Goal: Task Accomplishment & Management: Use online tool/utility

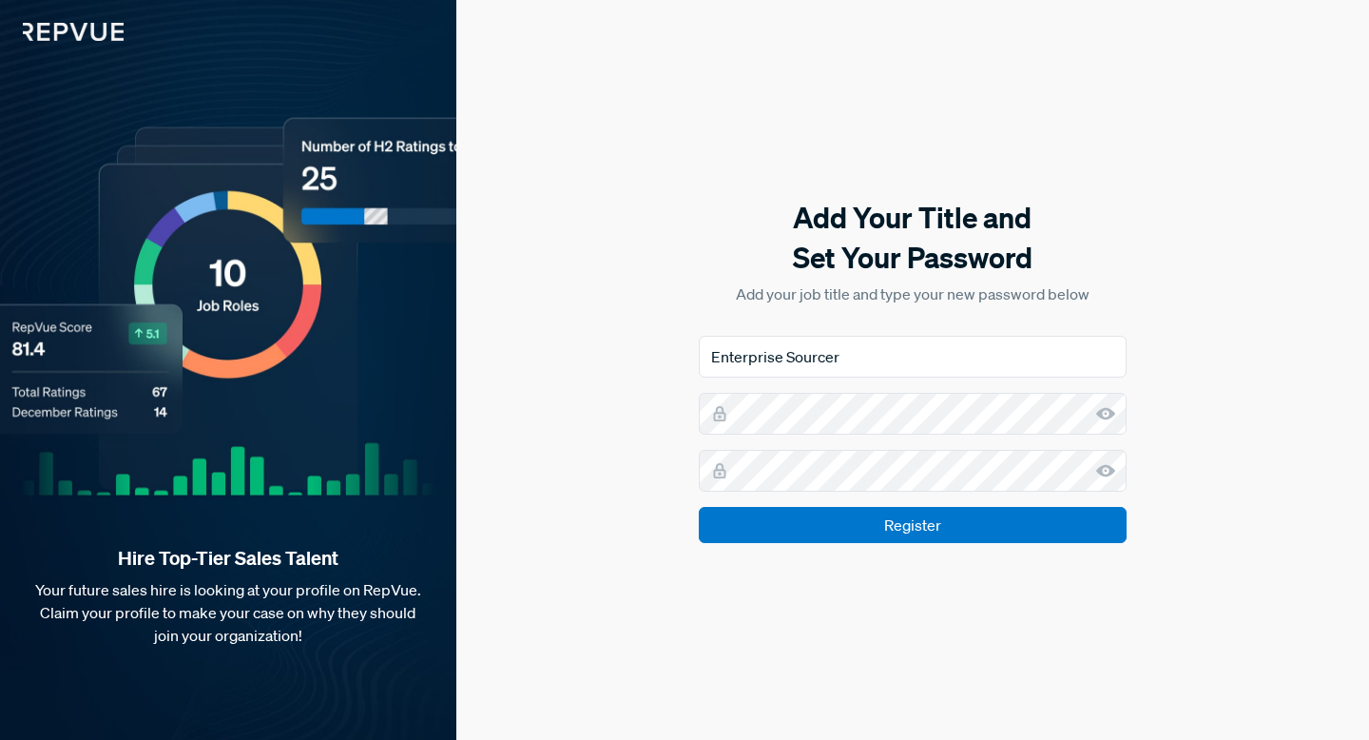
click at [1106, 416] on use at bounding box center [1105, 413] width 19 height 12
click at [1111, 470] on use at bounding box center [1105, 470] width 19 height 12
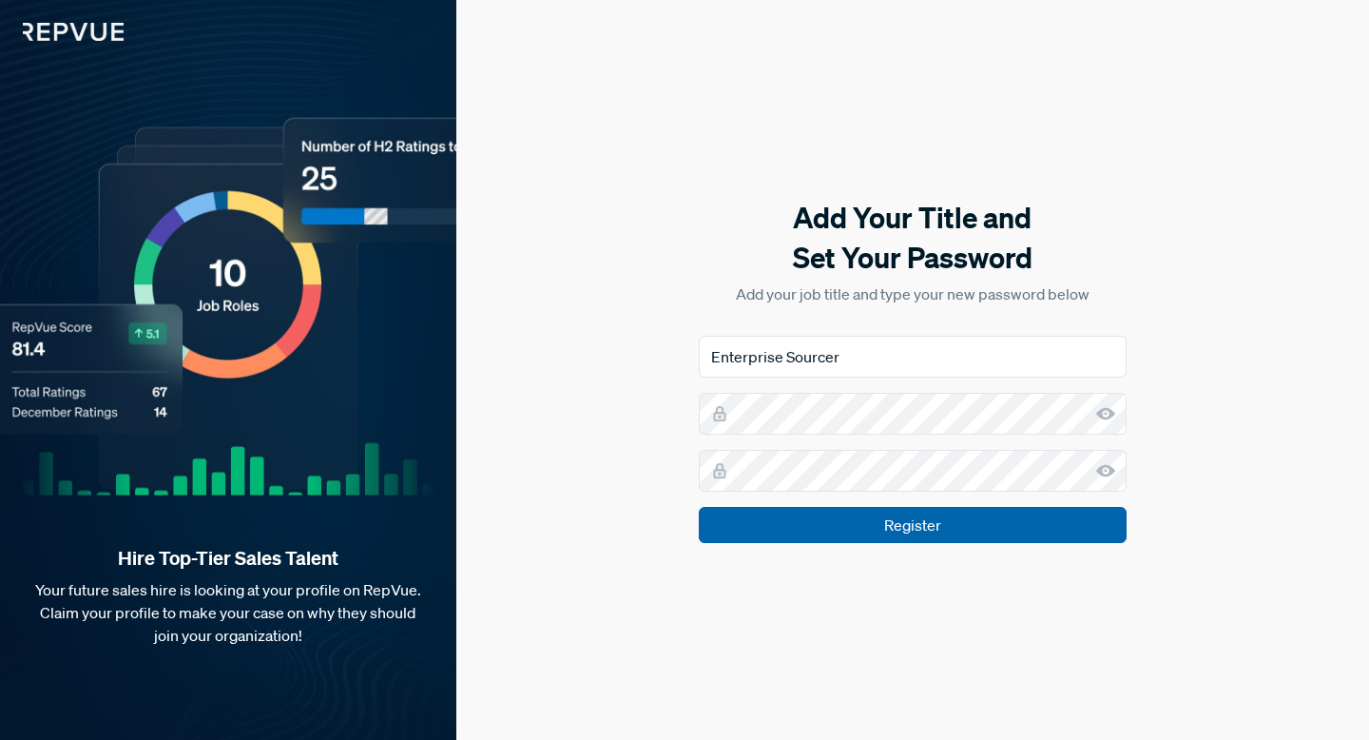
click at [925, 529] on input "Register" at bounding box center [913, 525] width 428 height 36
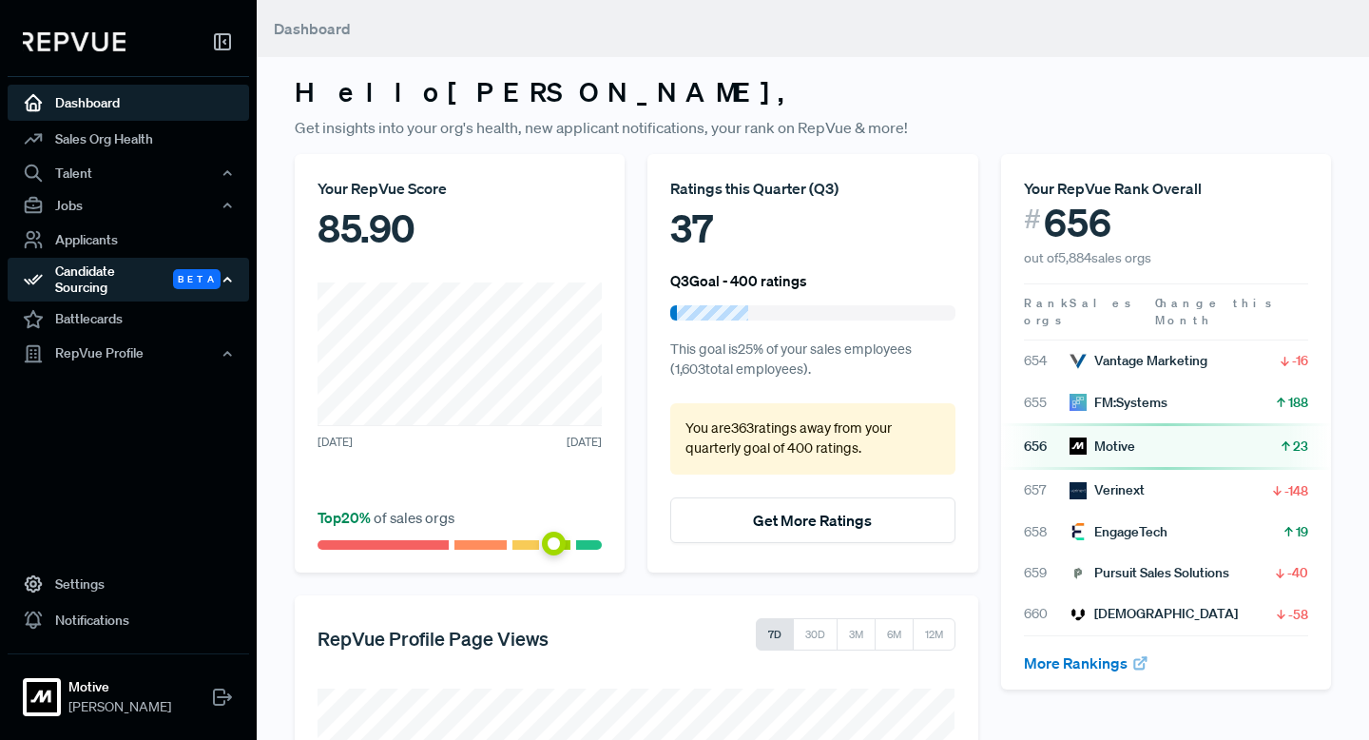
click at [83, 263] on div "Candidate Sourcing Beta" at bounding box center [128, 280] width 241 height 44
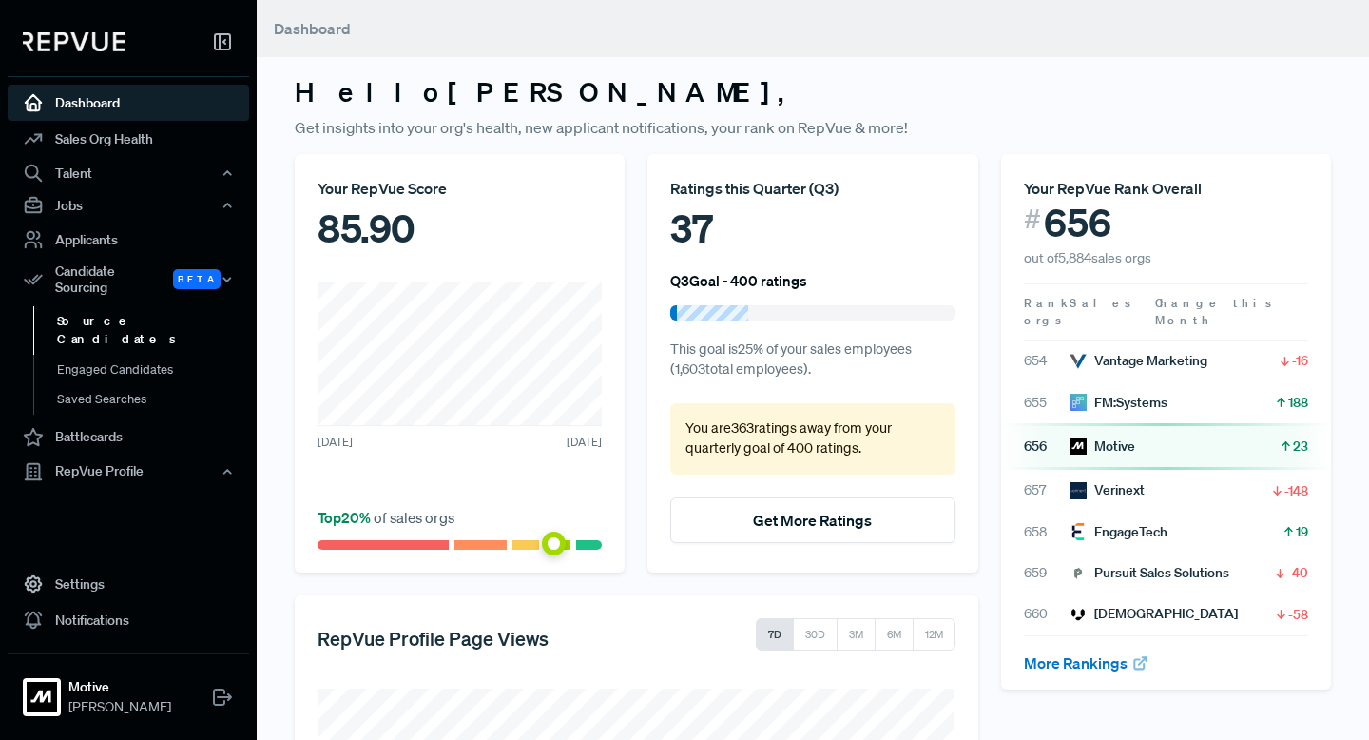
click at [86, 306] on link "Source Candidates" at bounding box center [153, 330] width 241 height 48
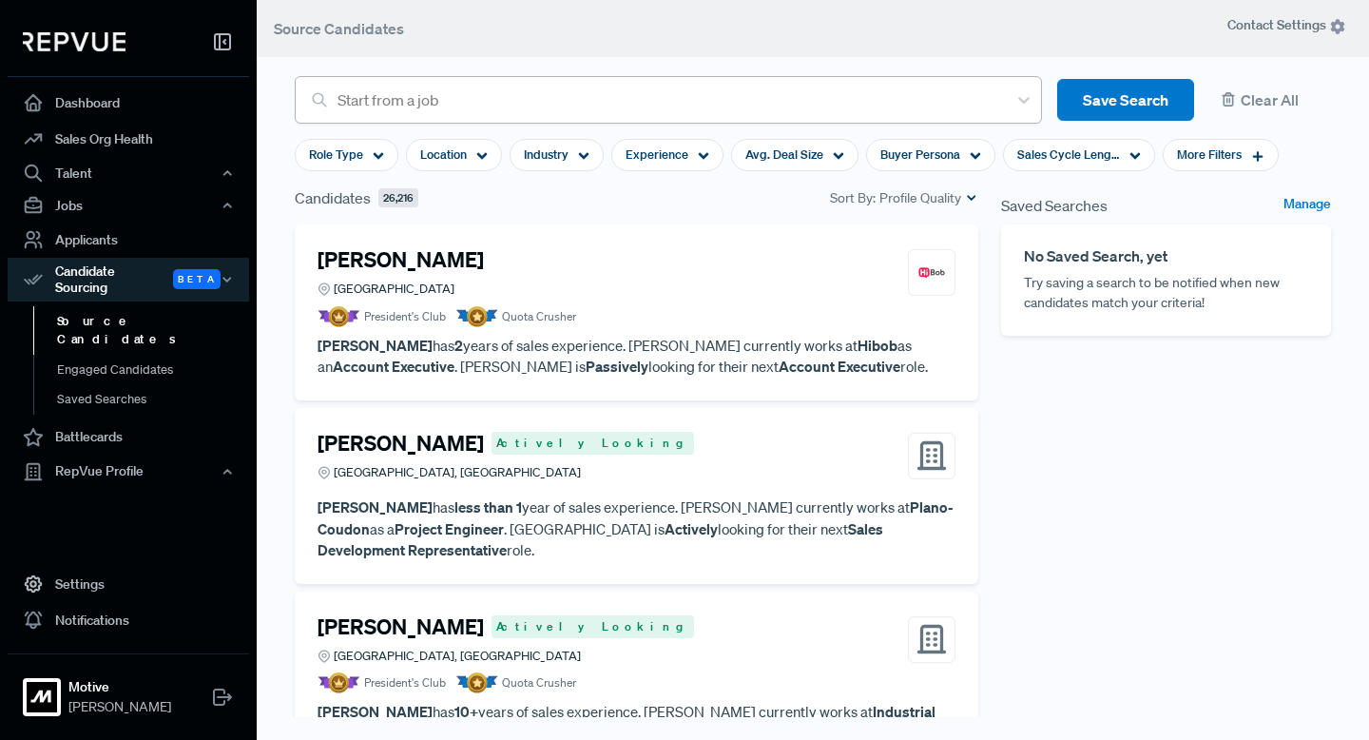
click at [353, 99] on div at bounding box center [667, 100] width 660 height 27
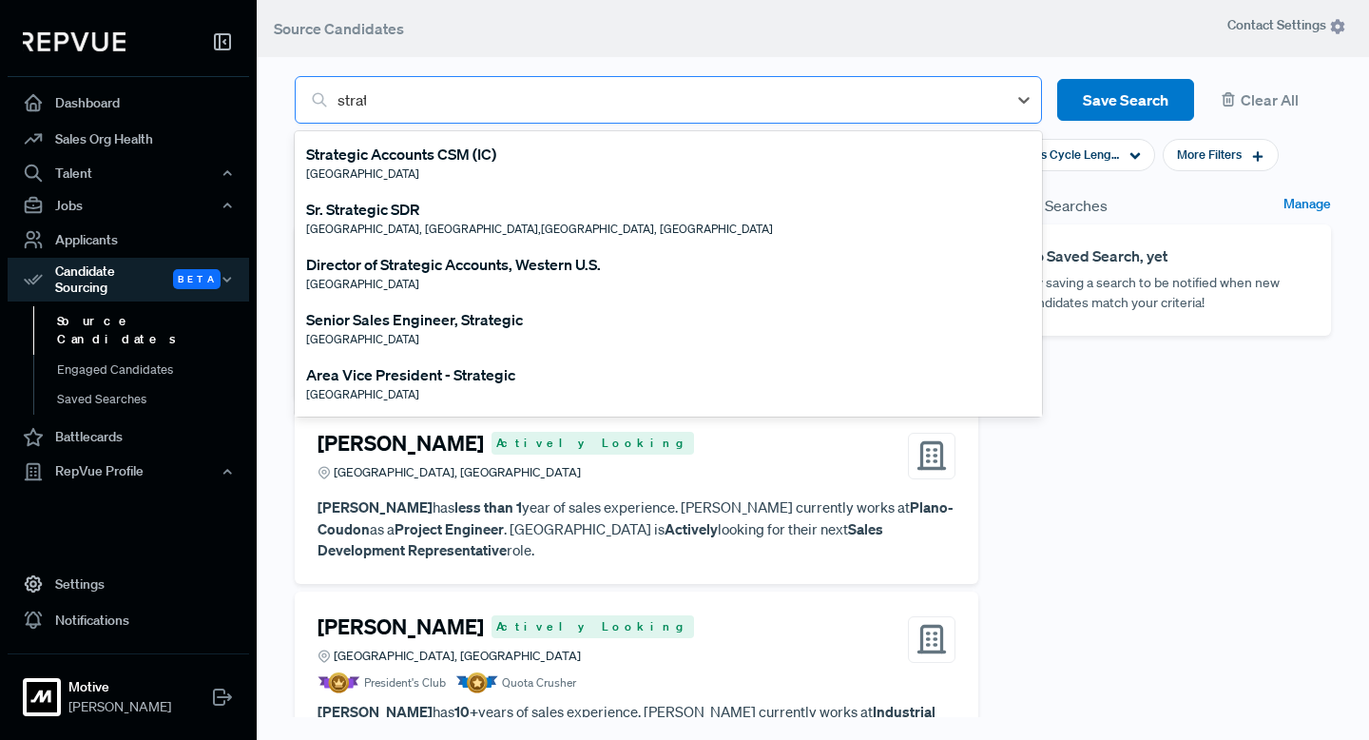
type input "strate"
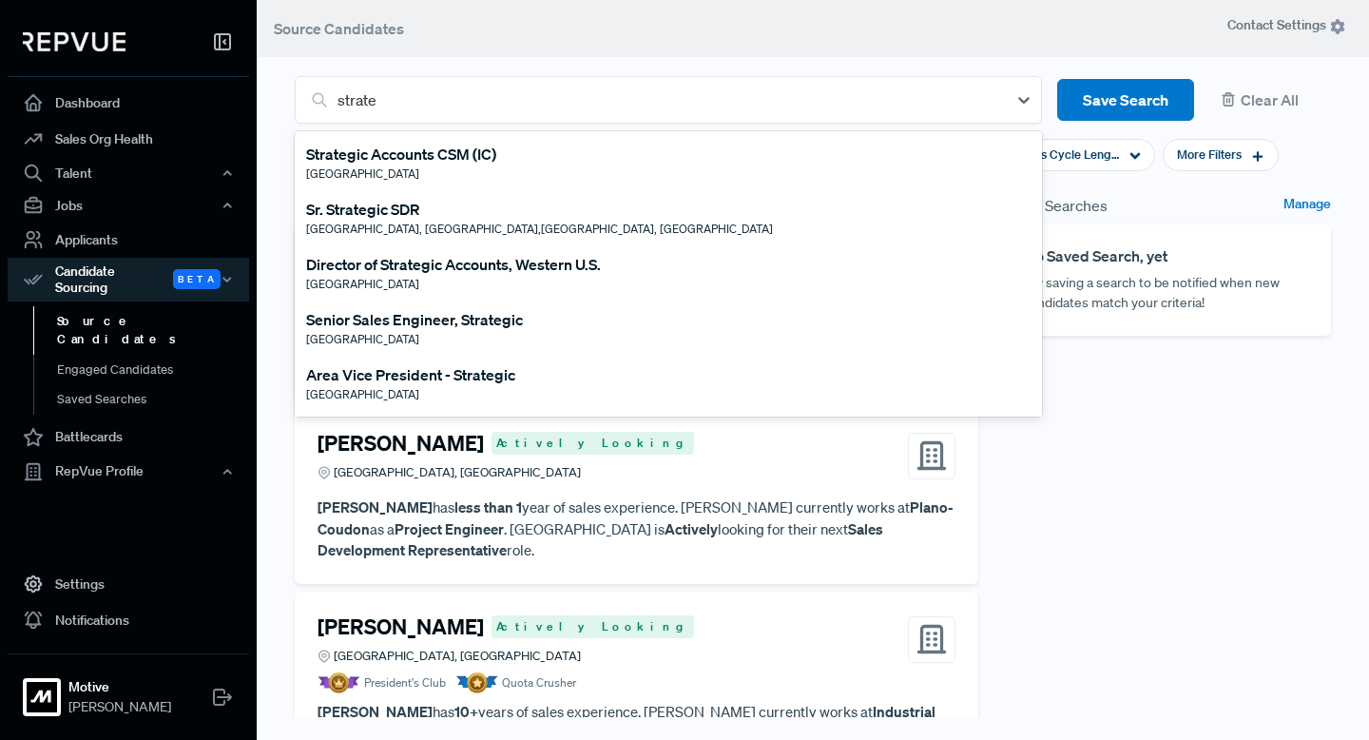
click at [344, 269] on div "Director of Strategic Accounts, Western U.S." at bounding box center [453, 264] width 295 height 23
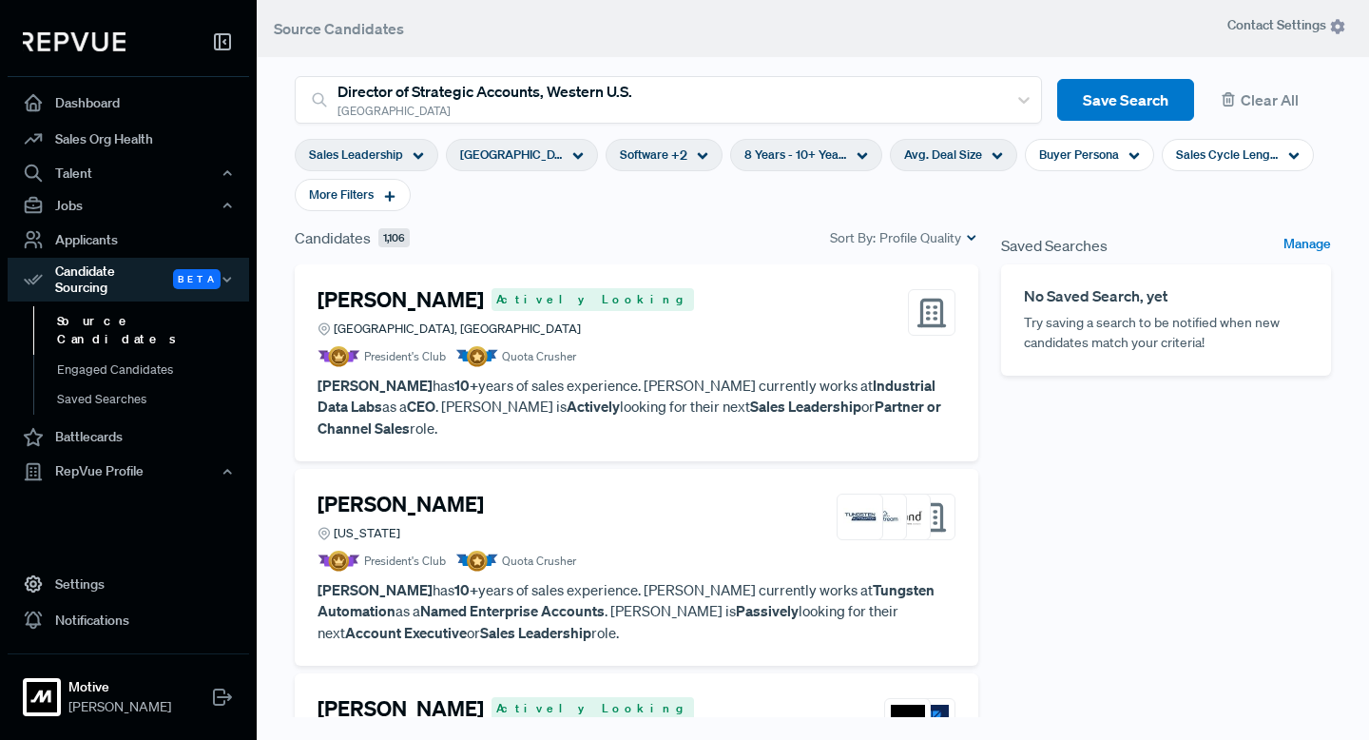
click at [952, 158] on div "Avg. Deal Size" at bounding box center [953, 155] width 127 height 32
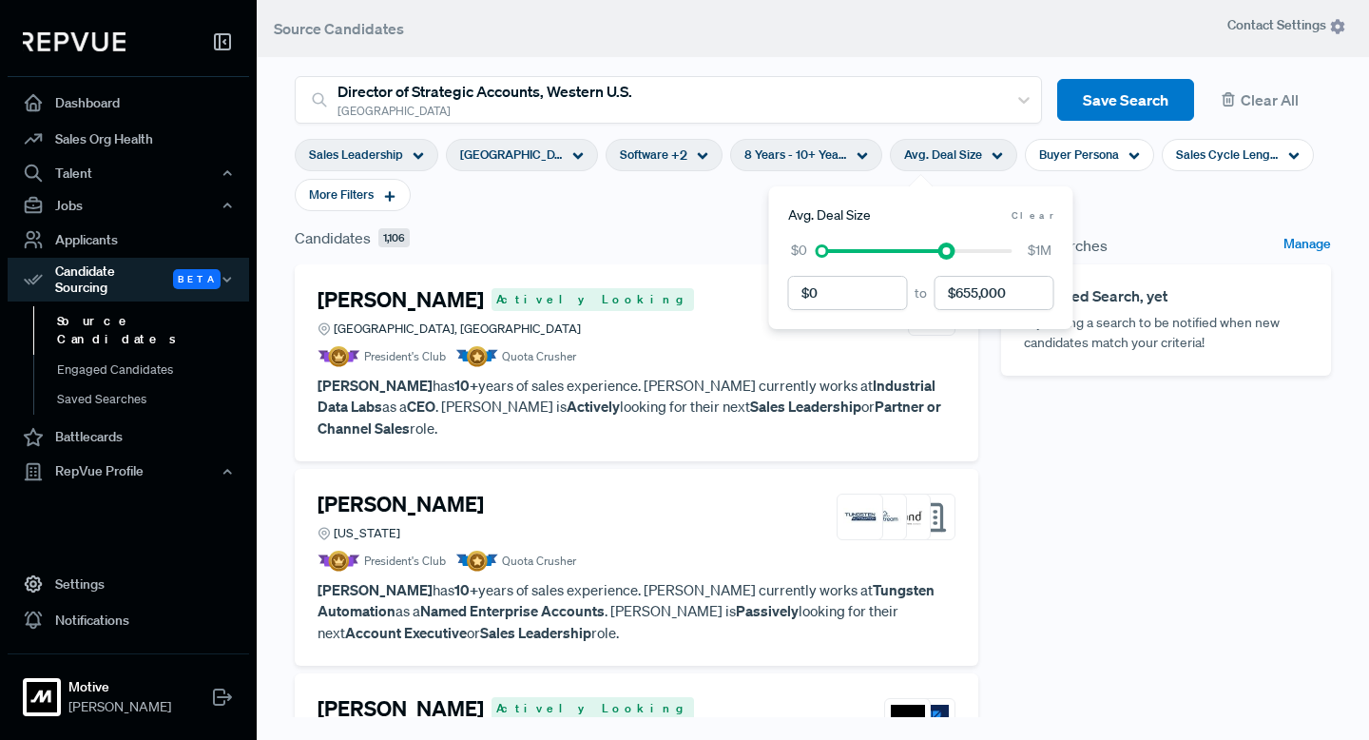
click at [946, 251] on div at bounding box center [917, 250] width 190 height 13
drag, startPoint x: 948, startPoint y: 251, endPoint x: 1036, endPoint y: 251, distance: 88.4
click at [1056, 251] on div "Avg. Deal Size Clear to $0 $1M" at bounding box center [921, 257] width 304 height 143
drag, startPoint x: 818, startPoint y: 252, endPoint x: 941, endPoint y: 257, distance: 122.7
click at [941, 257] on div "$0 $1M" at bounding box center [921, 250] width 266 height 20
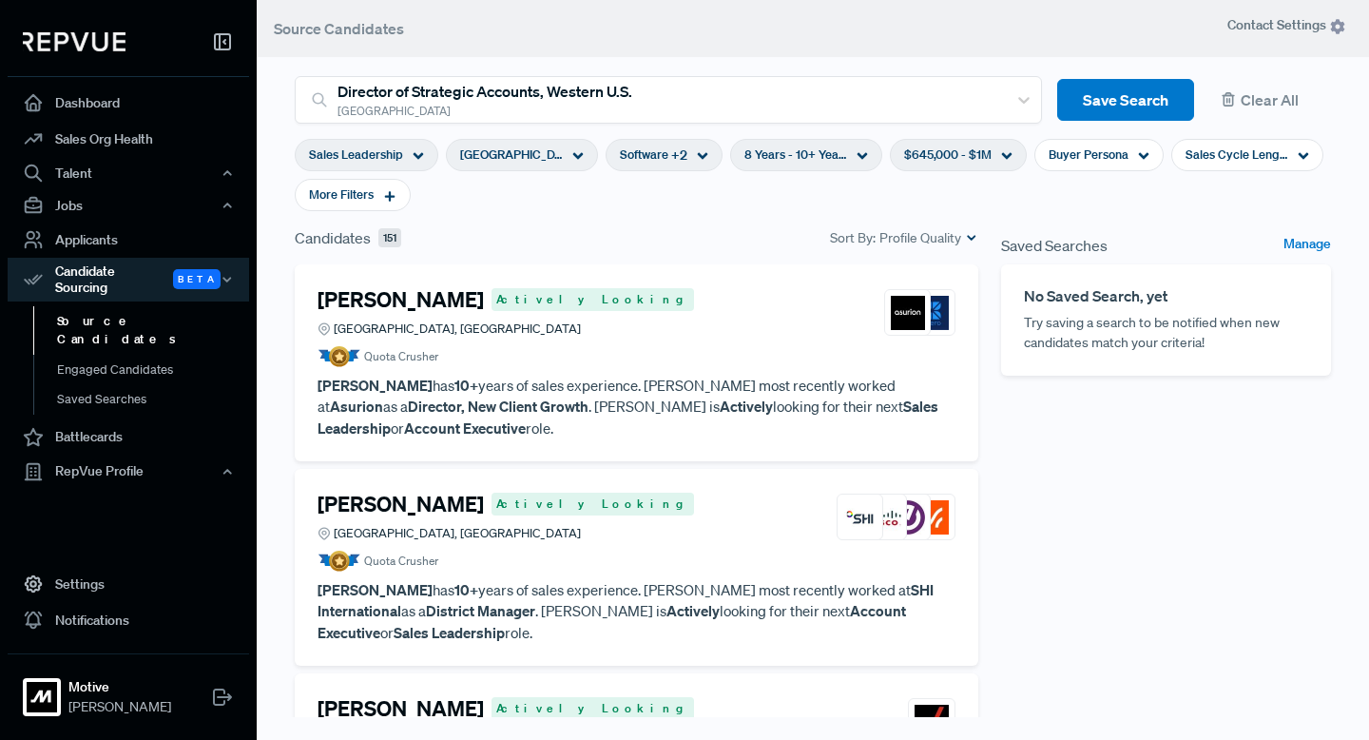
click at [376, 305] on h4 "[PERSON_NAME]" at bounding box center [400, 299] width 166 height 25
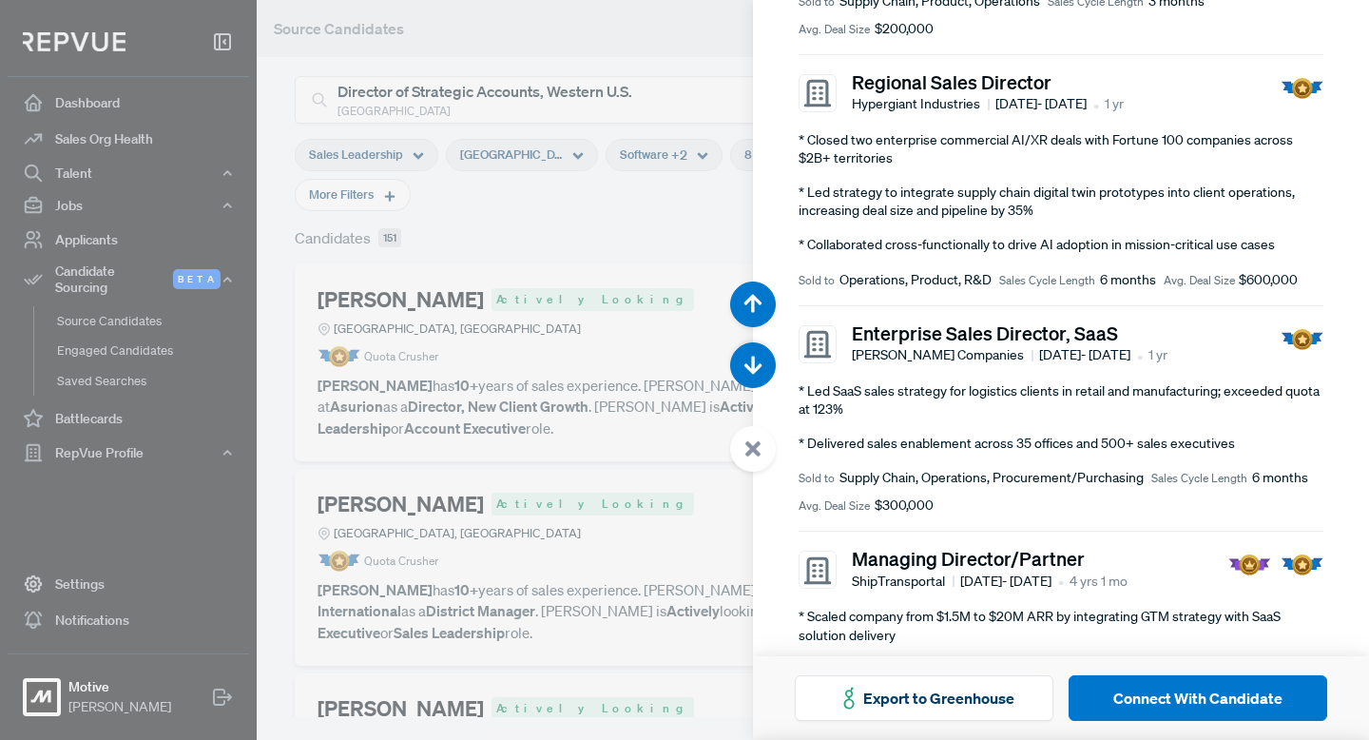
scroll to position [1852, 0]
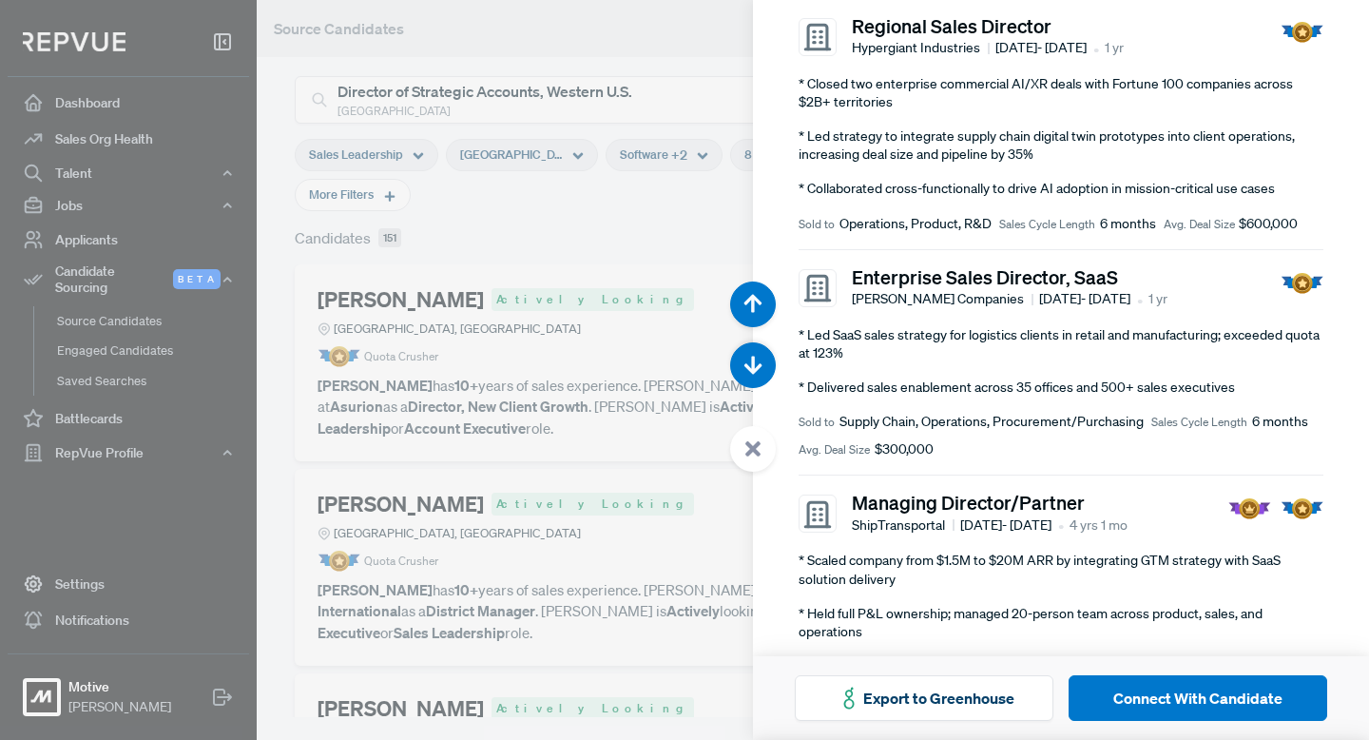
click at [587, 341] on div at bounding box center [684, 370] width 1369 height 740
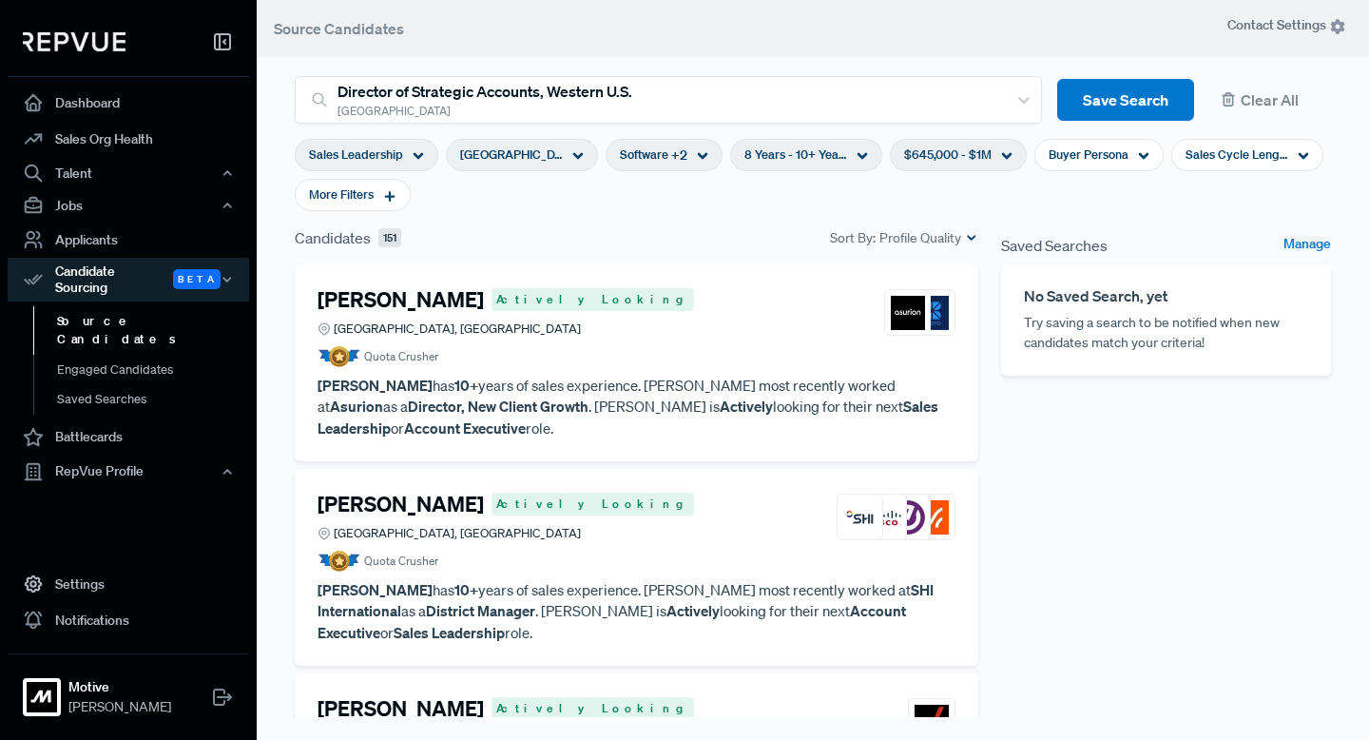
click at [384, 503] on h4 "[PERSON_NAME]" at bounding box center [400, 503] width 166 height 25
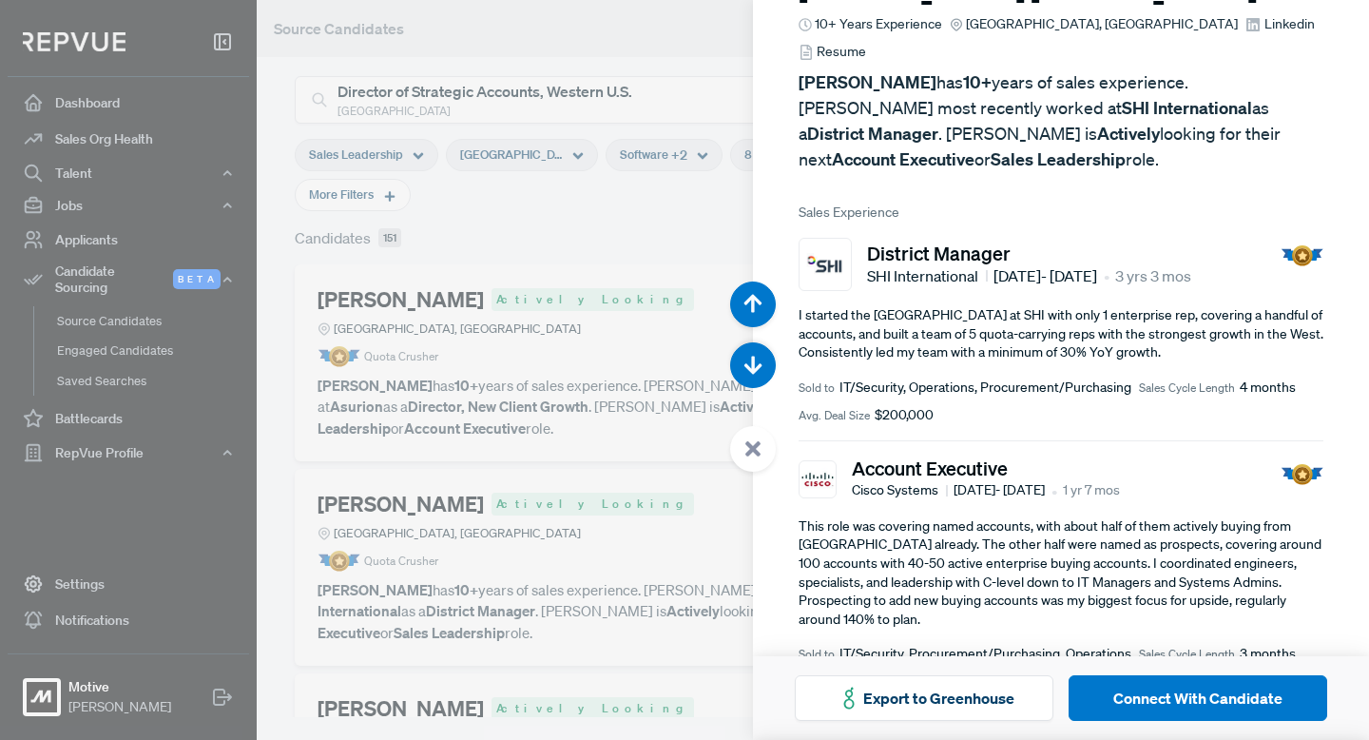
scroll to position [106, 0]
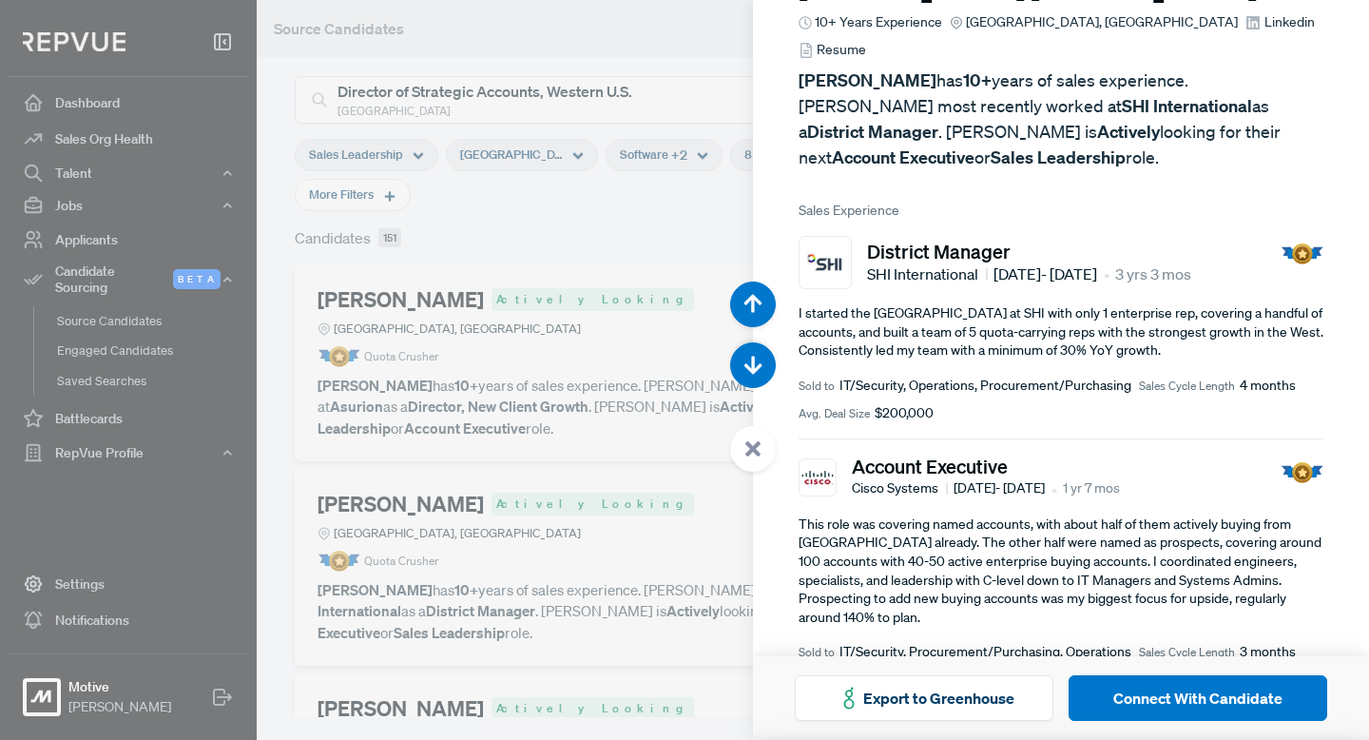
click at [618, 487] on div at bounding box center [684, 370] width 1369 height 740
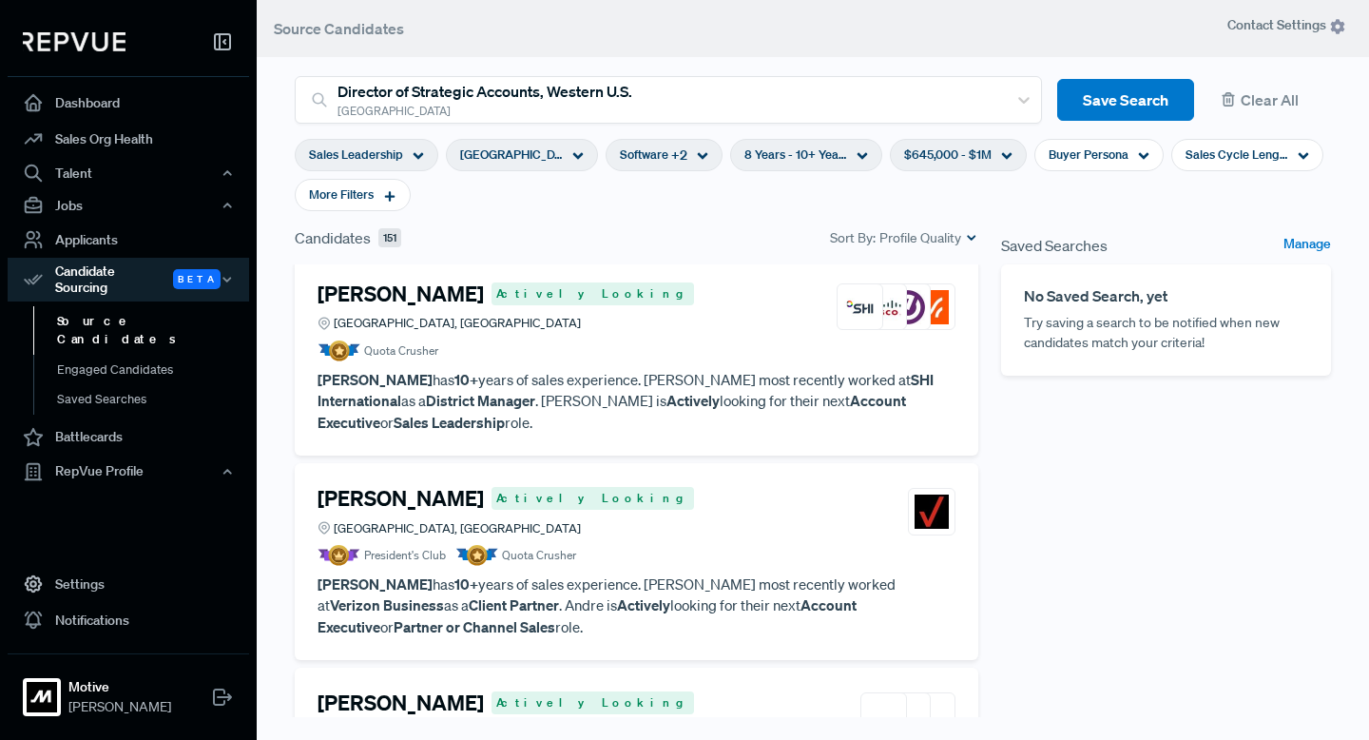
scroll to position [214, 0]
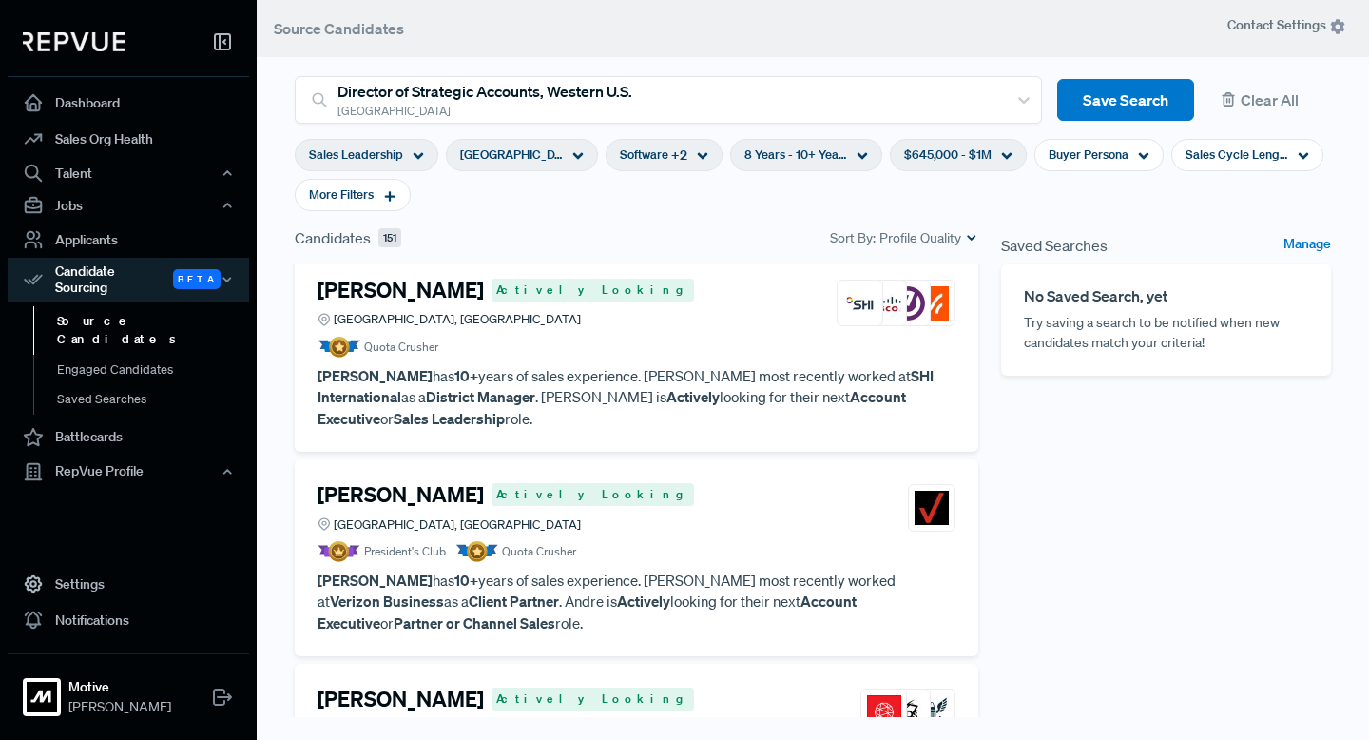
click at [432, 482] on h4 "Andre Rincon" at bounding box center [400, 494] width 166 height 25
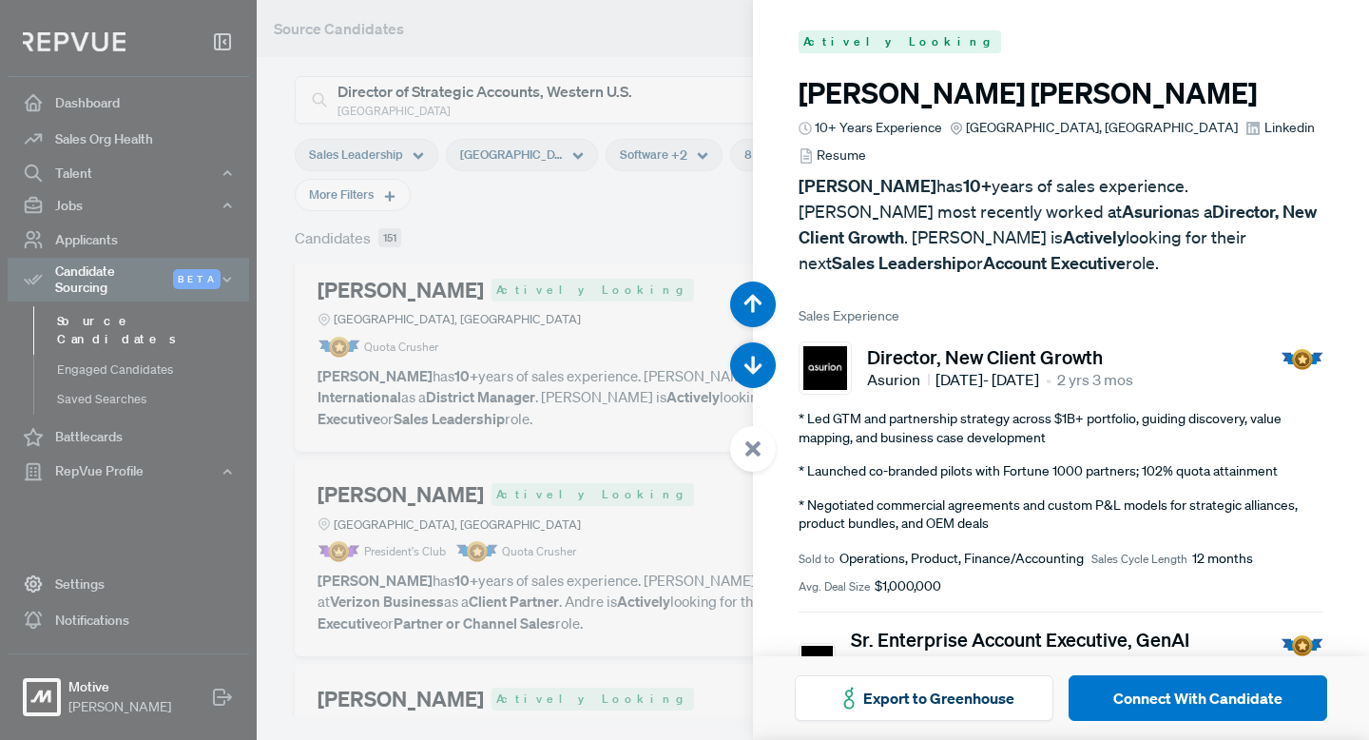
scroll to position [1479, 0]
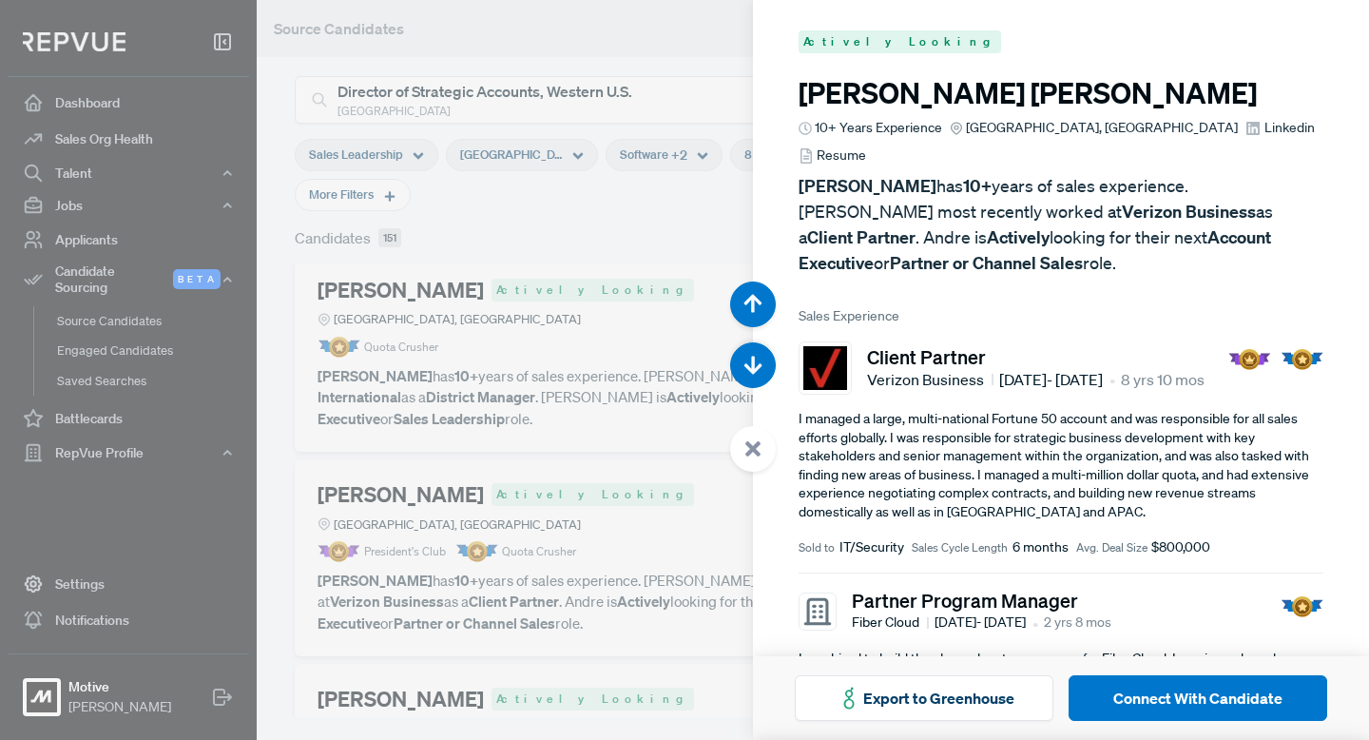
click at [657, 500] on div at bounding box center [684, 370] width 1369 height 740
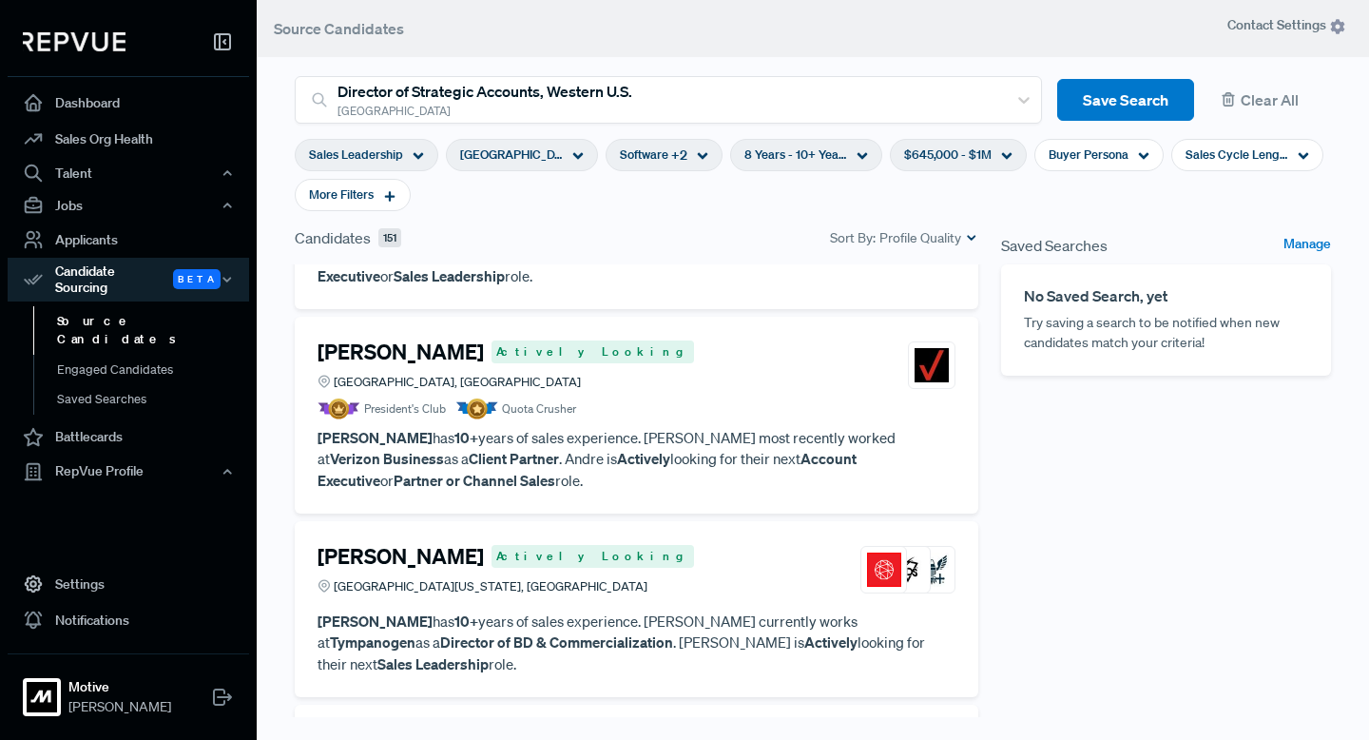
scroll to position [394, 0]
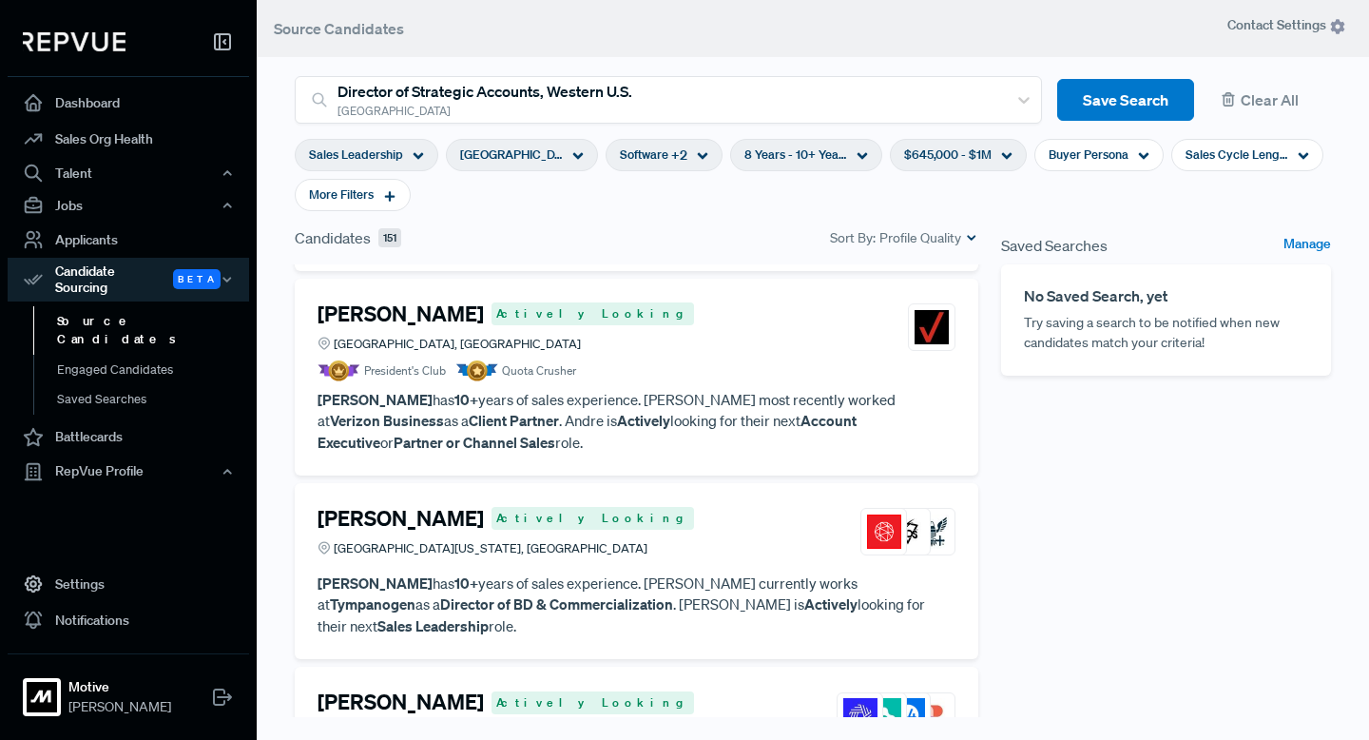
click at [375, 506] on h4 "Dan Hathorn" at bounding box center [400, 518] width 166 height 25
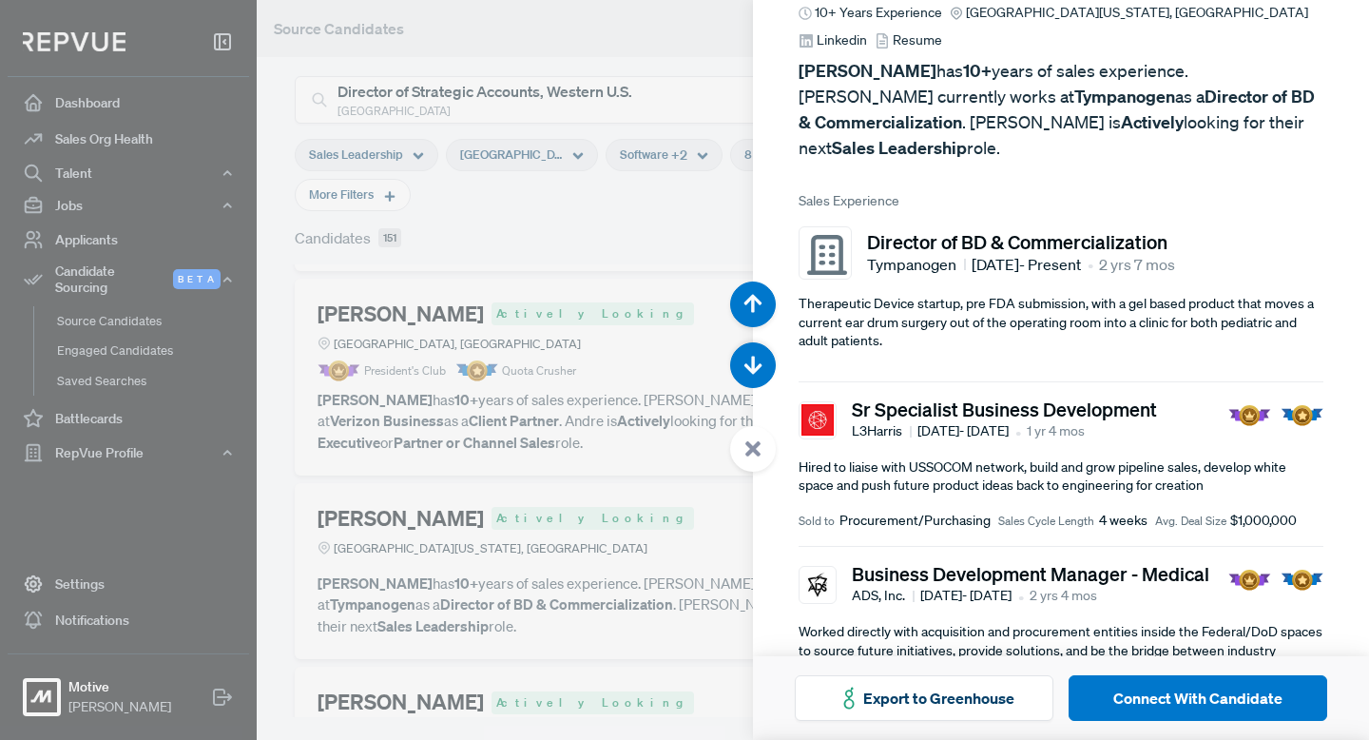
scroll to position [119, 0]
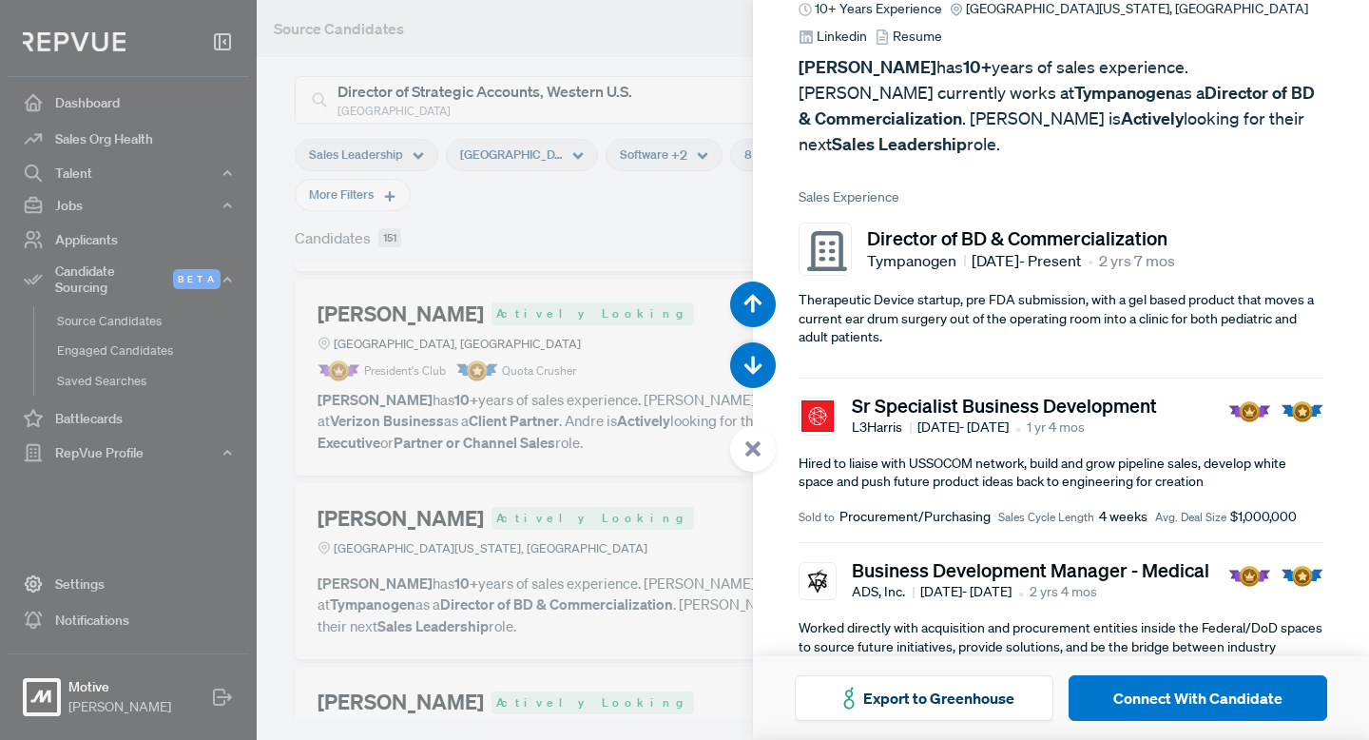
click at [602, 457] on div at bounding box center [684, 370] width 1369 height 740
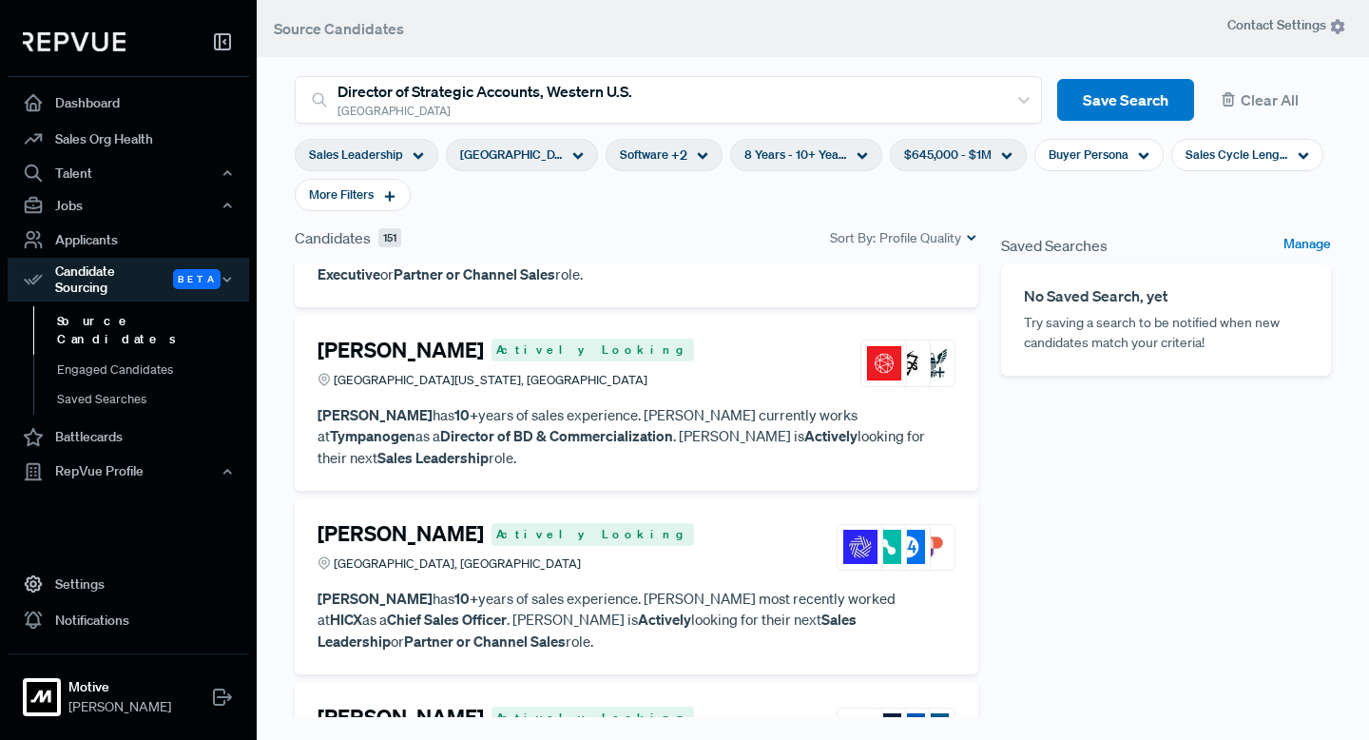
scroll to position [565, 0]
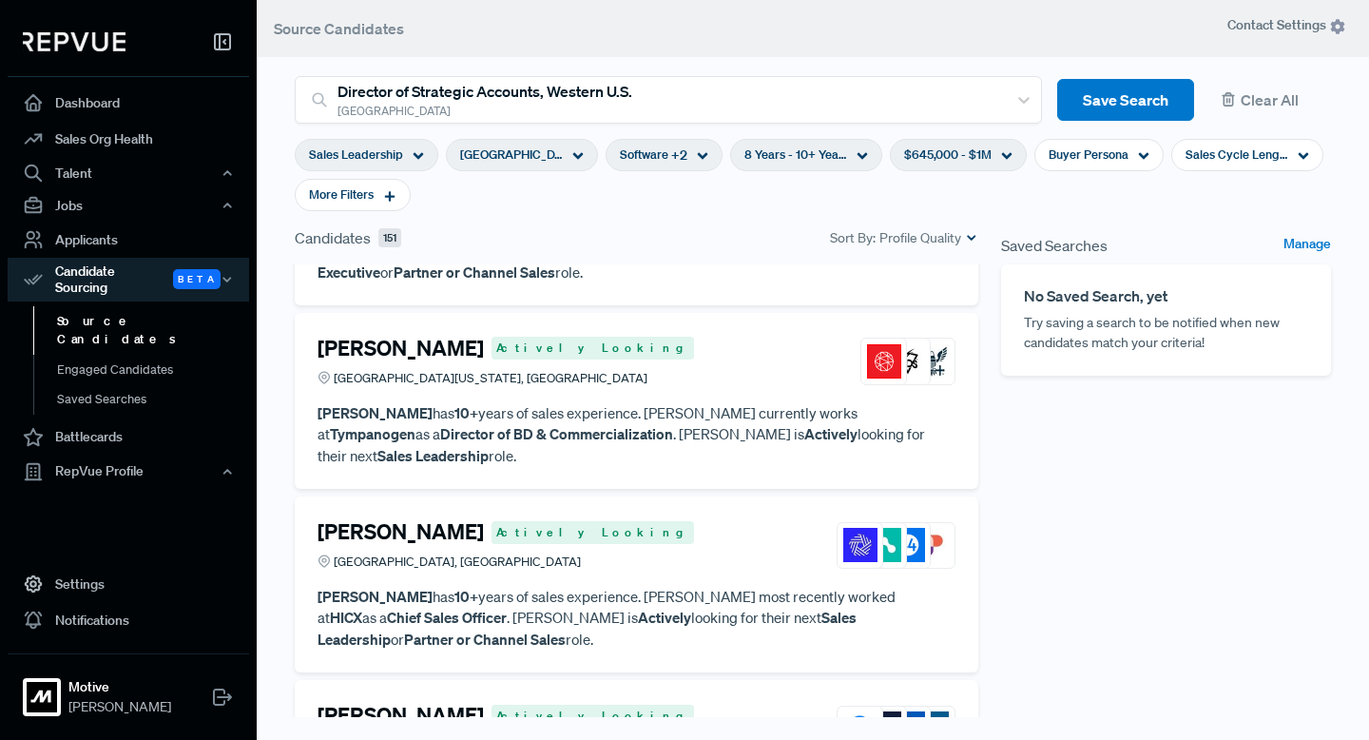
click at [416, 155] on icon at bounding box center [418, 155] width 11 height 11
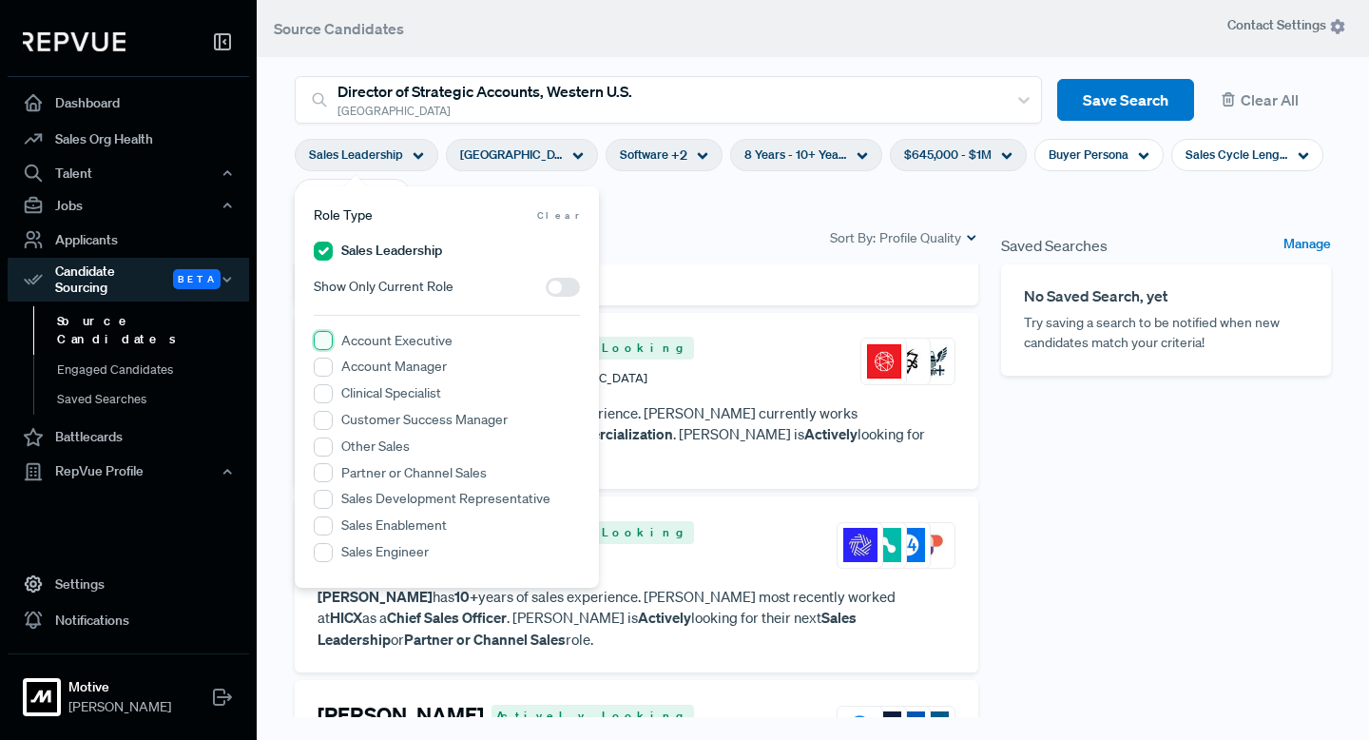
click at [325, 342] on Executive "Account Executive" at bounding box center [323, 340] width 19 height 19
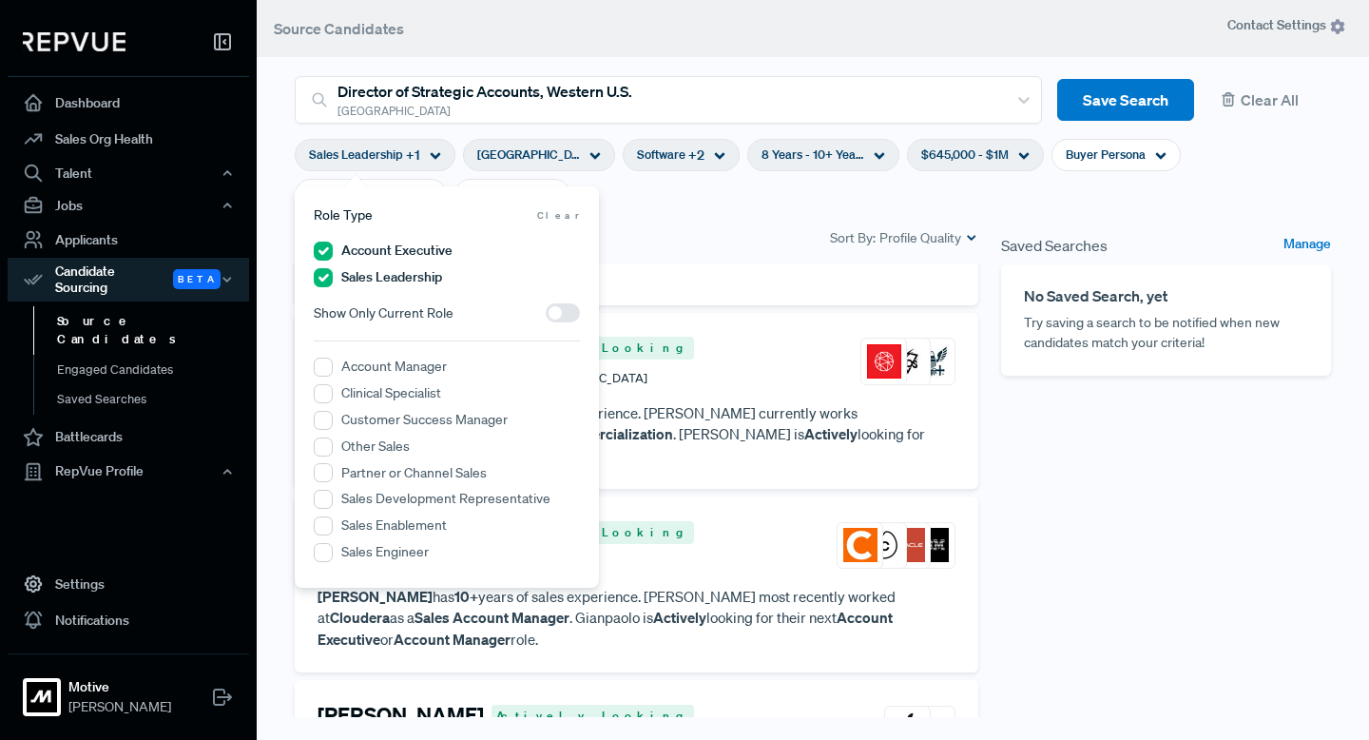
click at [696, 209] on section "Sales Leadership + 1 United States Software + 2 8 Years - 10+ Years $645,000 - …" at bounding box center [813, 175] width 1036 height 103
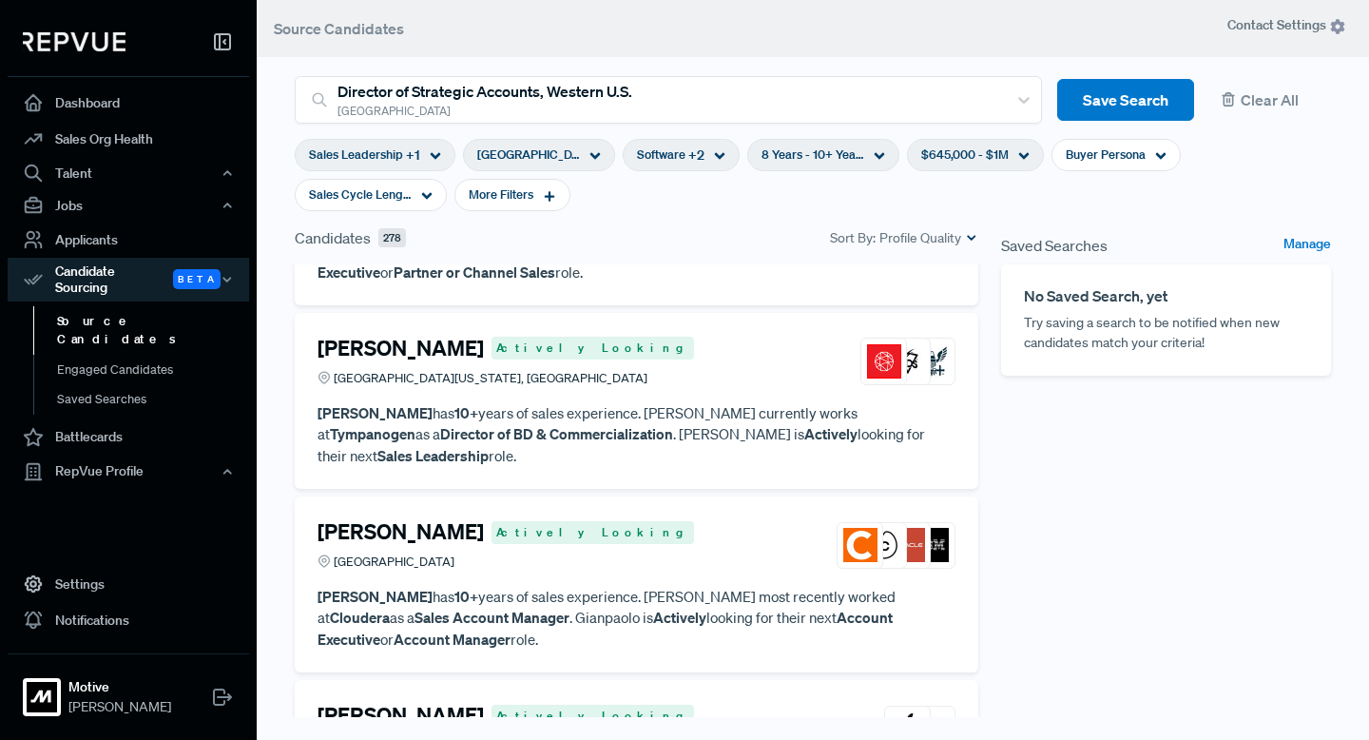
click at [399, 336] on h4 "Dan Hathorn" at bounding box center [400, 348] width 166 height 25
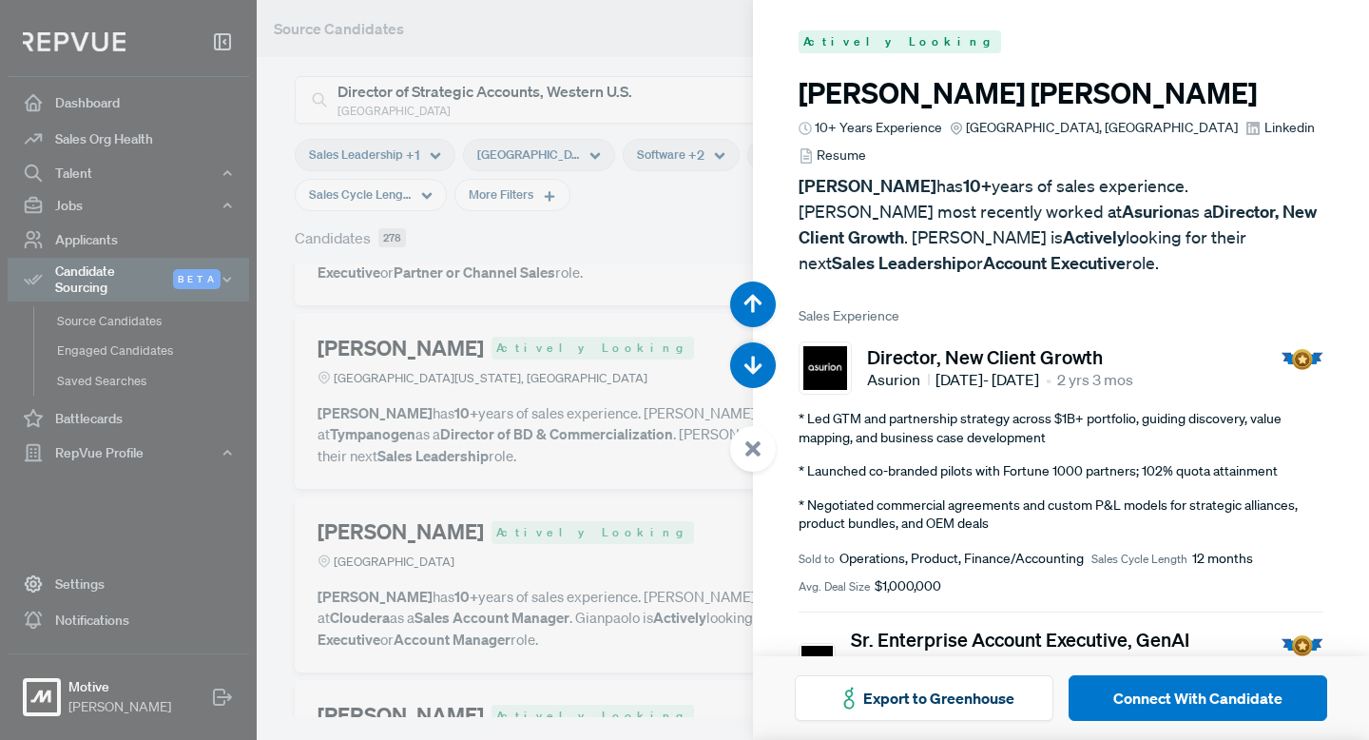
scroll to position [2219, 0]
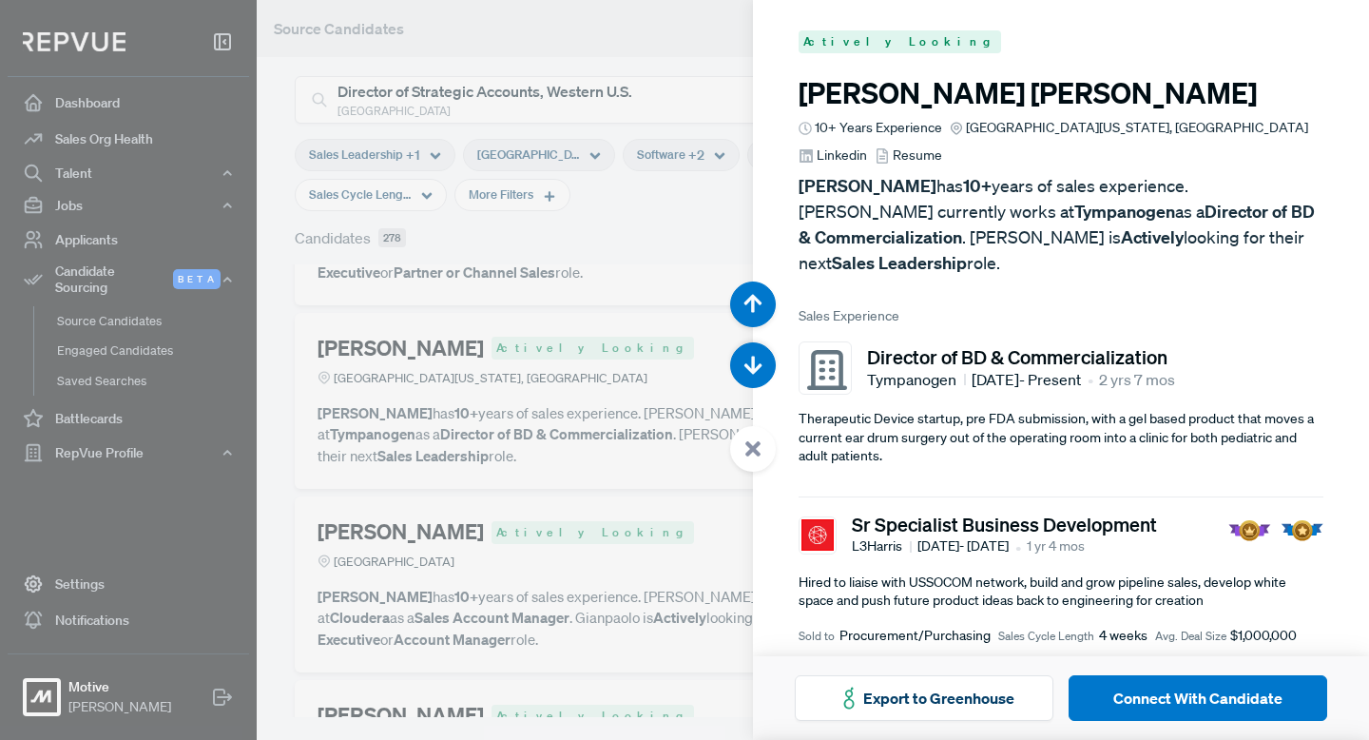
click at [528, 277] on div at bounding box center [684, 370] width 1369 height 740
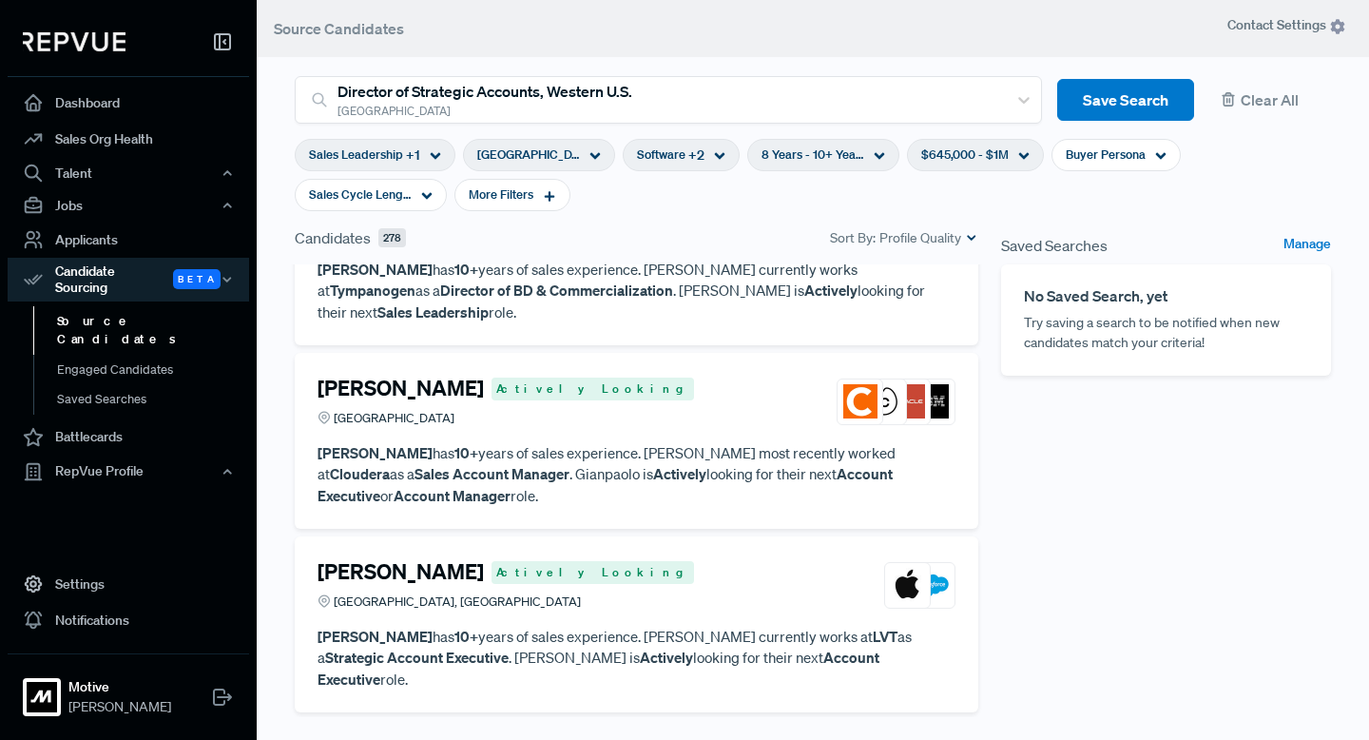
scroll to position [710, 0]
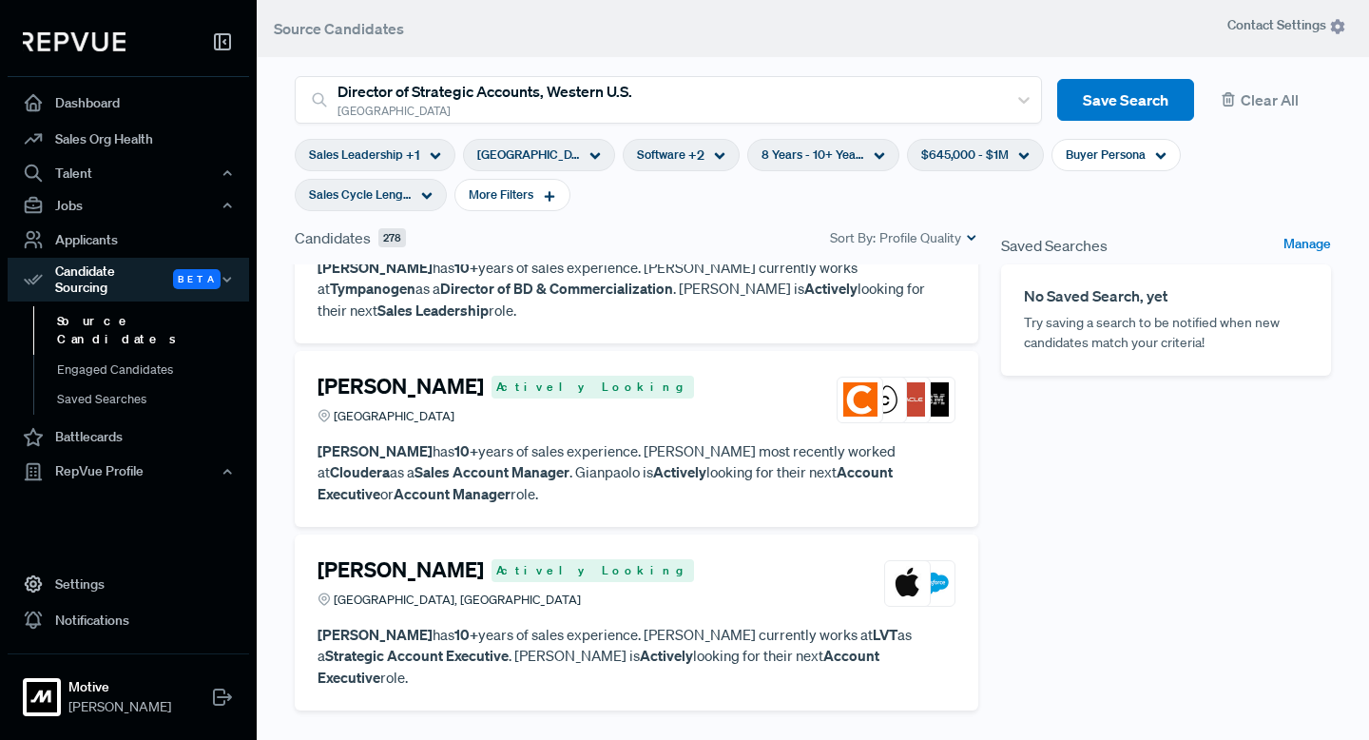
click at [433, 190] on icon at bounding box center [426, 195] width 11 height 11
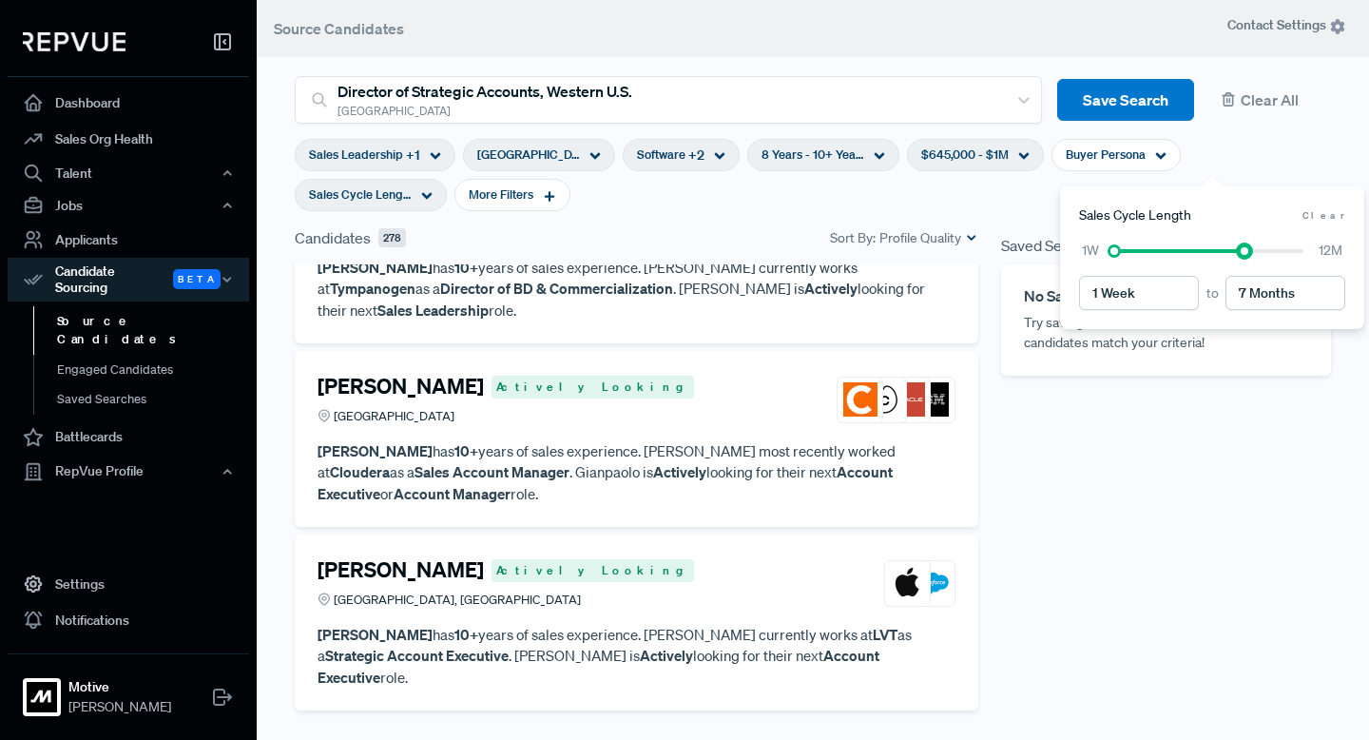
click at [1250, 247] on div at bounding box center [1208, 250] width 189 height 13
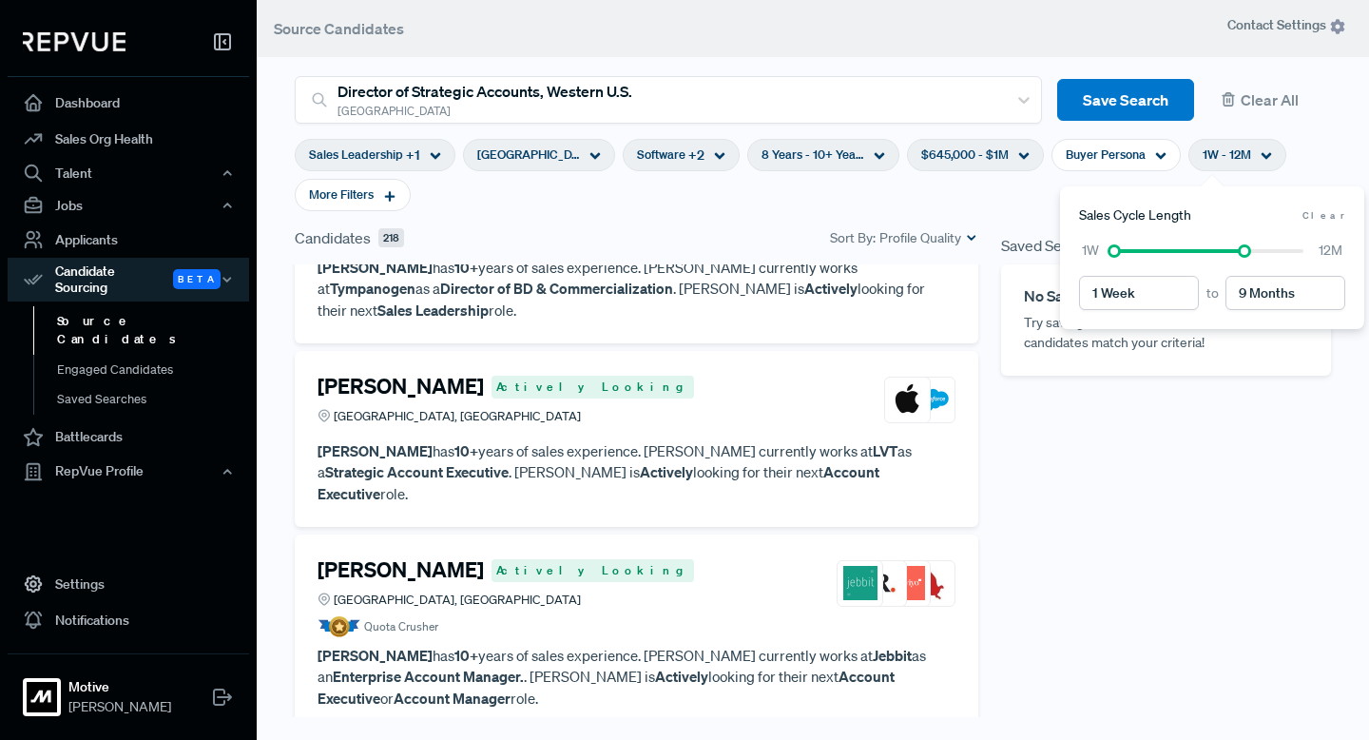
type input "12 Months"
drag, startPoint x: 1244, startPoint y: 253, endPoint x: 1365, endPoint y: 236, distance: 121.9
click at [1367, 237] on body "Dashboard Sales Org Health Talent Talent Data Talent Profiles Talent Competitor…" at bounding box center [684, 370] width 1369 height 740
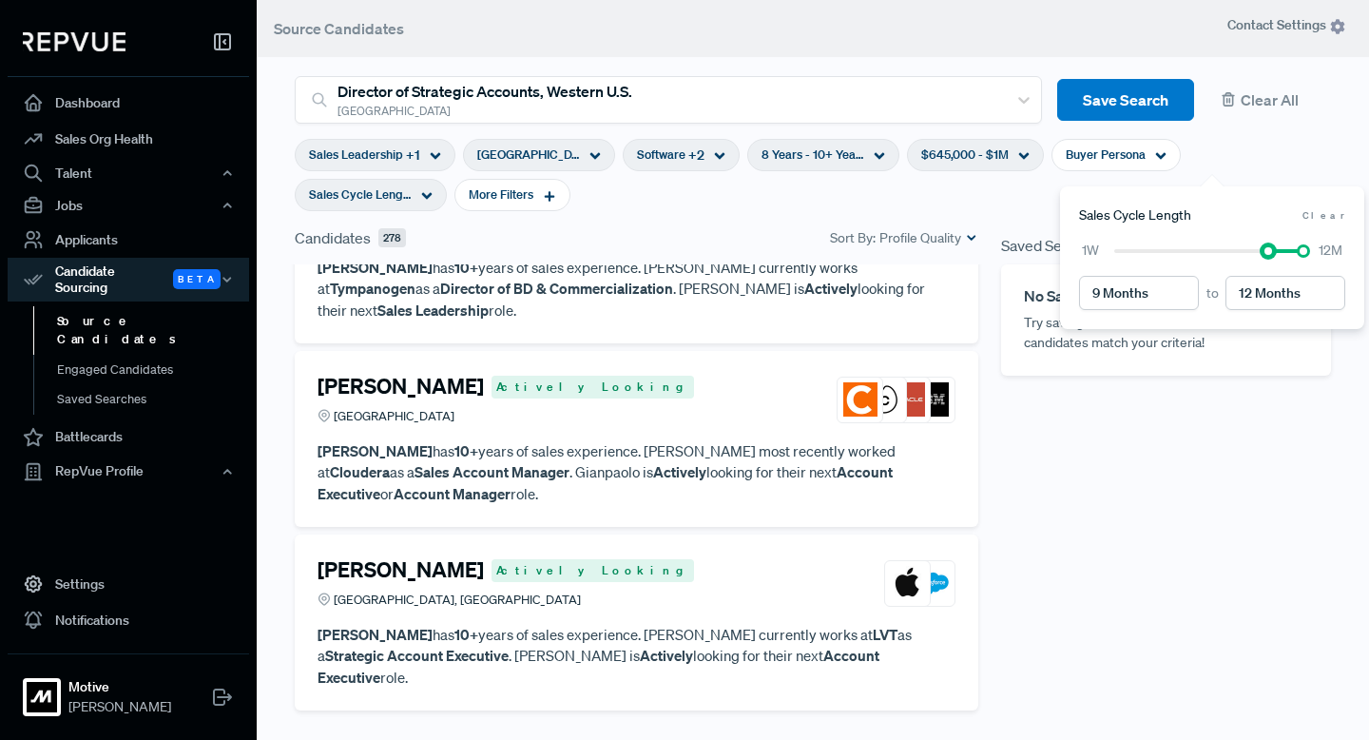
type input "10 Months"
drag, startPoint x: 1117, startPoint y: 255, endPoint x: 1279, endPoint y: 260, distance: 161.7
click at [1279, 260] on div "10 Months to 12 Months 1W 12M" at bounding box center [1212, 274] width 266 height 69
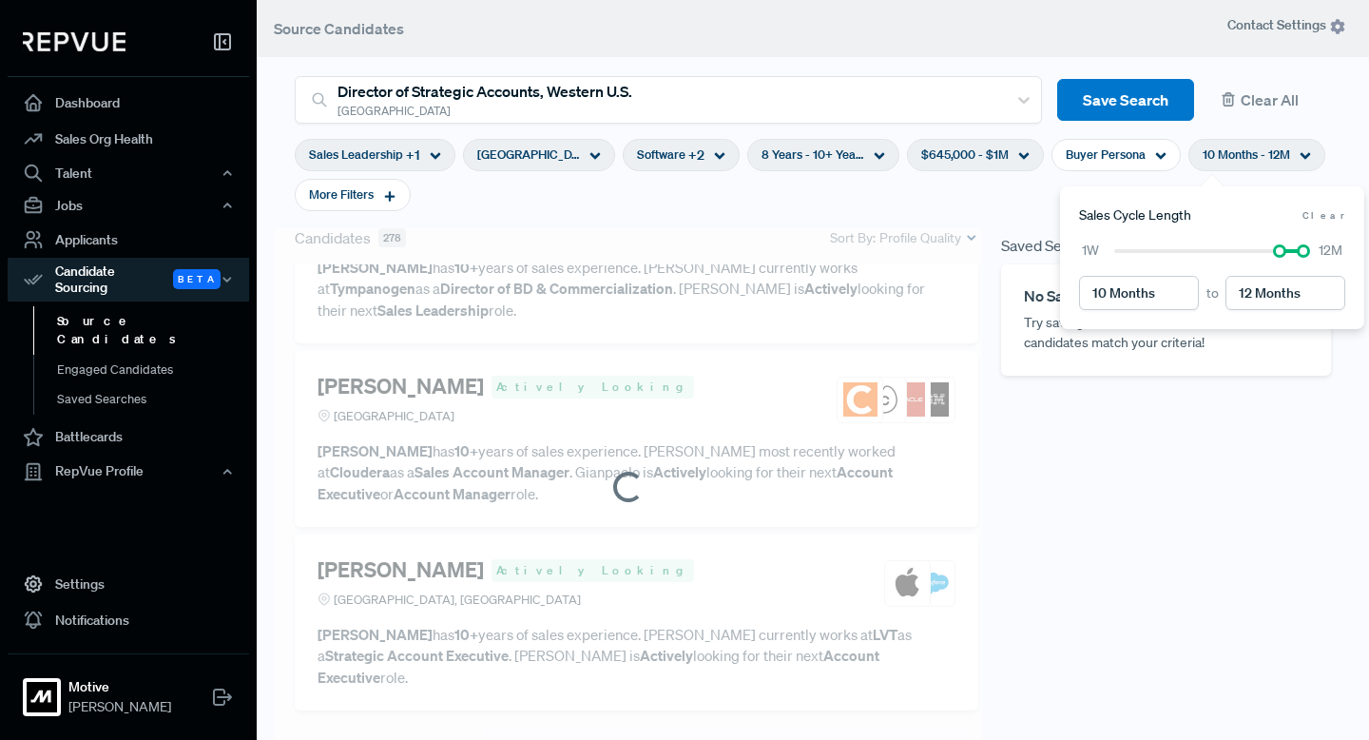
scroll to position [668, 0]
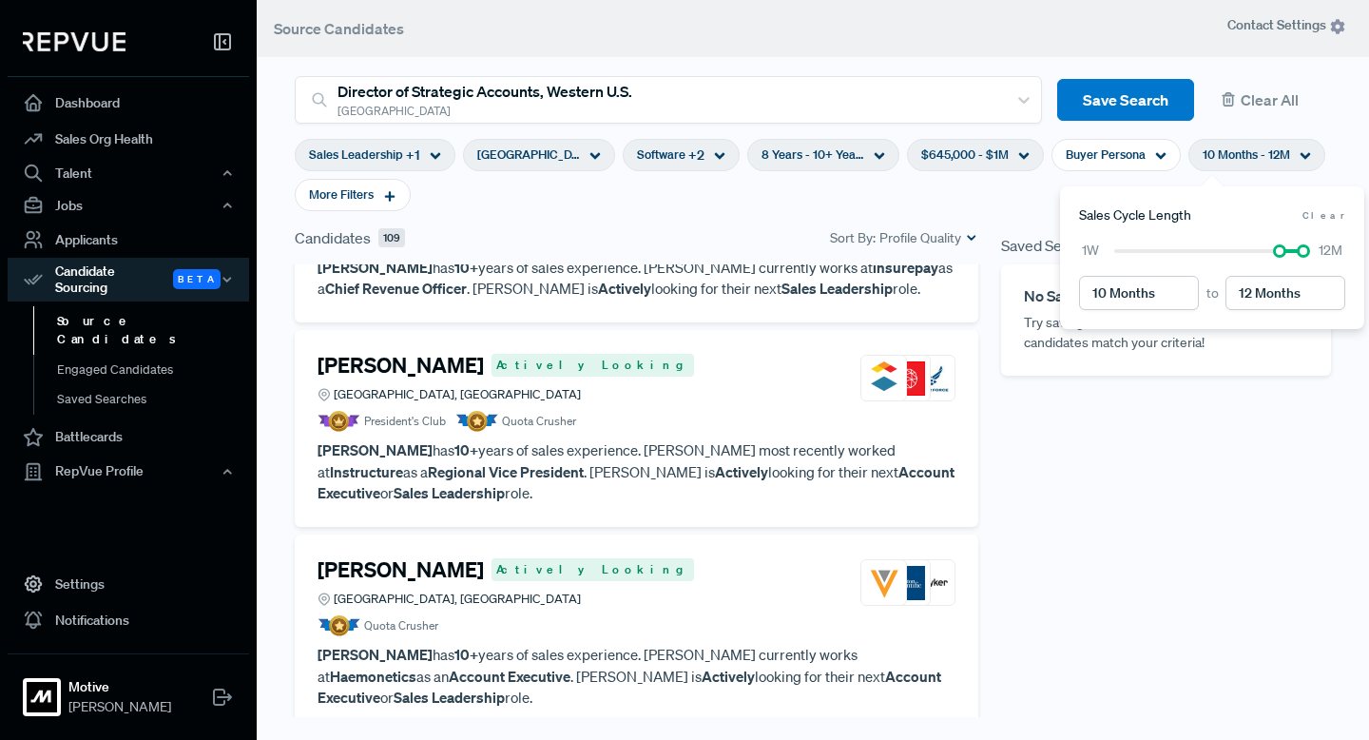
click at [382, 353] on h4 "Keith Bryza" at bounding box center [400, 365] width 166 height 25
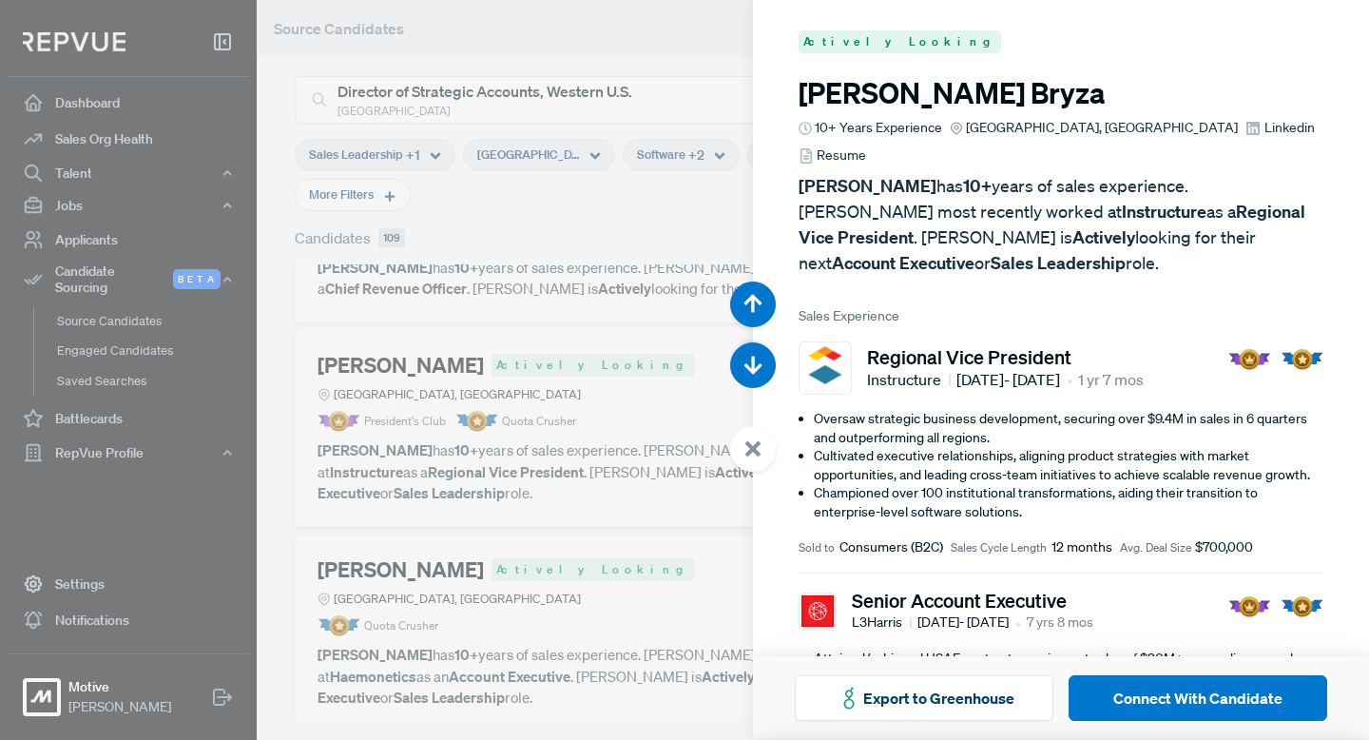
click at [632, 343] on div at bounding box center [684, 370] width 1369 height 740
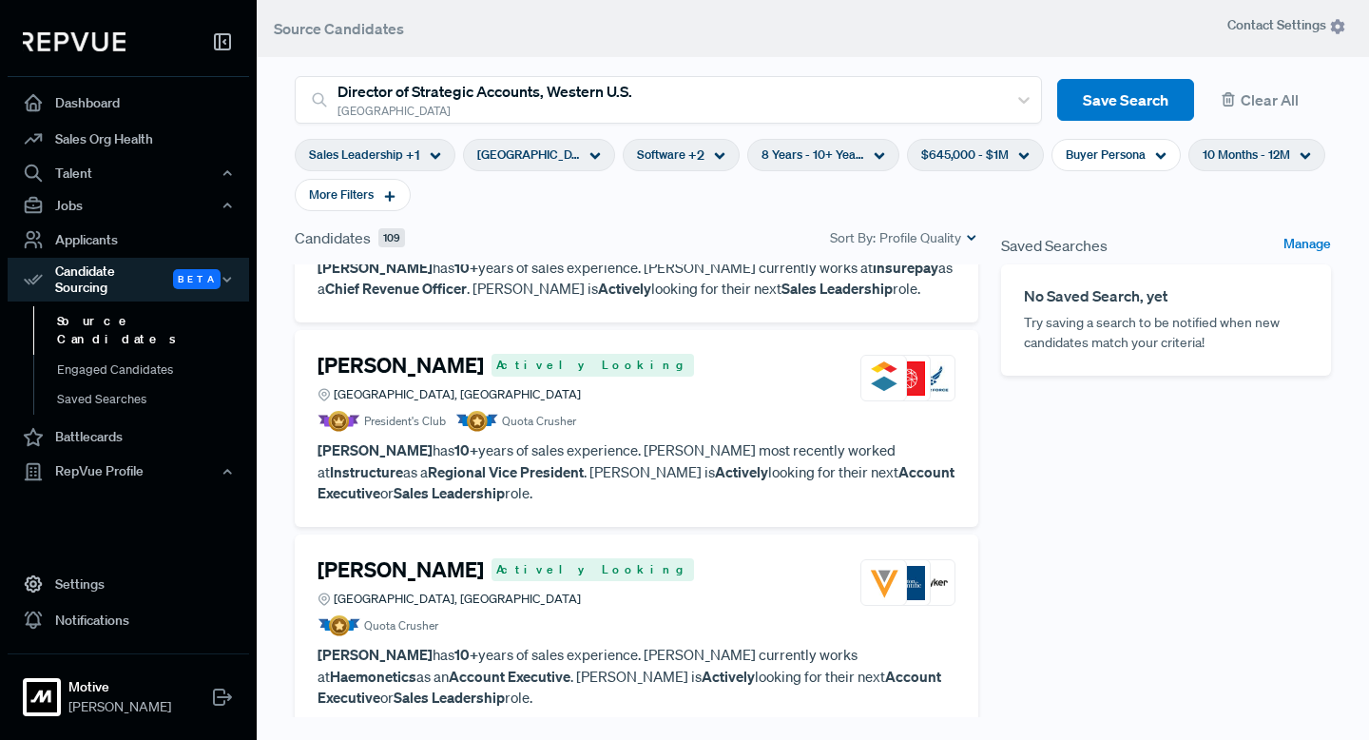
click at [389, 557] on h4 "[PERSON_NAME]" at bounding box center [400, 569] width 166 height 25
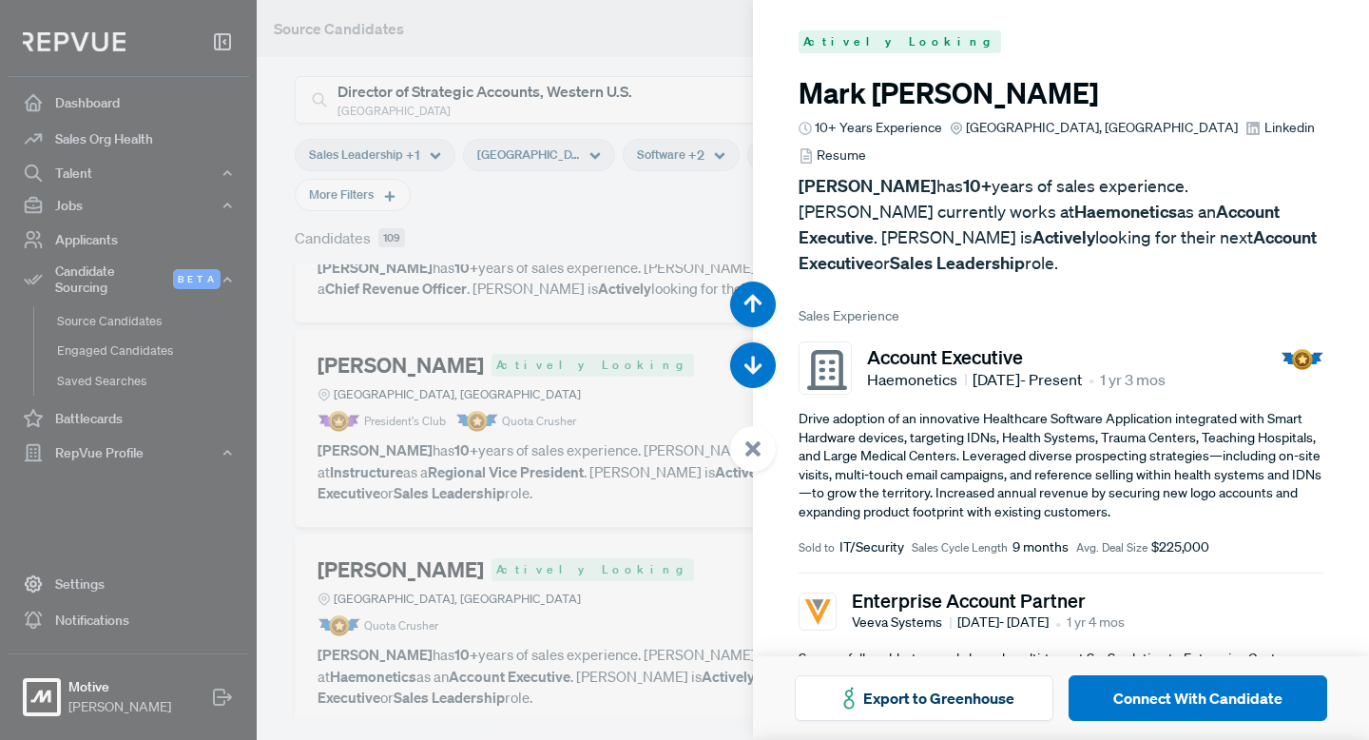
click at [750, 446] on use at bounding box center [752, 448] width 15 height 15
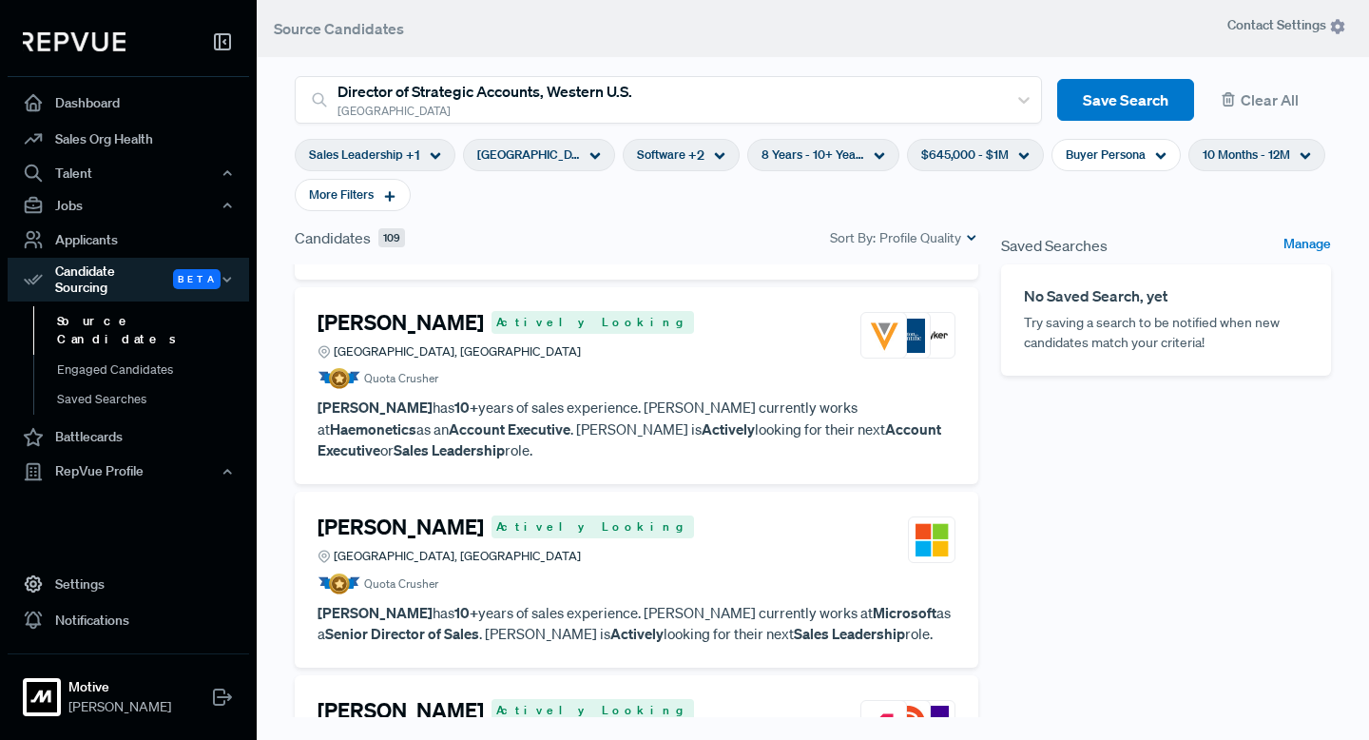
scroll to position [916, 0]
click at [372, 513] on h4 "[PERSON_NAME]" at bounding box center [400, 525] width 166 height 25
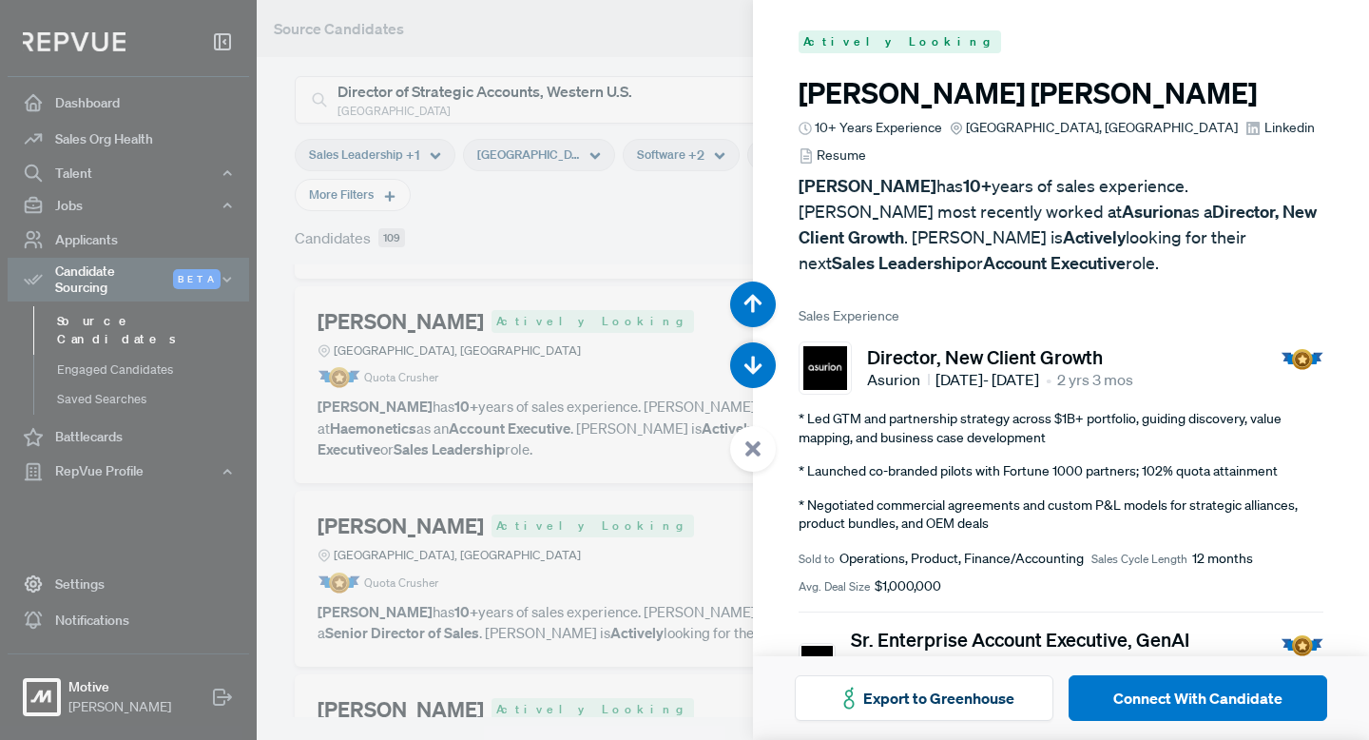
scroll to position [4437, 0]
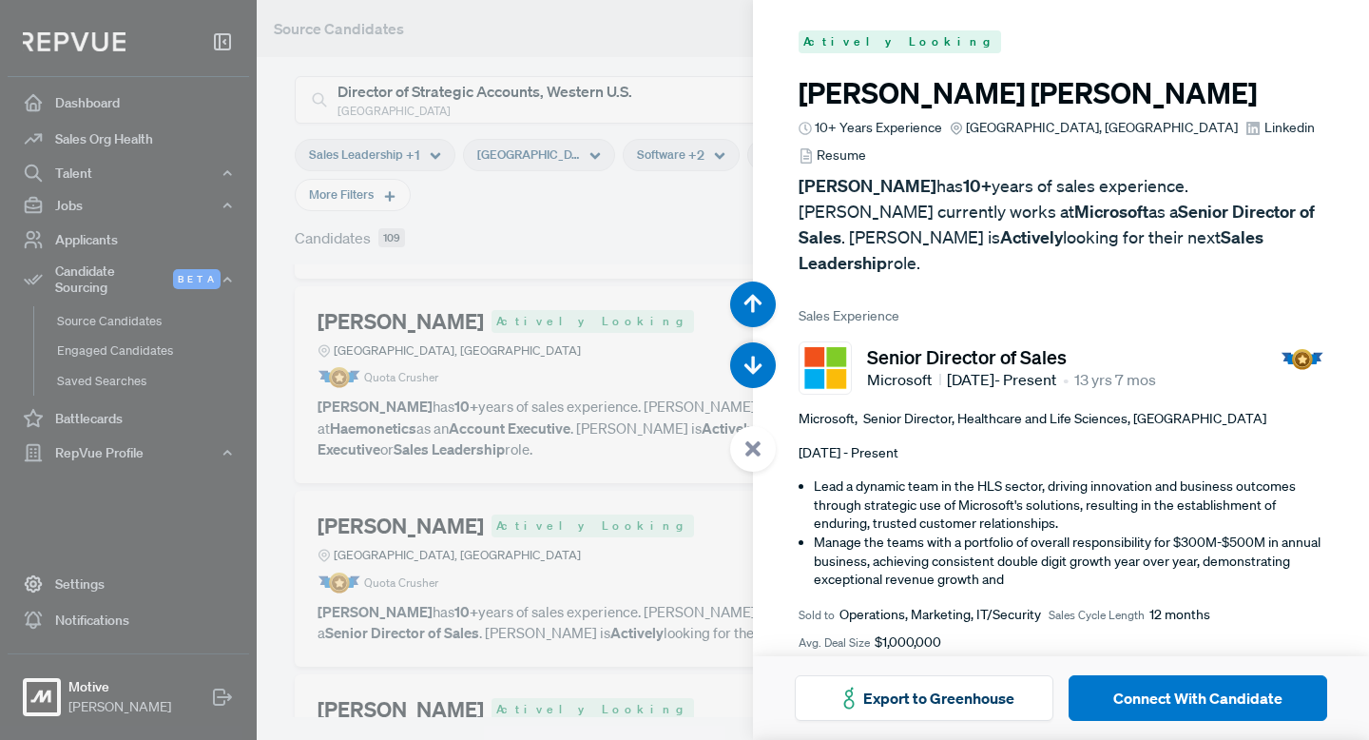
click at [568, 442] on div at bounding box center [684, 370] width 1369 height 740
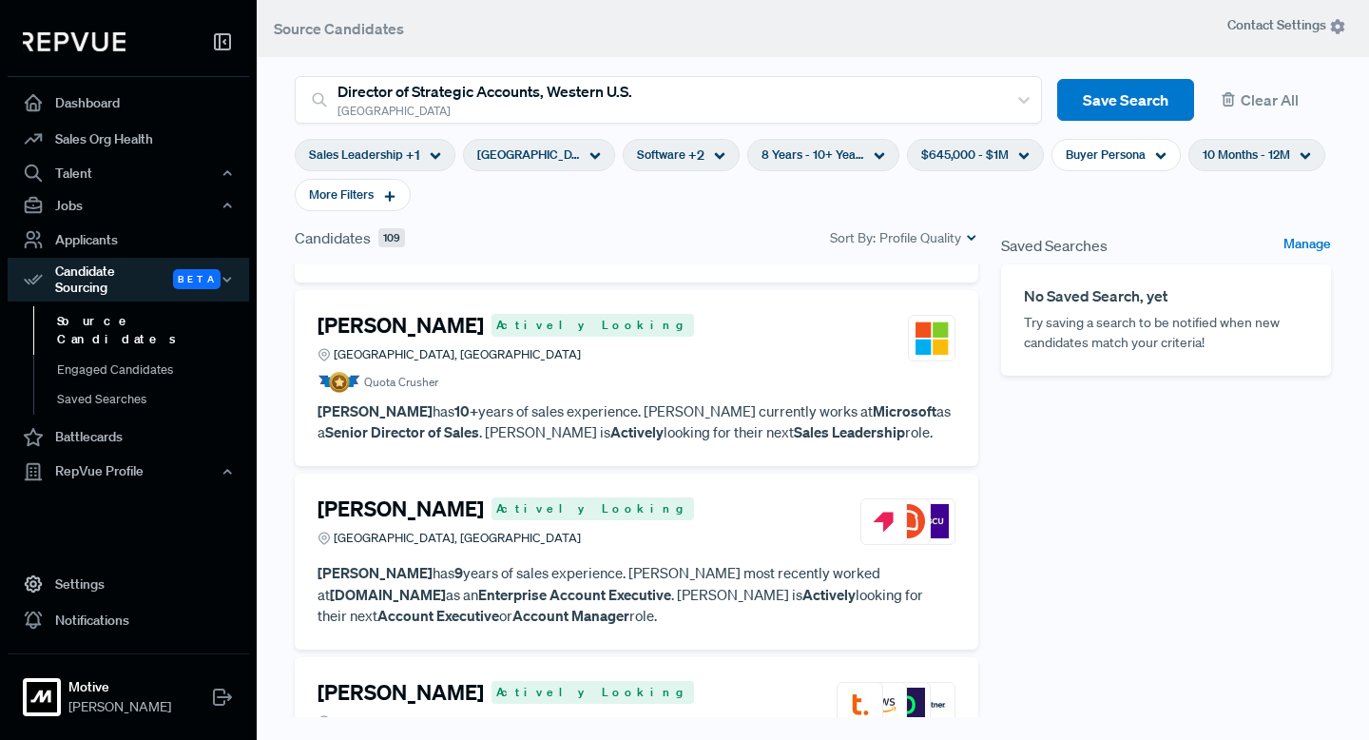
scroll to position [1145, 0]
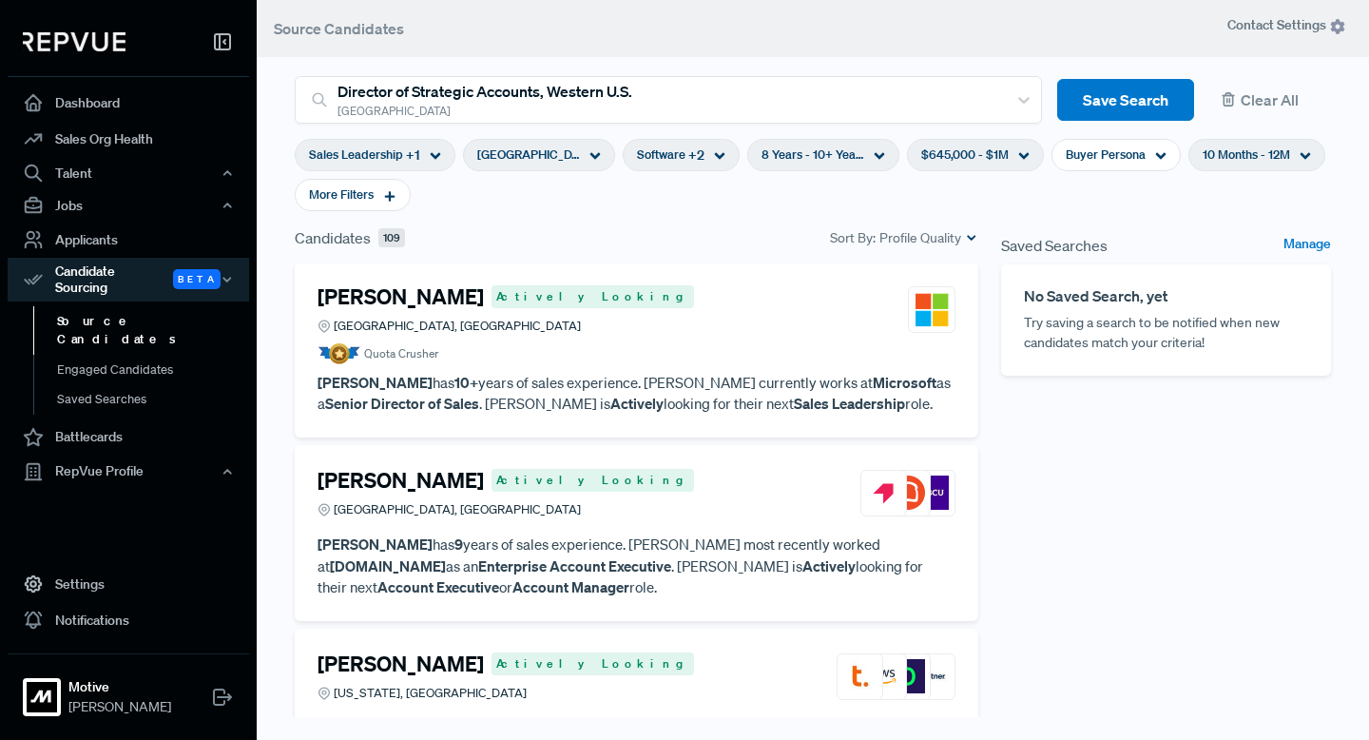
click at [452, 468] on h4 "[PERSON_NAME]" at bounding box center [400, 480] width 166 height 25
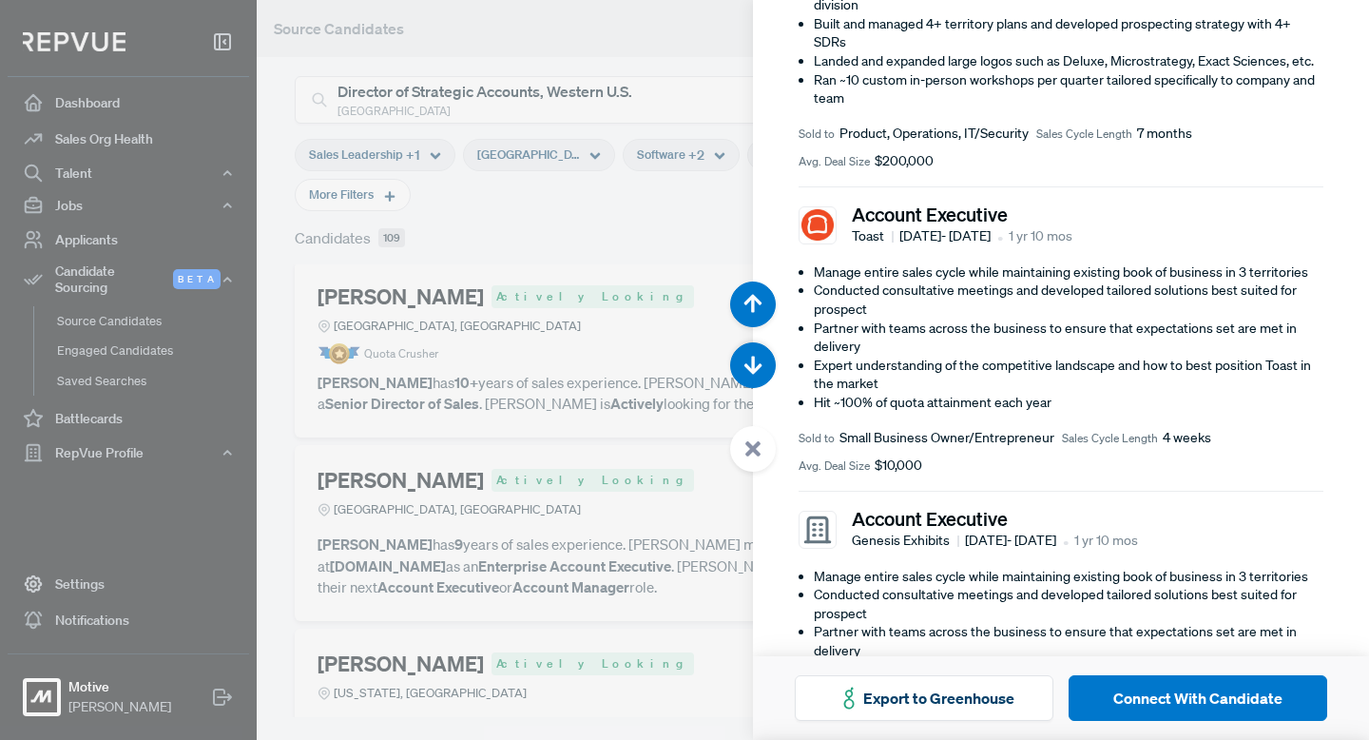
scroll to position [456, 0]
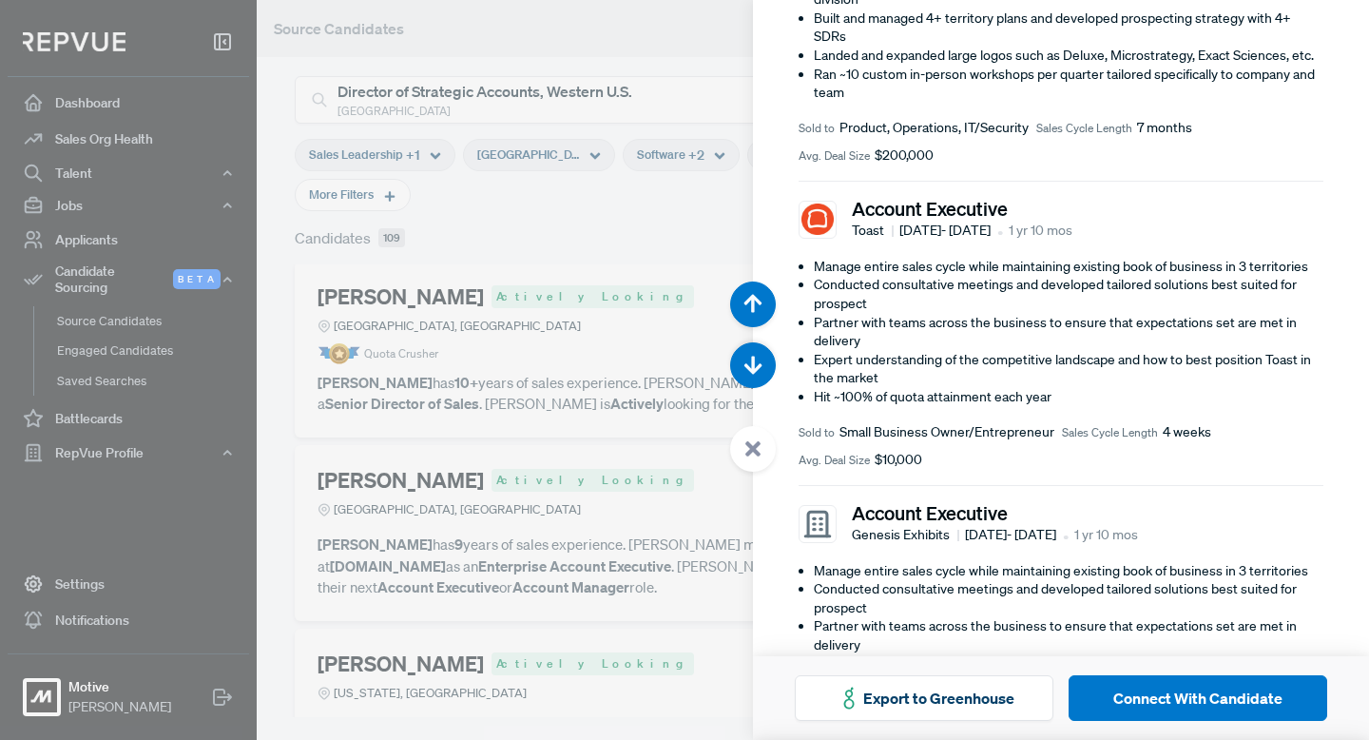
click at [687, 431] on div at bounding box center [684, 370] width 1369 height 740
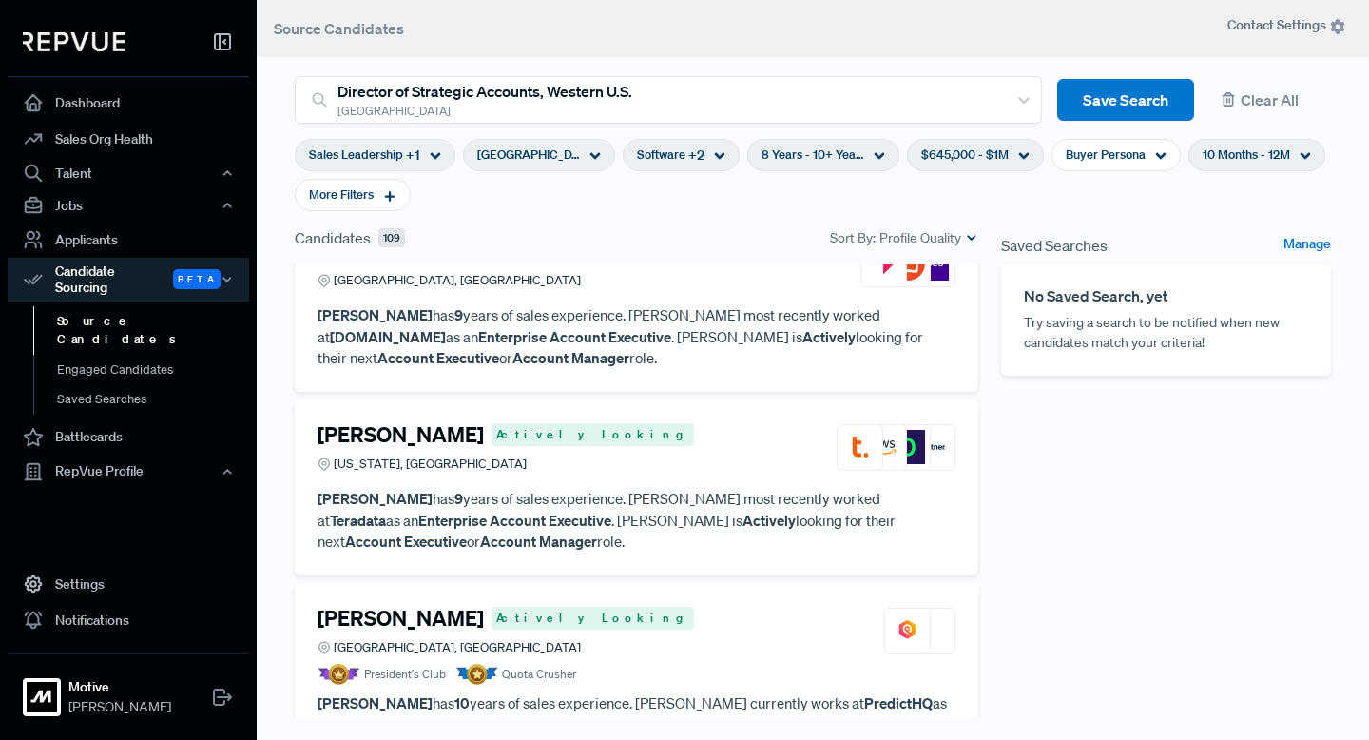
scroll to position [1397, 0]
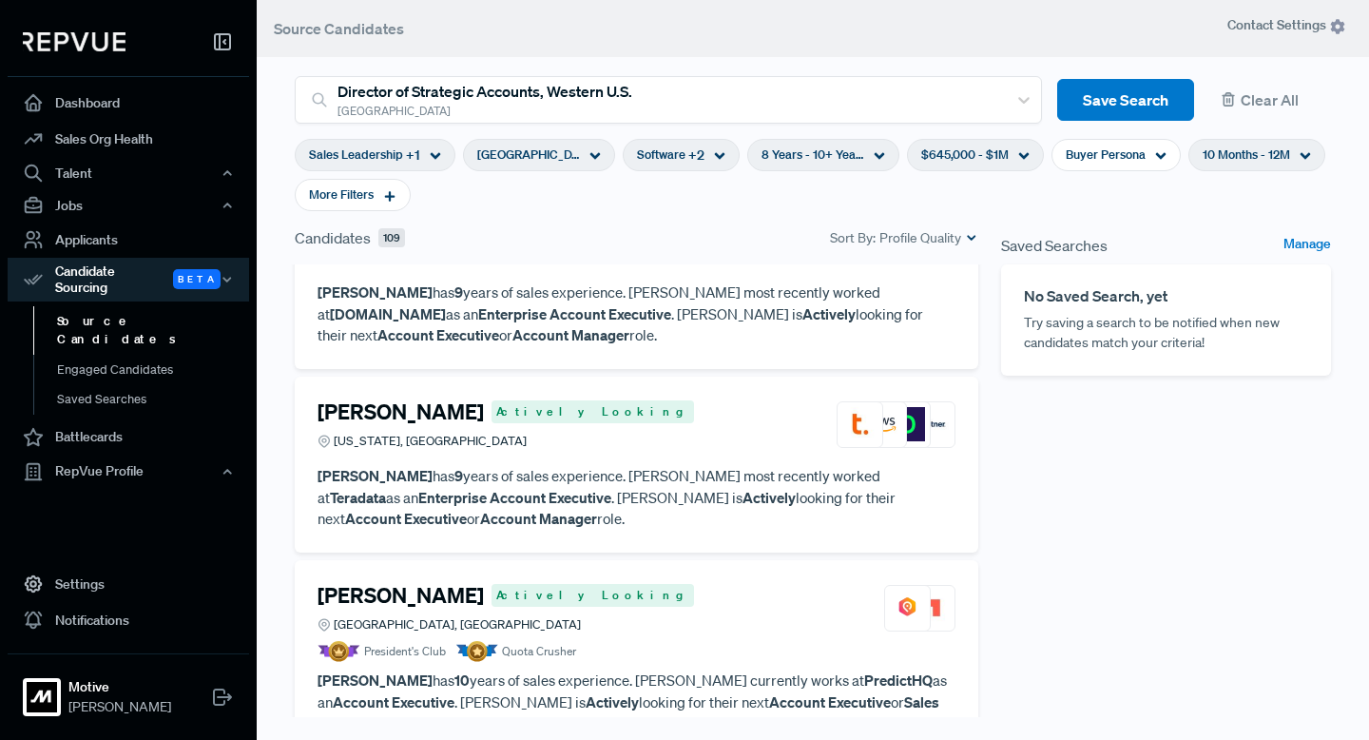
click at [510, 432] on article "Malik Johnson Actively Looking Washington, DC" at bounding box center [636, 428] width 638 height 59
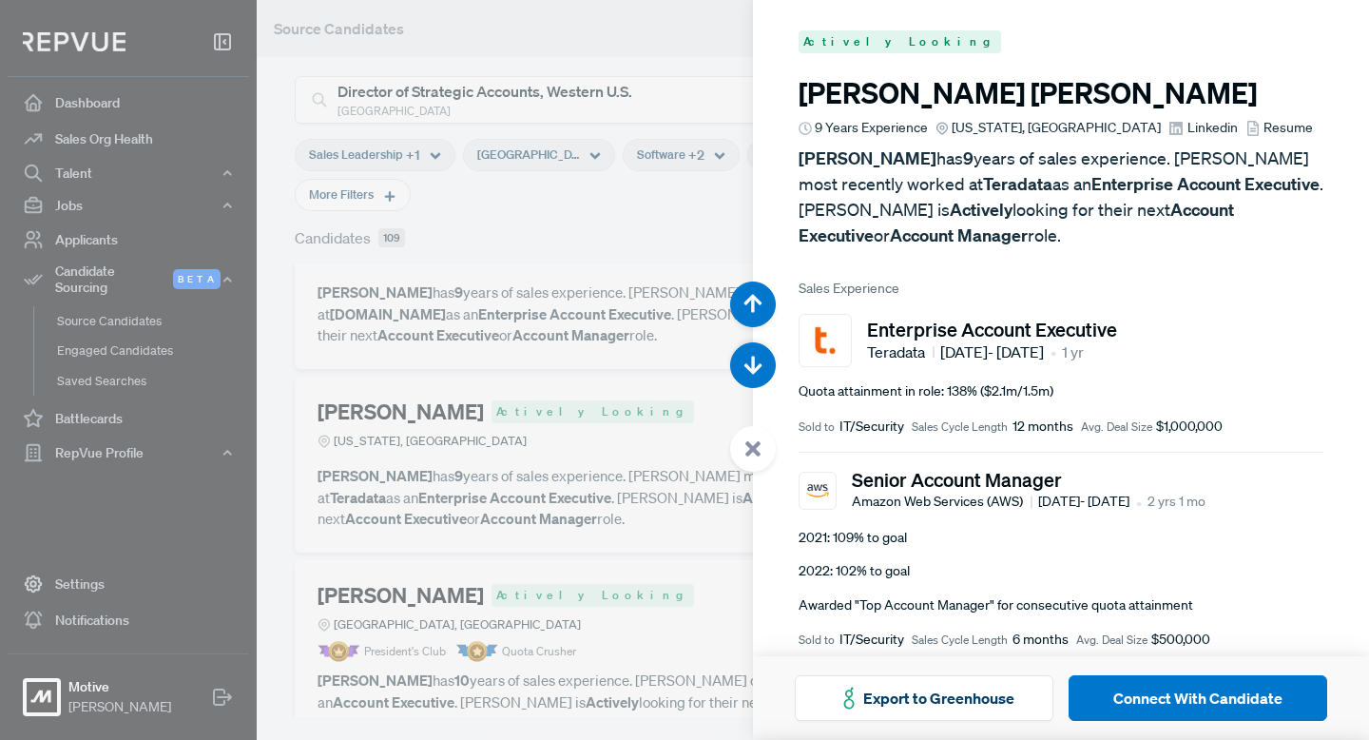
click at [746, 460] on div at bounding box center [753, 449] width 46 height 46
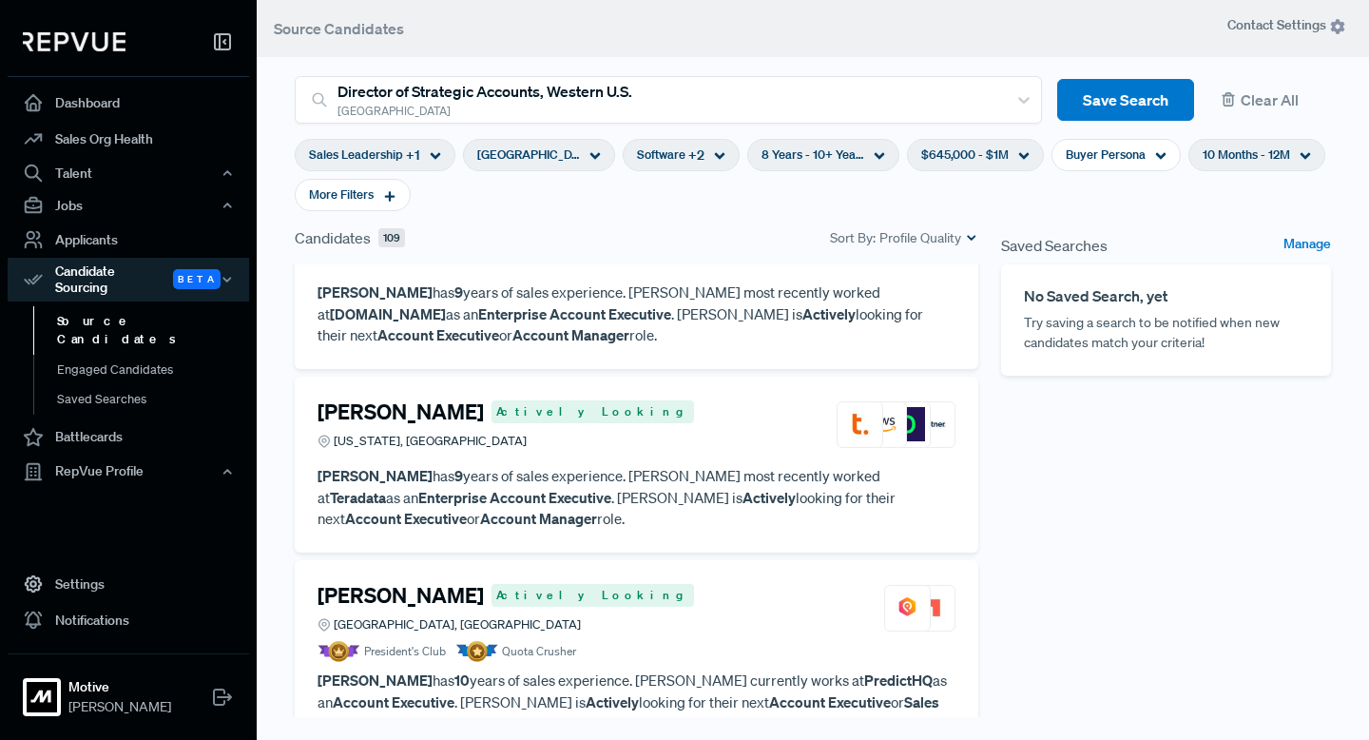
click at [441, 583] on h4 "[PERSON_NAME]" at bounding box center [400, 595] width 166 height 25
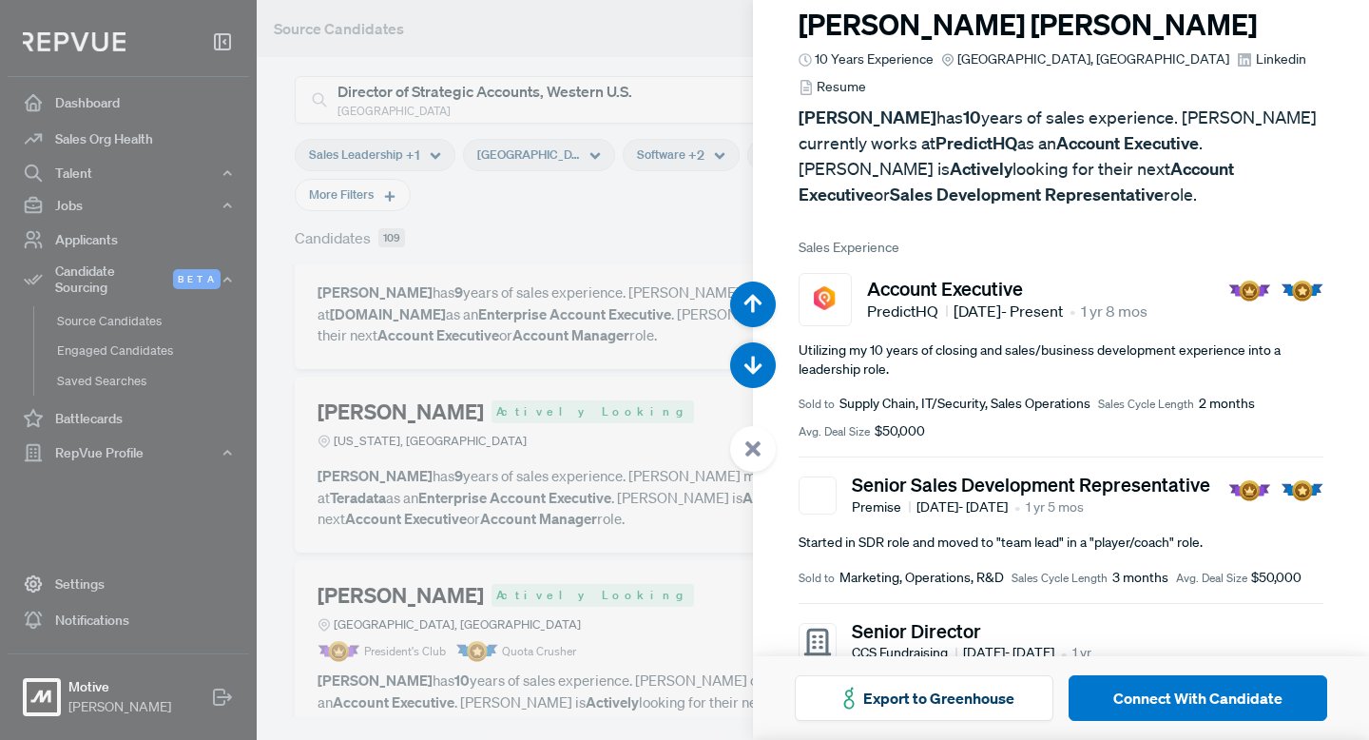
scroll to position [73, 0]
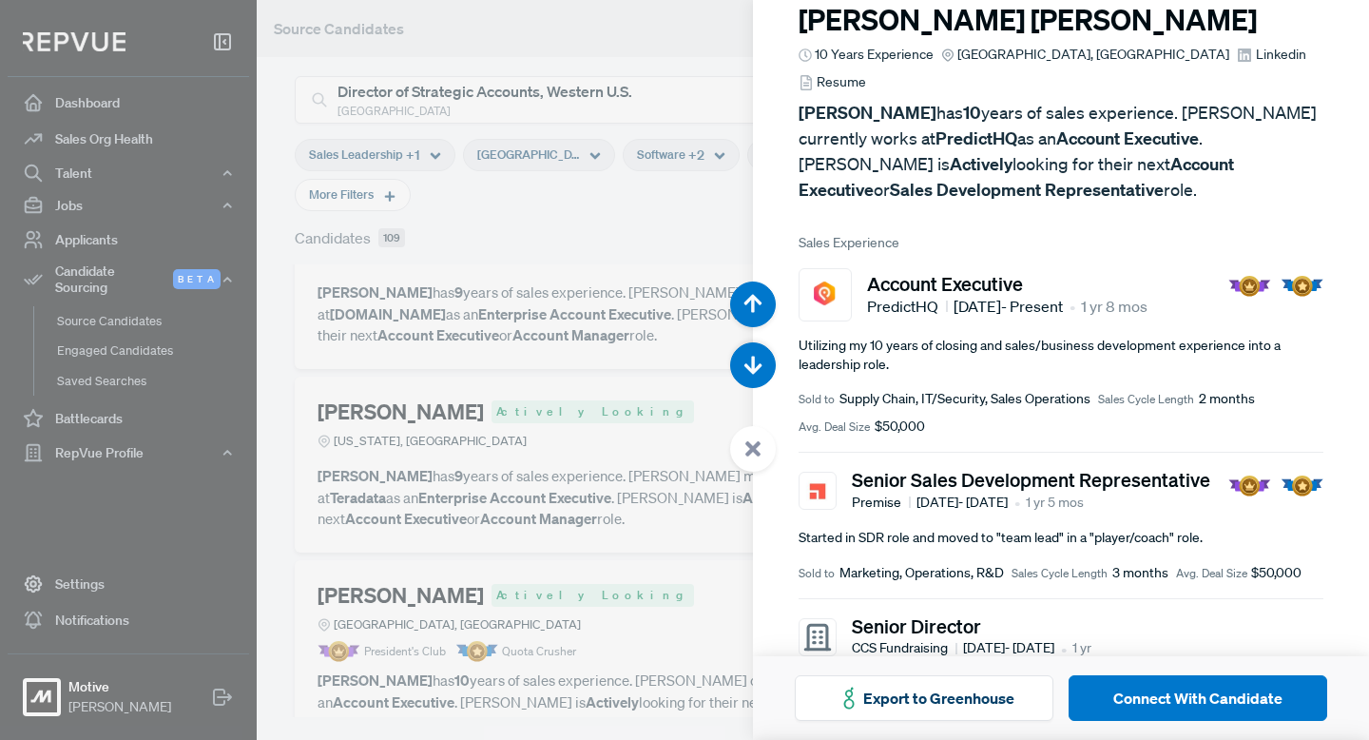
click at [747, 444] on use at bounding box center [752, 448] width 15 height 15
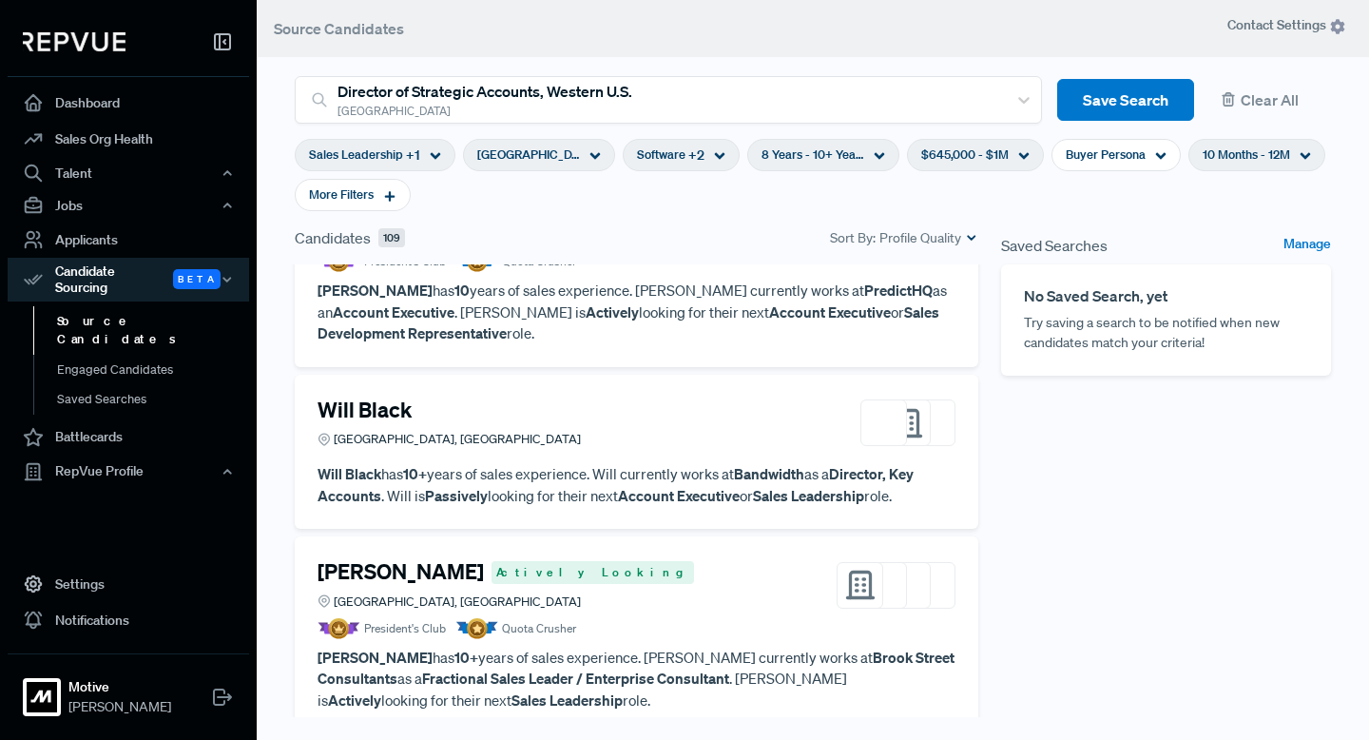
scroll to position [1794, 0]
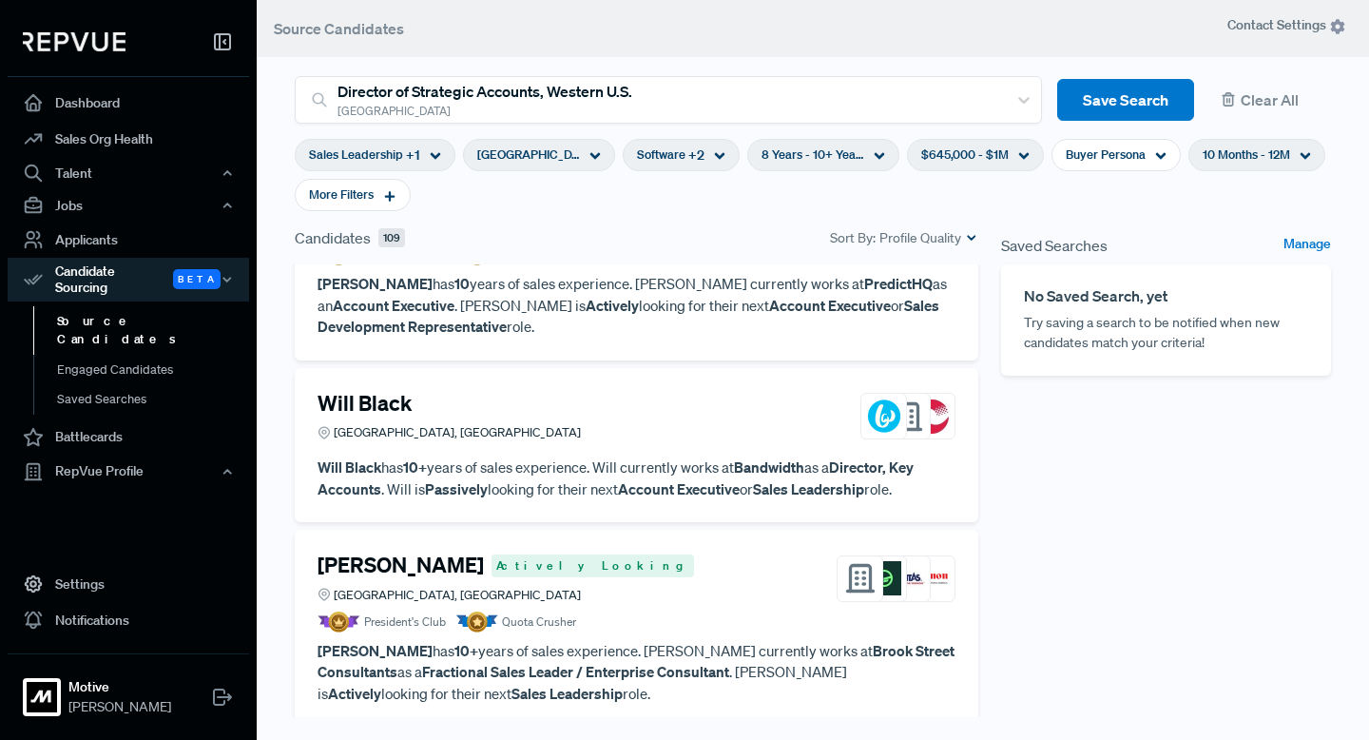
click at [393, 391] on h4 "Will Black" at bounding box center [364, 403] width 94 height 25
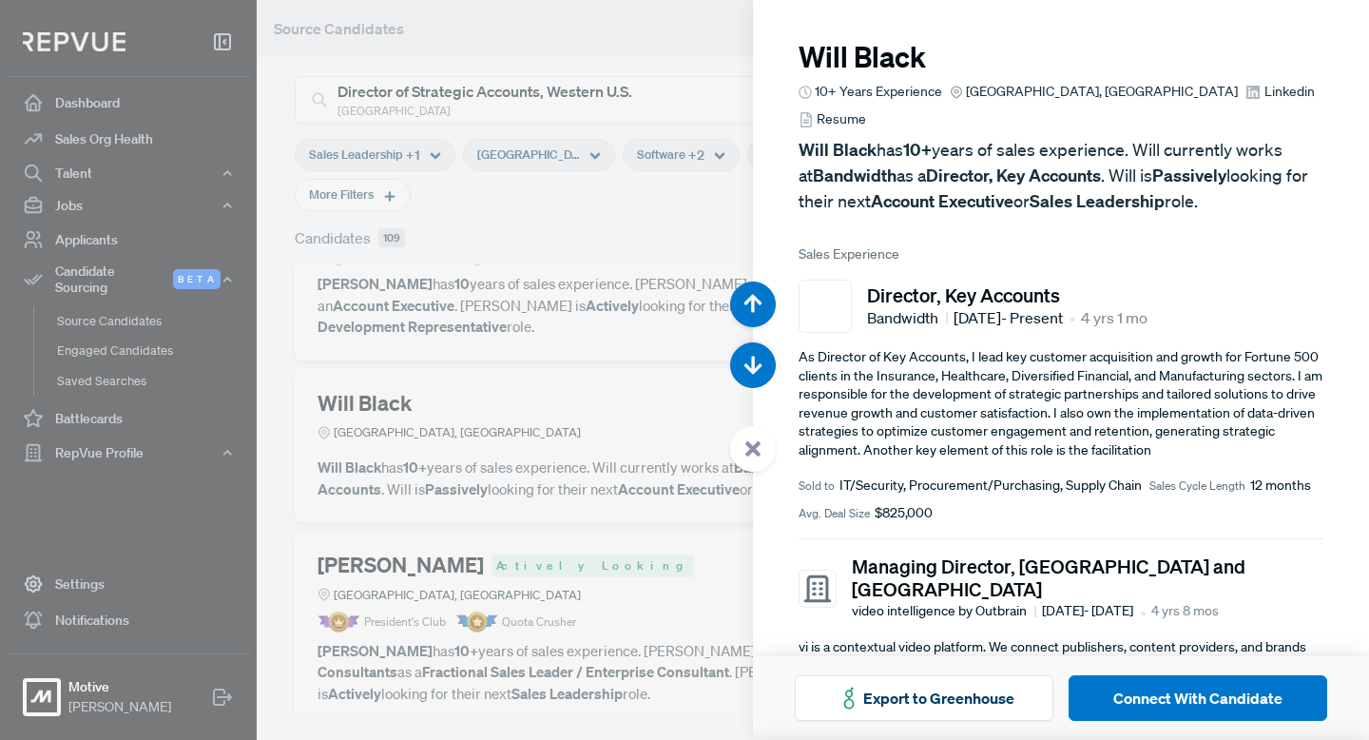
scroll to position [15, 0]
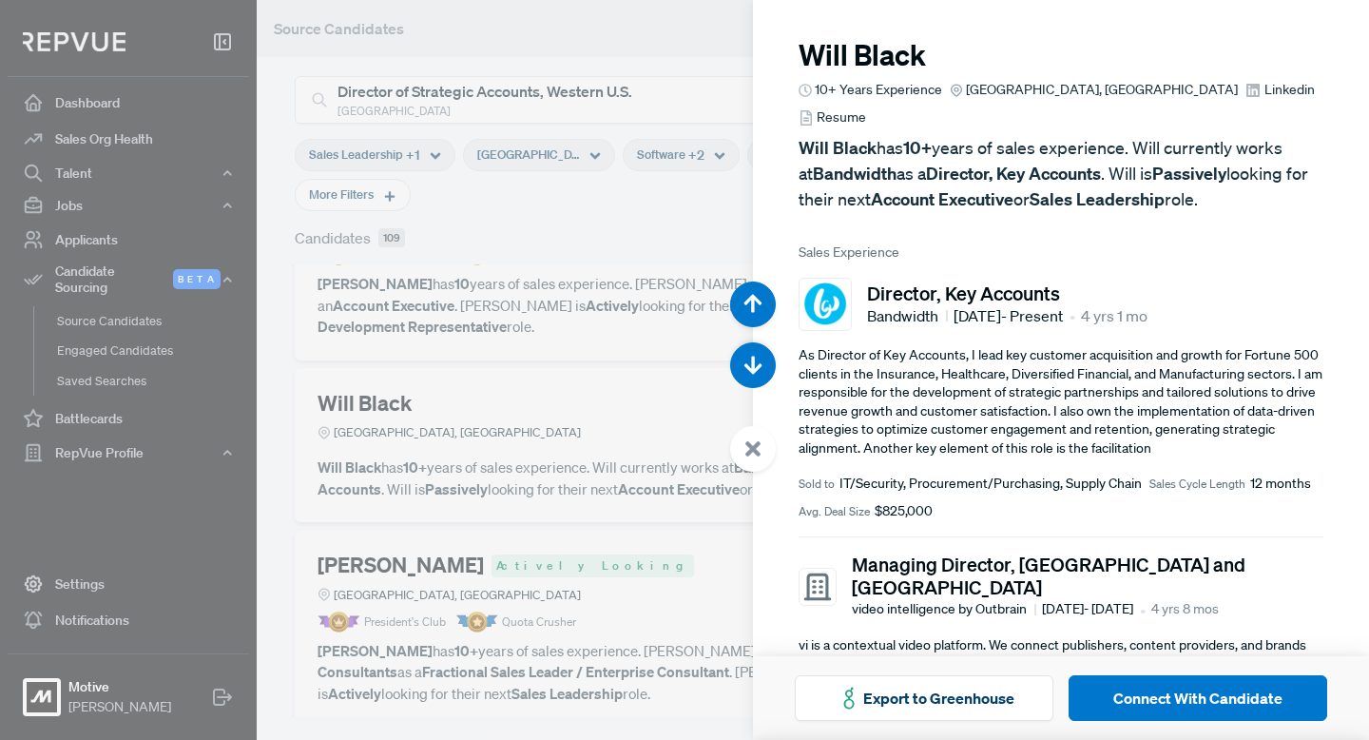
click at [1264, 89] on span "Linkedin" at bounding box center [1289, 90] width 50 height 20
click at [752, 447] on use at bounding box center [752, 448] width 15 height 15
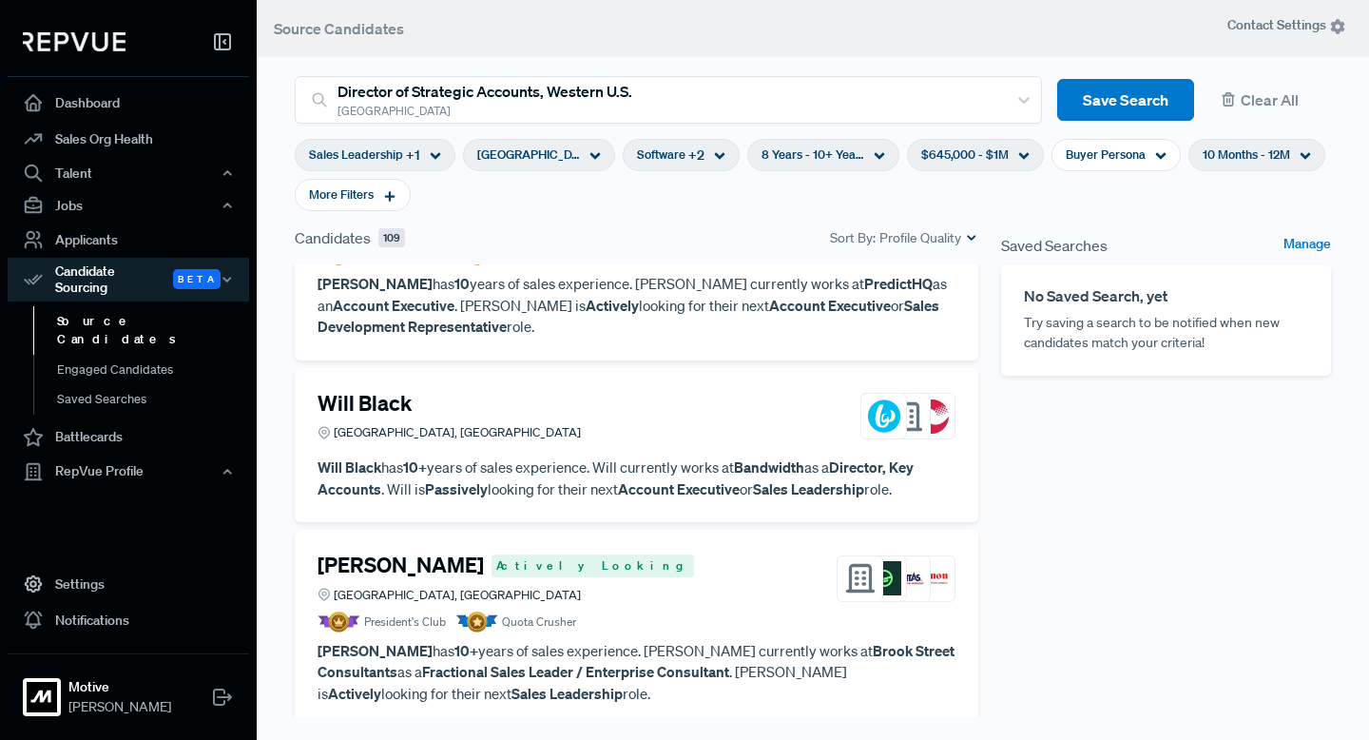
click at [392, 552] on h4 "[PERSON_NAME]" at bounding box center [400, 564] width 166 height 25
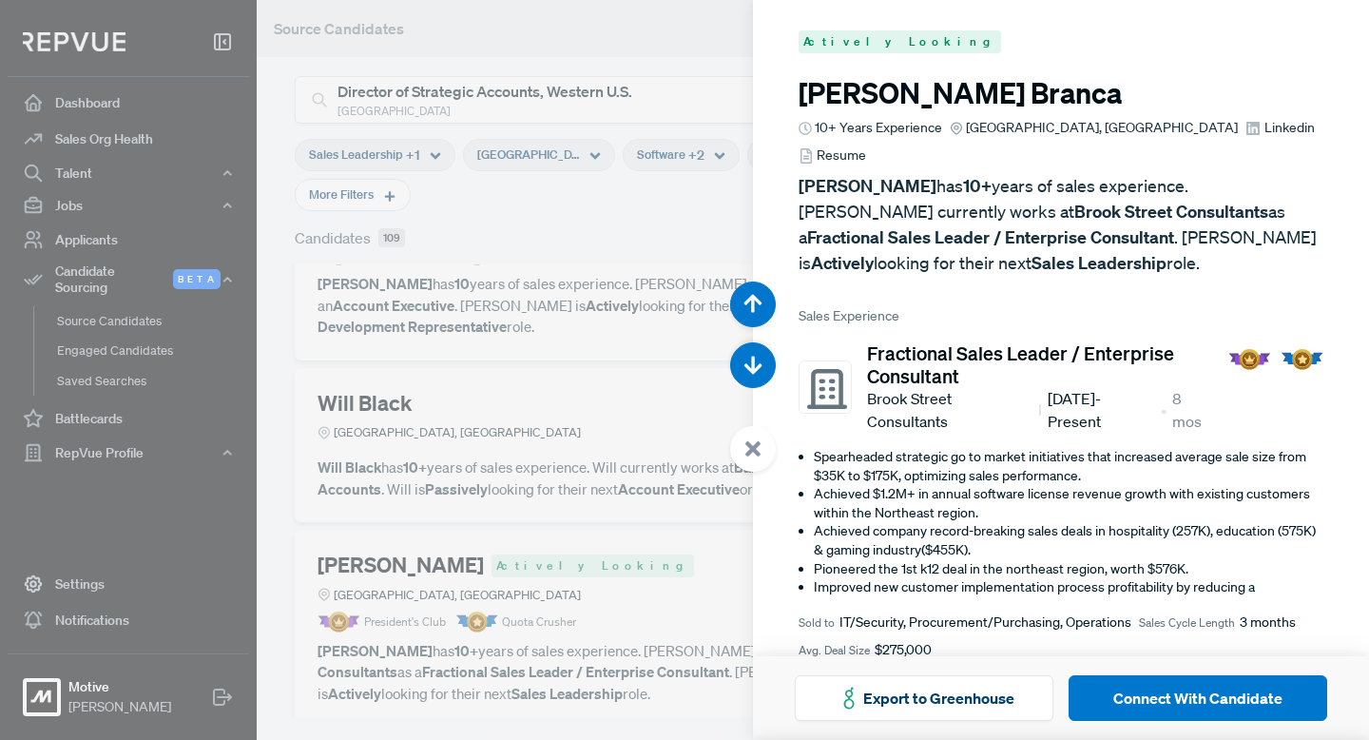
click at [605, 548] on div at bounding box center [684, 370] width 1369 height 740
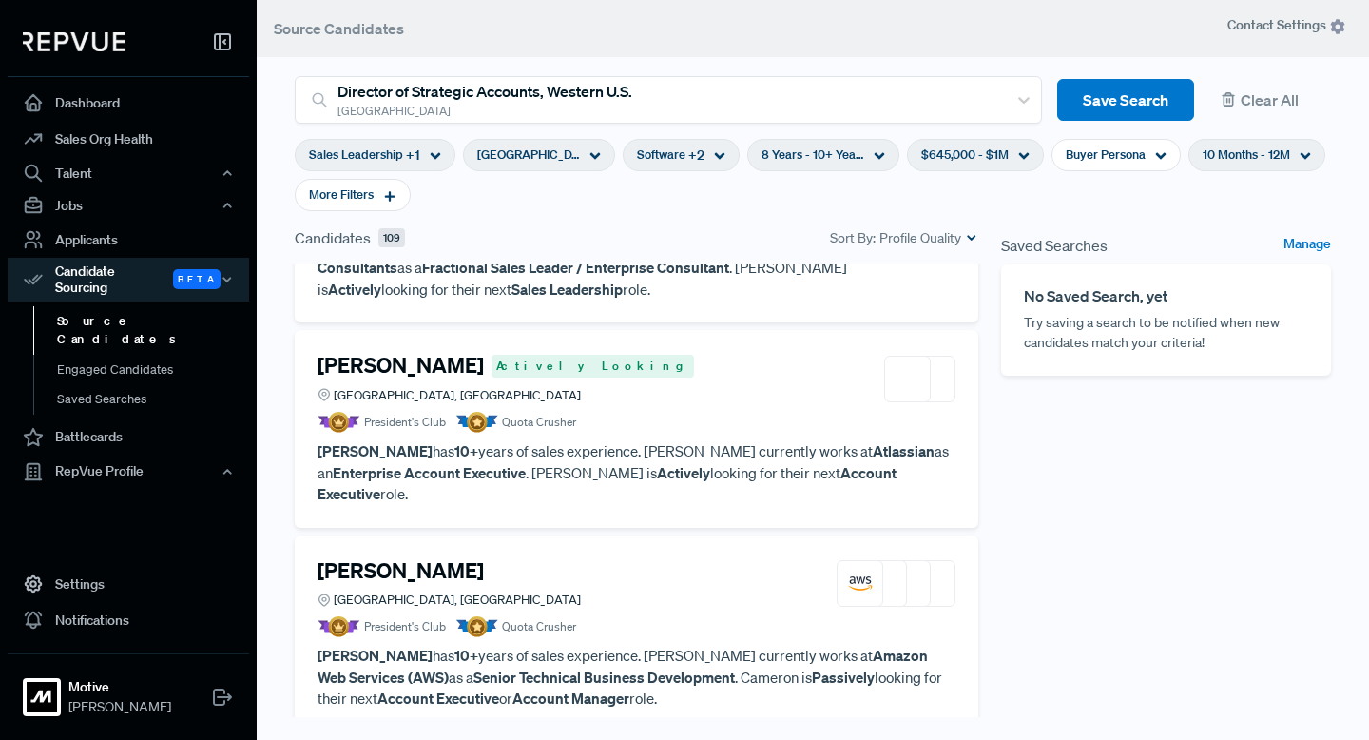
scroll to position [2203, 0]
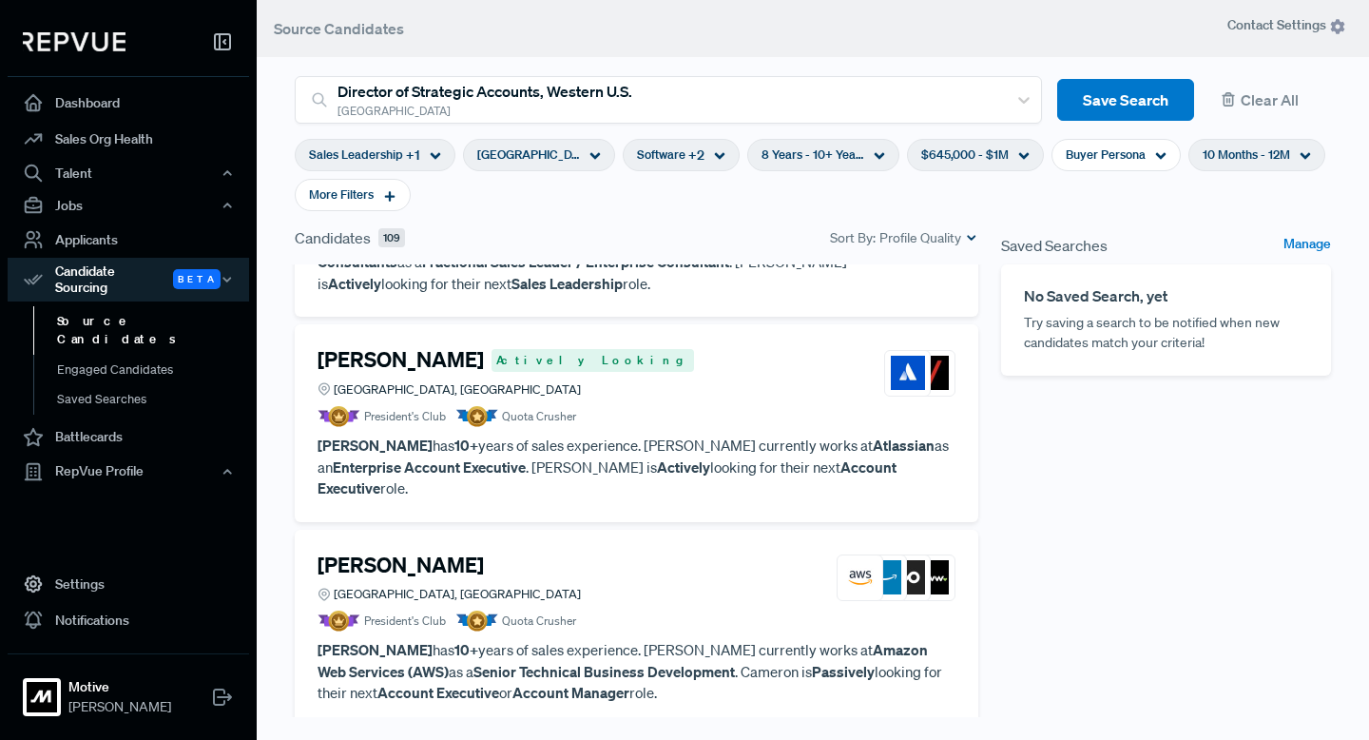
click at [410, 350] on h4 "[PERSON_NAME]" at bounding box center [400, 359] width 166 height 25
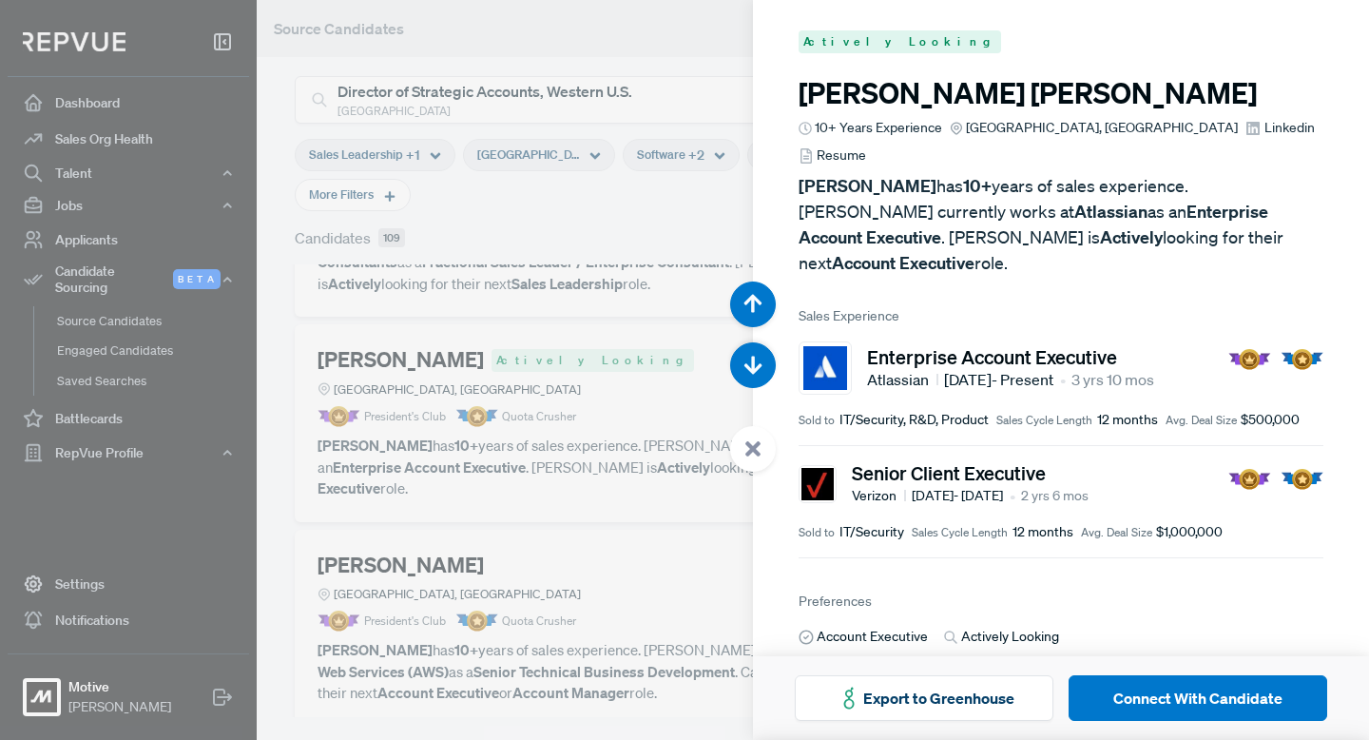
scroll to position [91, 0]
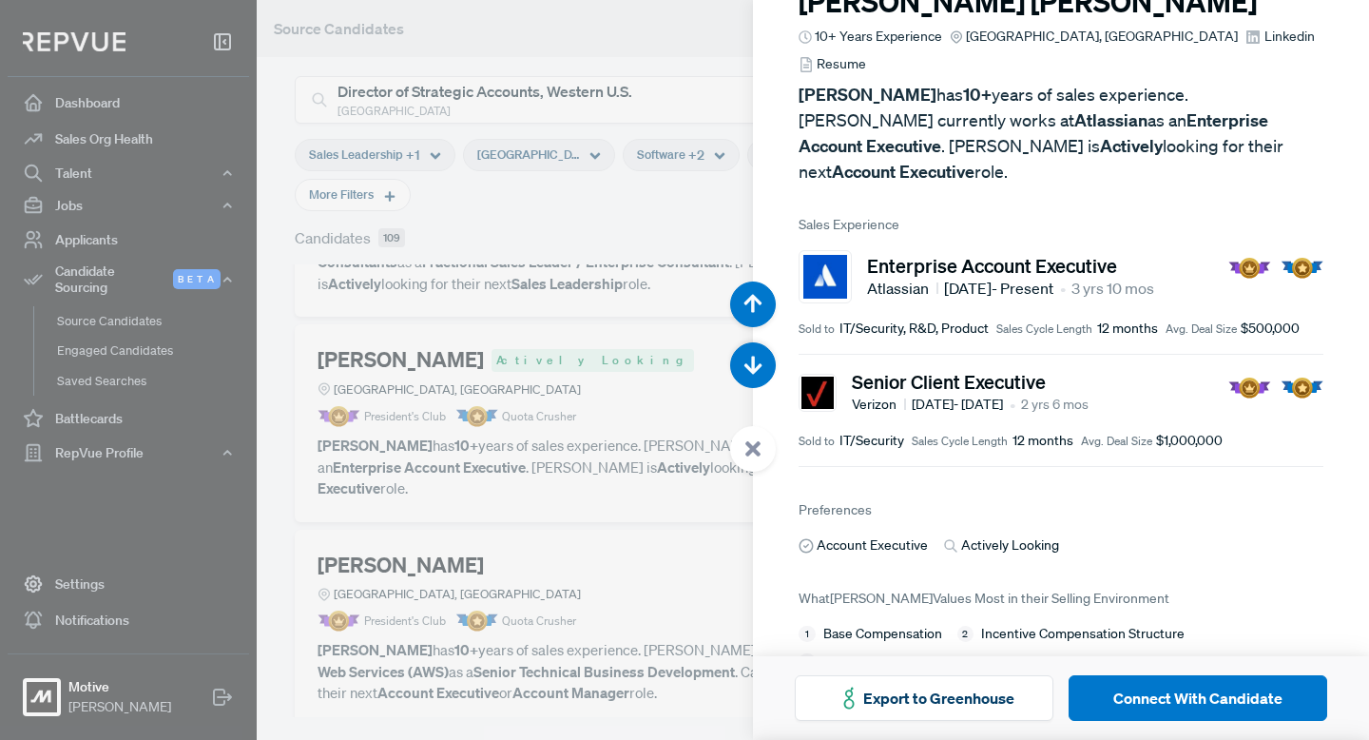
click at [601, 481] on div at bounding box center [684, 370] width 1369 height 740
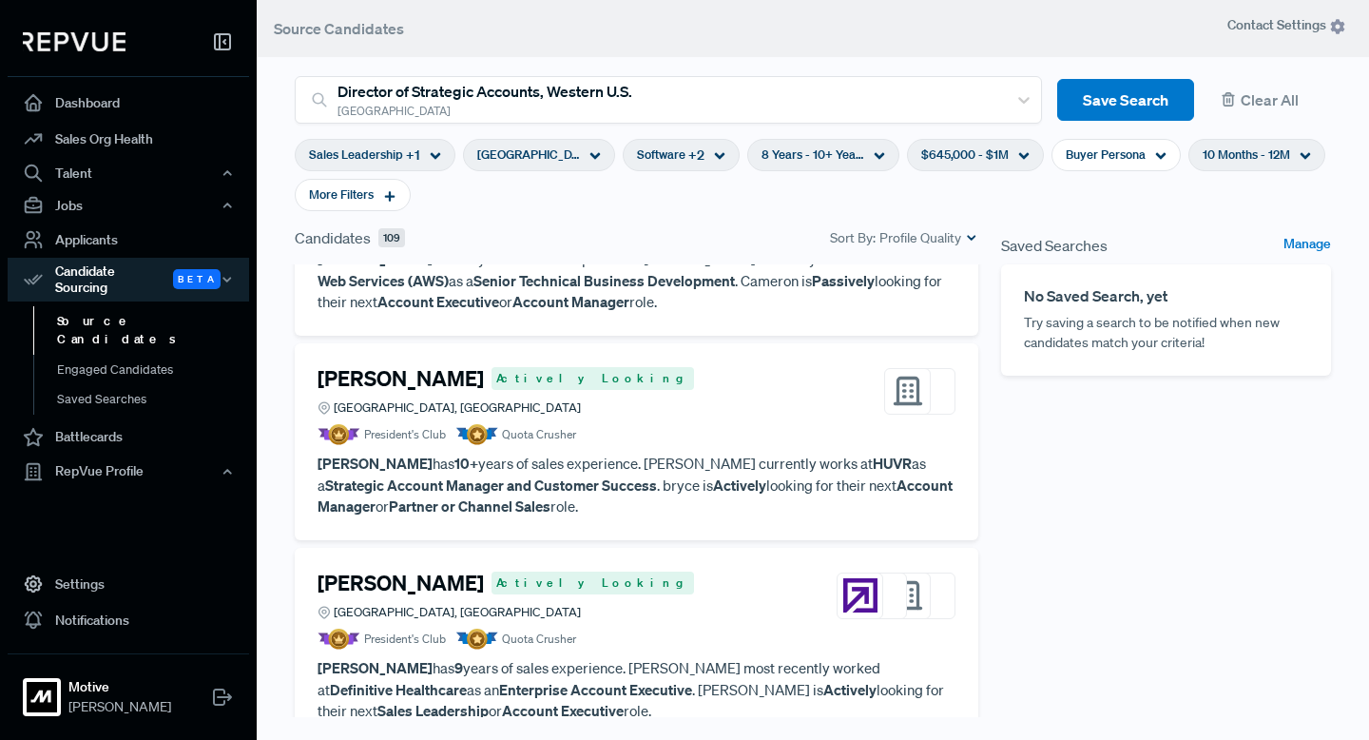
scroll to position [2601, 0]
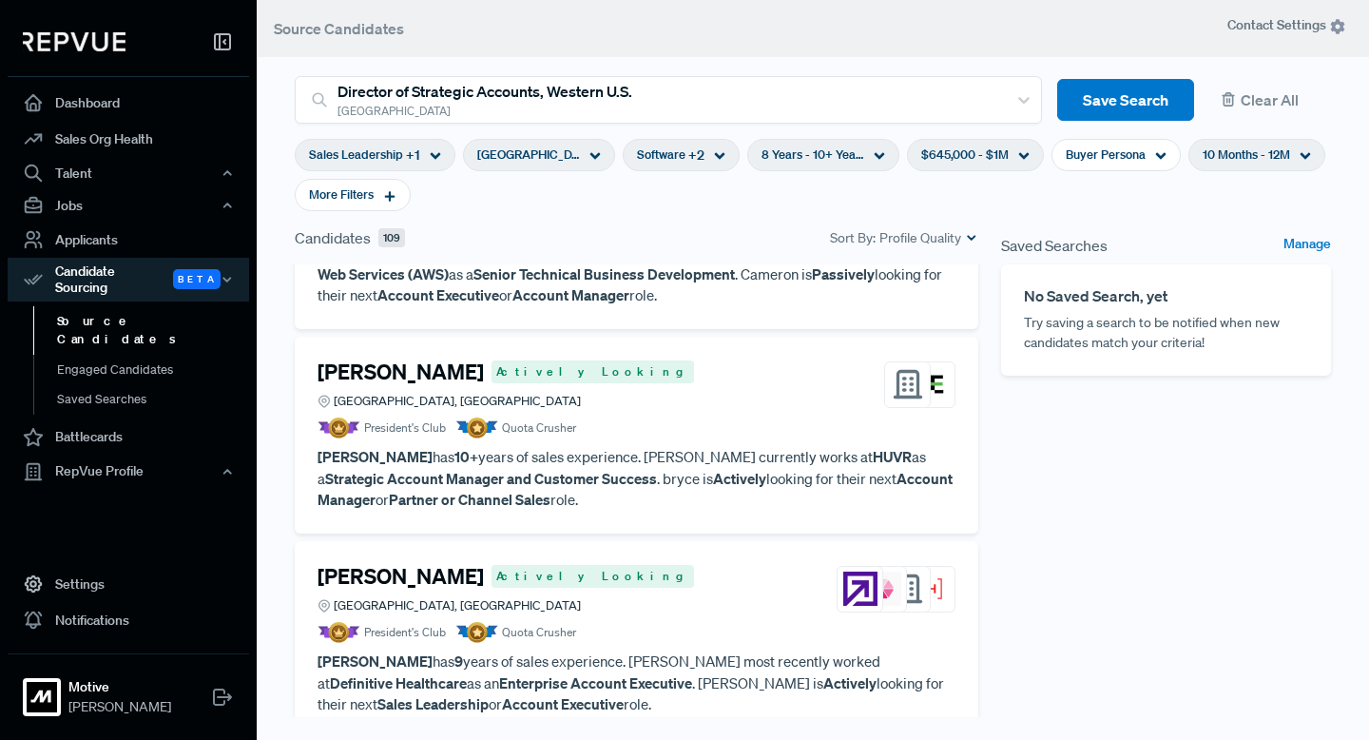
click at [415, 359] on h4 "[PERSON_NAME]" at bounding box center [400, 371] width 166 height 25
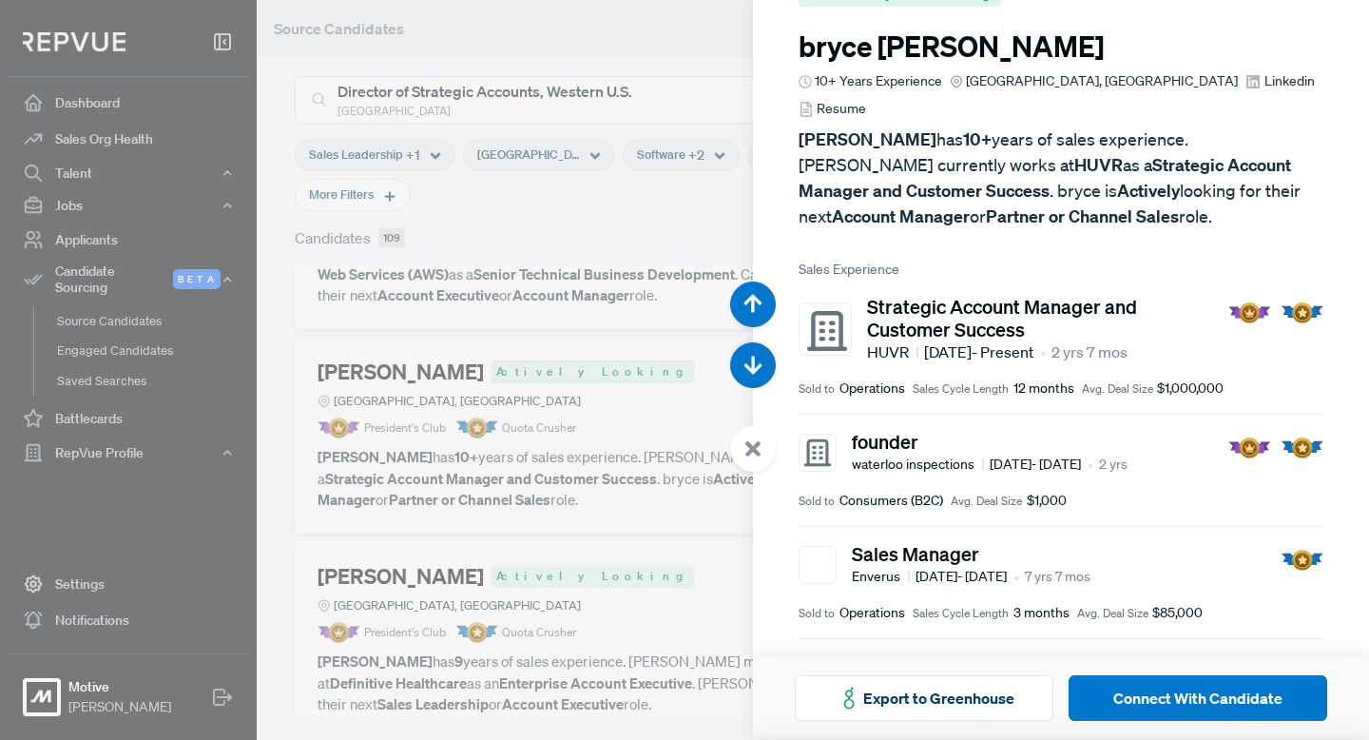
scroll to position [52, 0]
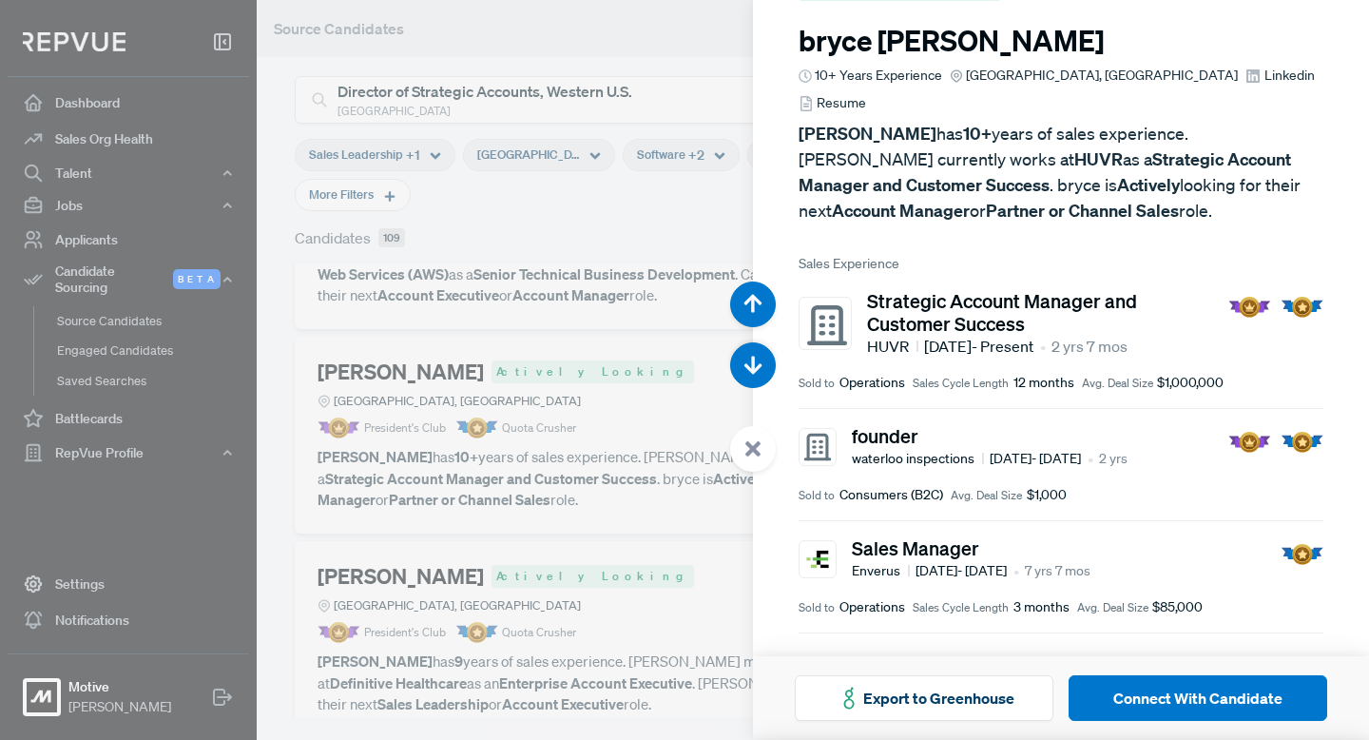
click at [587, 491] on div at bounding box center [684, 370] width 1369 height 740
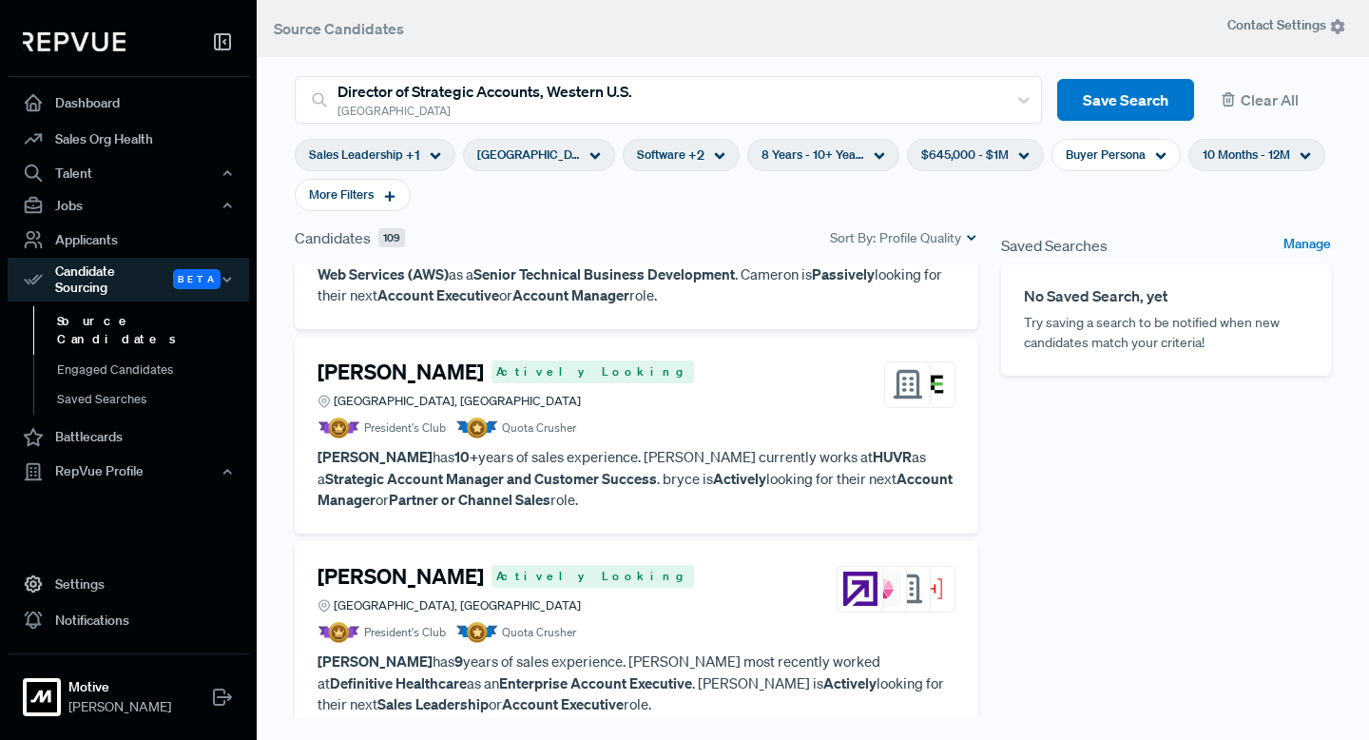
click at [401, 564] on h4 "James Wallner" at bounding box center [400, 576] width 166 height 25
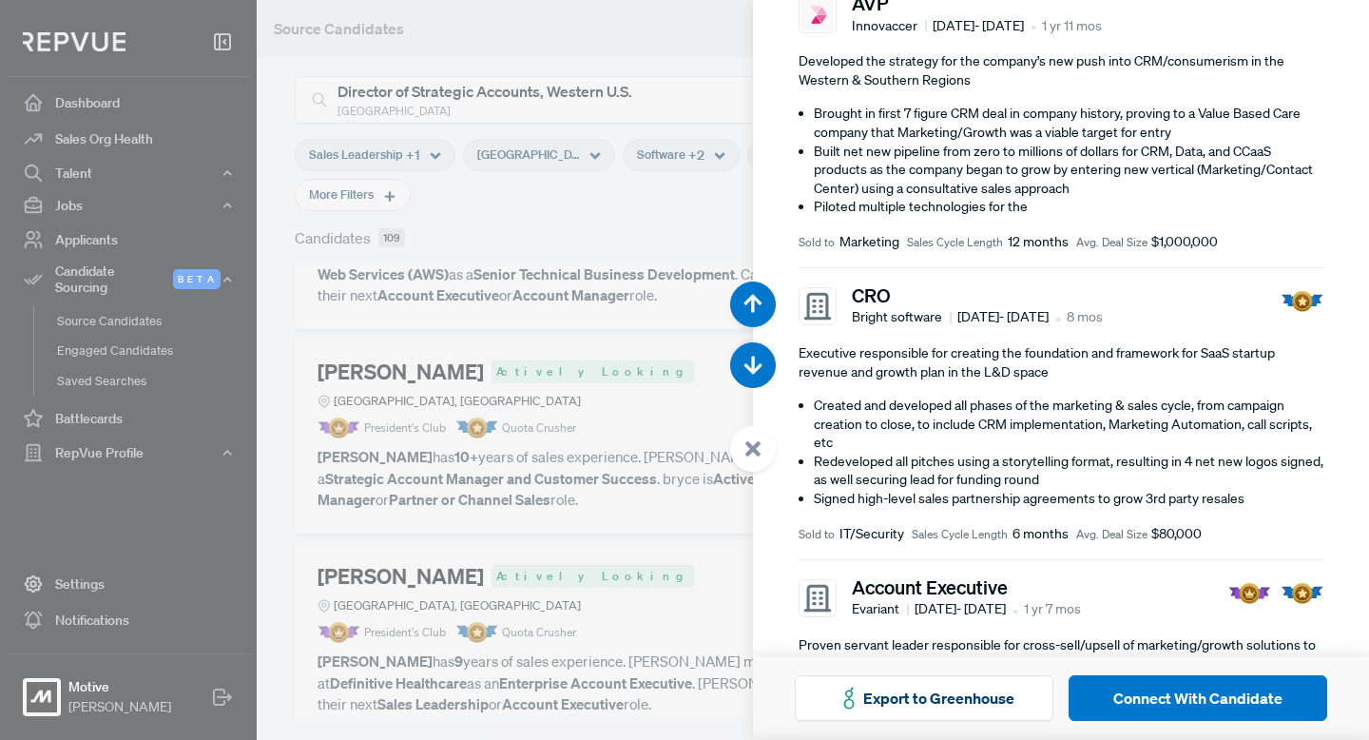
scroll to position [633, 0]
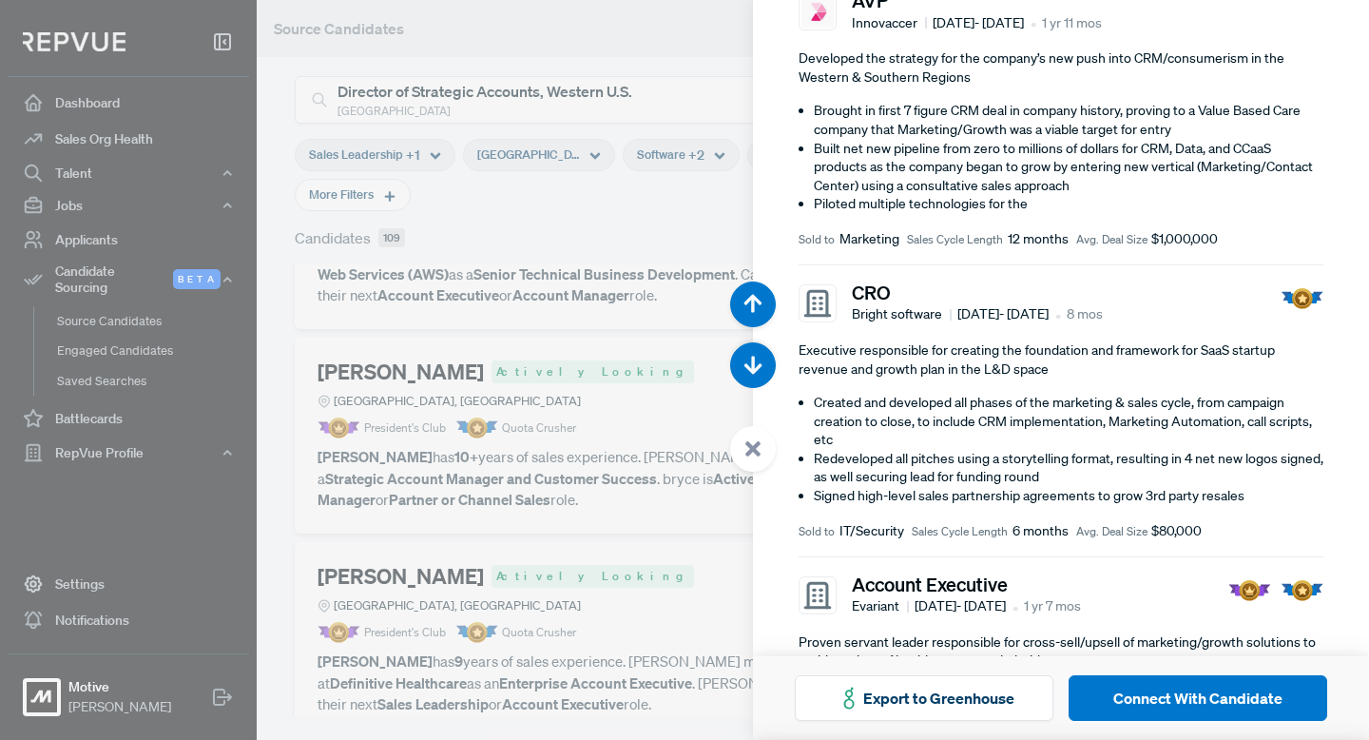
click at [640, 504] on div at bounding box center [684, 370] width 1369 height 740
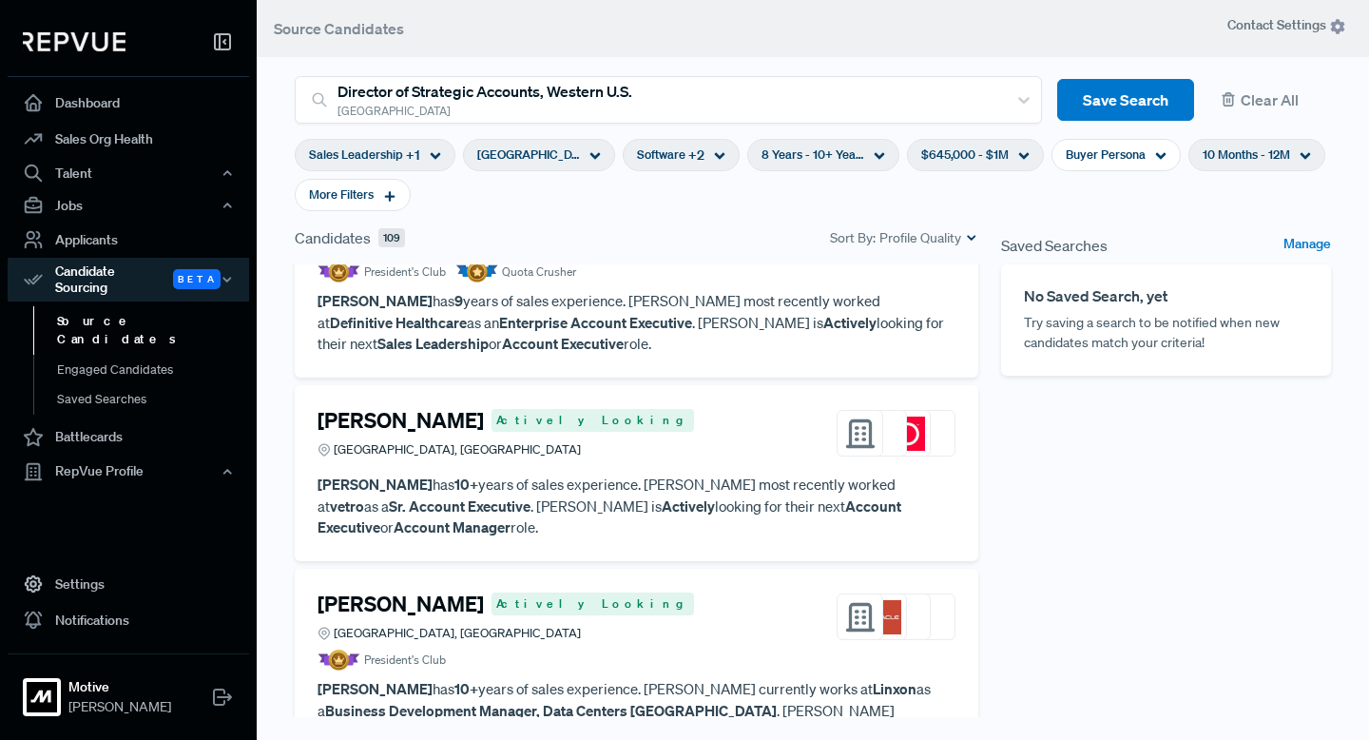
scroll to position [2965, 0]
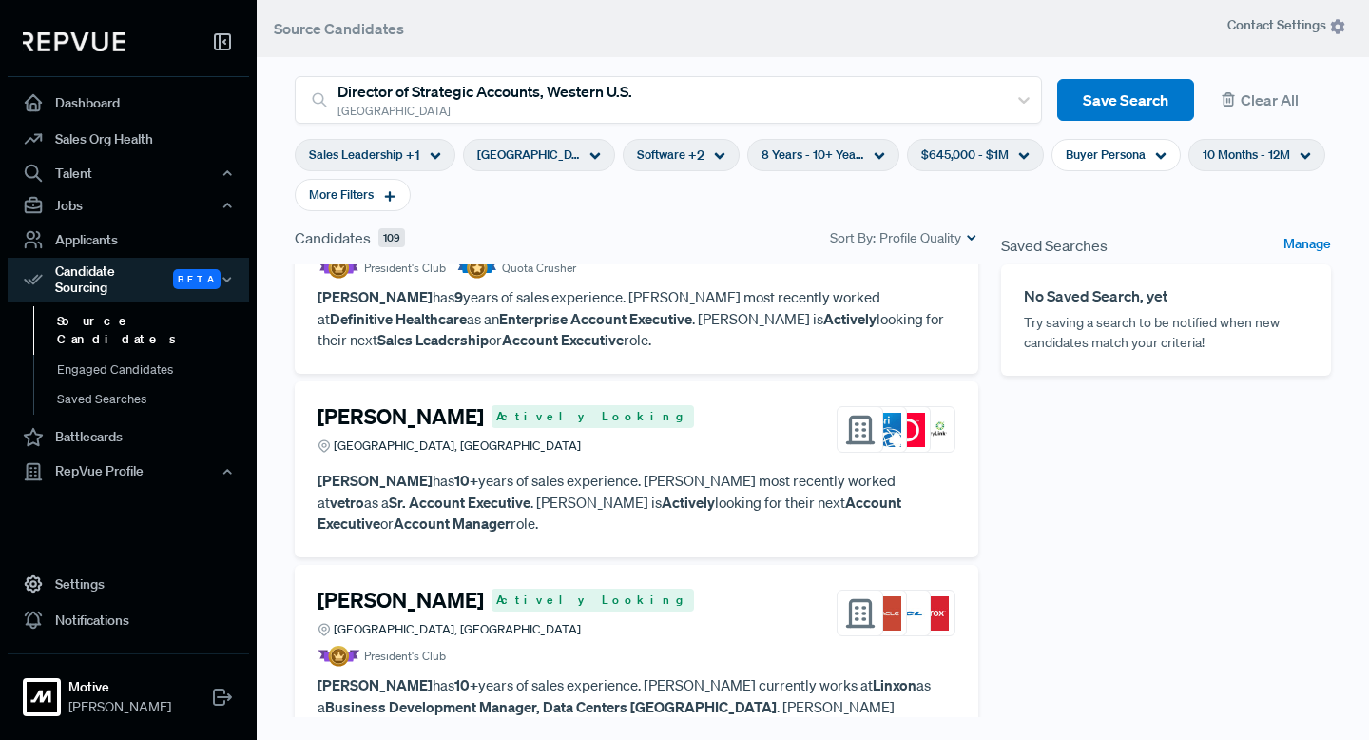
click at [383, 404] on h4 "[PERSON_NAME]" at bounding box center [400, 416] width 166 height 25
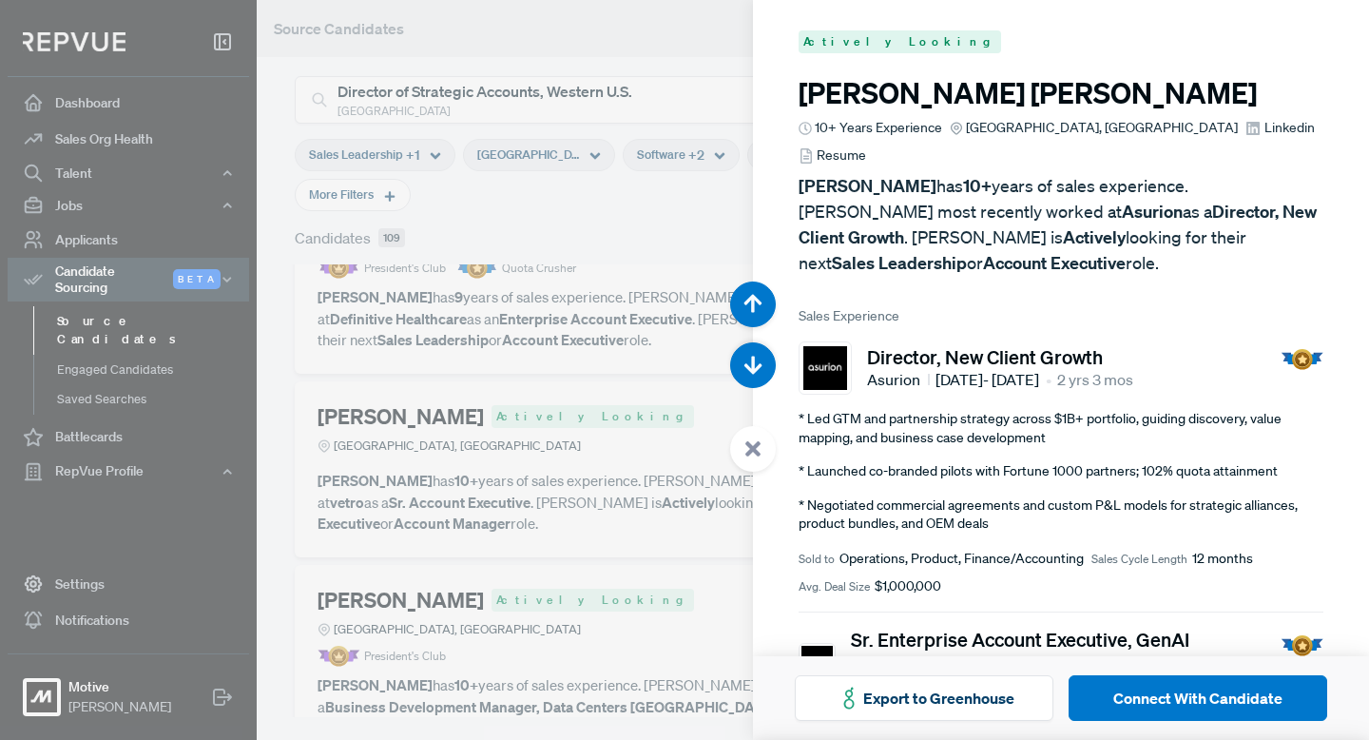
scroll to position [11833, 0]
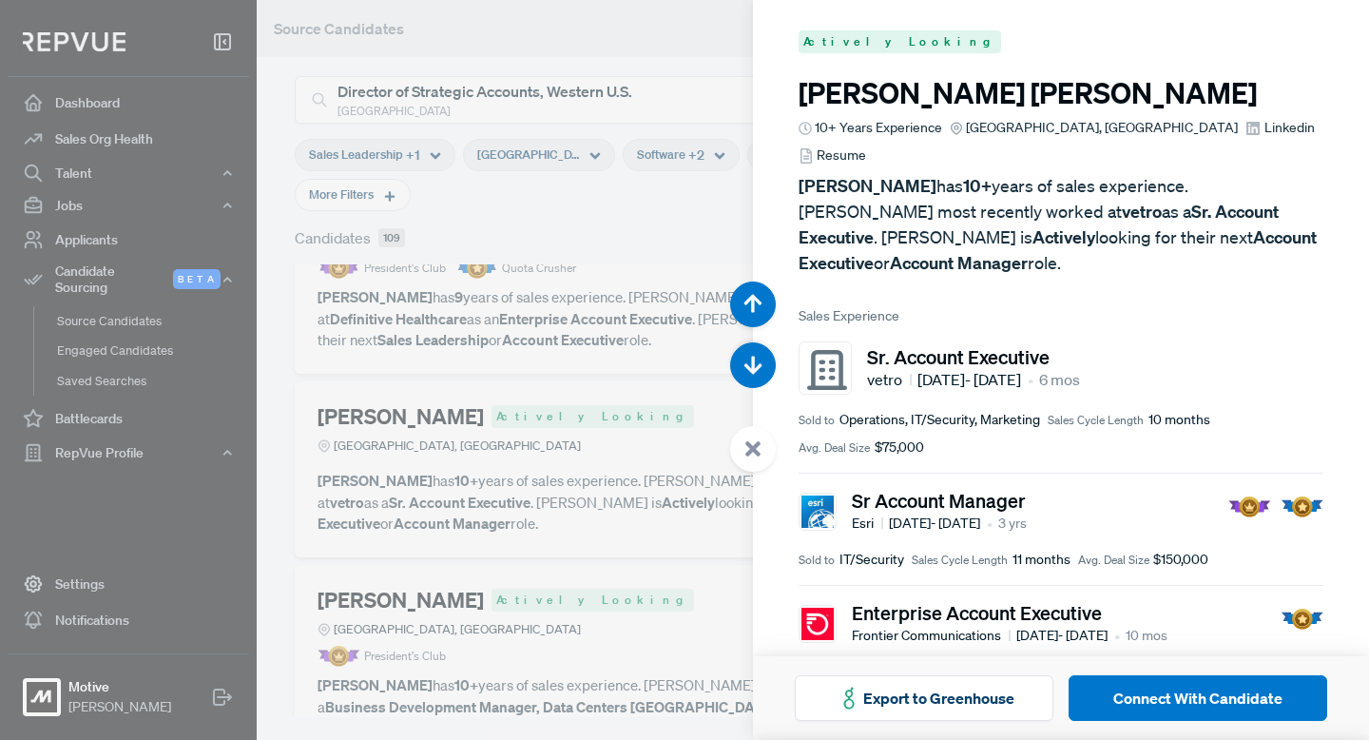
click at [676, 488] on div at bounding box center [684, 370] width 1369 height 740
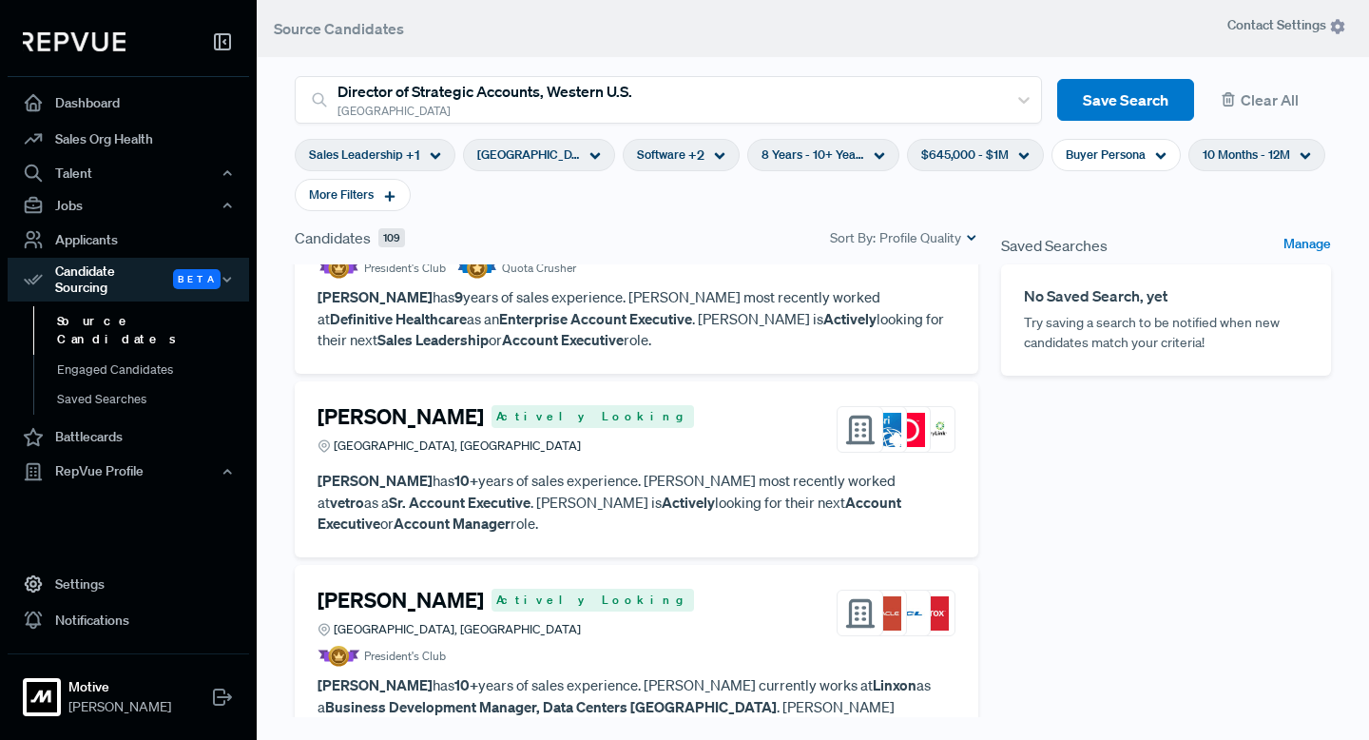
click at [409, 587] on h4 "[PERSON_NAME]" at bounding box center [400, 599] width 166 height 25
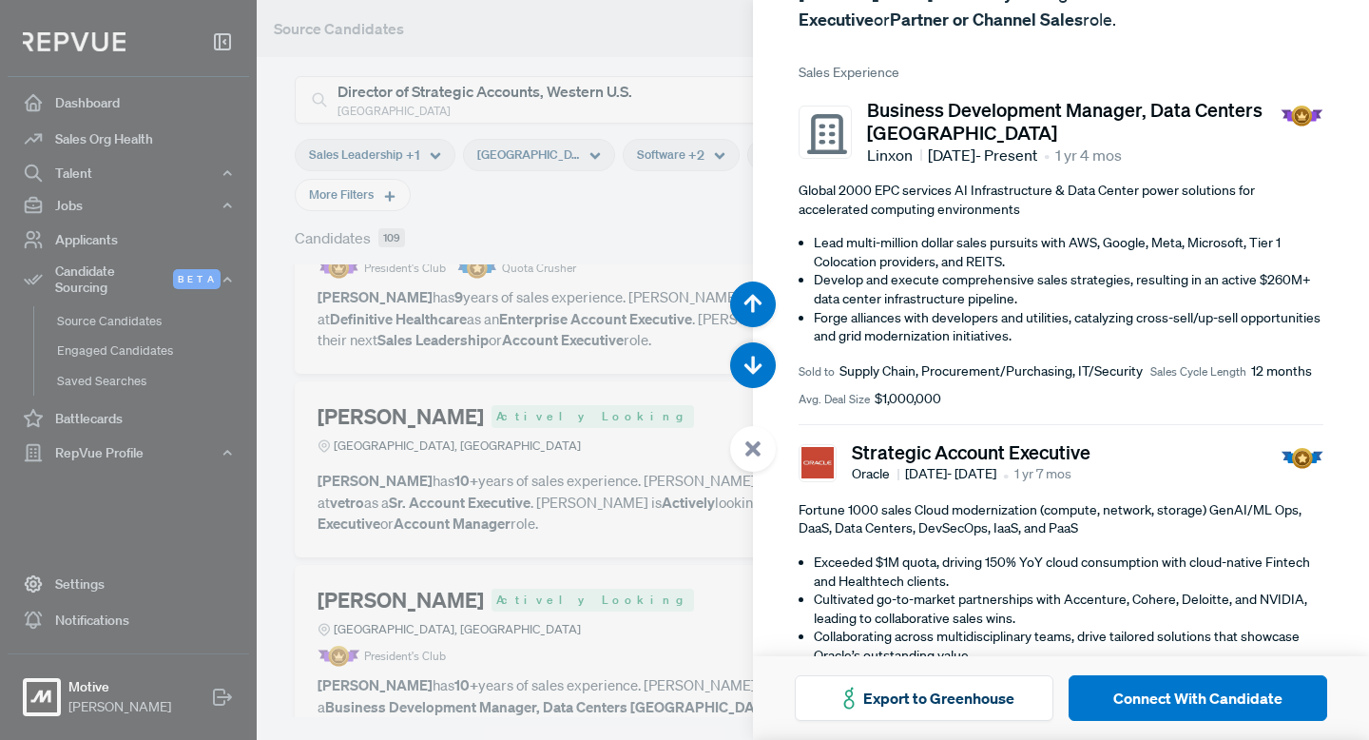
scroll to position [277, 0]
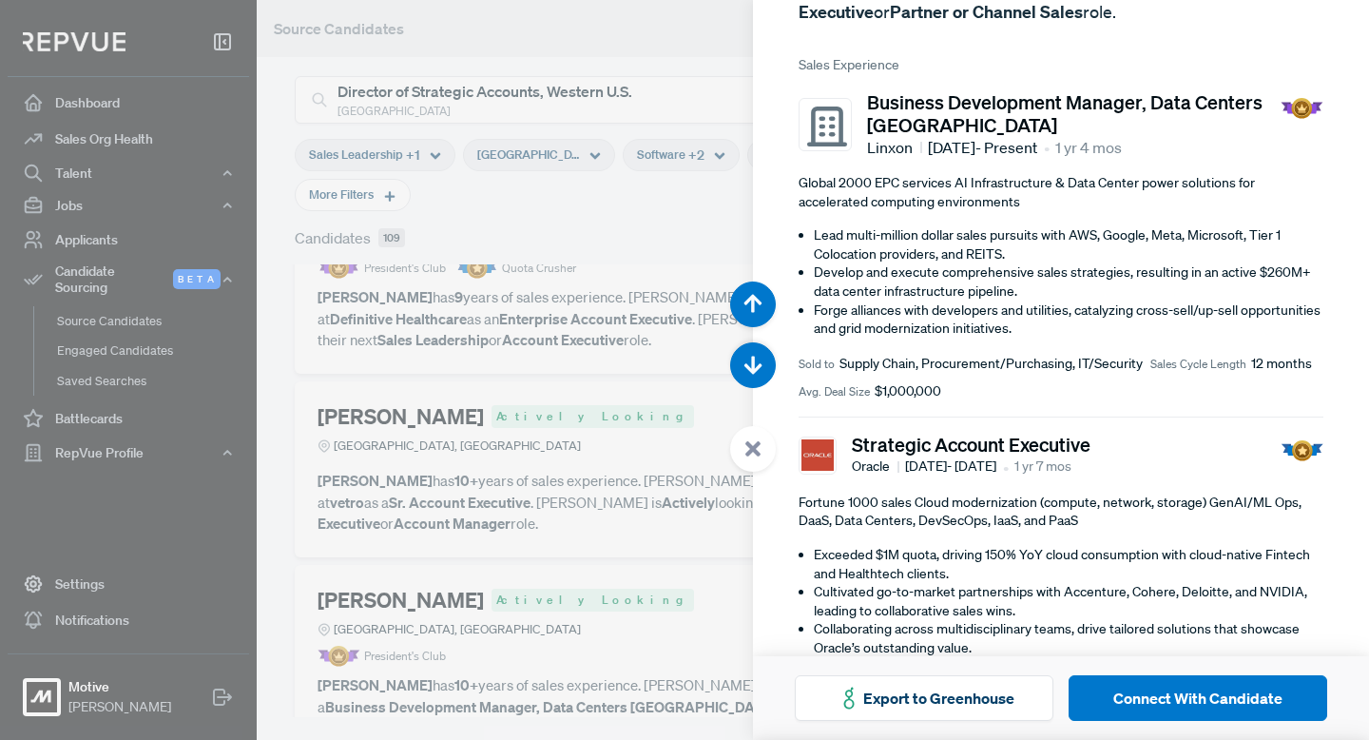
click at [587, 509] on div at bounding box center [684, 370] width 1369 height 740
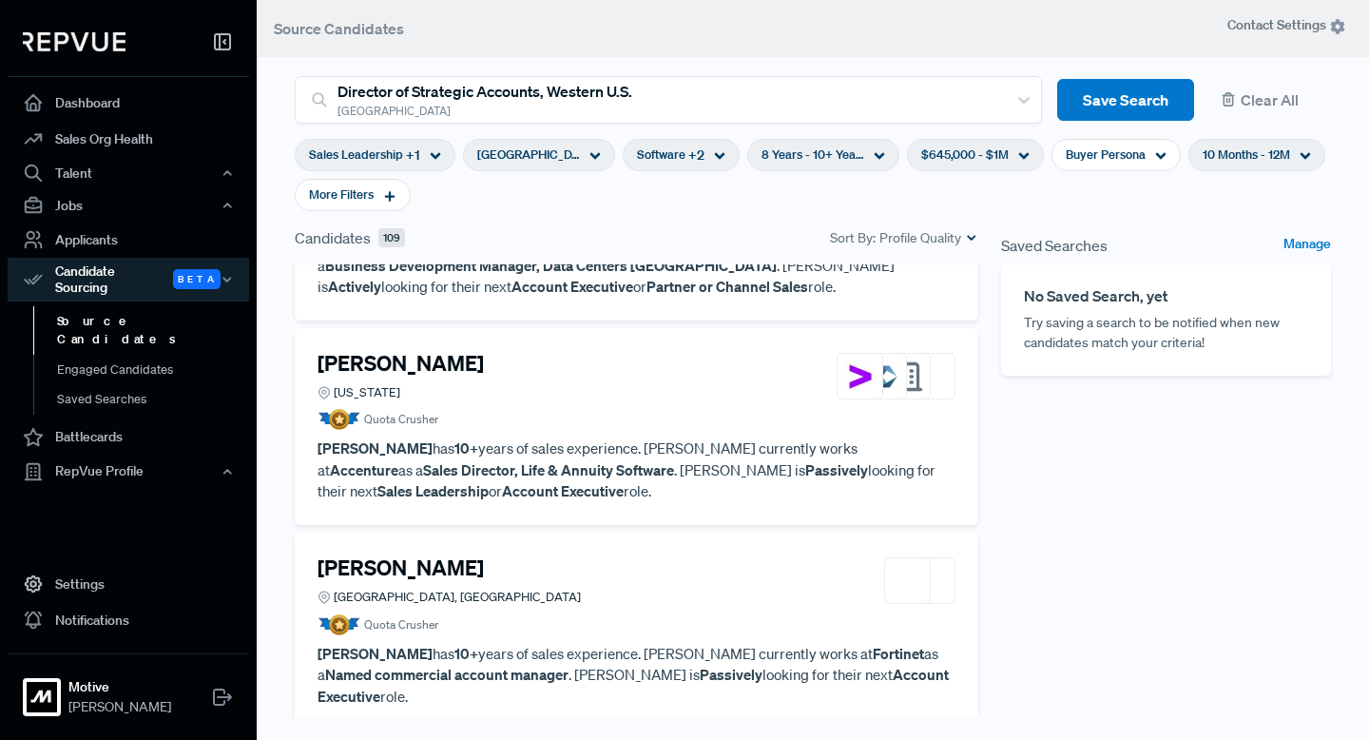
scroll to position [3408, 0]
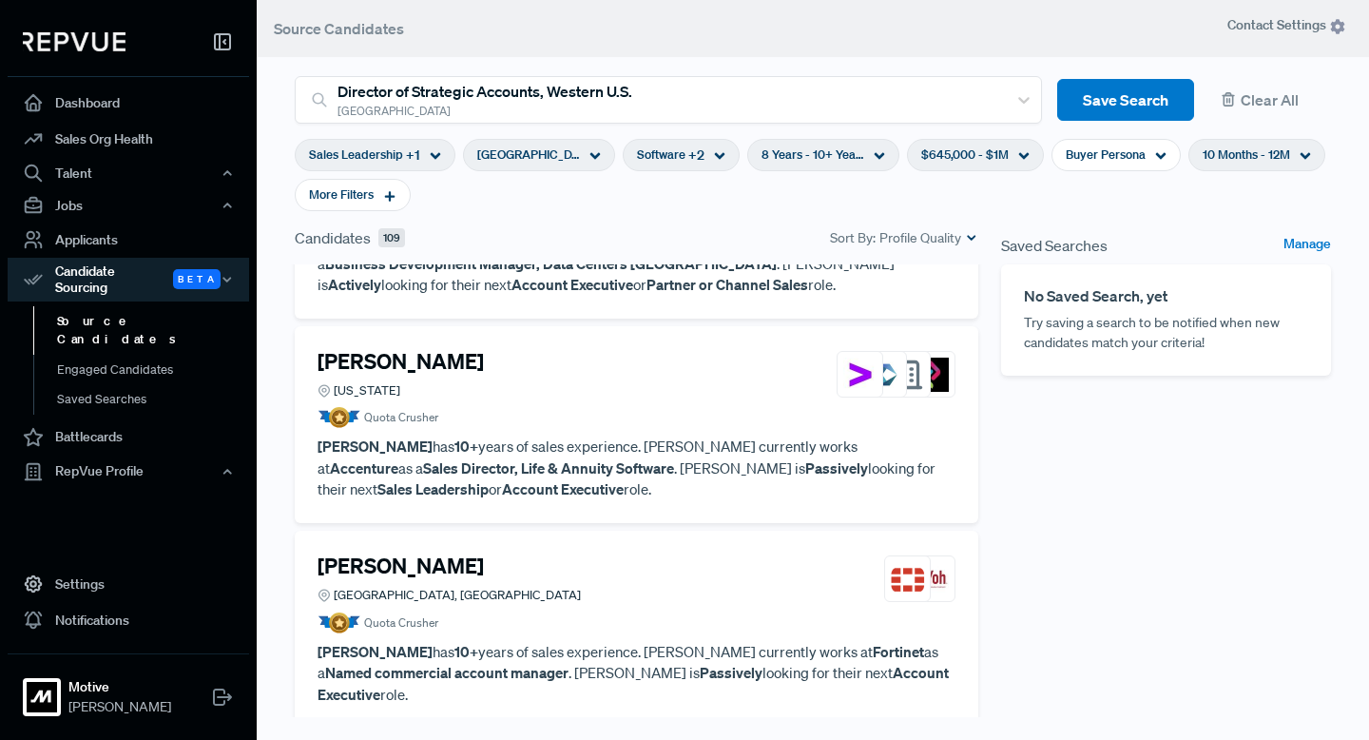
click at [484, 349] on h4 "[PERSON_NAME]" at bounding box center [400, 361] width 166 height 25
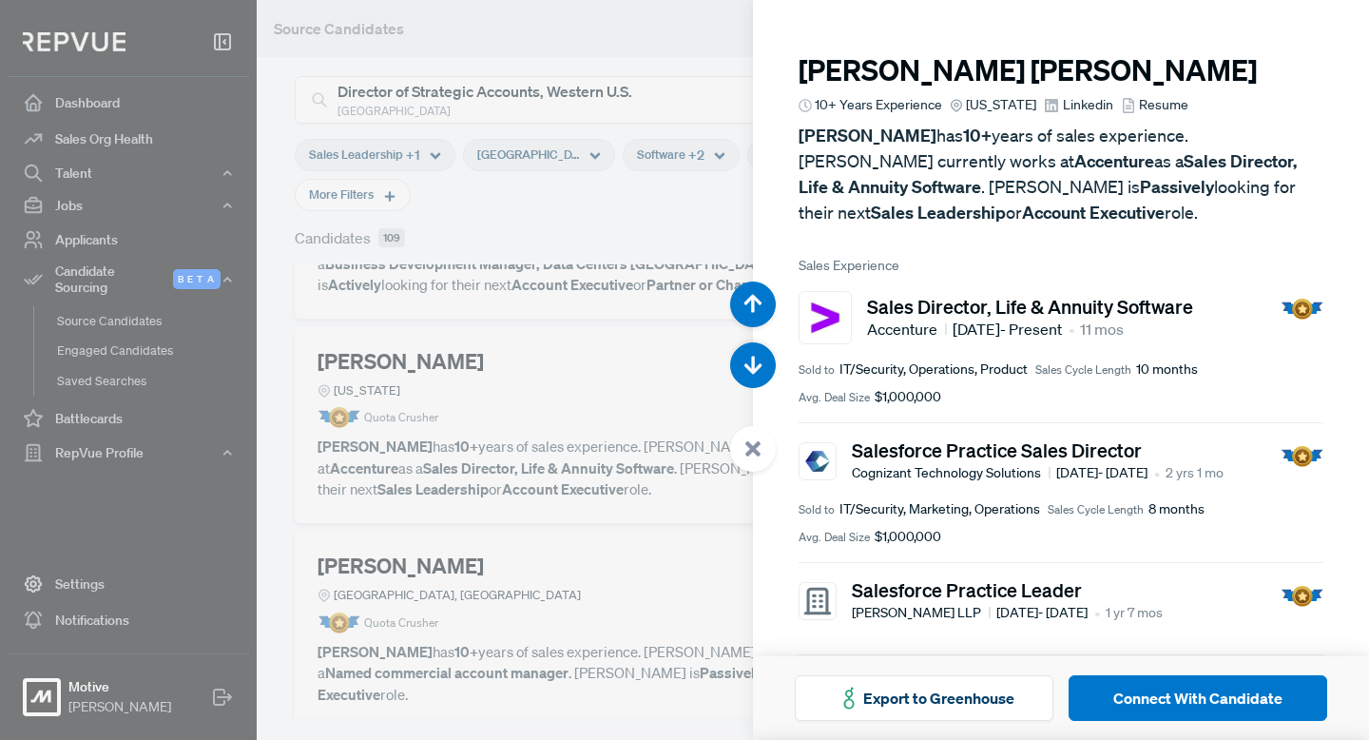
click at [617, 449] on div at bounding box center [684, 370] width 1369 height 740
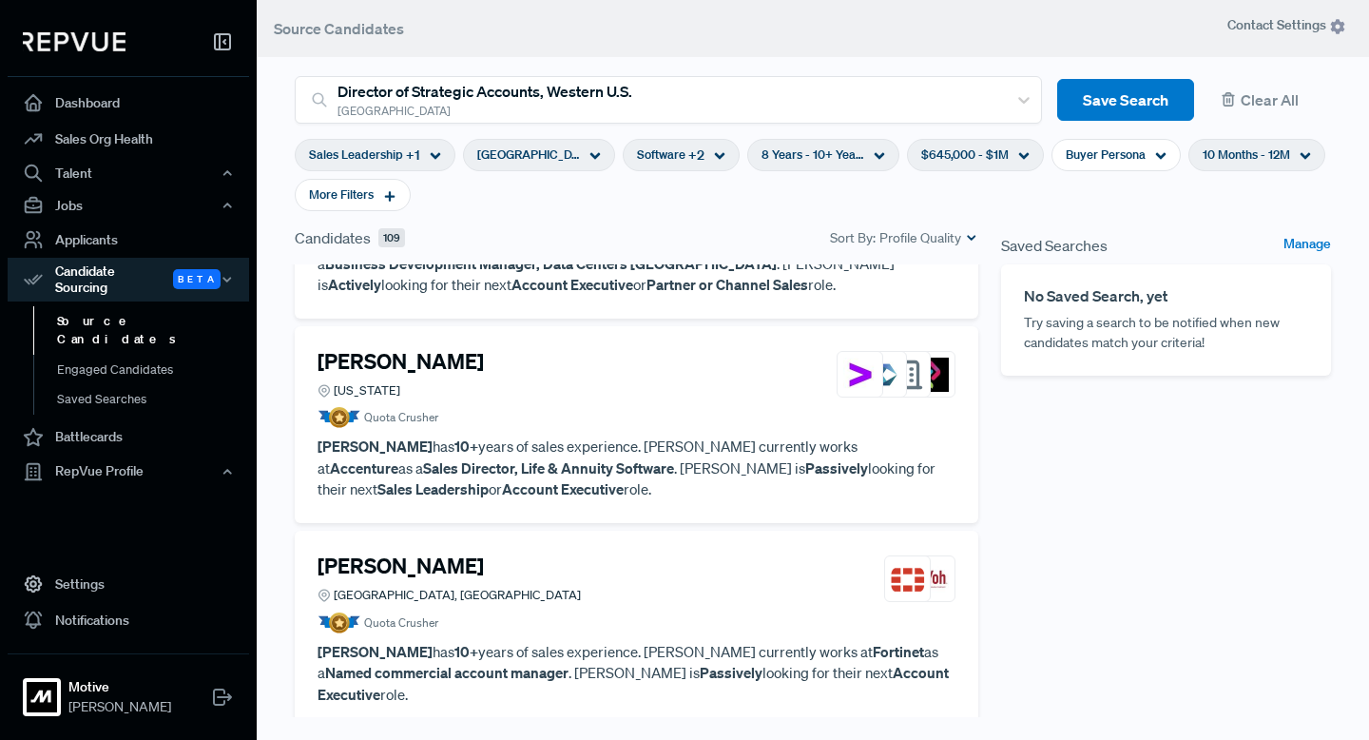
click at [382, 553] on h4 "Zach Bahl" at bounding box center [400, 565] width 166 height 25
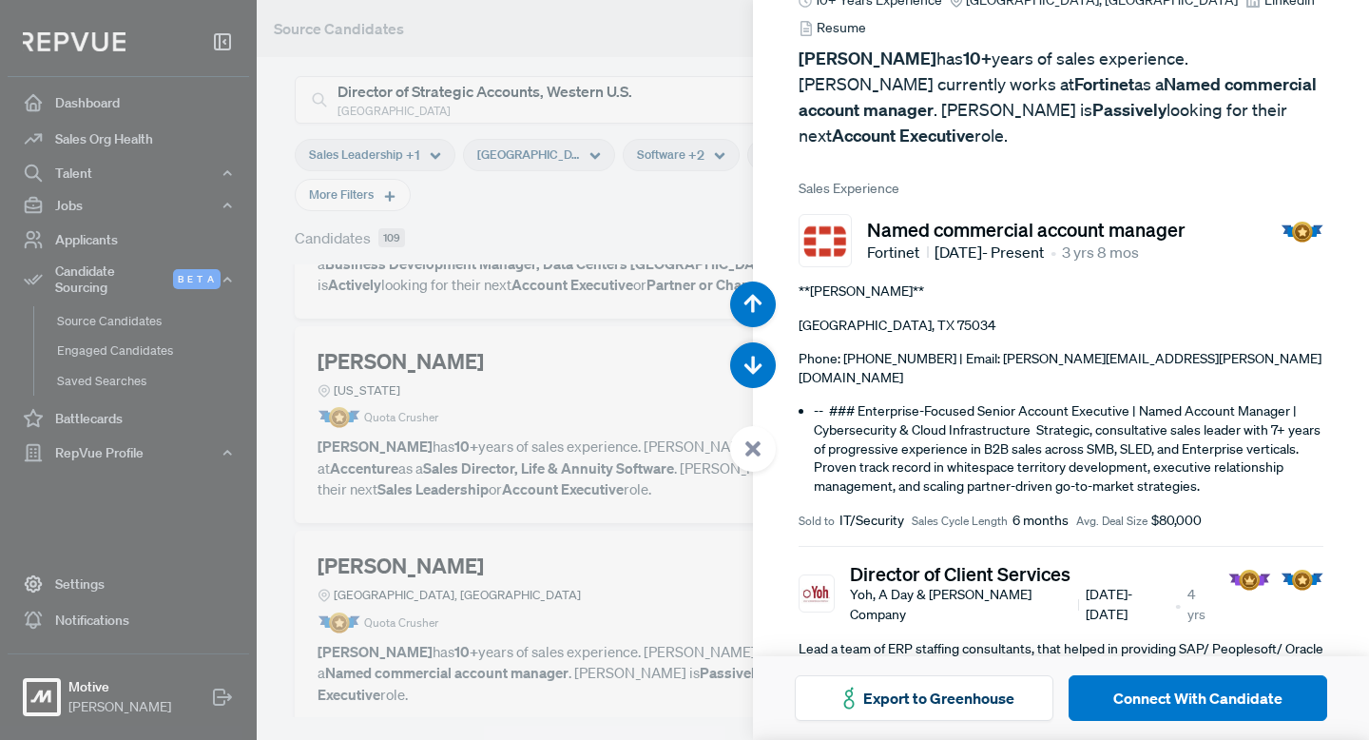
scroll to position [113, 0]
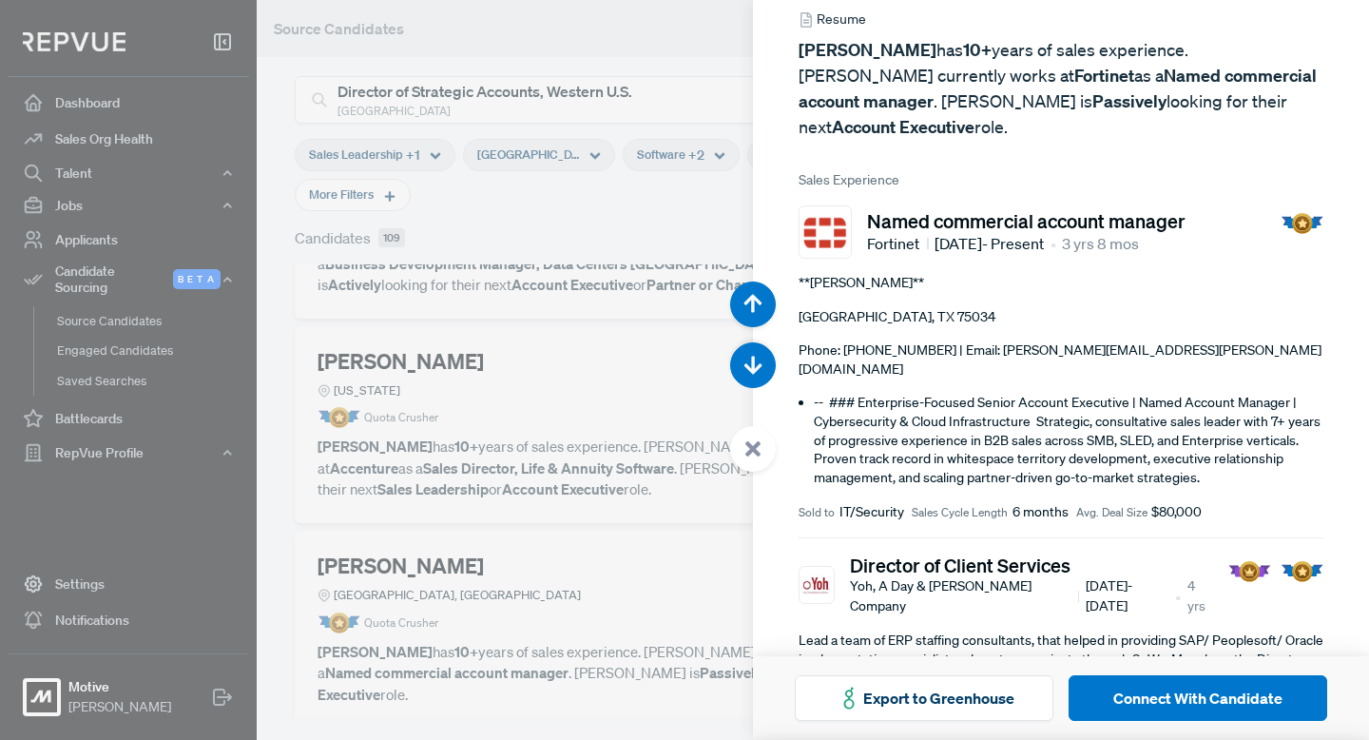
click at [572, 491] on div at bounding box center [684, 370] width 1369 height 740
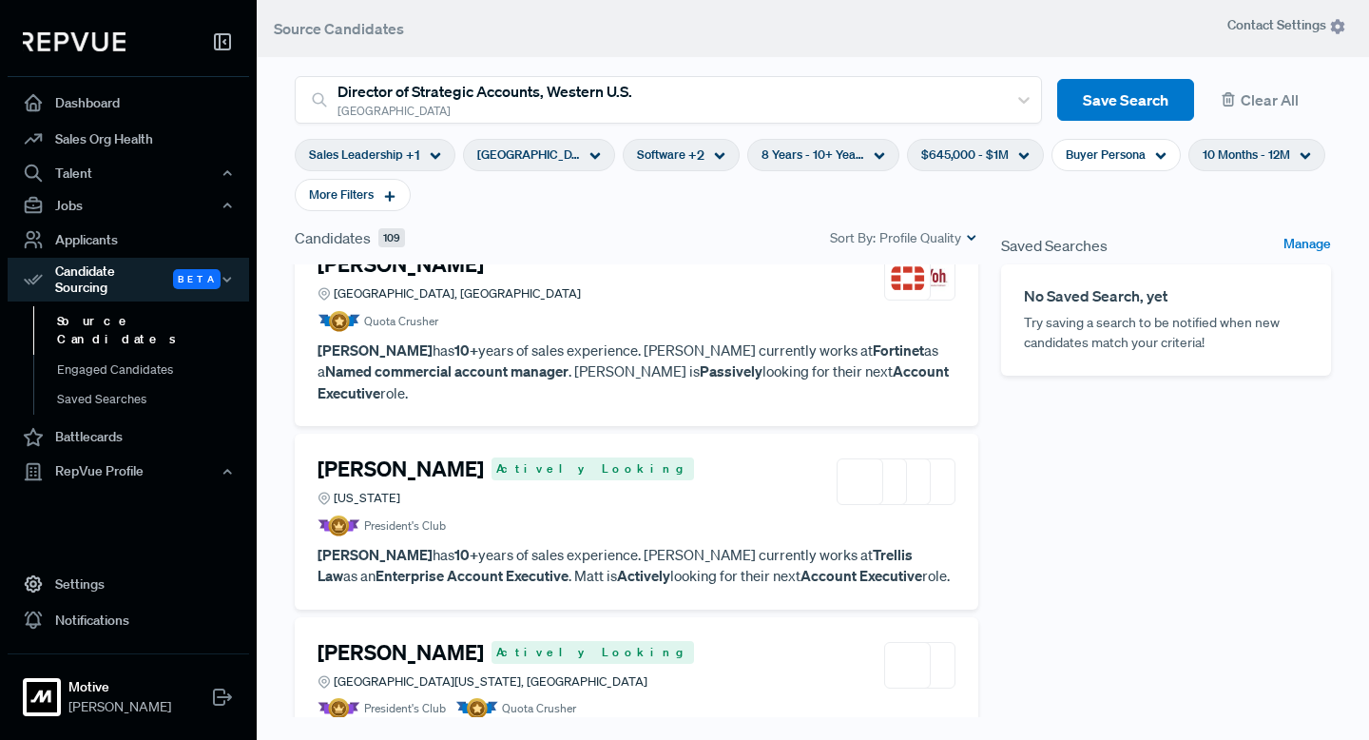
scroll to position [3772, 0]
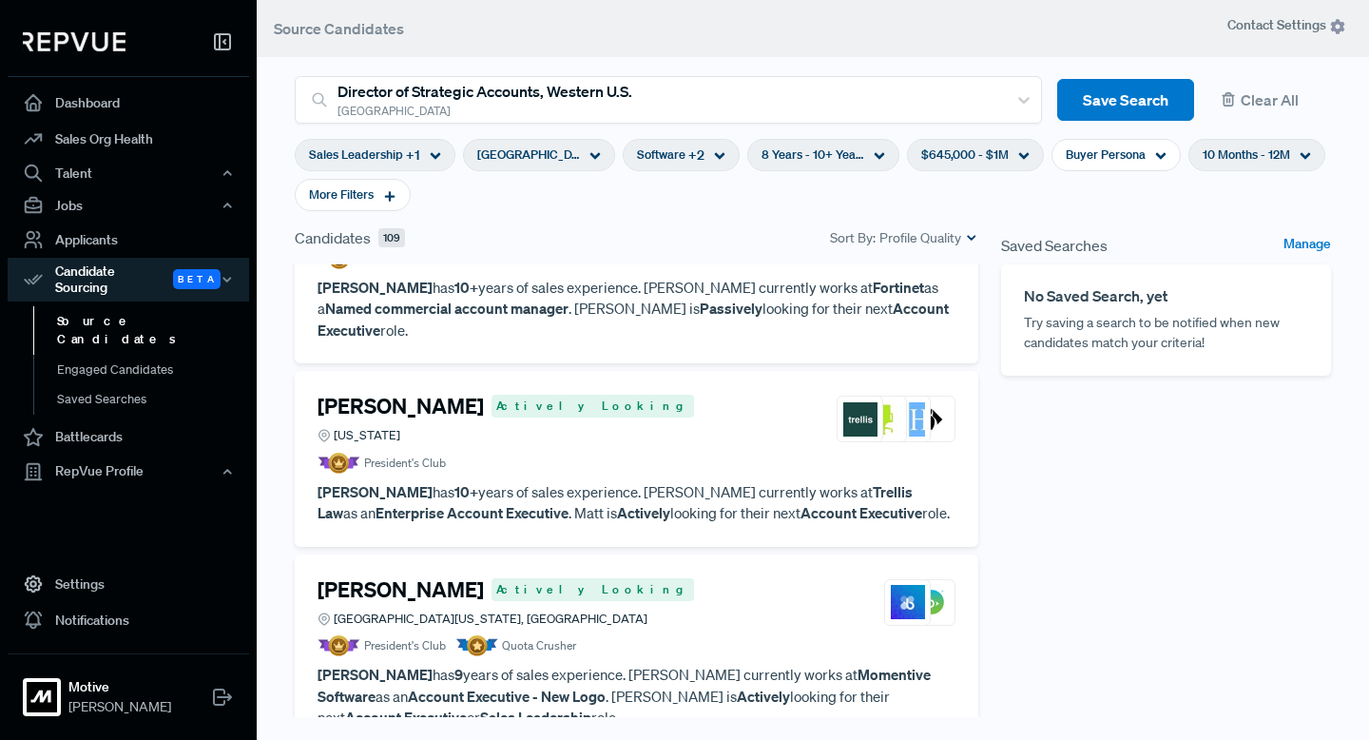
click at [402, 394] on h4 "Matt Knoll" at bounding box center [400, 406] width 166 height 25
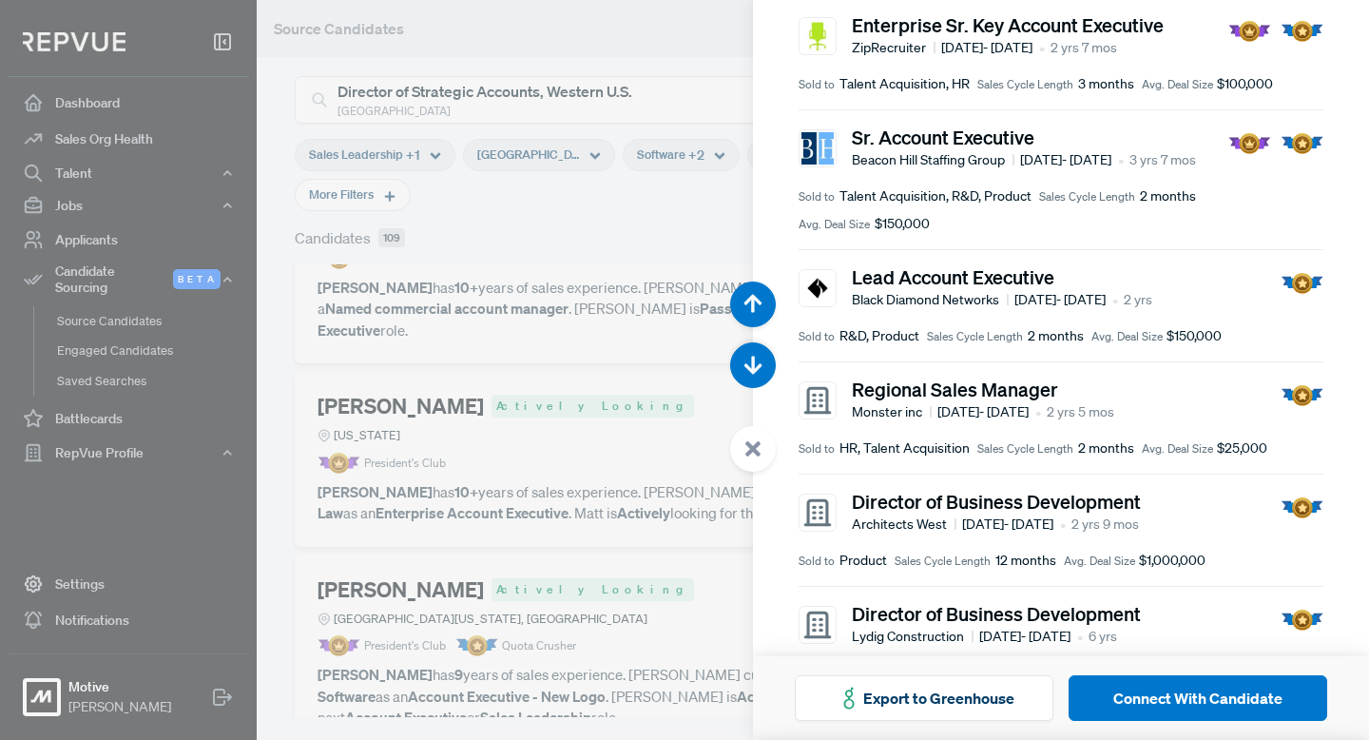
scroll to position [426, 0]
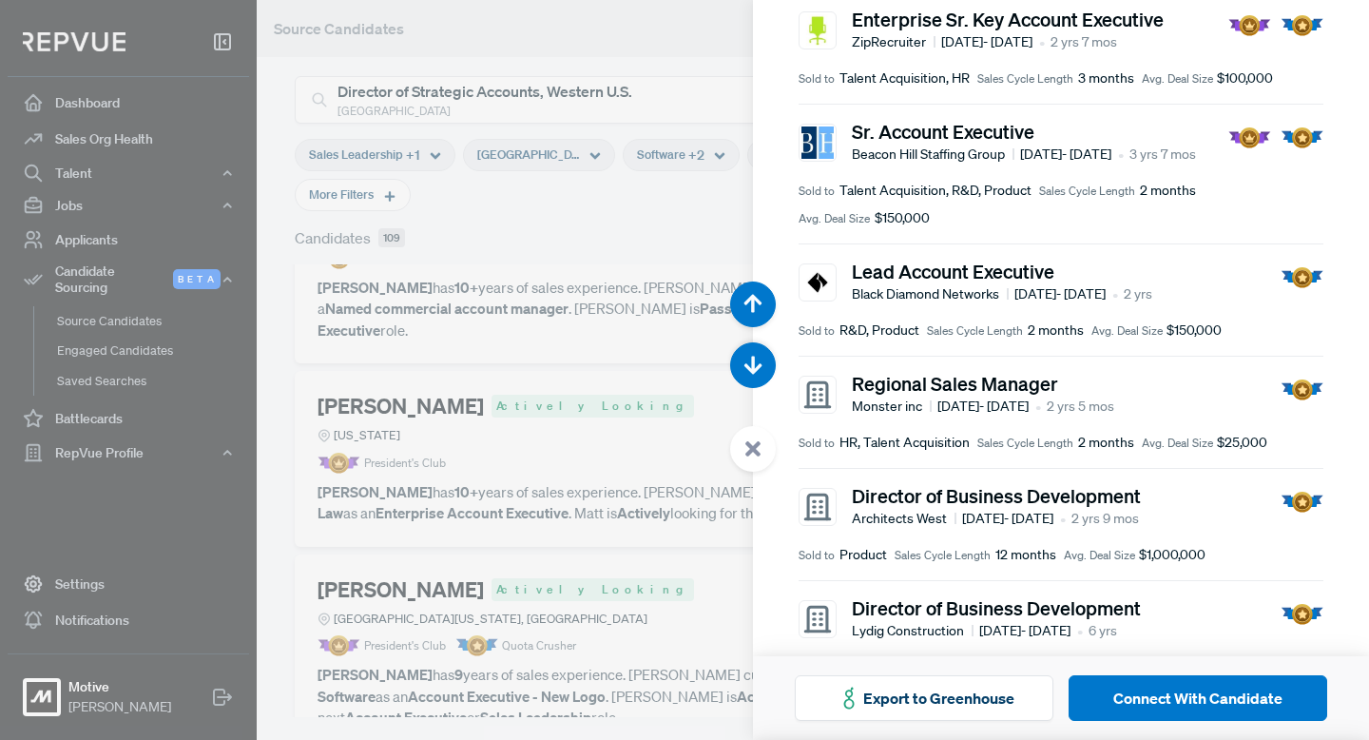
click at [594, 475] on div at bounding box center [684, 370] width 1369 height 740
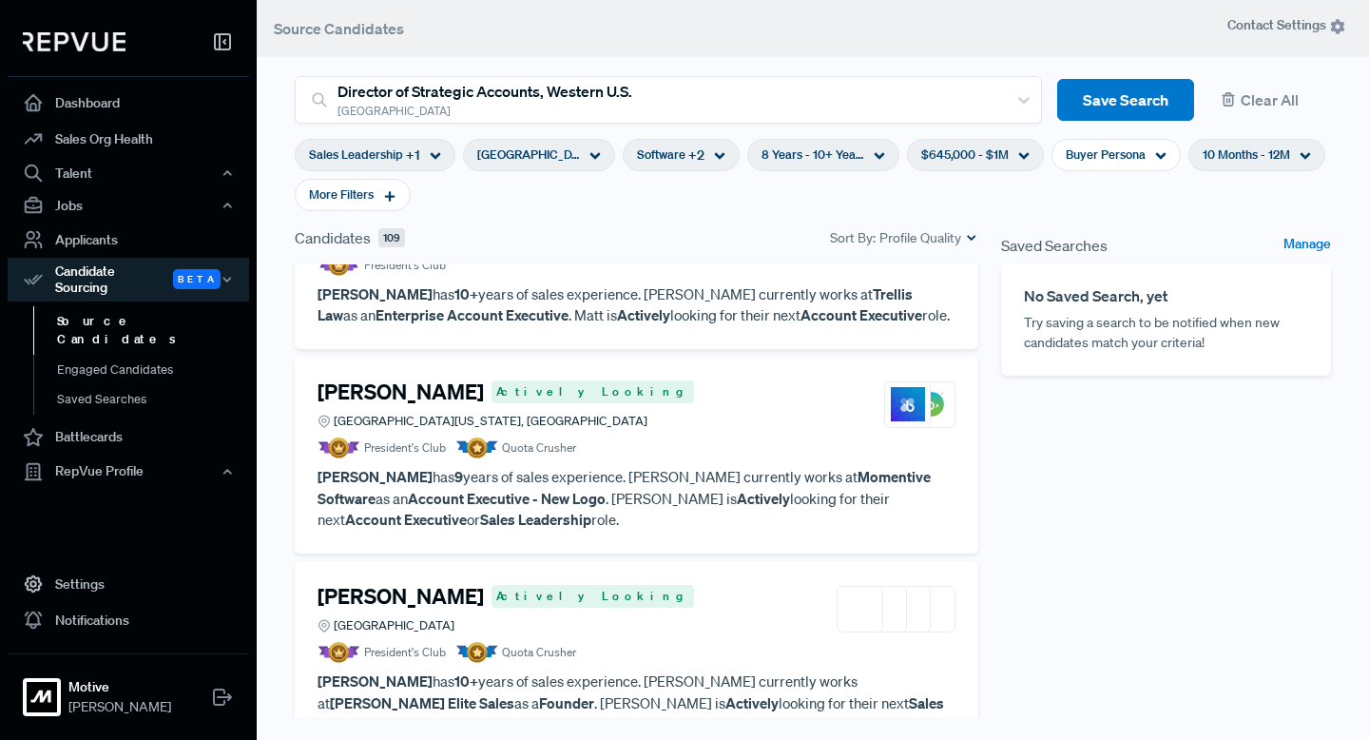
scroll to position [3981, 0]
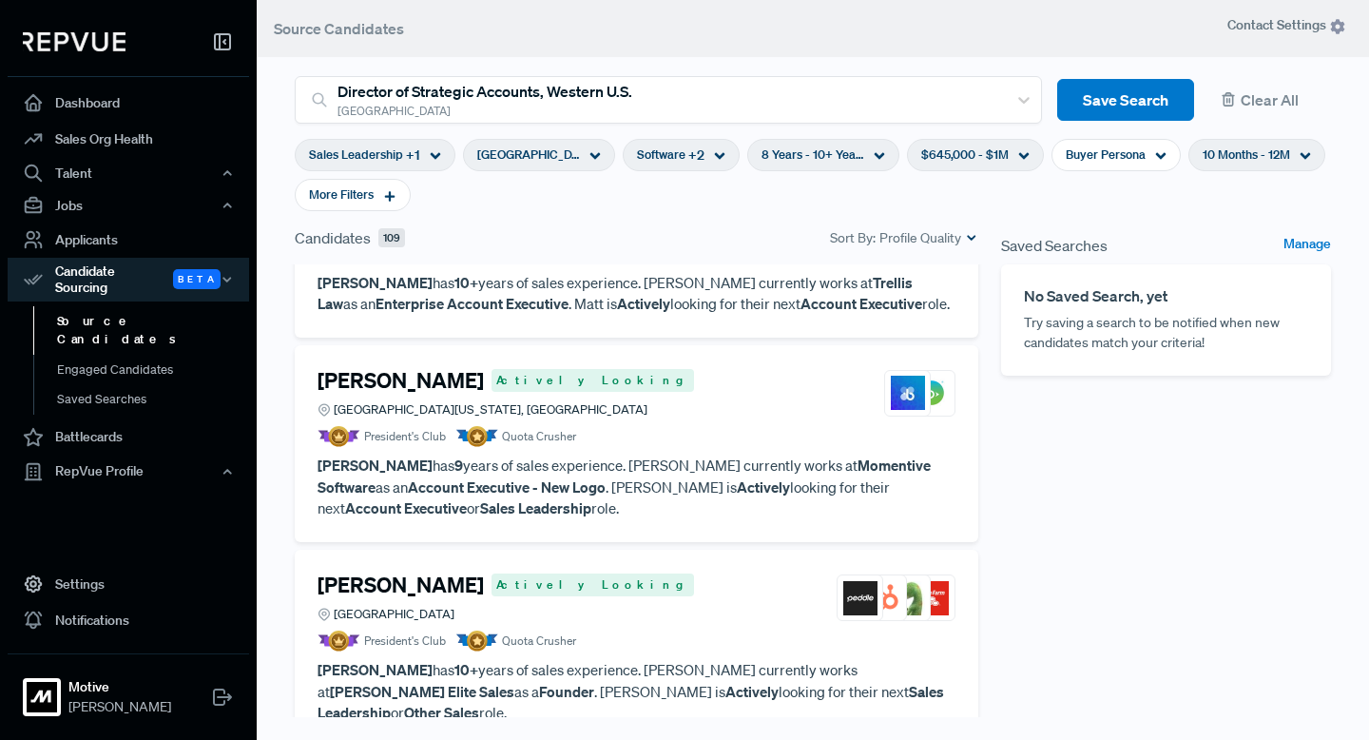
click at [390, 572] on h4 "[PERSON_NAME]" at bounding box center [400, 584] width 166 height 25
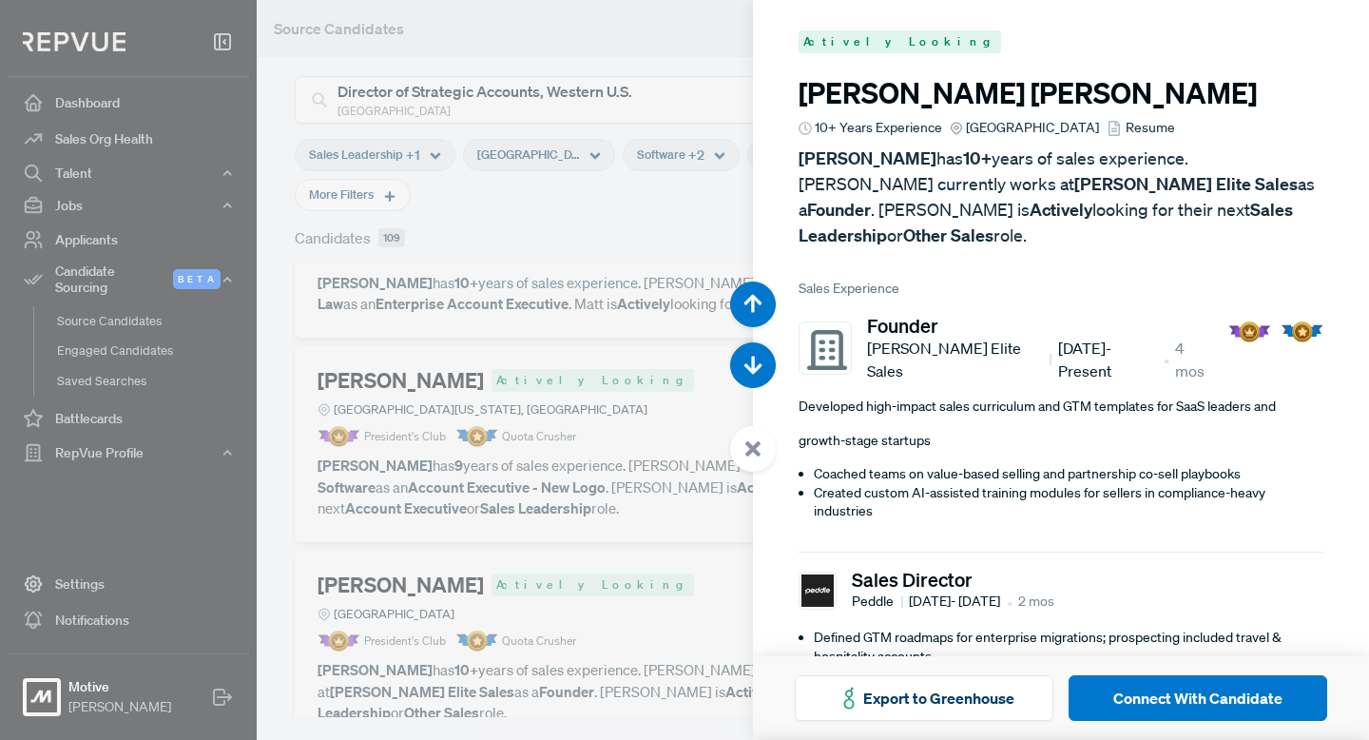
click at [745, 453] on icon at bounding box center [752, 448] width 17 height 17
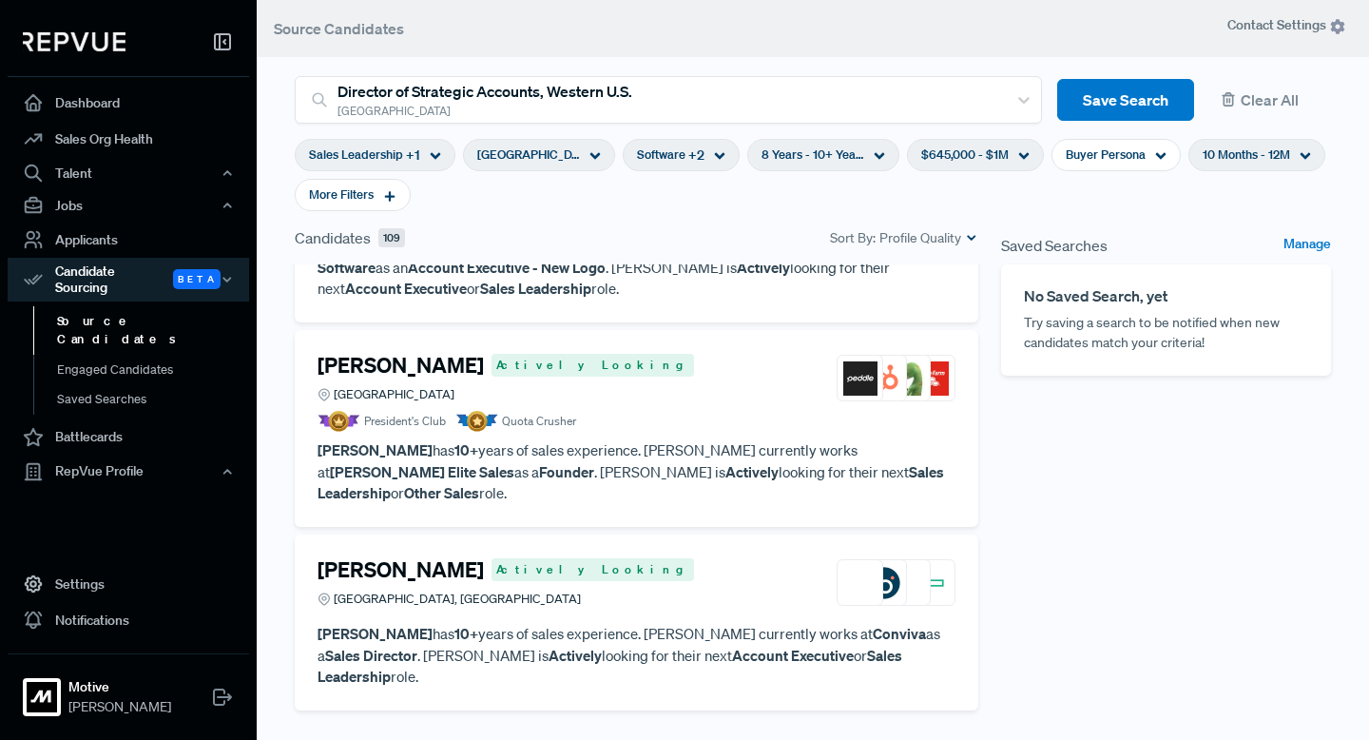
scroll to position [4222, 0]
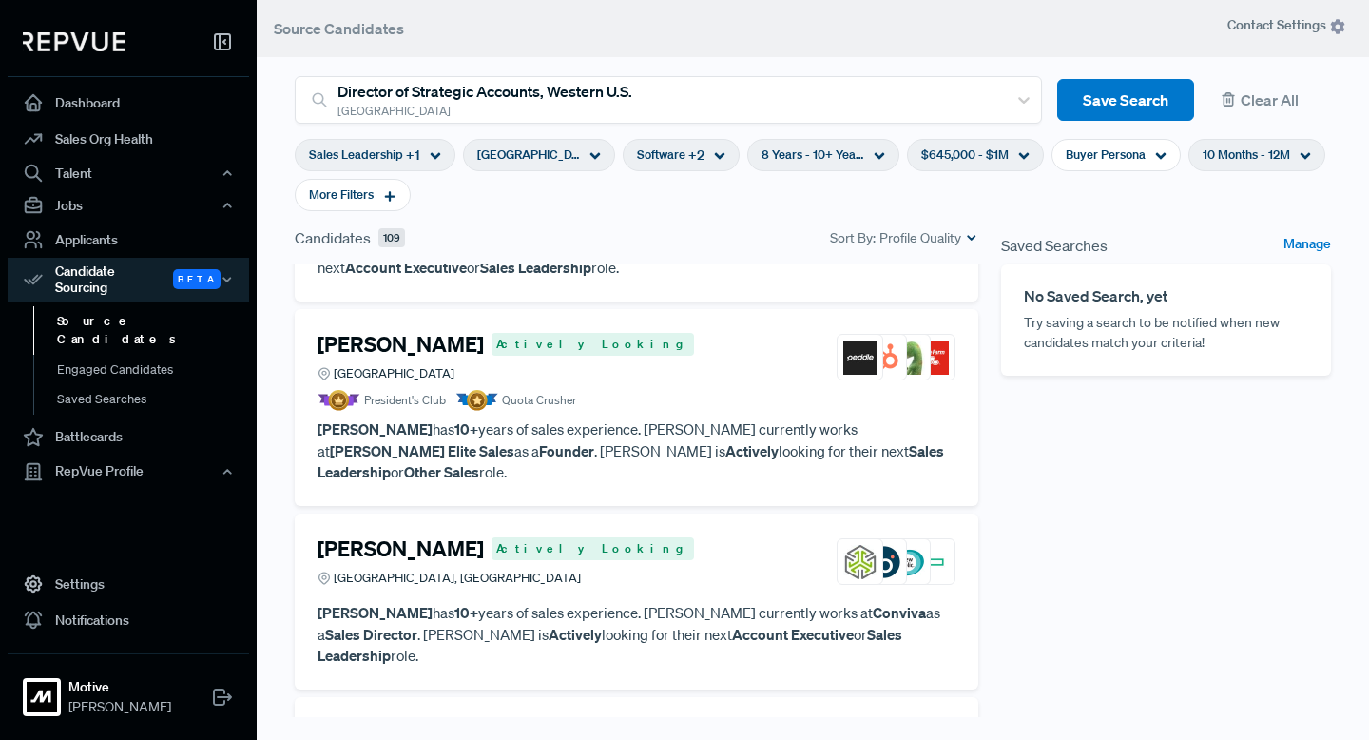
click at [417, 536] on h4 "[PERSON_NAME]" at bounding box center [400, 548] width 166 height 25
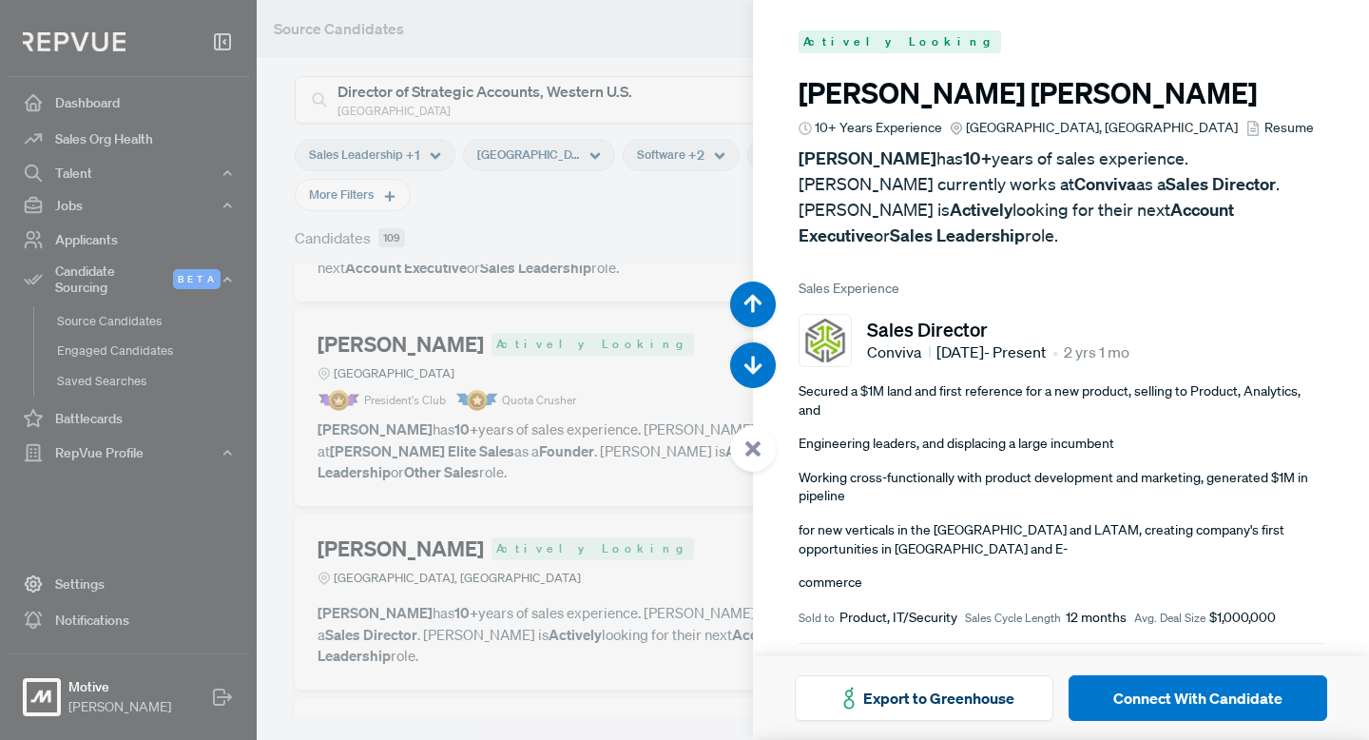
click at [754, 452] on use at bounding box center [752, 448] width 15 height 15
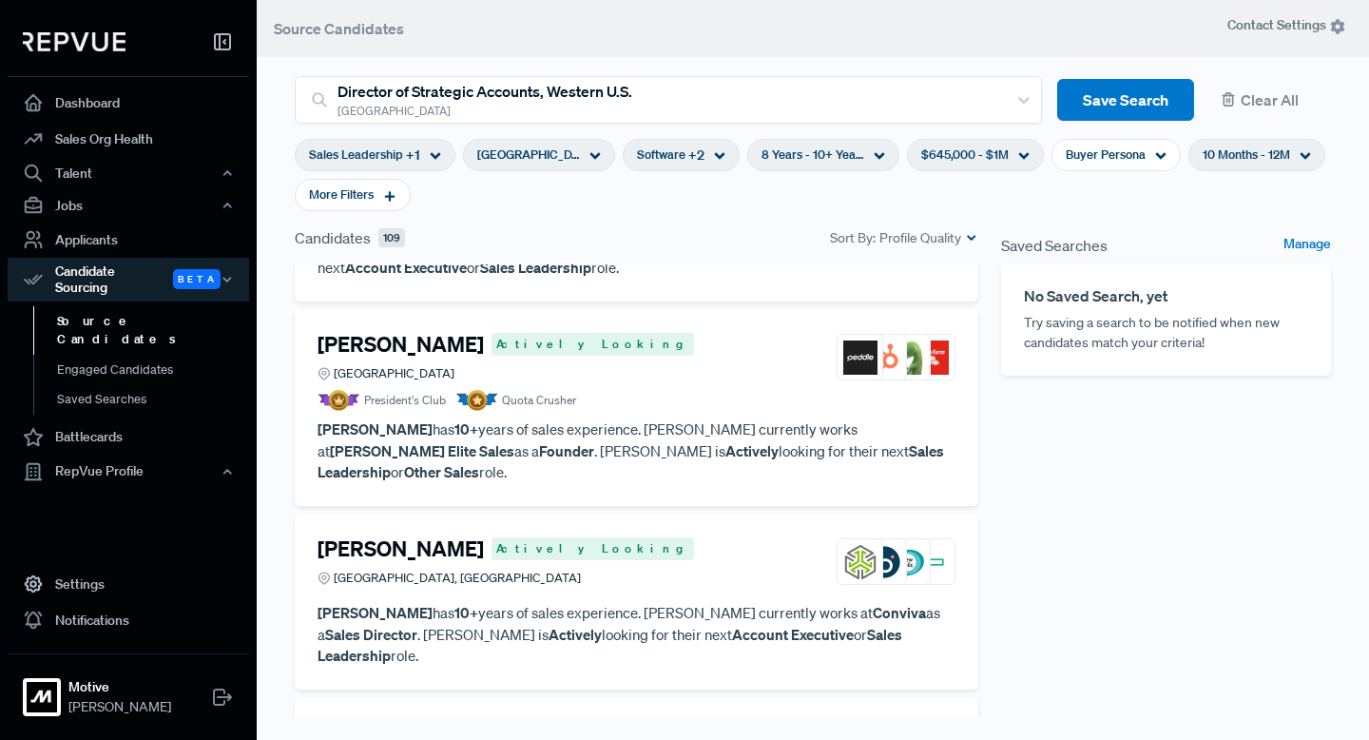
click at [389, 720] on h4 "[PERSON_NAME]" at bounding box center [400, 732] width 166 height 25
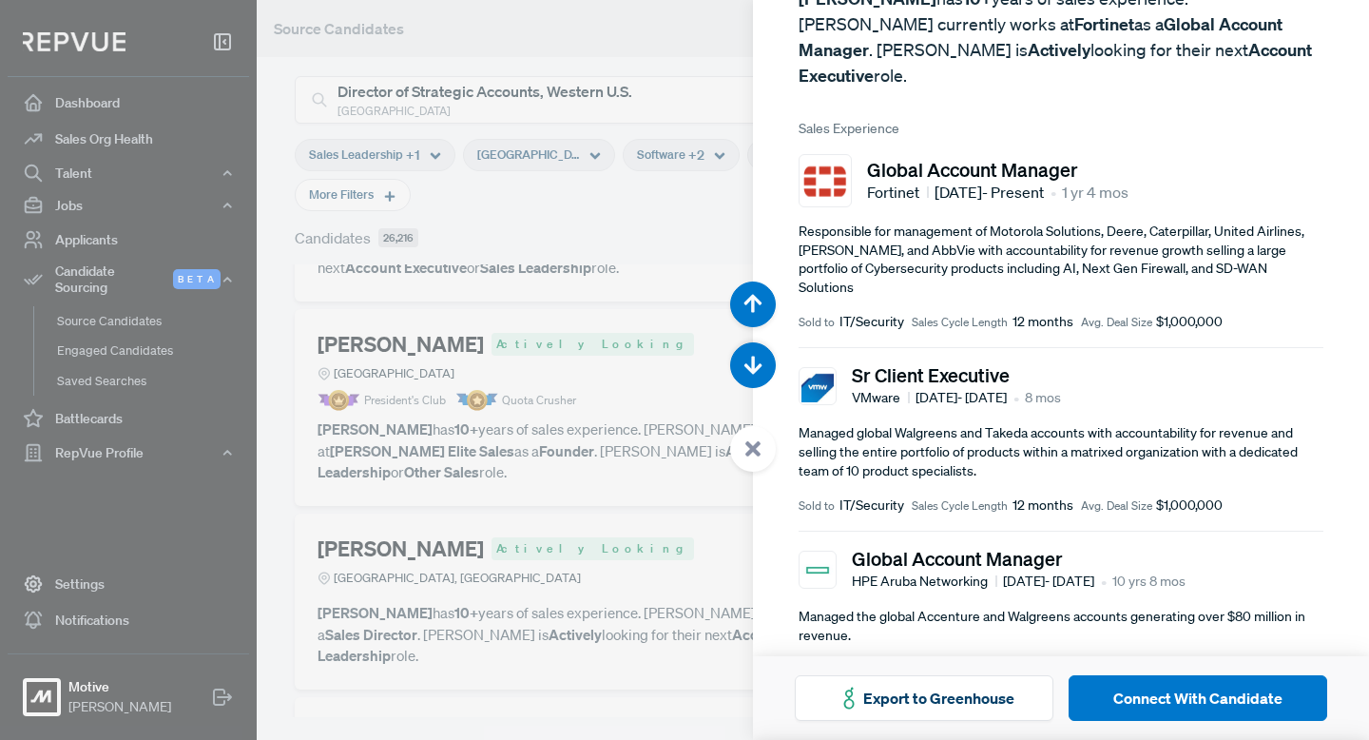
scroll to position [173, 0]
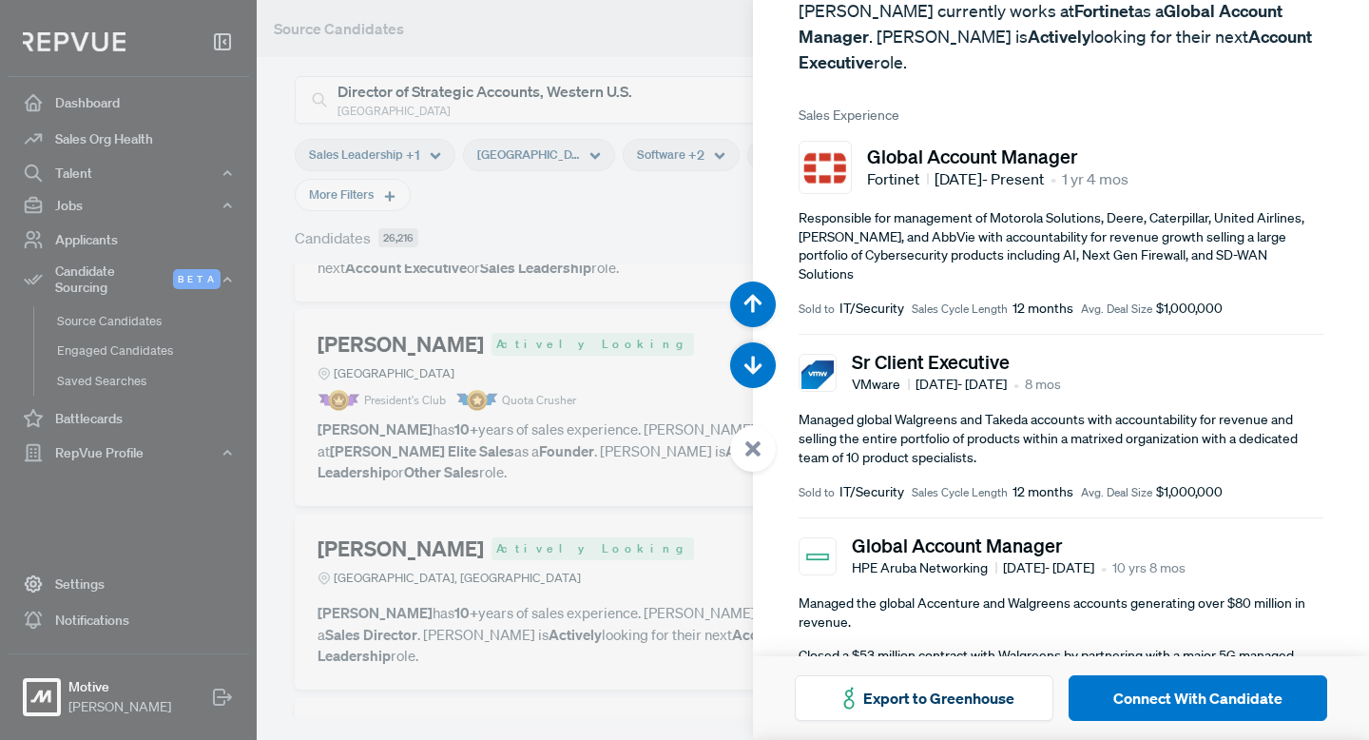
click at [755, 446] on use at bounding box center [752, 448] width 15 height 15
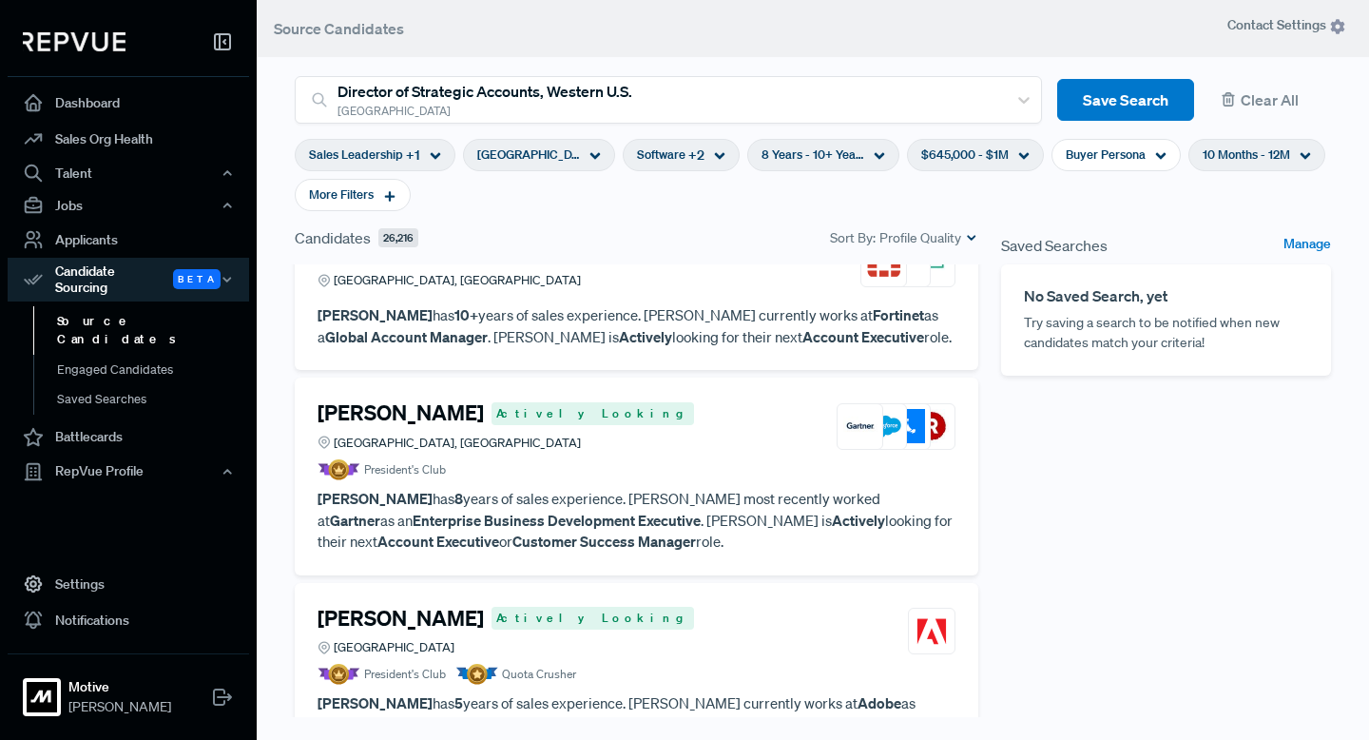
scroll to position [4704, 0]
click at [462, 399] on h4 "Michael LaMendola" at bounding box center [400, 411] width 166 height 25
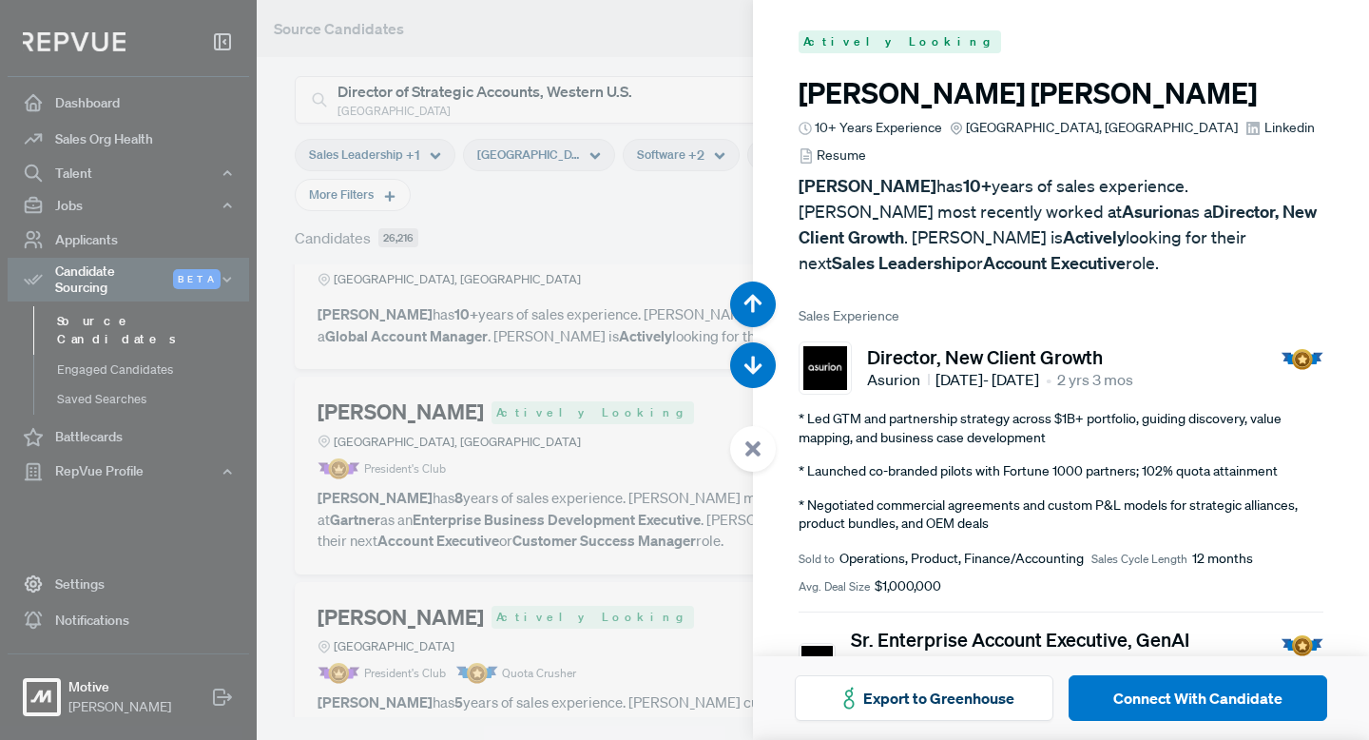
scroll to position [18489, 0]
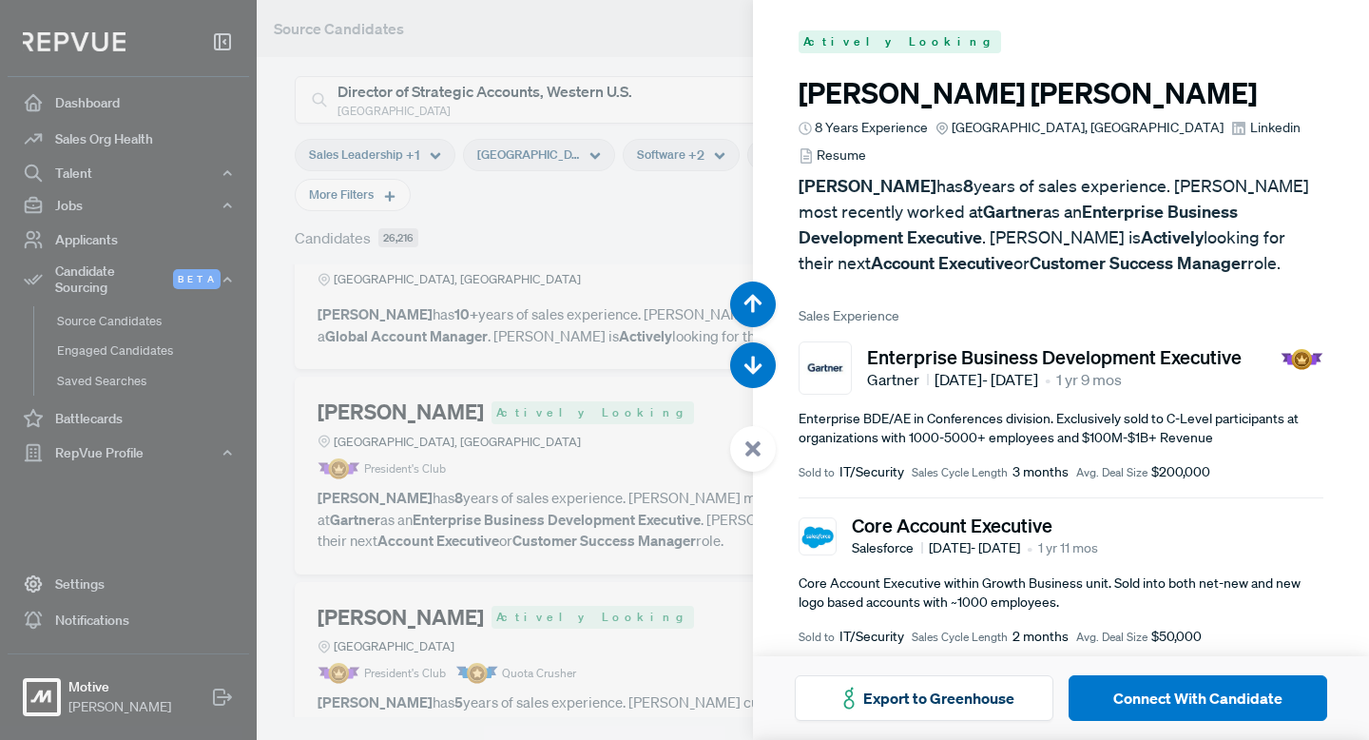
click at [755, 448] on use at bounding box center [752, 448] width 15 height 15
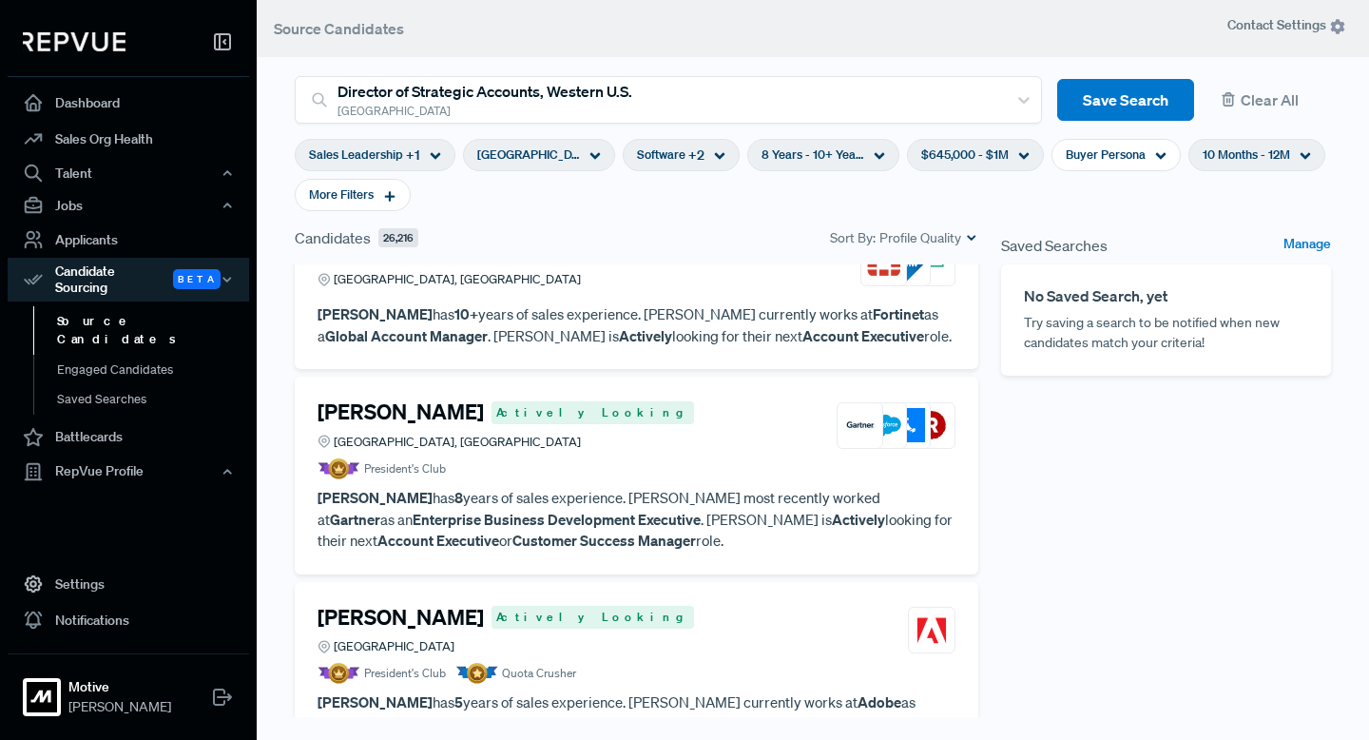
click at [403, 605] on h4 "Paul Corman" at bounding box center [400, 617] width 166 height 25
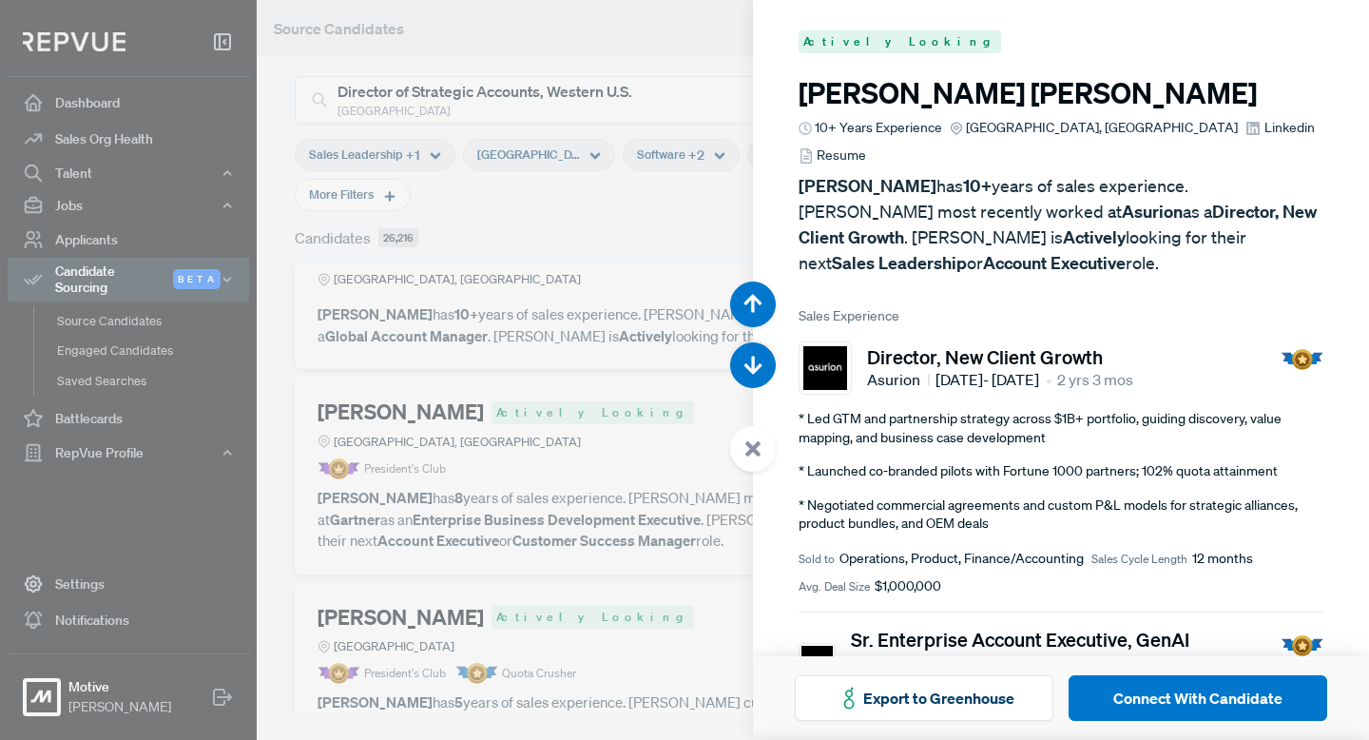
scroll to position [19229, 0]
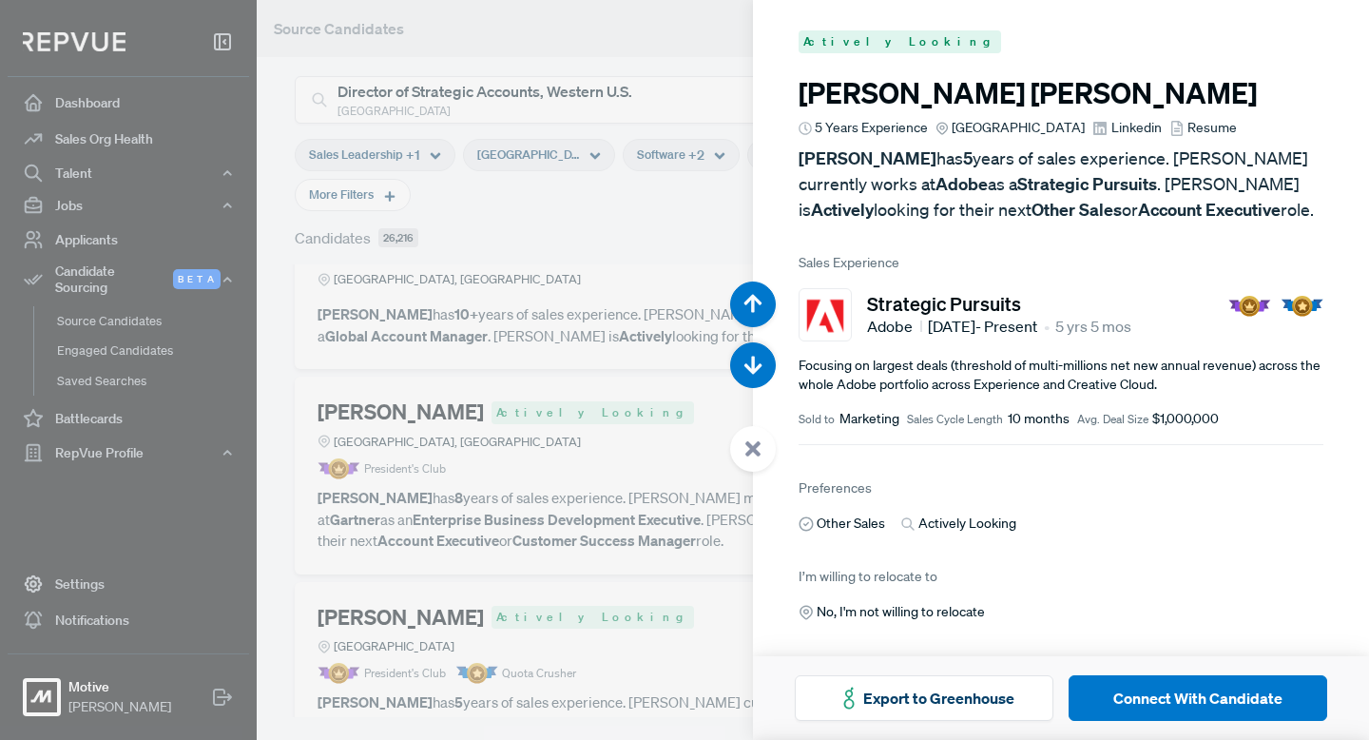
click at [754, 448] on use at bounding box center [752, 448] width 15 height 15
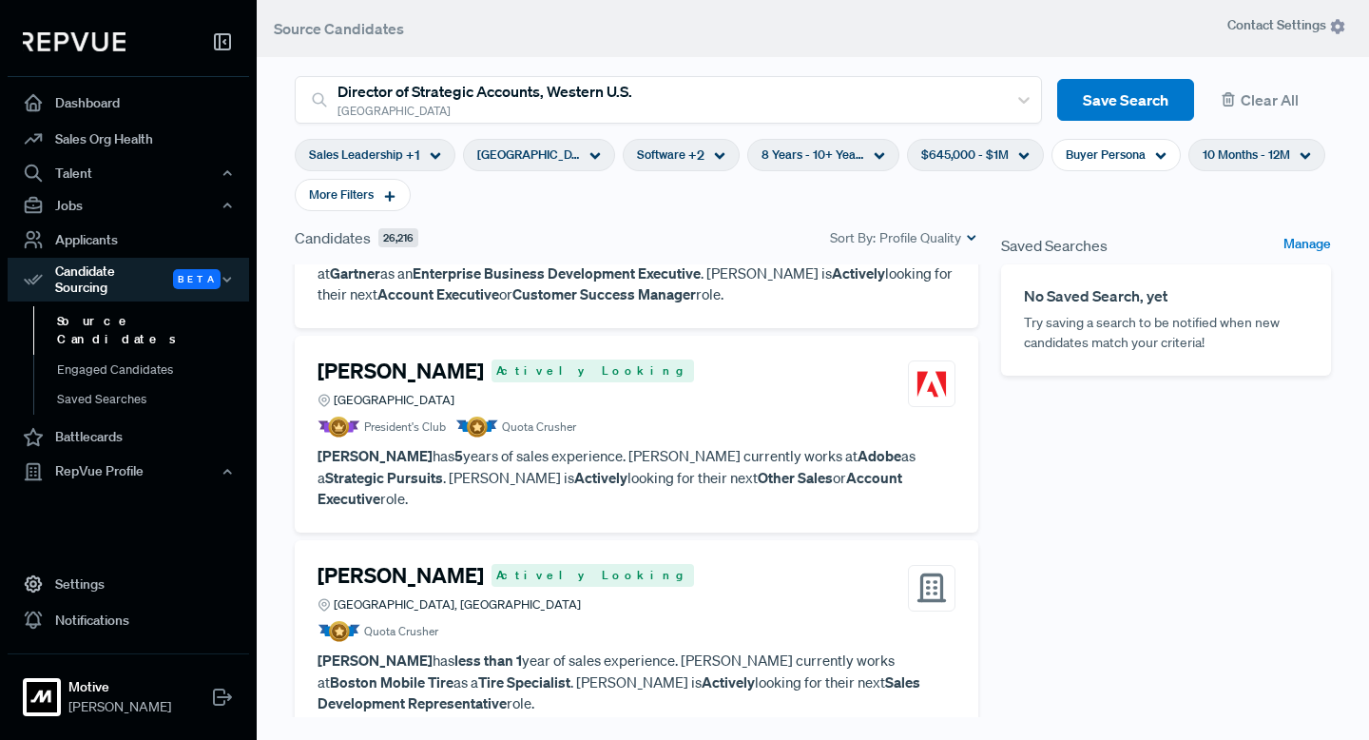
scroll to position [4952, 0]
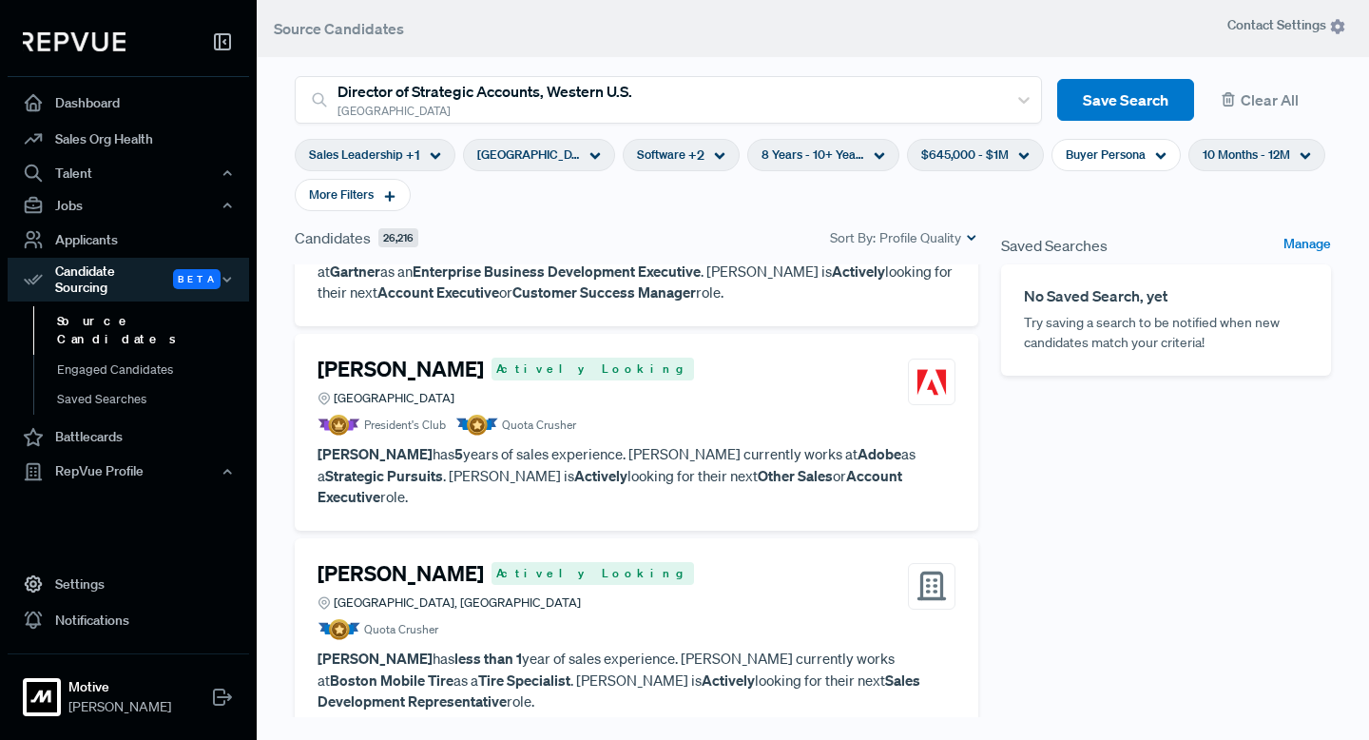
click at [405, 561] on h4 "Ryan Condrick" at bounding box center [400, 573] width 166 height 25
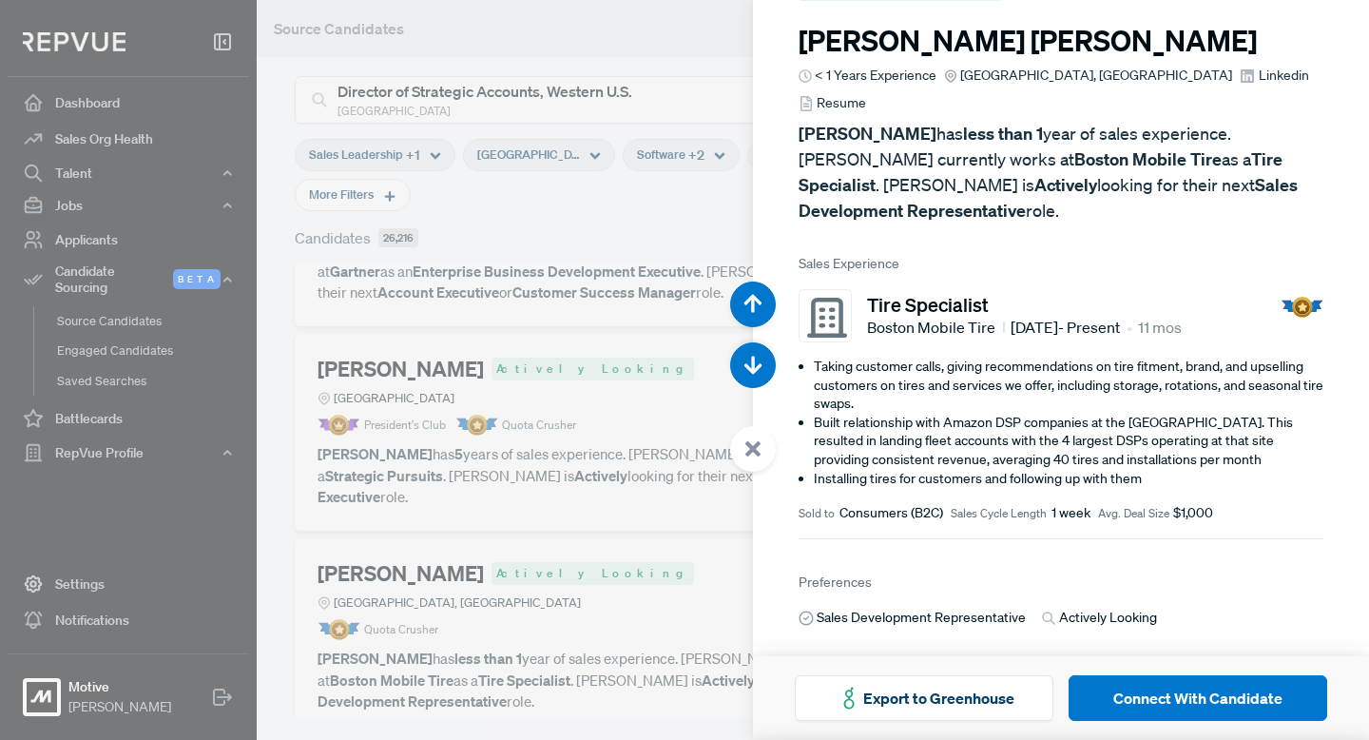
scroll to position [53, 0]
click at [754, 452] on use at bounding box center [752, 448] width 15 height 15
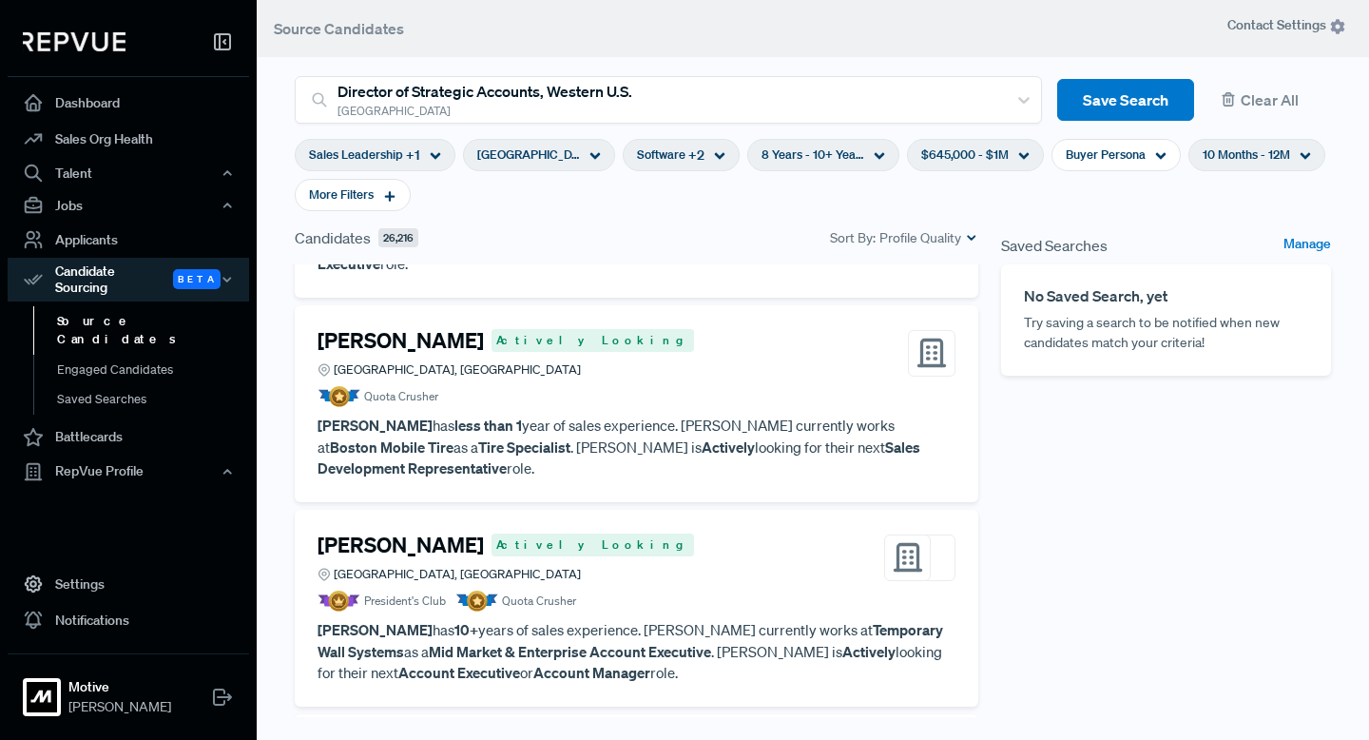
scroll to position [5198, 0]
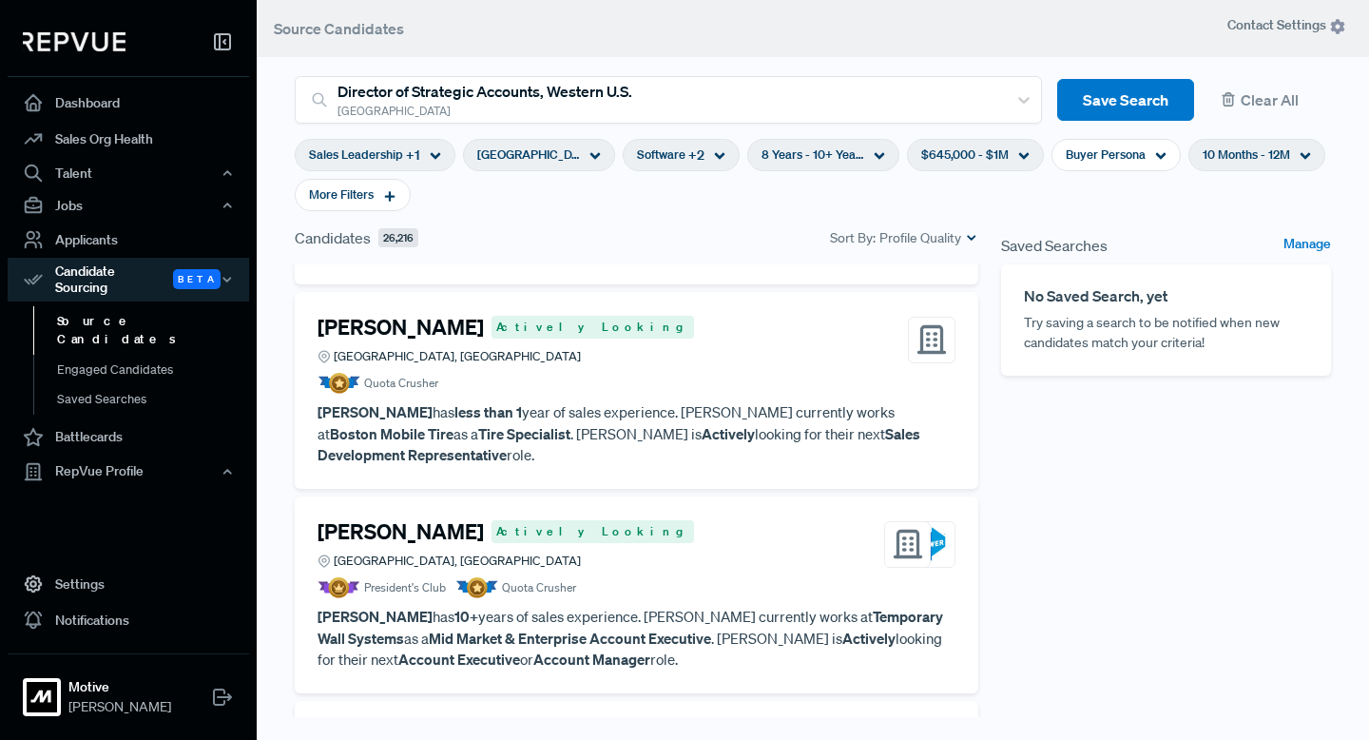
click at [424, 519] on h4 "Patrick Courtois" at bounding box center [400, 531] width 166 height 25
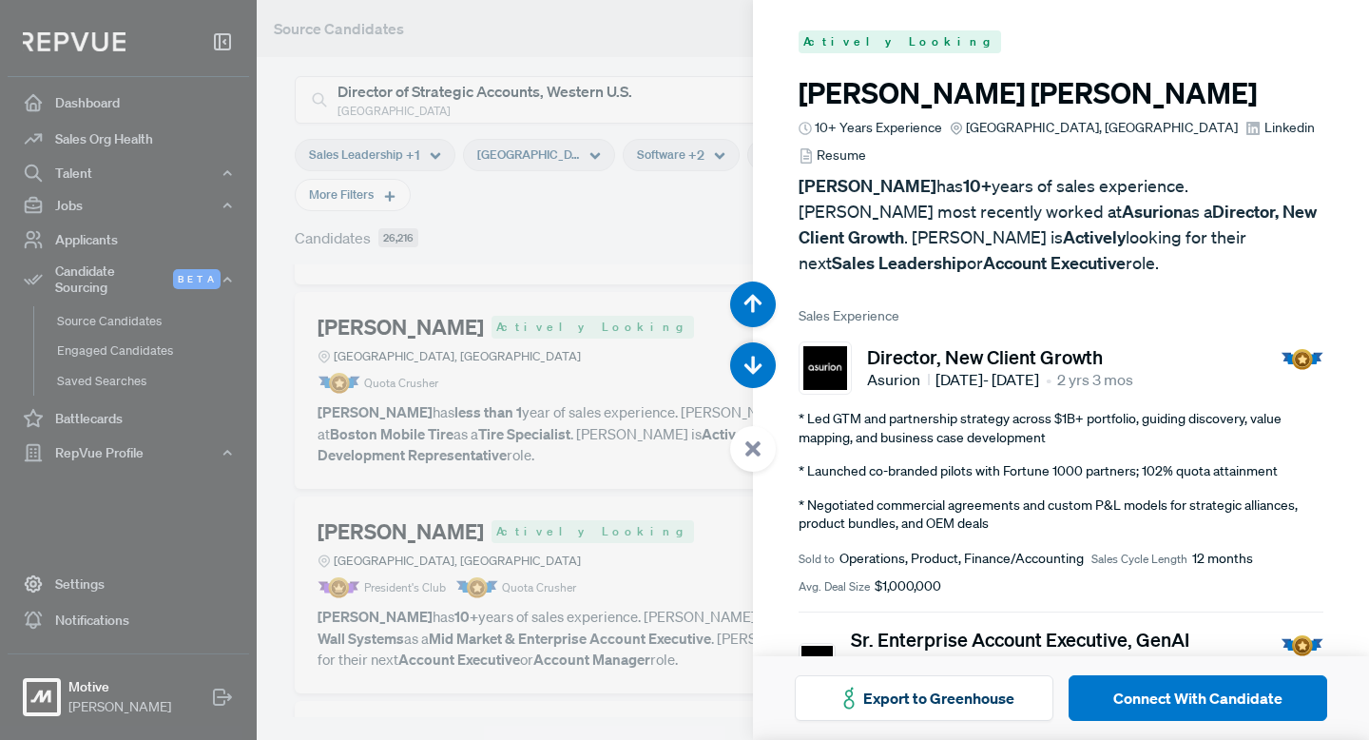
scroll to position [20708, 0]
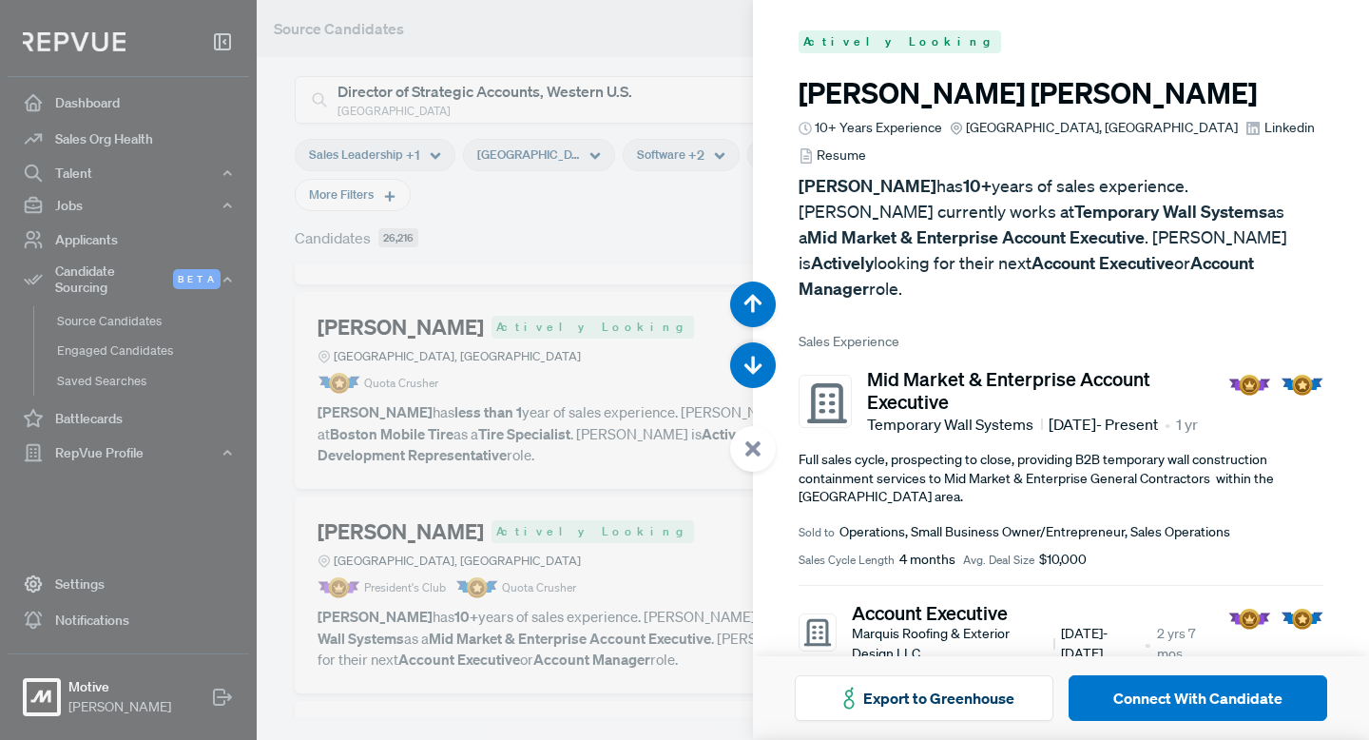
click at [753, 447] on use at bounding box center [752, 448] width 15 height 15
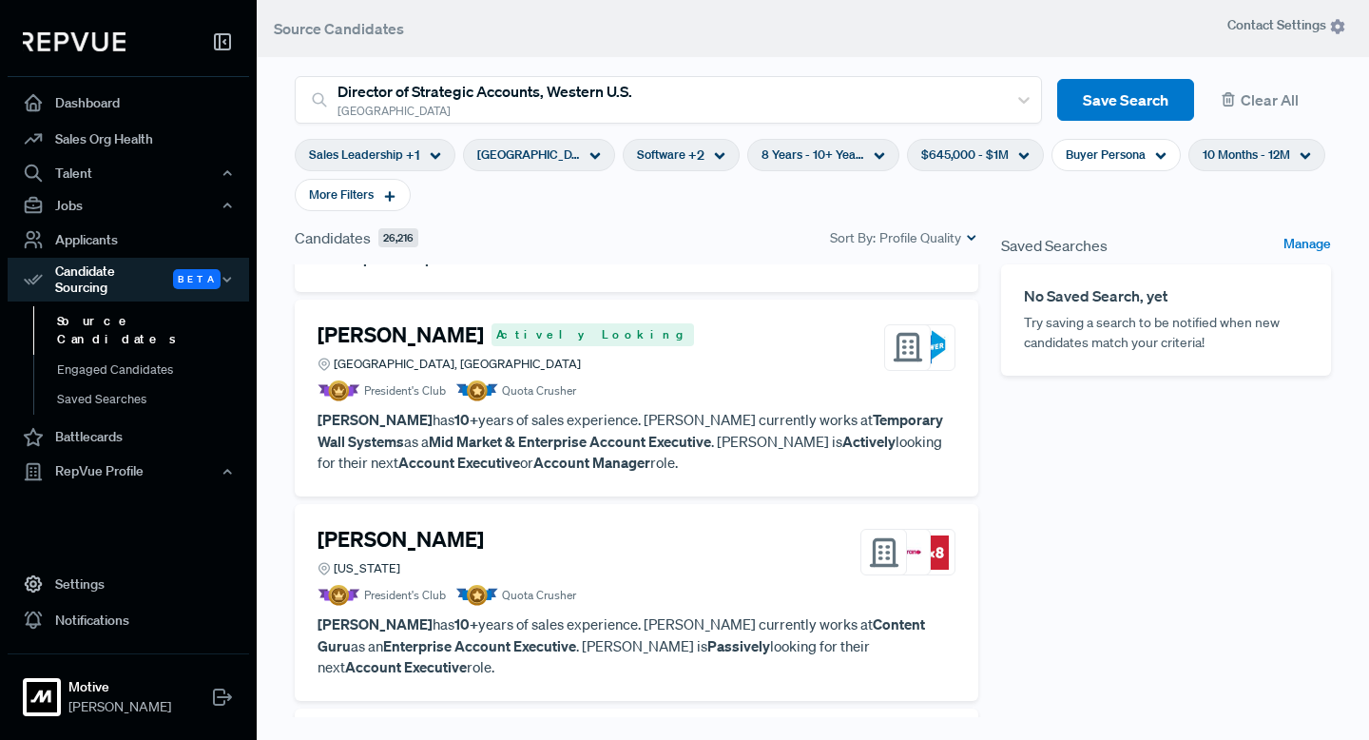
scroll to position [5402, 0]
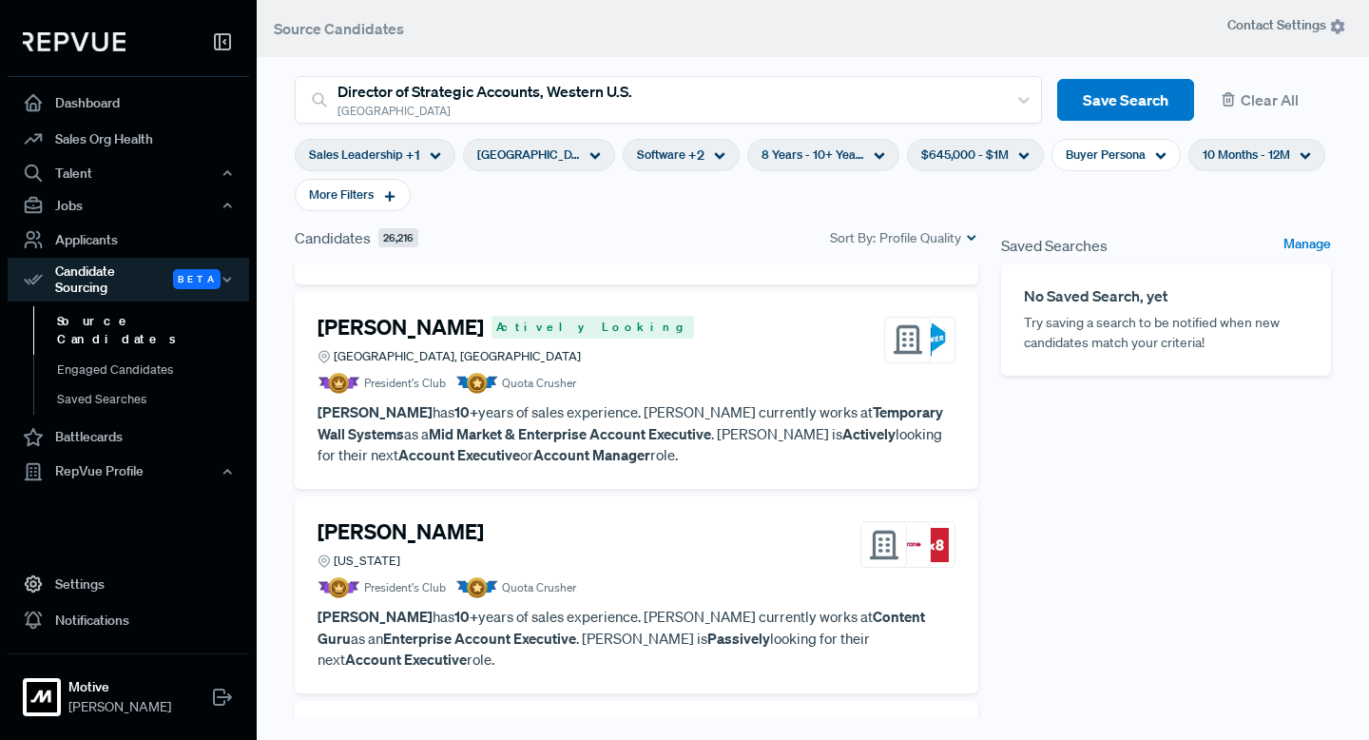
click at [413, 519] on h4 "Ricardo Sotelo" at bounding box center [400, 531] width 166 height 25
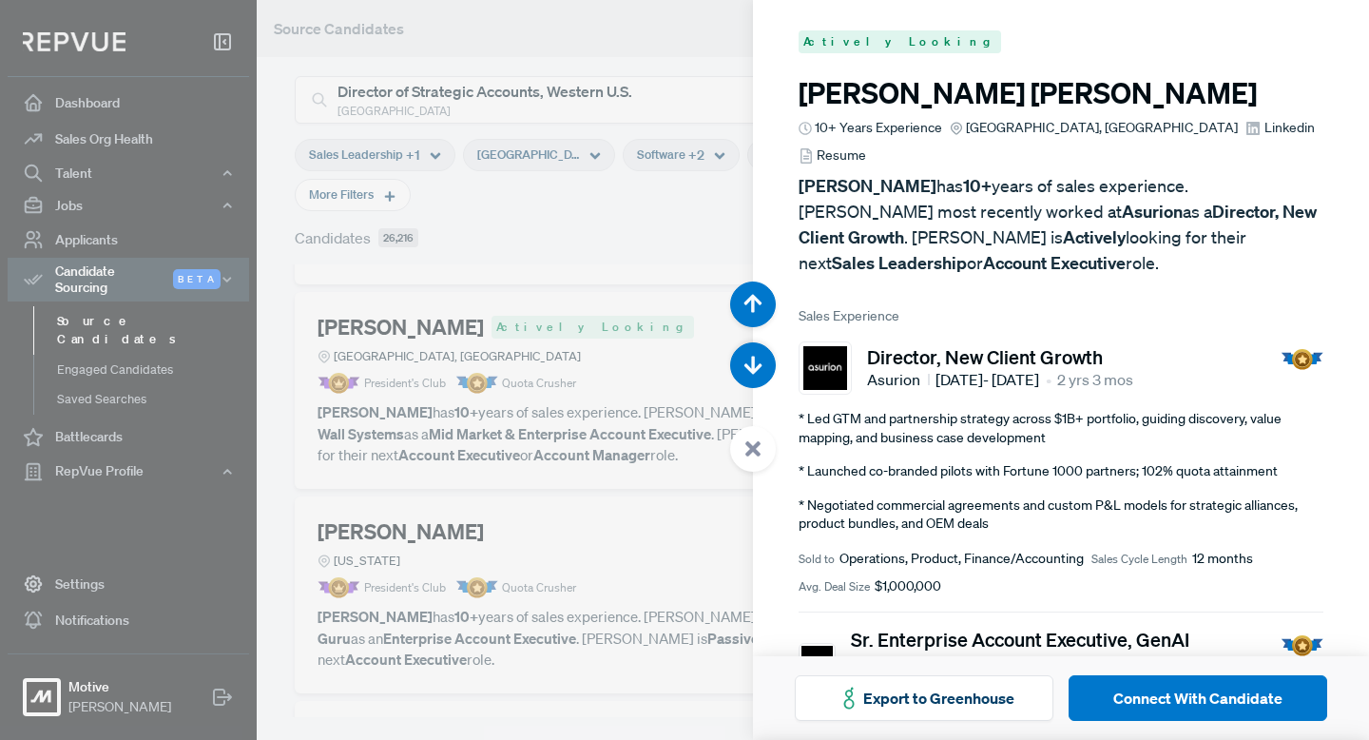
scroll to position [21447, 0]
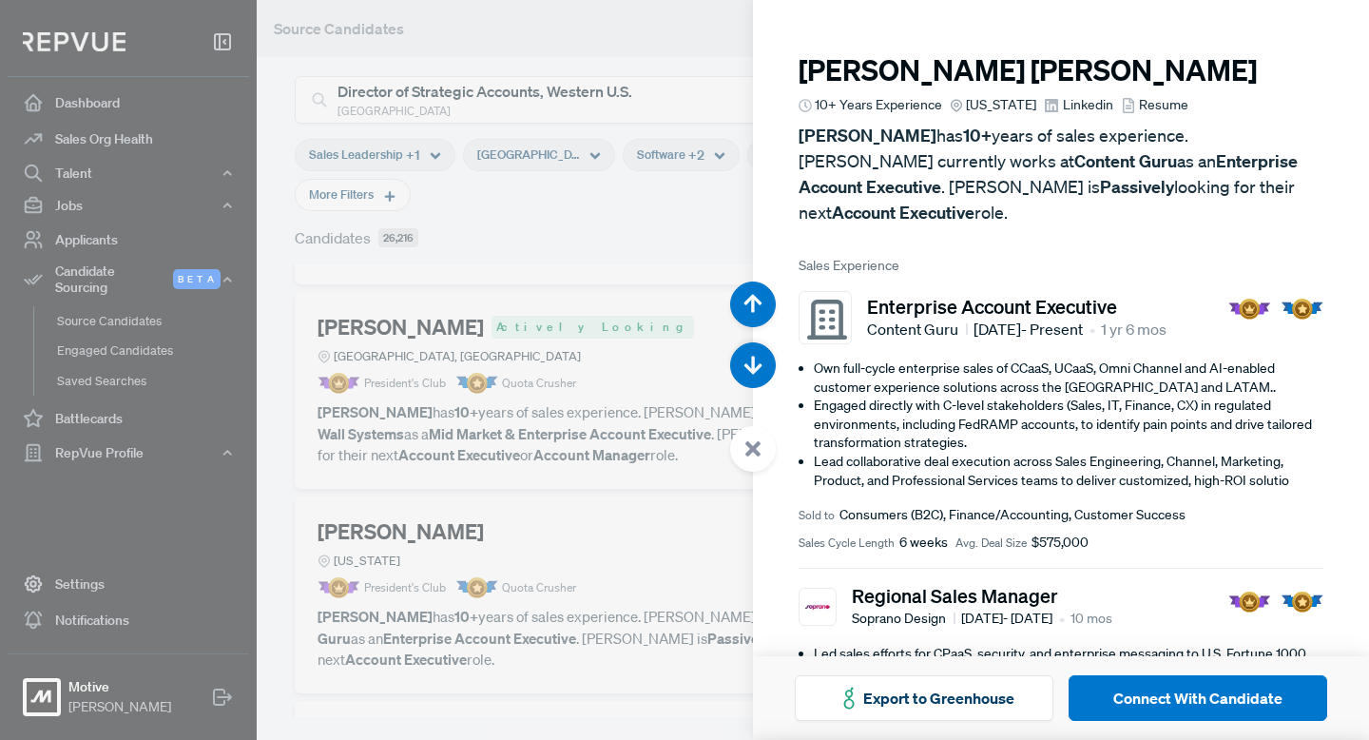
click at [748, 439] on div at bounding box center [753, 449] width 46 height 46
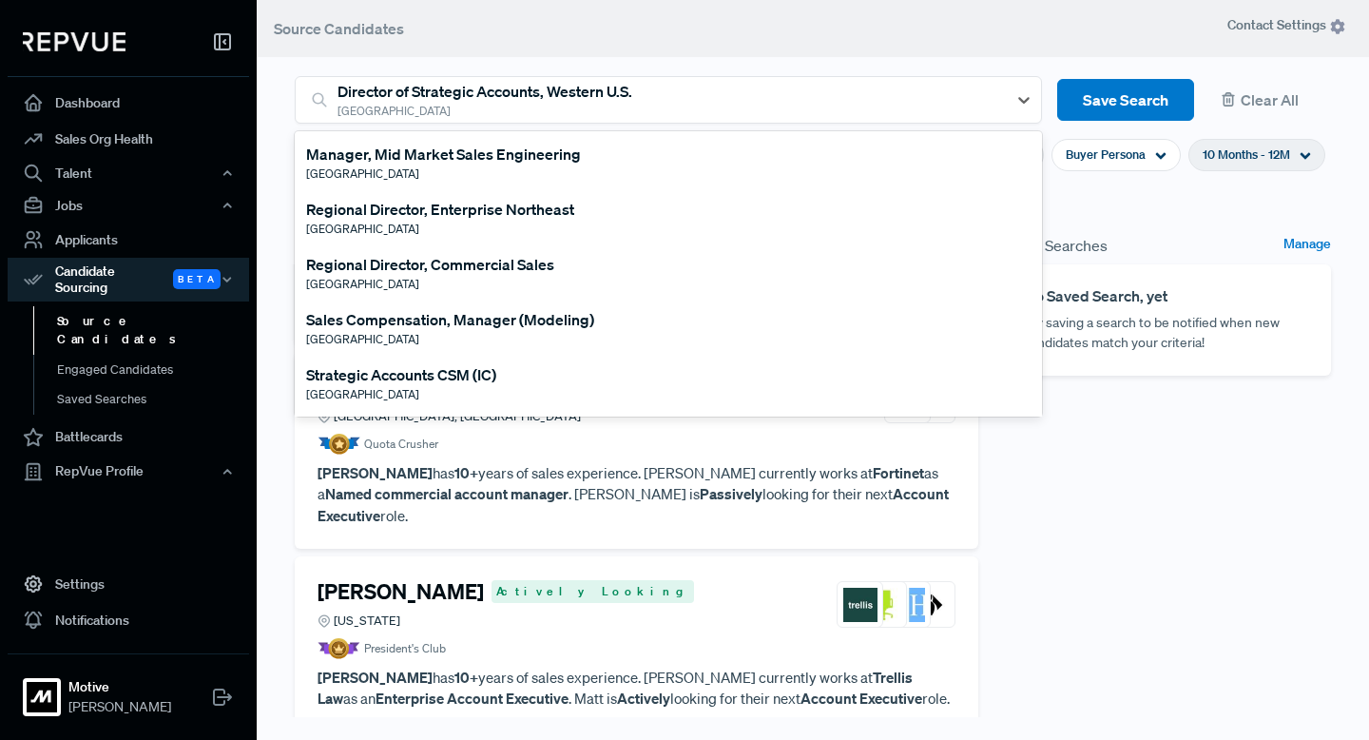
scroll to position [288, 0]
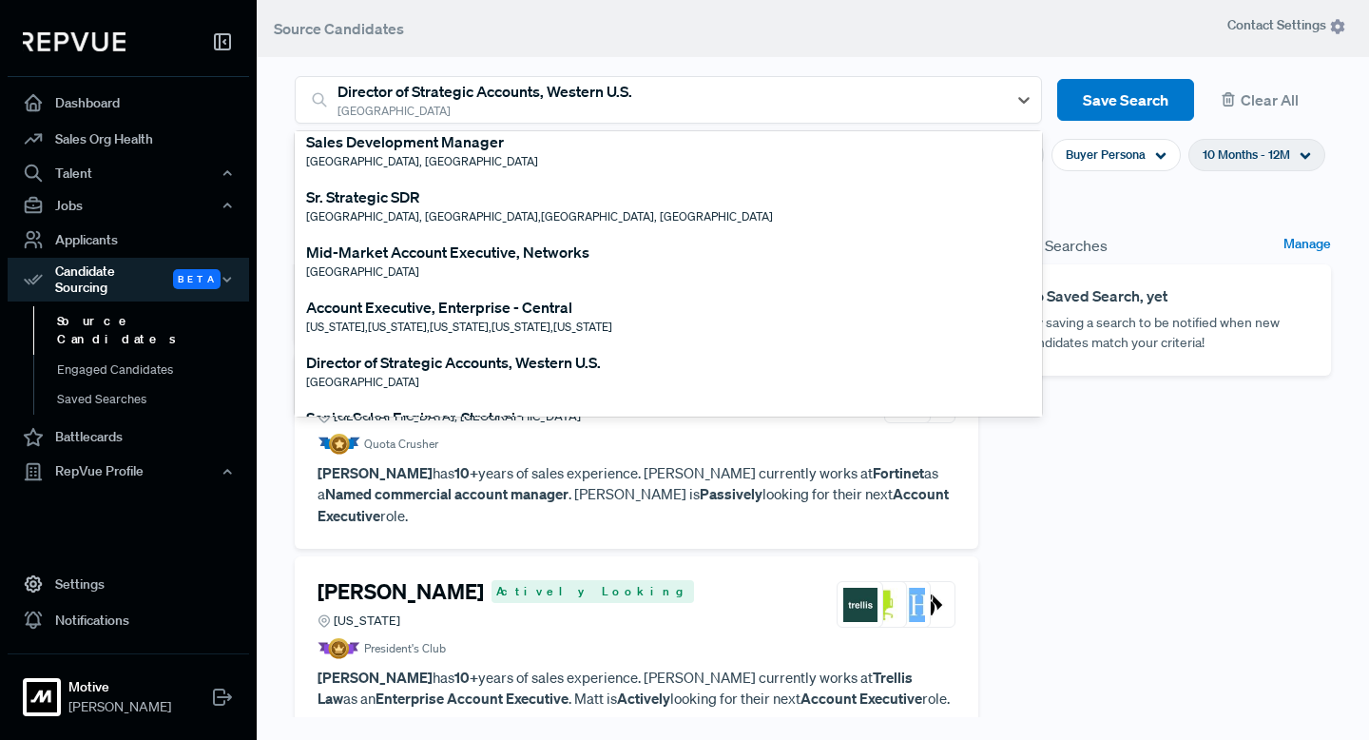
drag, startPoint x: 643, startPoint y: 92, endPoint x: 117, endPoint y: 84, distance: 525.7
click at [117, 84] on div "Dashboard Sales Org Health Talent Talent Data Talent Profiles Talent Competitor…" at bounding box center [684, 370] width 1369 height 740
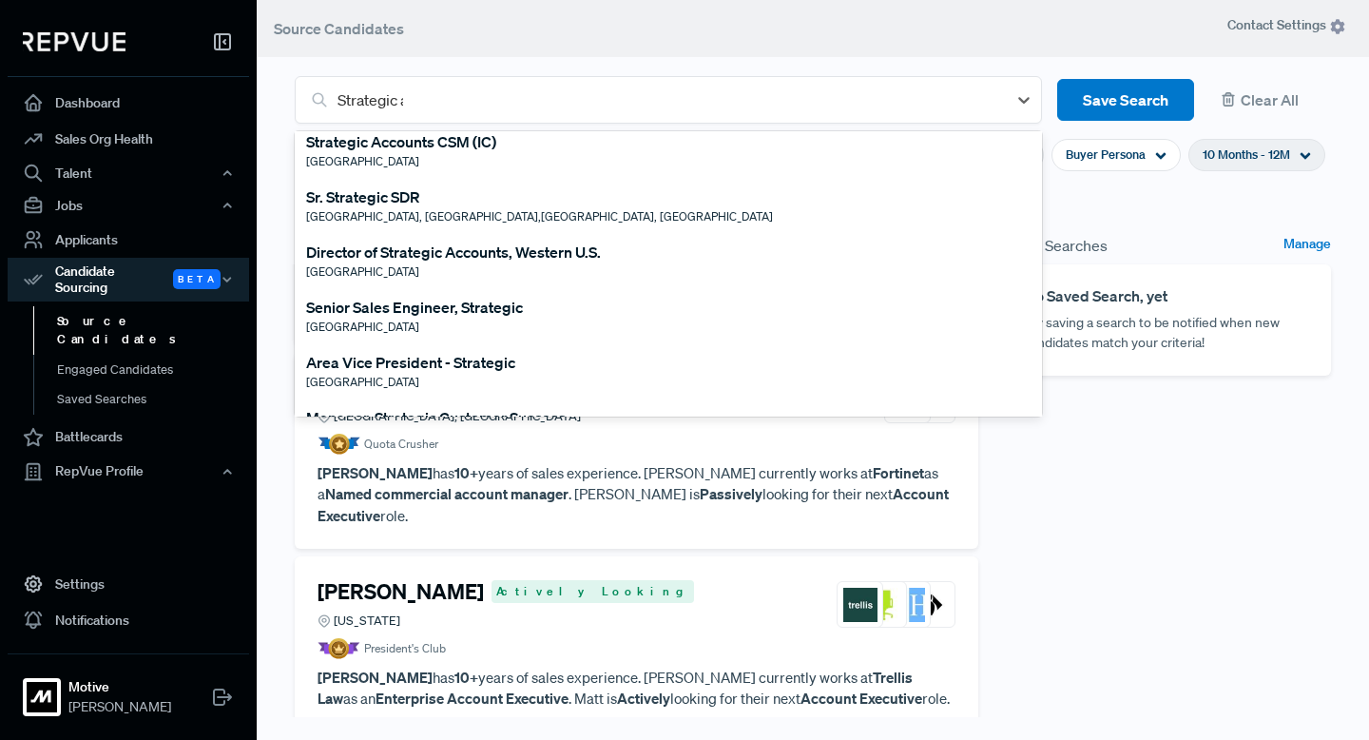
scroll to position [0, 0]
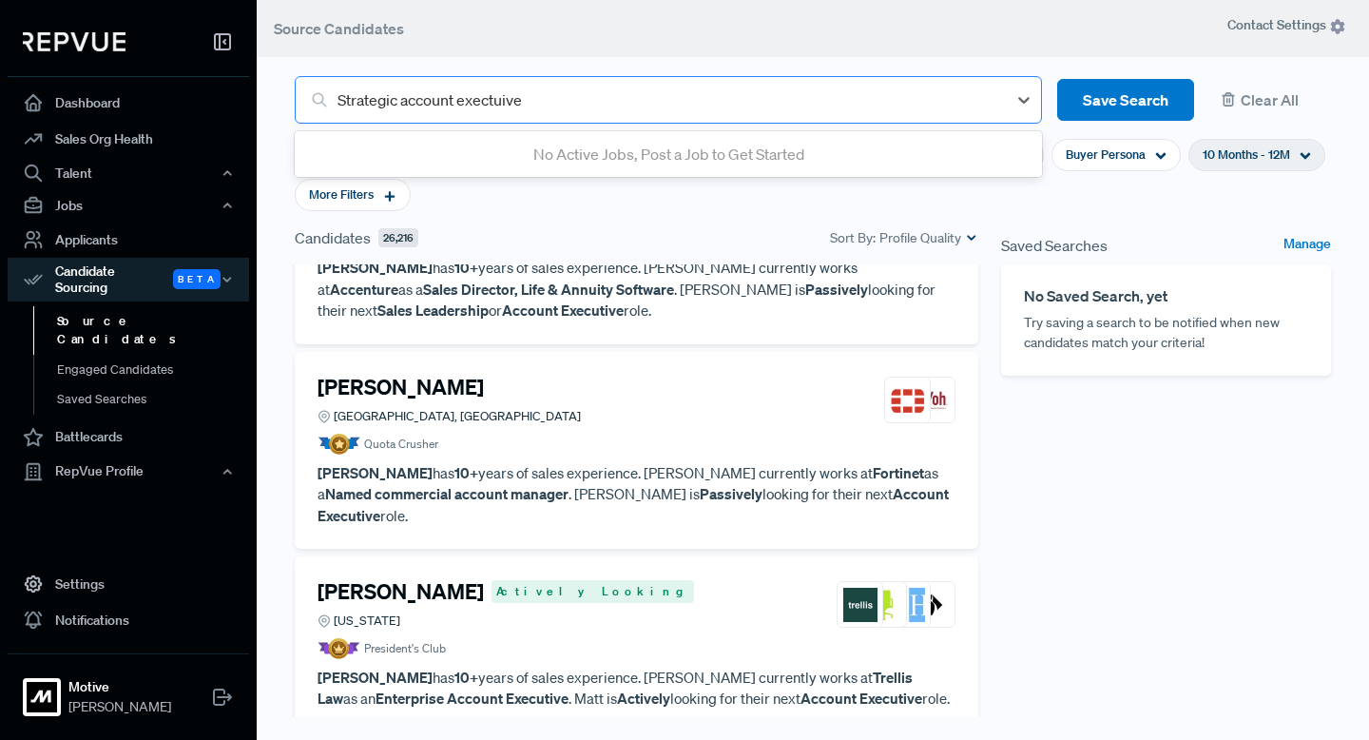
type input "Strategic account exectuive"
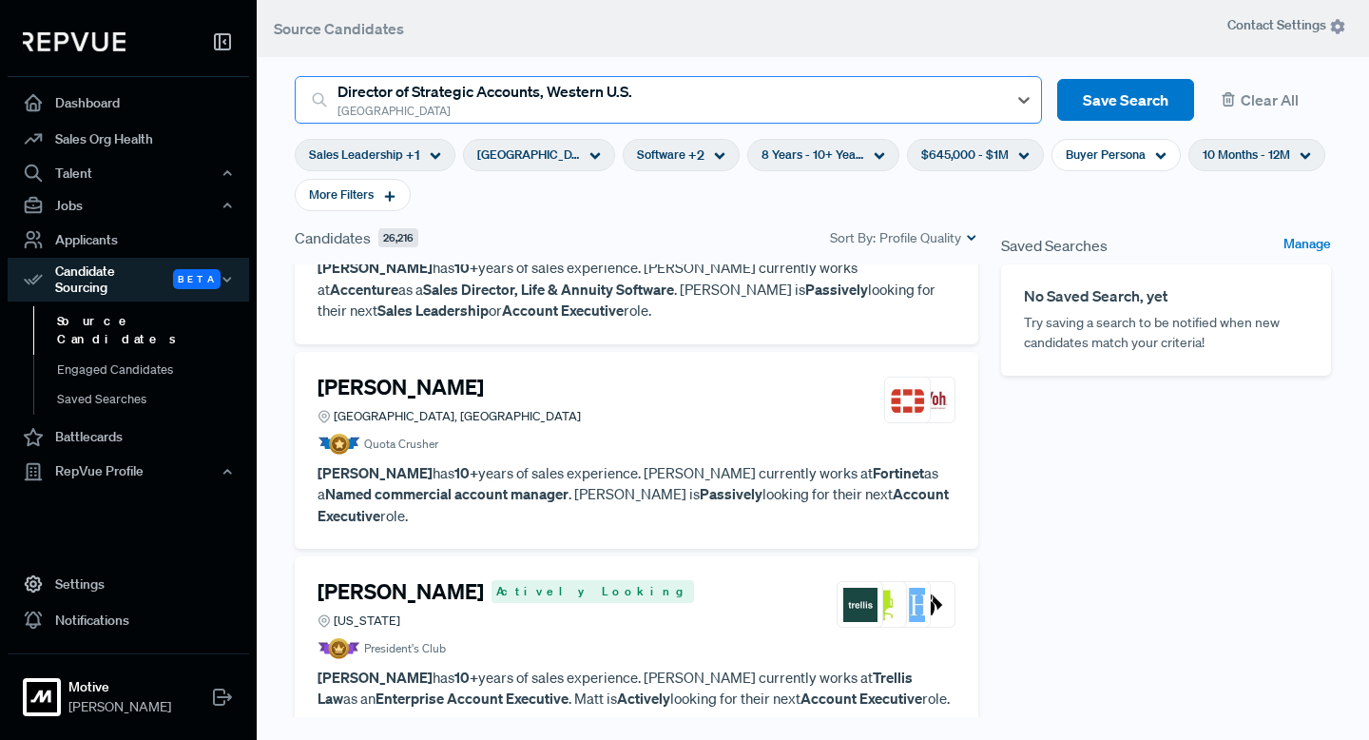
click at [599, 76] on div "Director of Strategic Accounts, Western U.S. United States" at bounding box center [668, 100] width 747 height 48
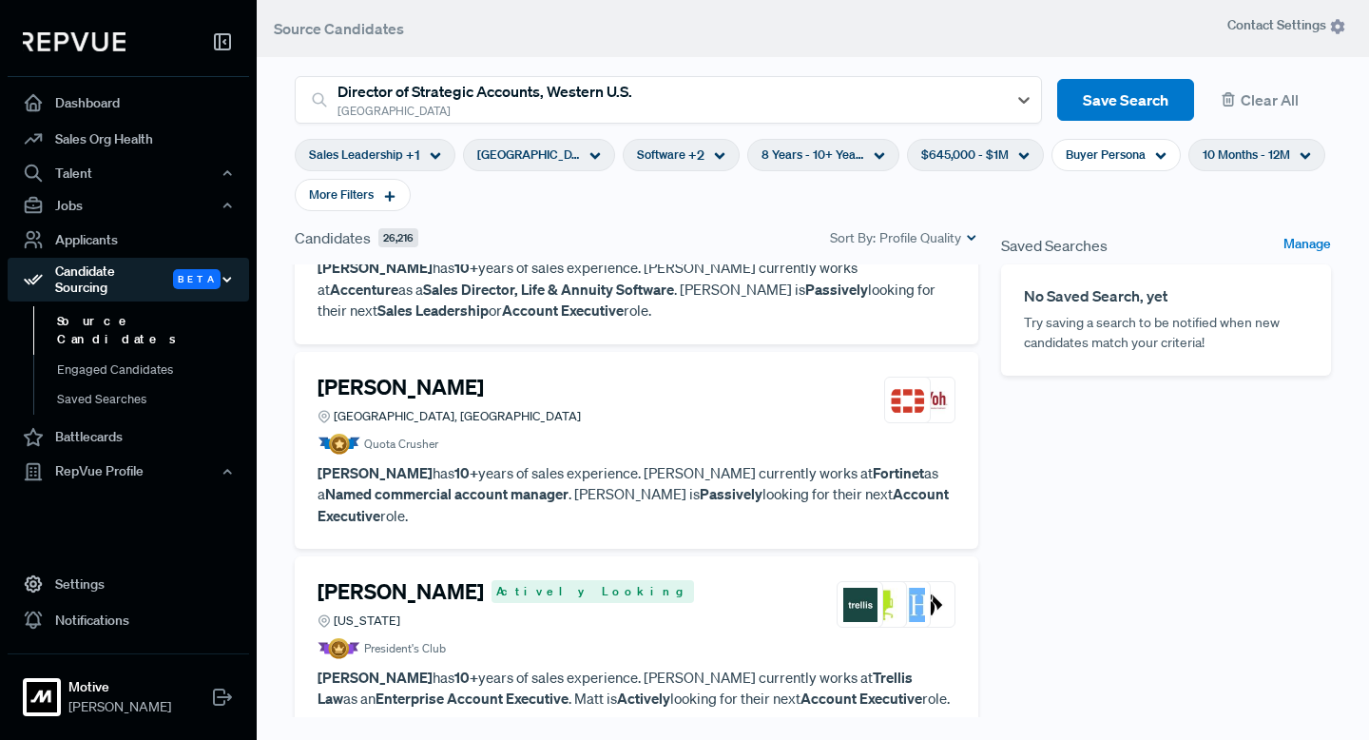
click at [133, 274] on div "Candidate Sourcing Beta" at bounding box center [128, 280] width 241 height 44
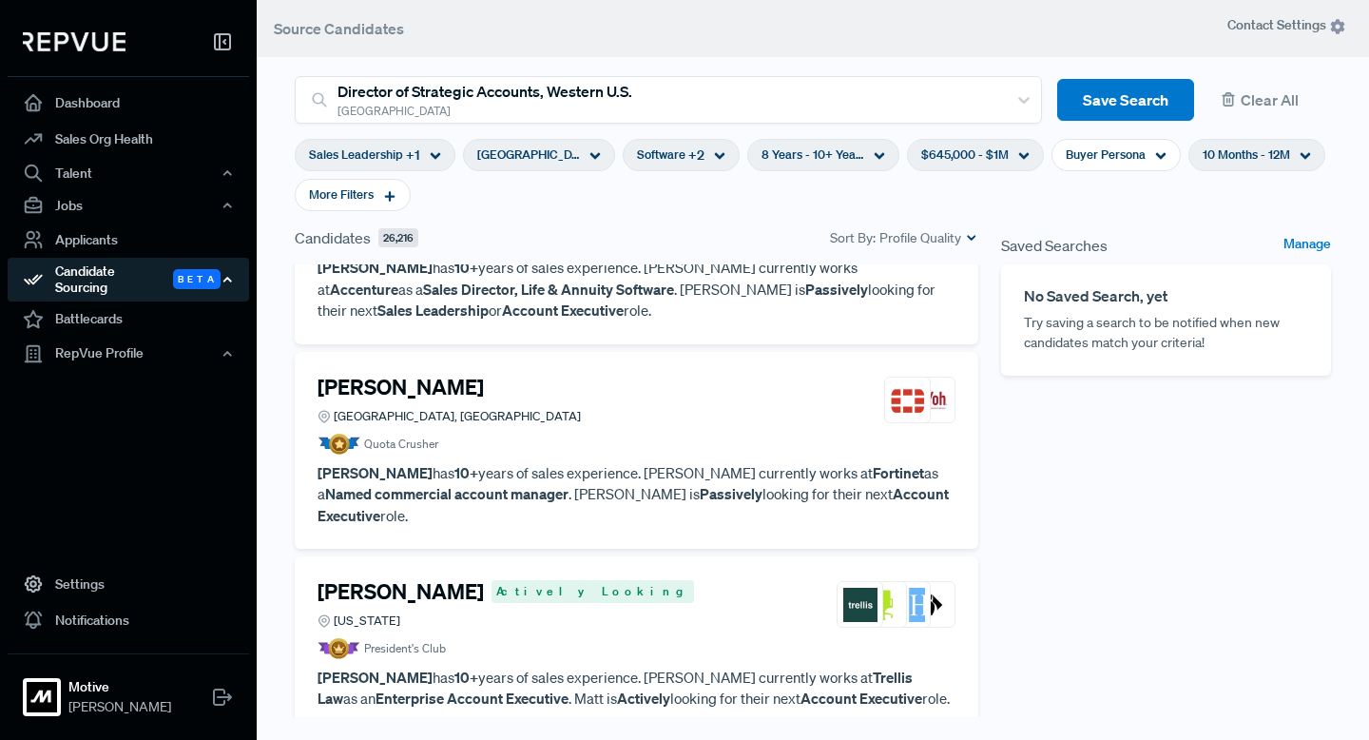
click at [113, 285] on div "Candidate Sourcing Beta" at bounding box center [128, 280] width 241 height 44
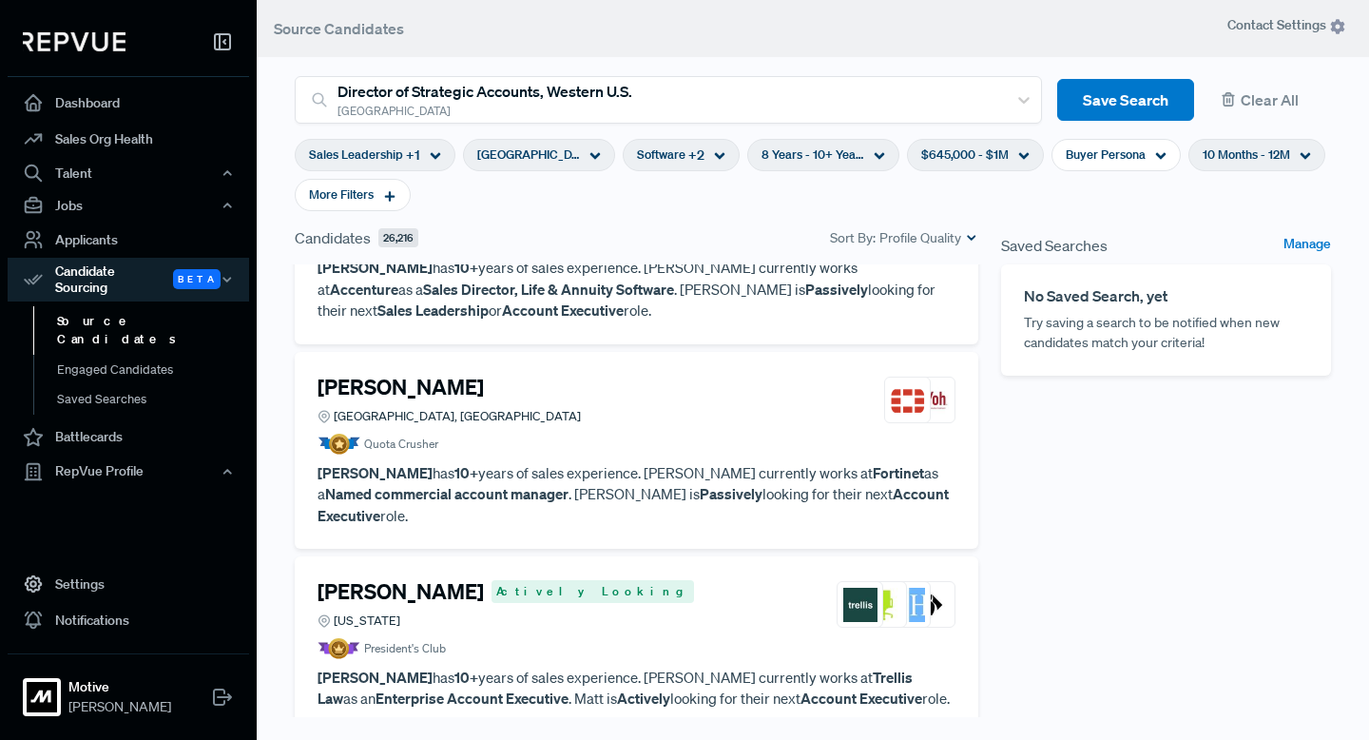
click at [111, 309] on link "Source Candidates" at bounding box center [153, 330] width 241 height 48
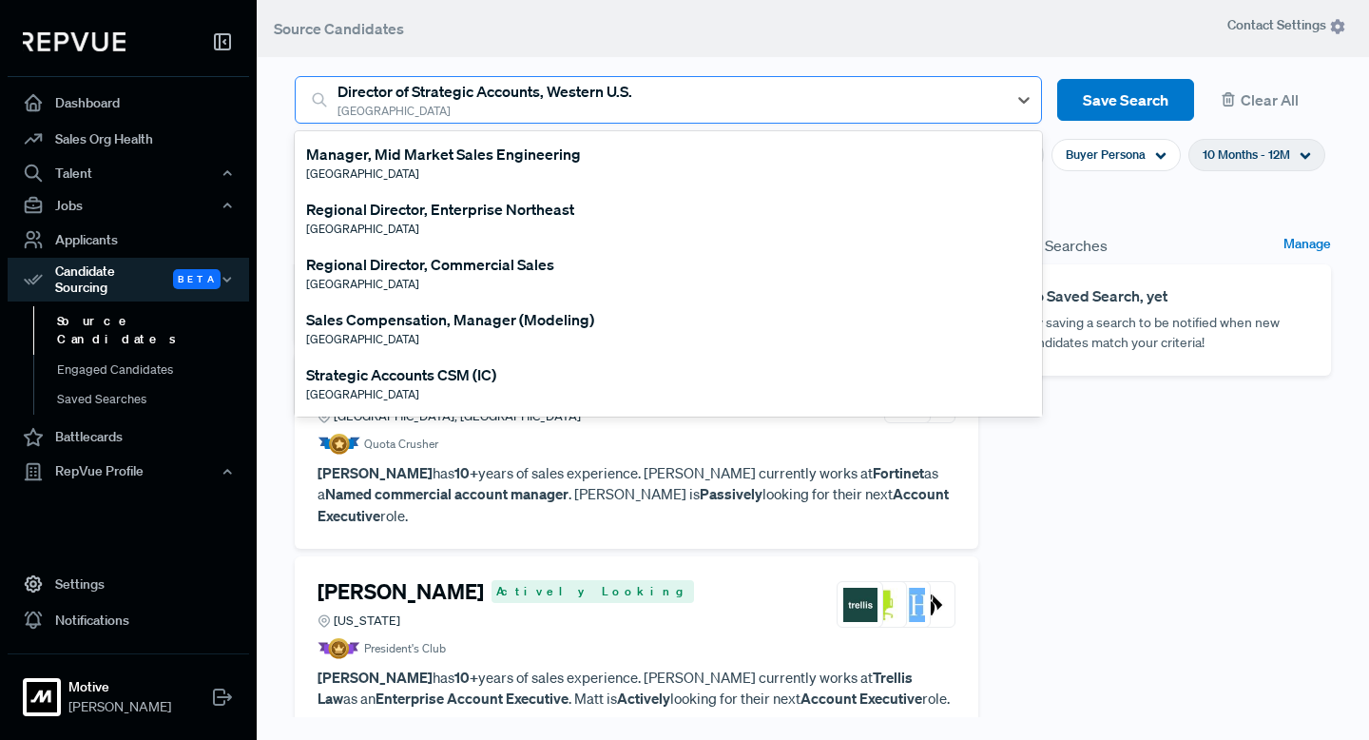
scroll to position [288, 0]
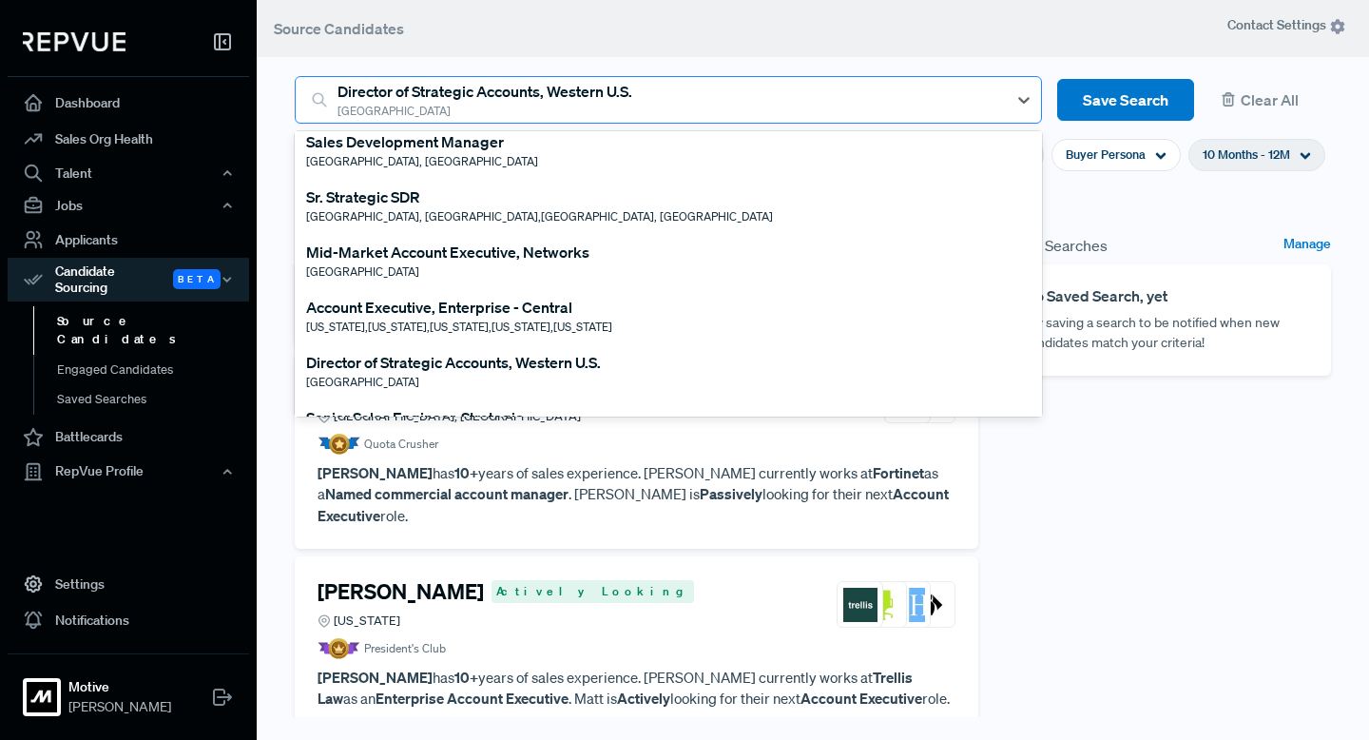
drag, startPoint x: 651, startPoint y: 101, endPoint x: 371, endPoint y: 107, distance: 280.5
click at [371, 107] on div at bounding box center [667, 100] width 660 height 27
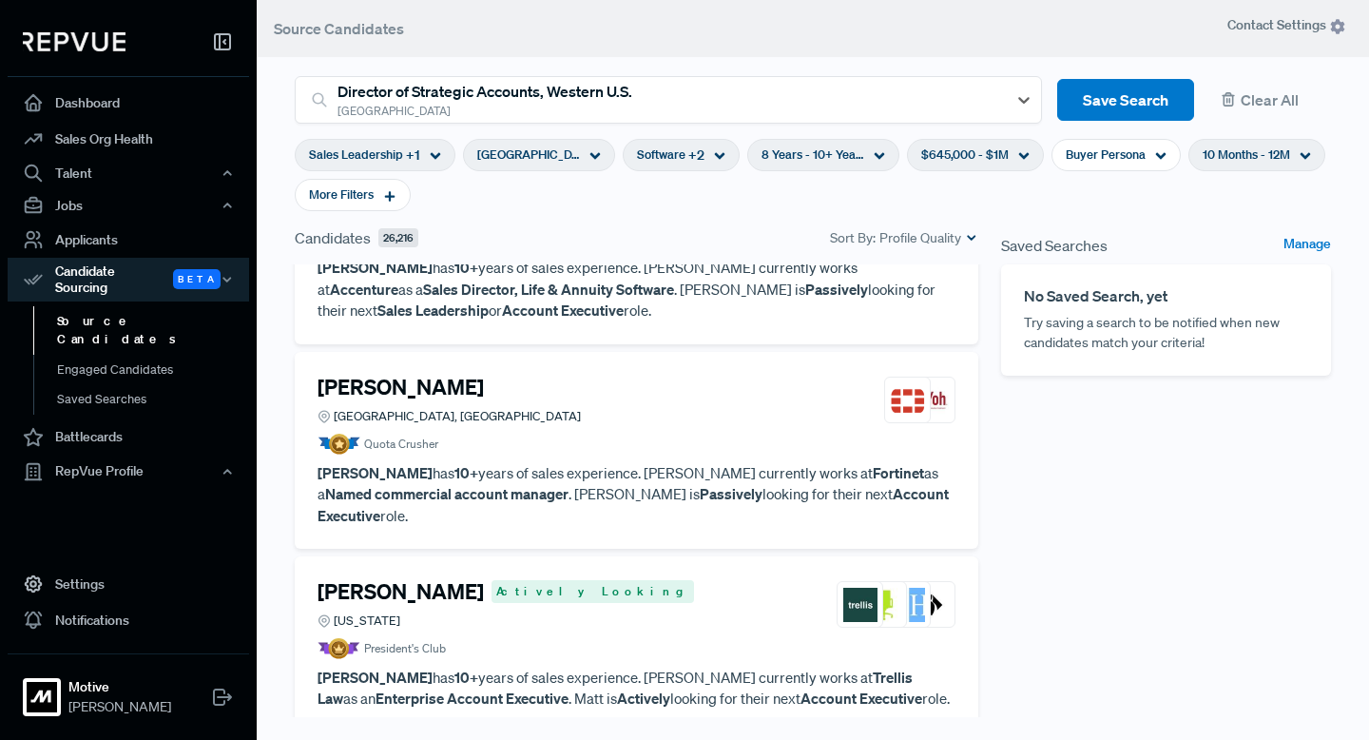
drag, startPoint x: 306, startPoint y: 97, endPoint x: 737, endPoint y: 66, distance: 431.8
click at [740, 67] on article "Director of Strategic Accounts, Western U.S. United States Save Search Clear All" at bounding box center [812, 88] width 1059 height 70
click at [1238, 102] on button "Clear All" at bounding box center [1270, 100] width 122 height 43
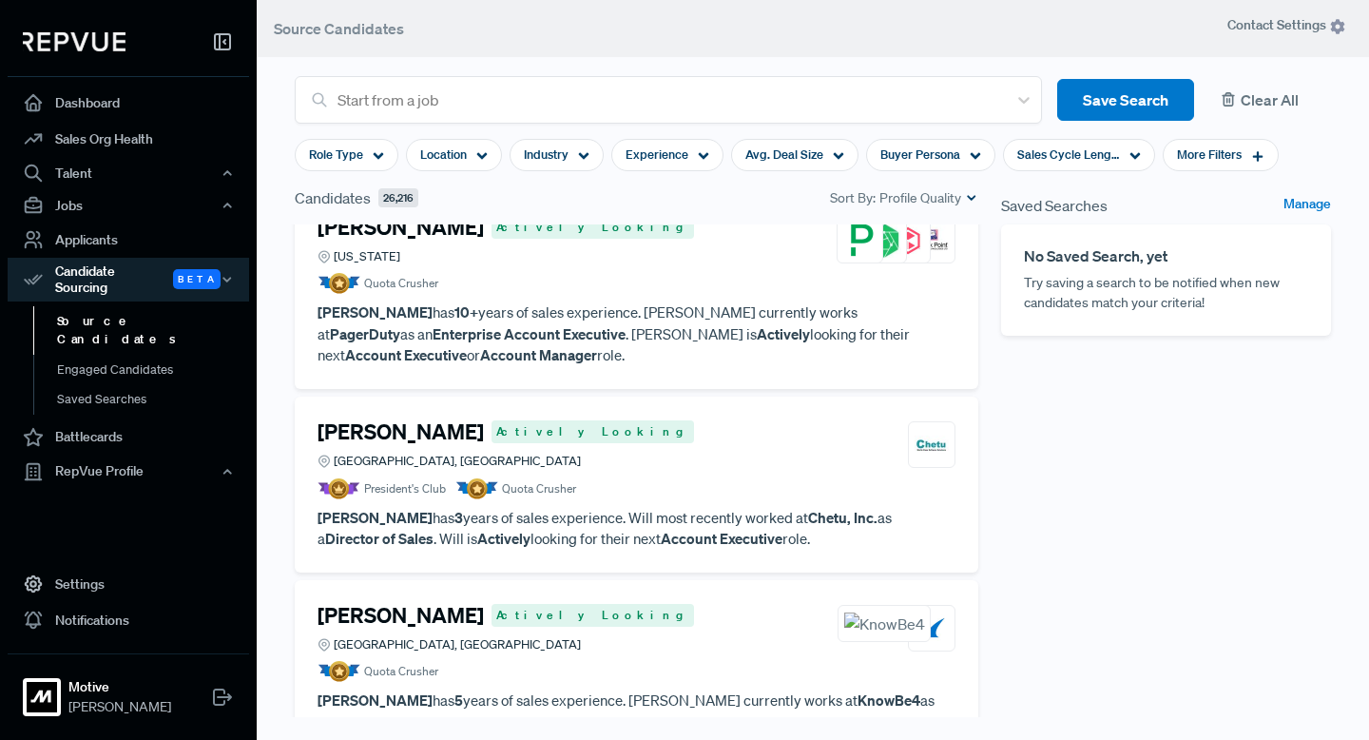
scroll to position [3543, 0]
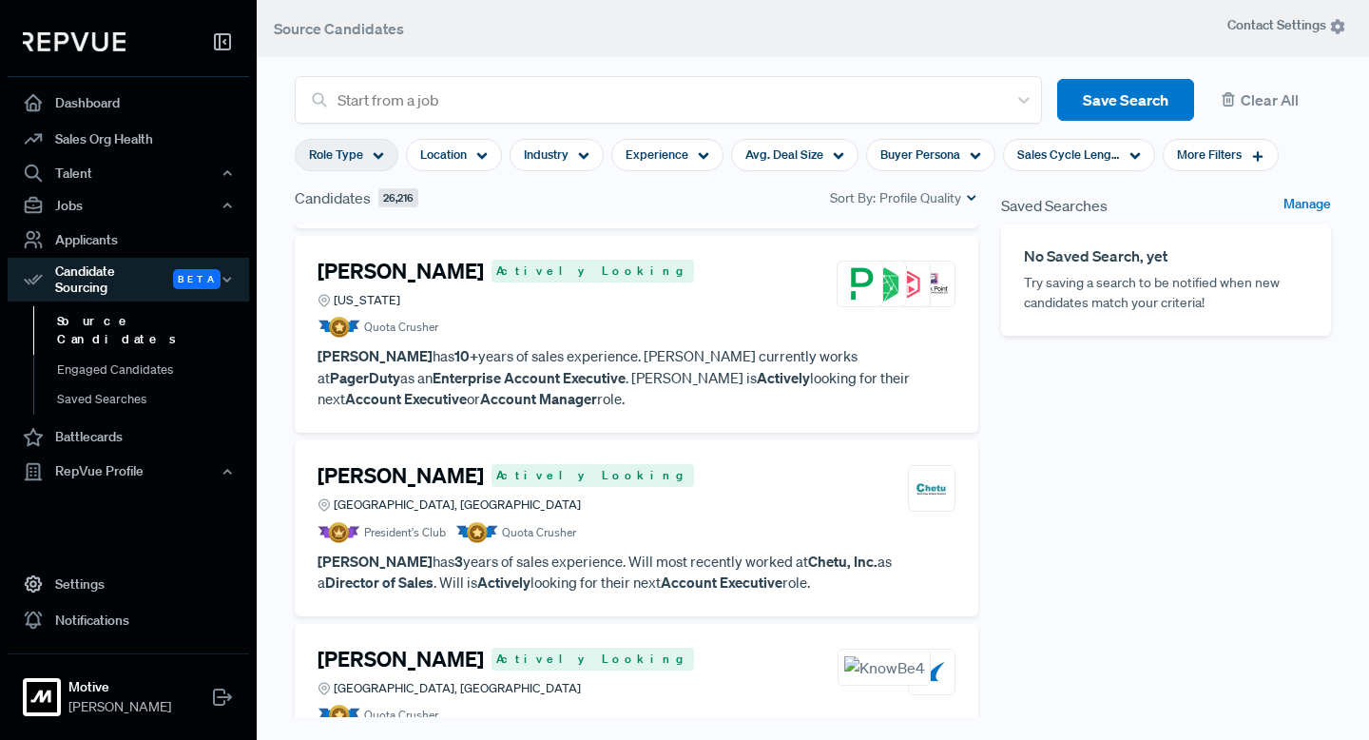
click at [373, 158] on icon at bounding box center [378, 155] width 11 height 11
click at [575, 145] on div "Industry" at bounding box center [557, 155] width 94 height 32
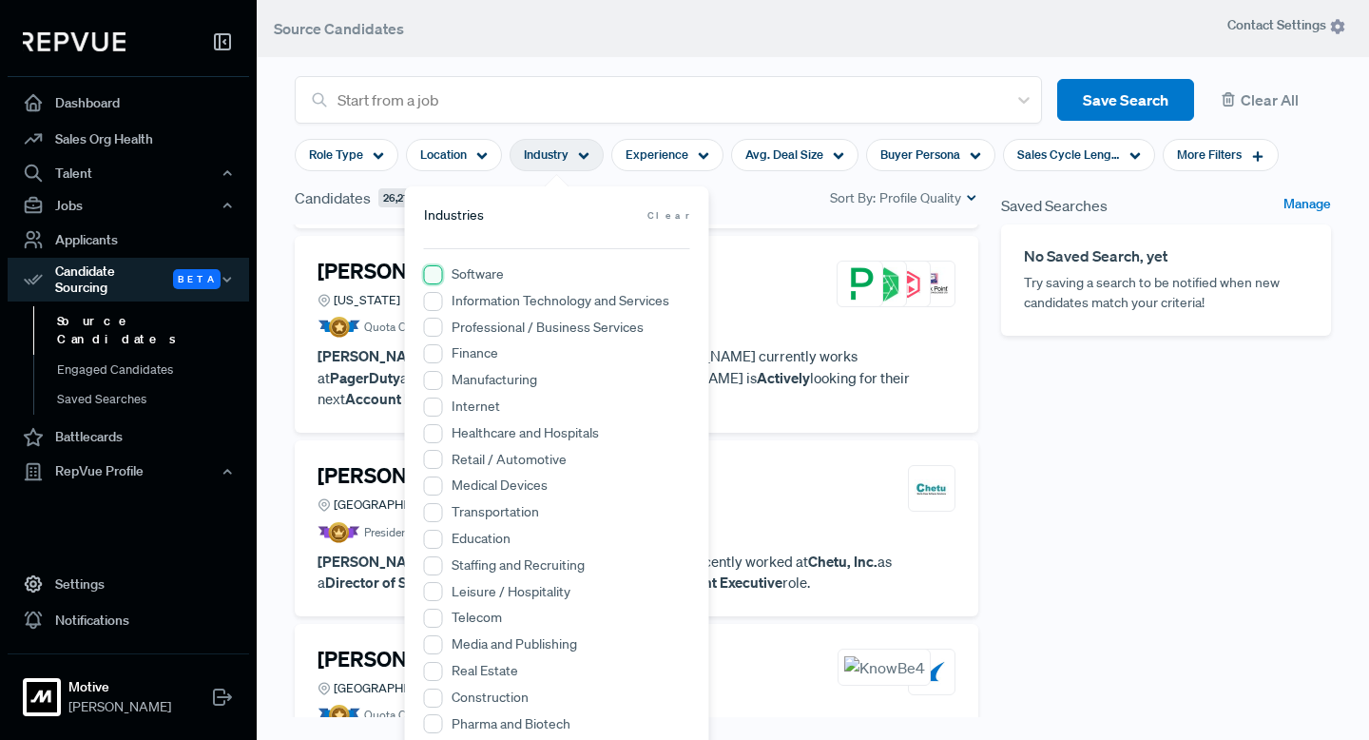
click at [435, 278] on input "Software" at bounding box center [433, 274] width 19 height 19
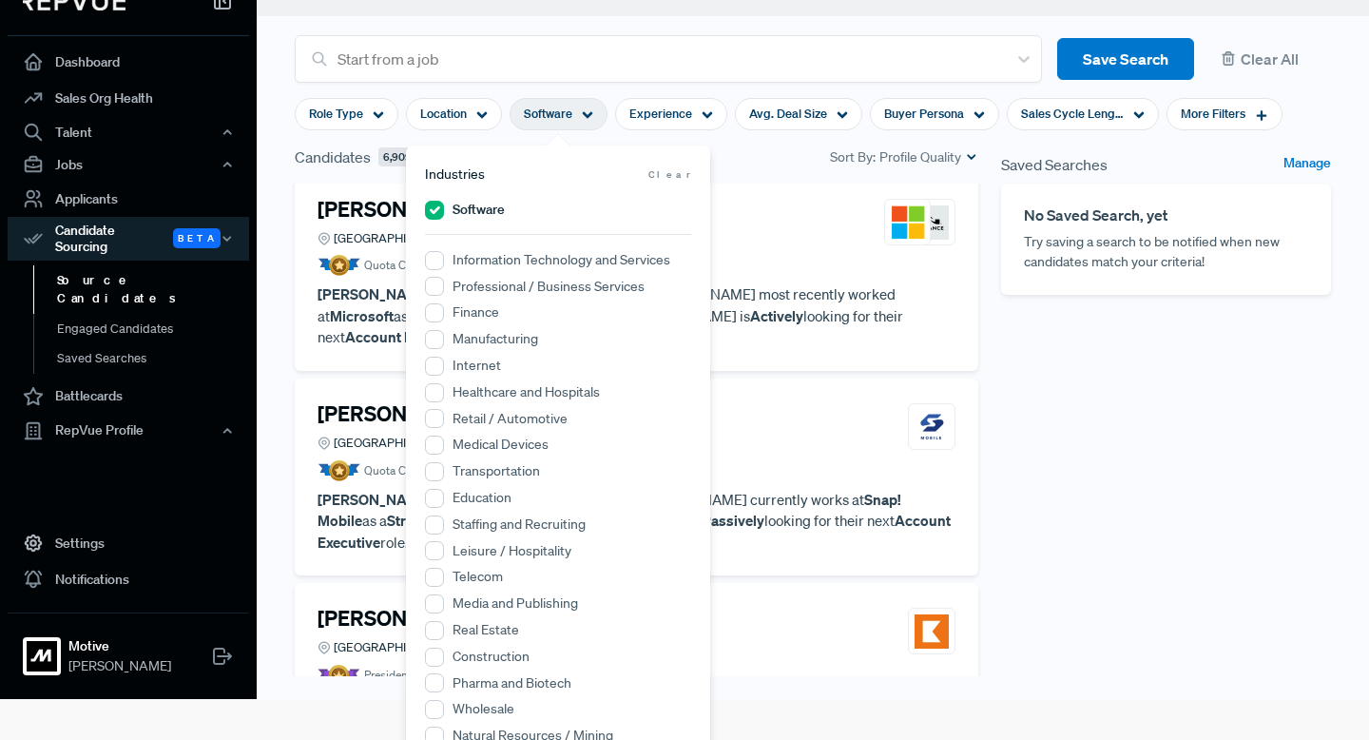
scroll to position [0, 0]
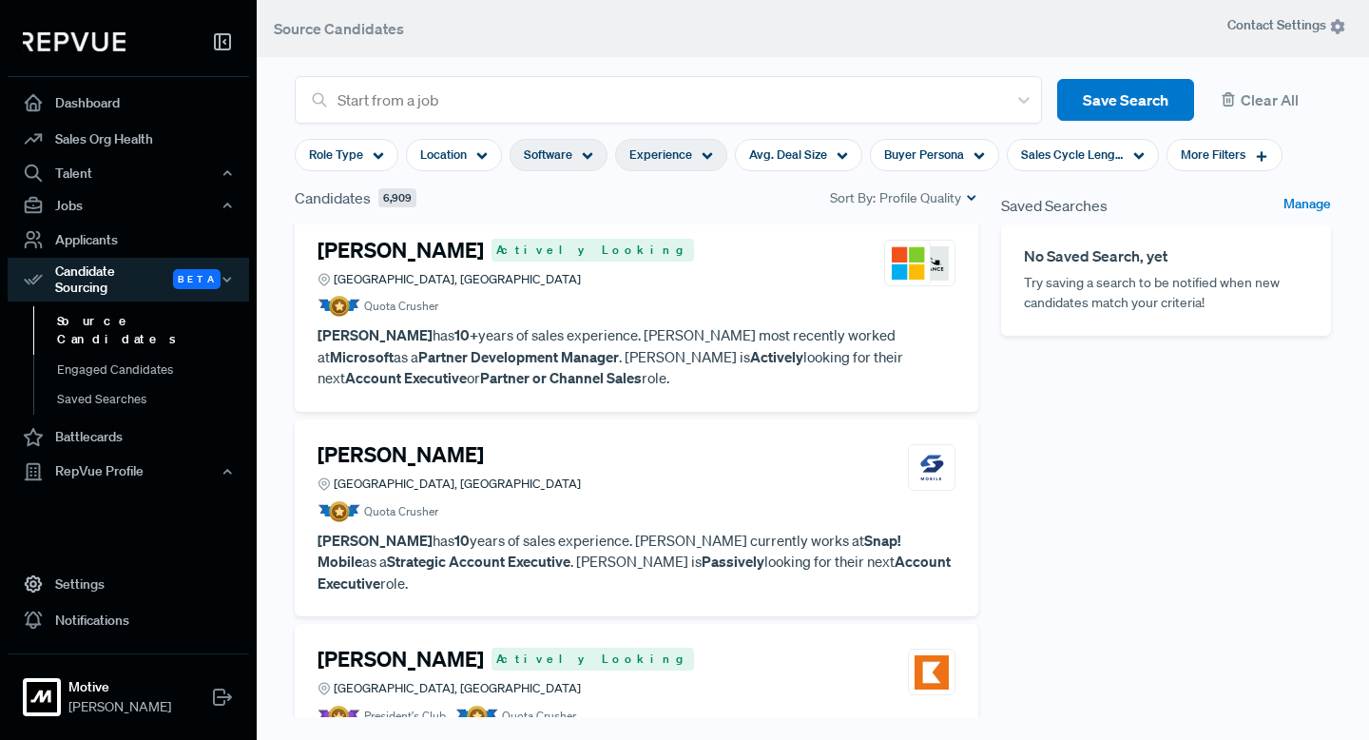
click at [692, 149] on div "Experience" at bounding box center [671, 155] width 112 height 32
click at [678, 250] on div at bounding box center [666, 250] width 178 height 13
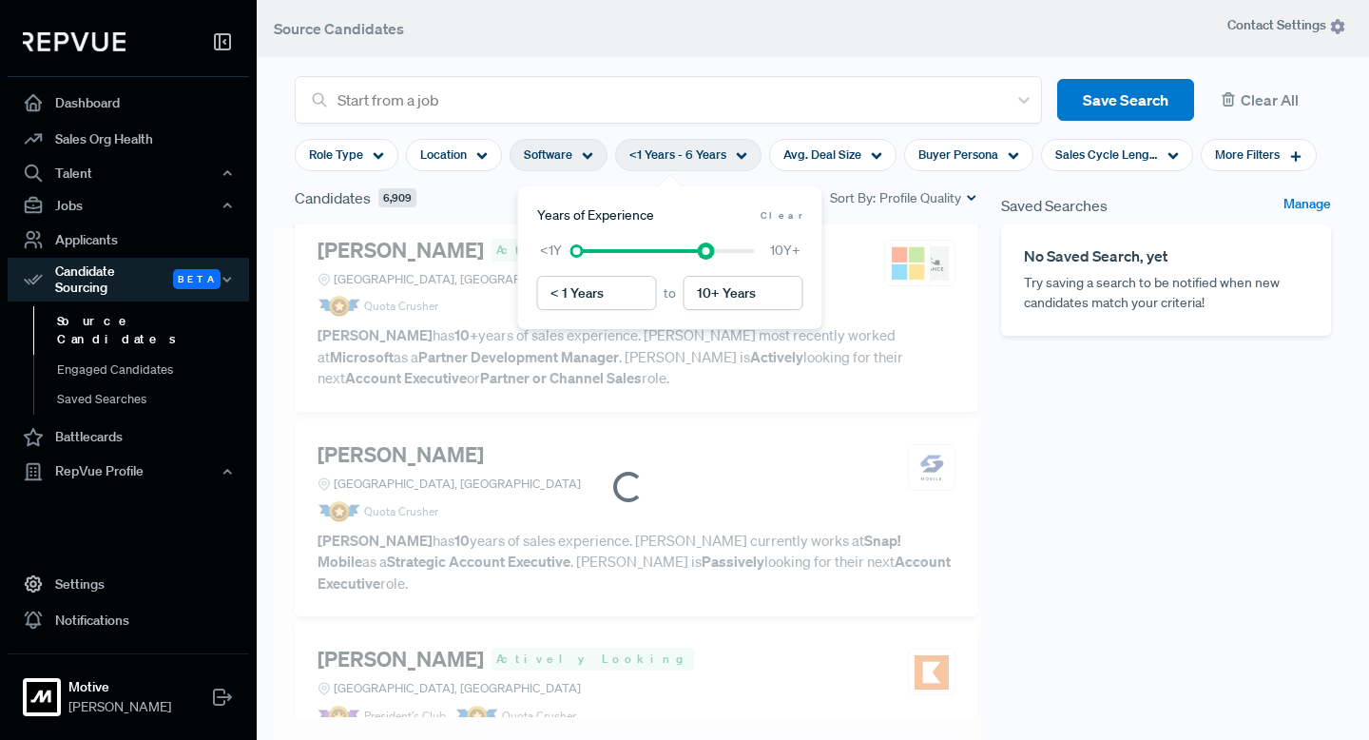
scroll to position [3500, 0]
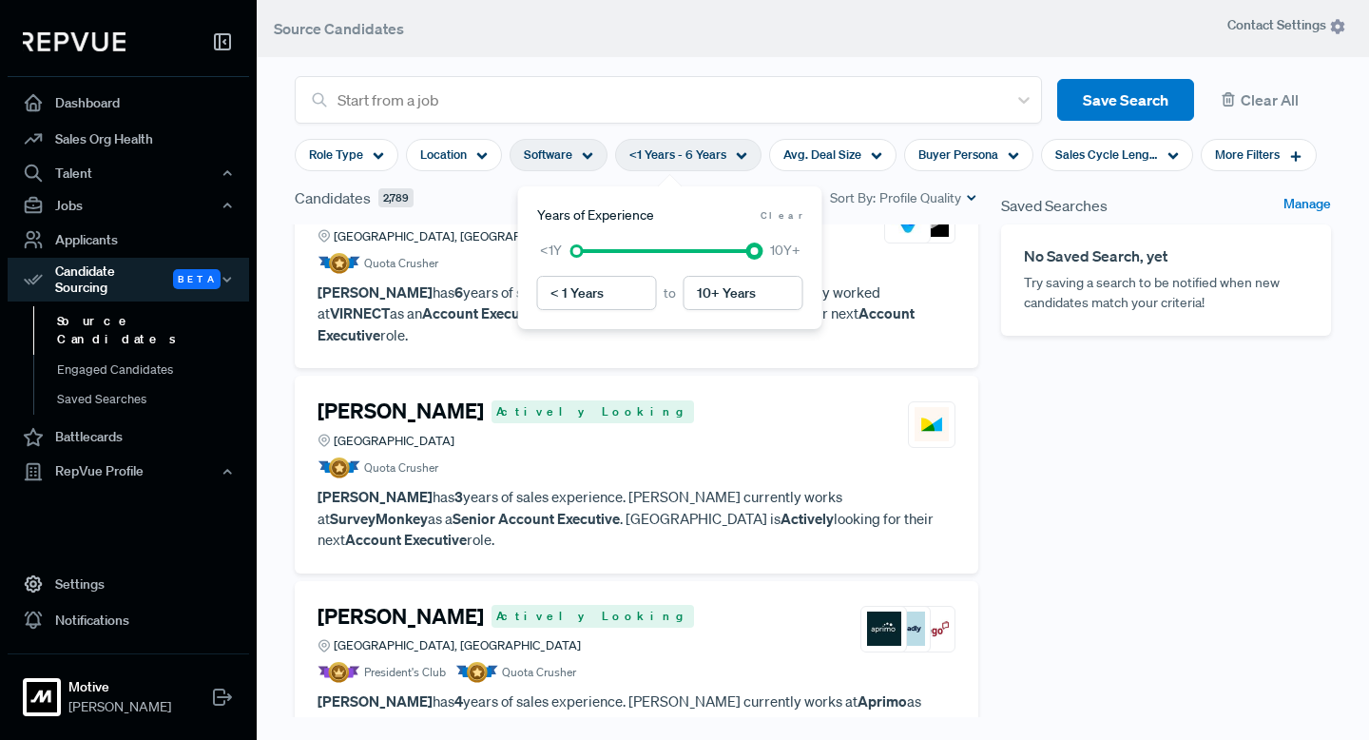
drag, startPoint x: 672, startPoint y: 251, endPoint x: 876, endPoint y: 247, distance: 204.4
click at [876, 247] on body "Dashboard Sales Org Health Talent Talent Data Talent Profiles Talent Competitor…" at bounding box center [684, 370] width 1369 height 740
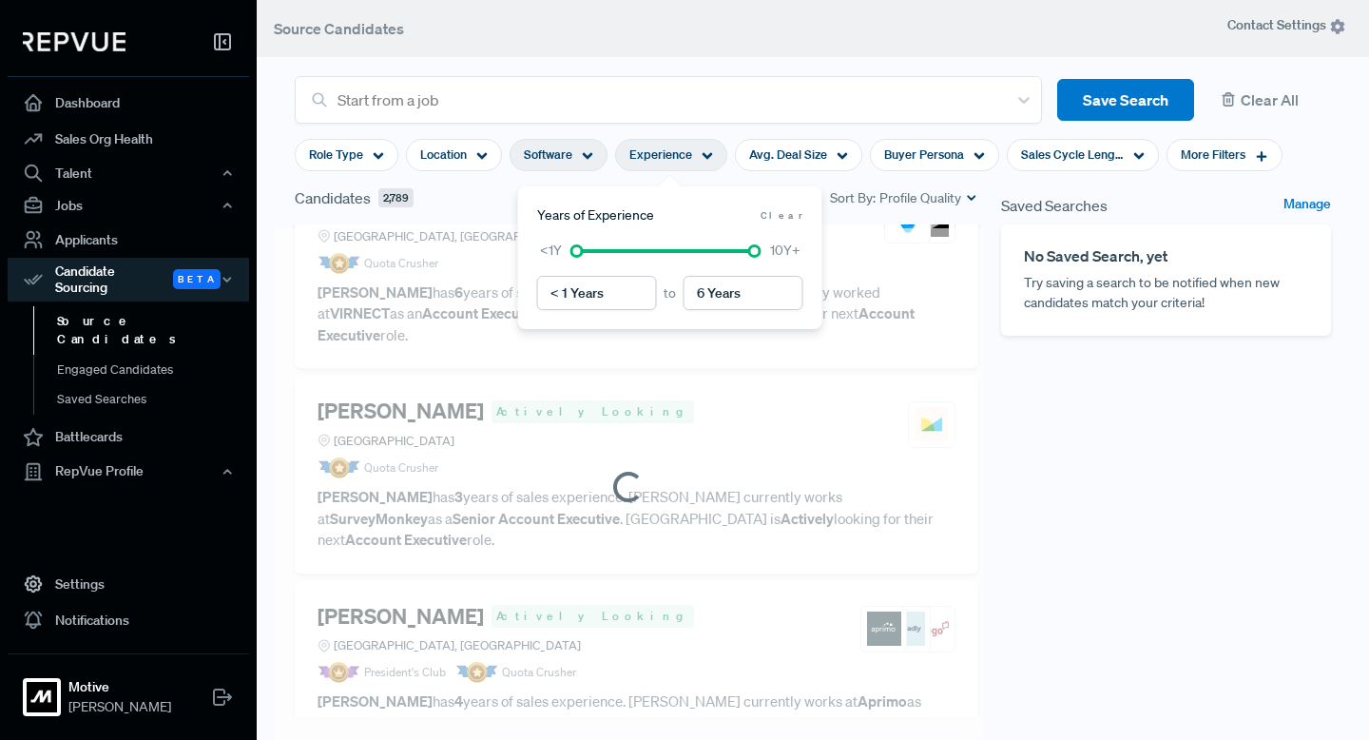
scroll to position [3563, 0]
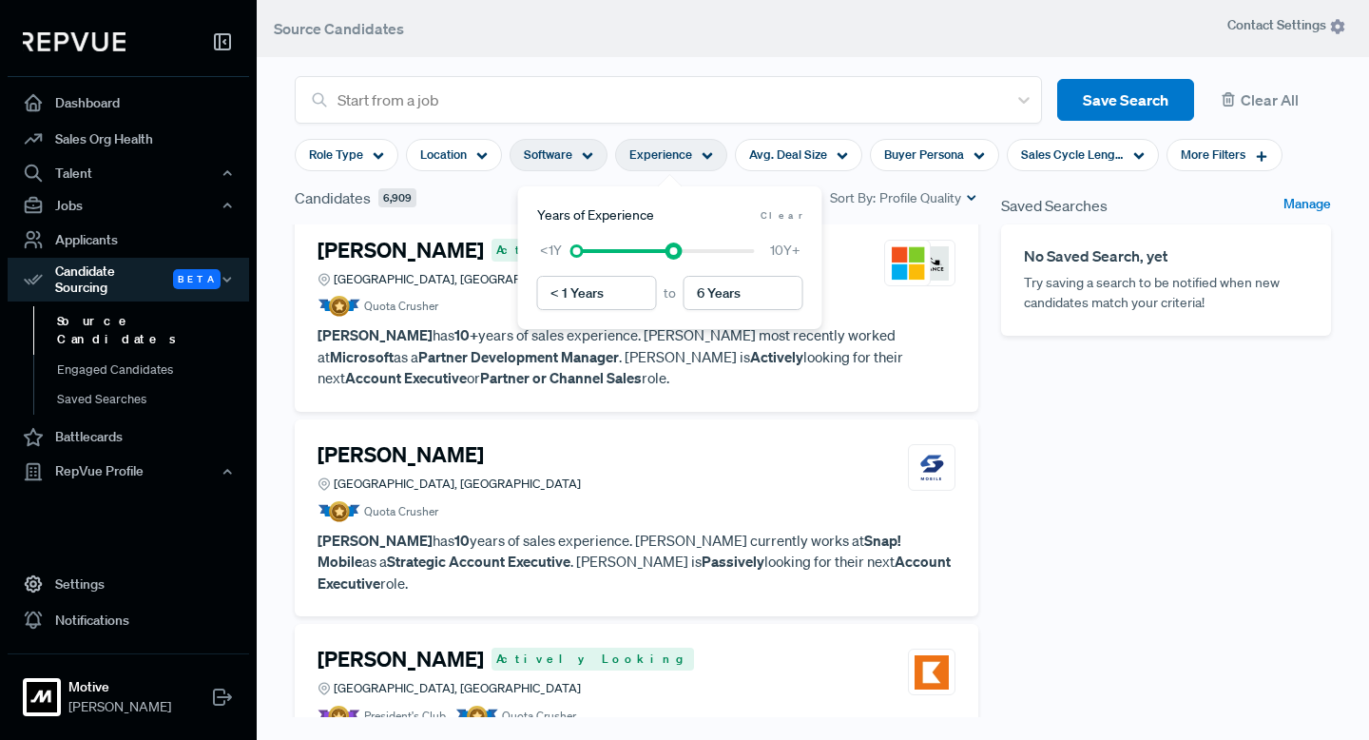
click at [667, 255] on div at bounding box center [666, 250] width 178 height 13
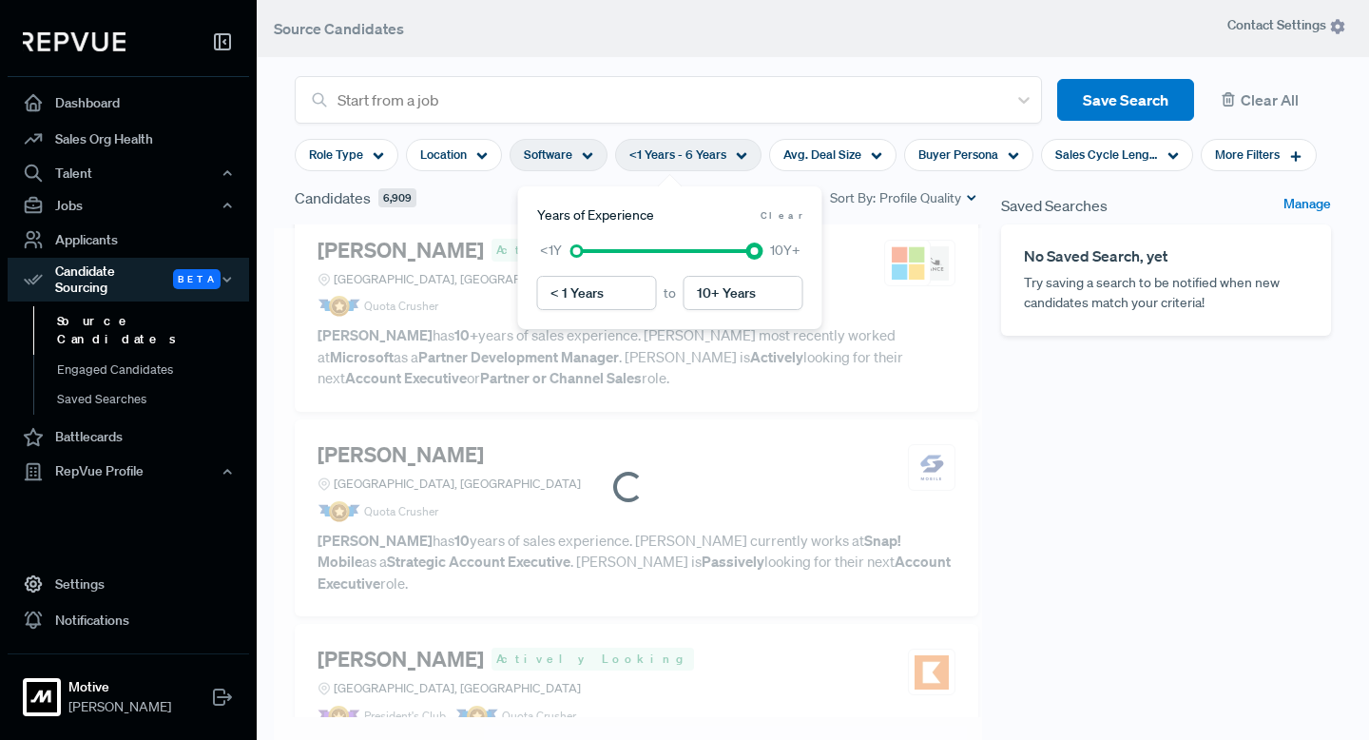
scroll to position [3500, 0]
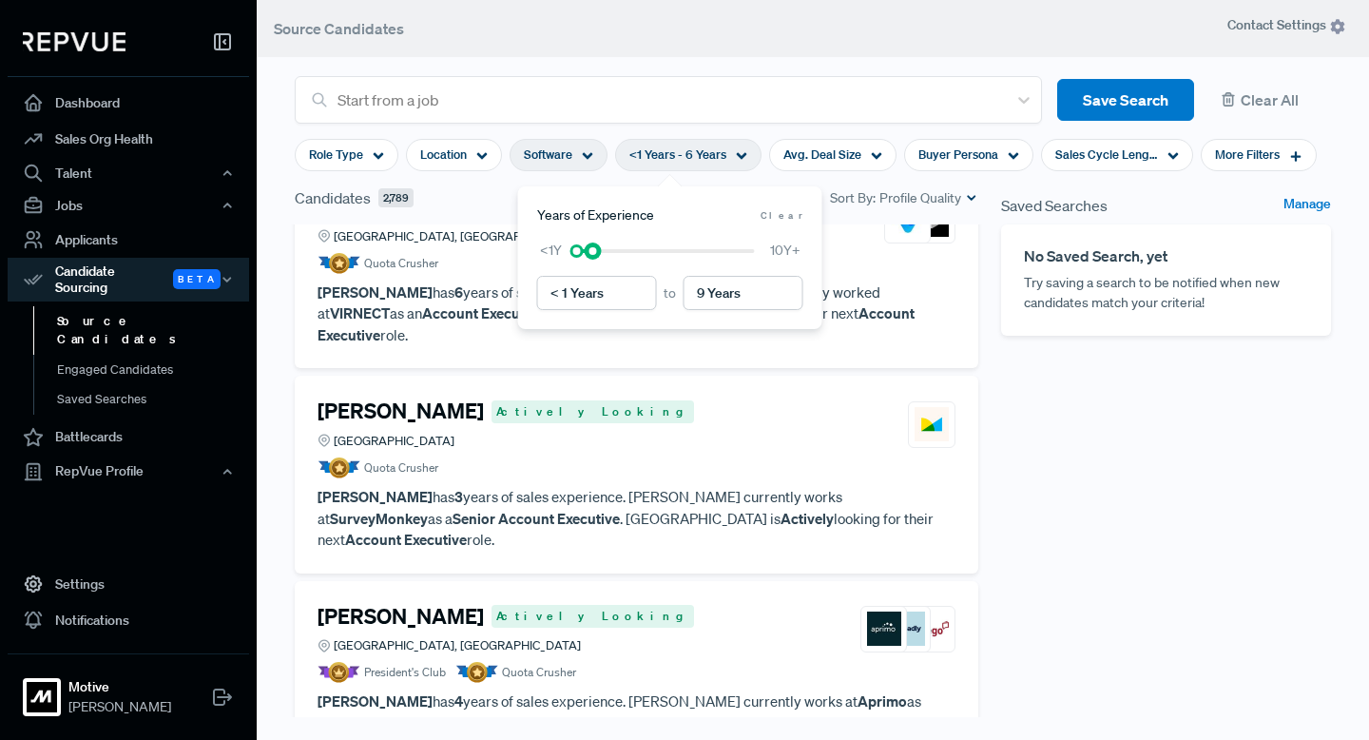
type input "10+ Years"
drag, startPoint x: 667, startPoint y: 255, endPoint x: 816, endPoint y: 261, distance: 148.4
click at [818, 261] on div "Years of Experience Clear < 1 Years to 10+ Years <1Y 10Y+" at bounding box center [670, 257] width 304 height 143
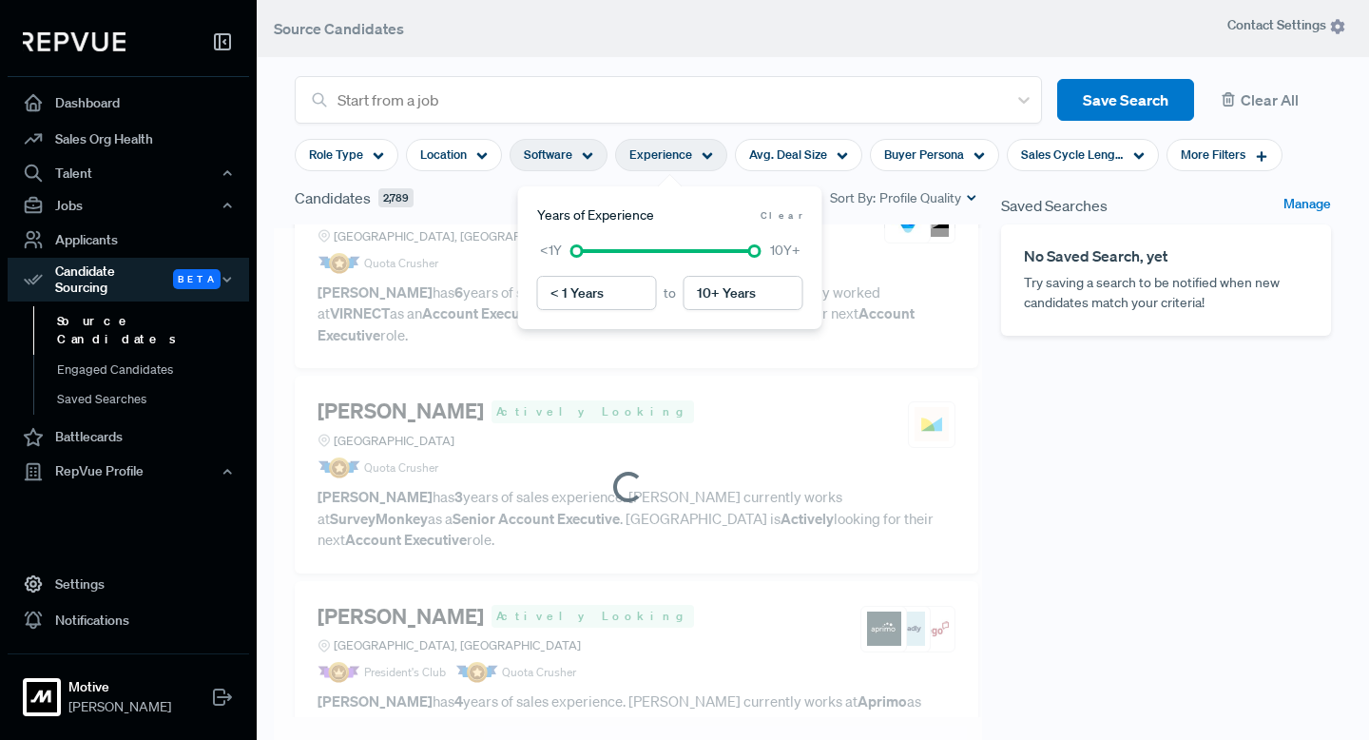
scroll to position [3563, 0]
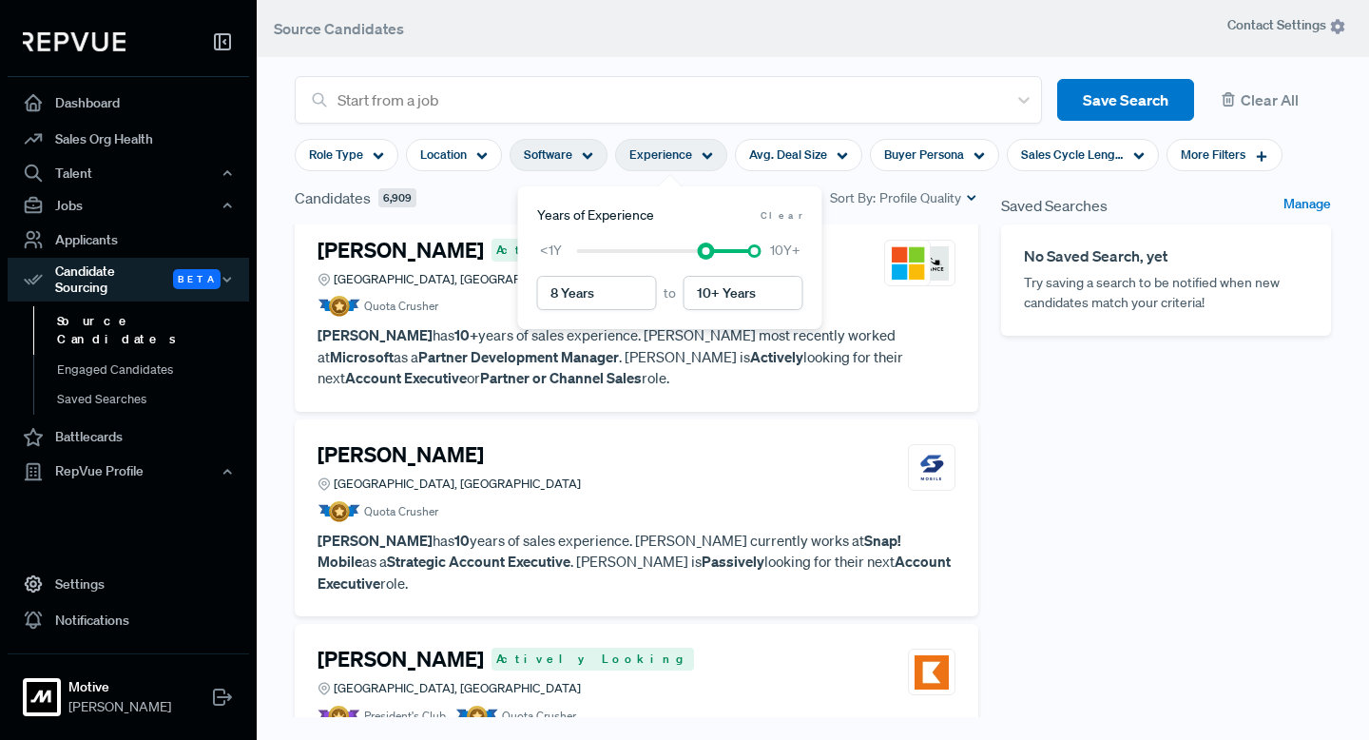
type input "7 Years"
drag, startPoint x: 580, startPoint y: 247, endPoint x: 695, endPoint y: 243, distance: 115.1
click at [695, 244] on div at bounding box center [666, 250] width 178 height 13
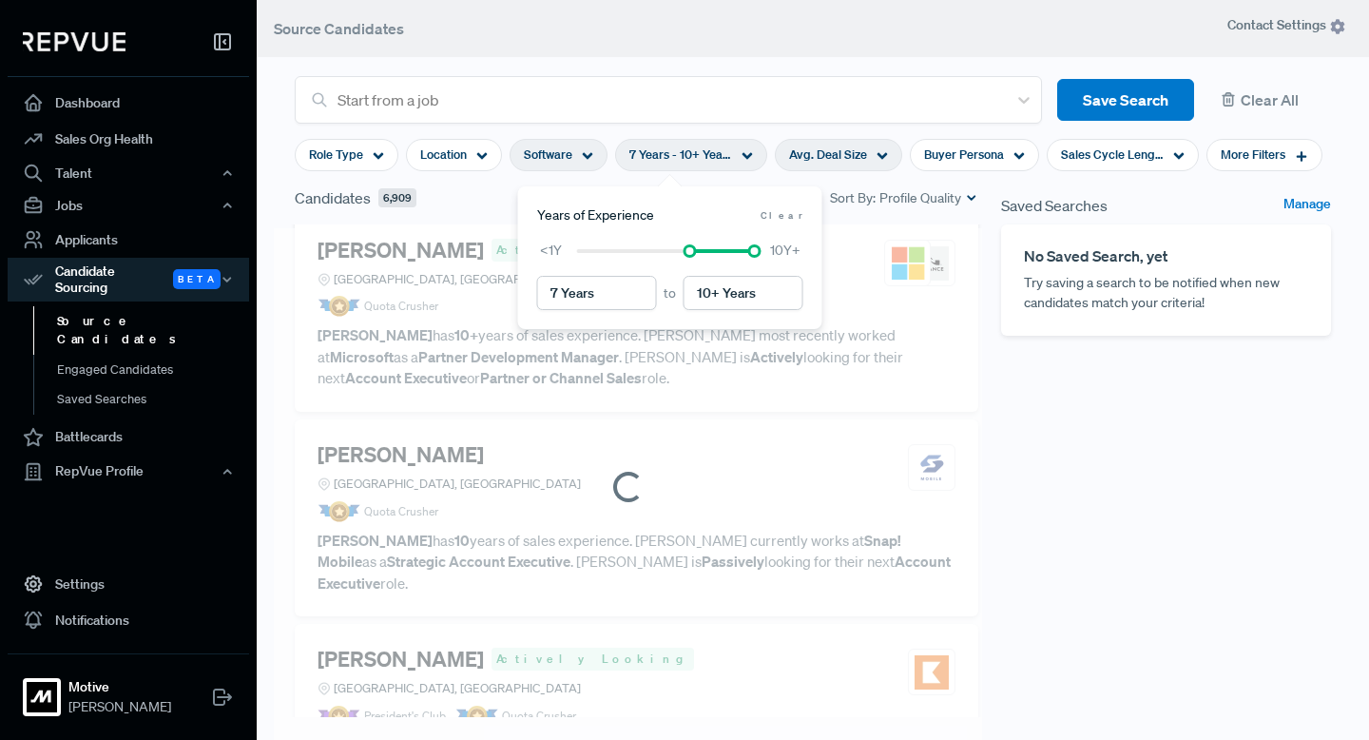
scroll to position [3670, 0]
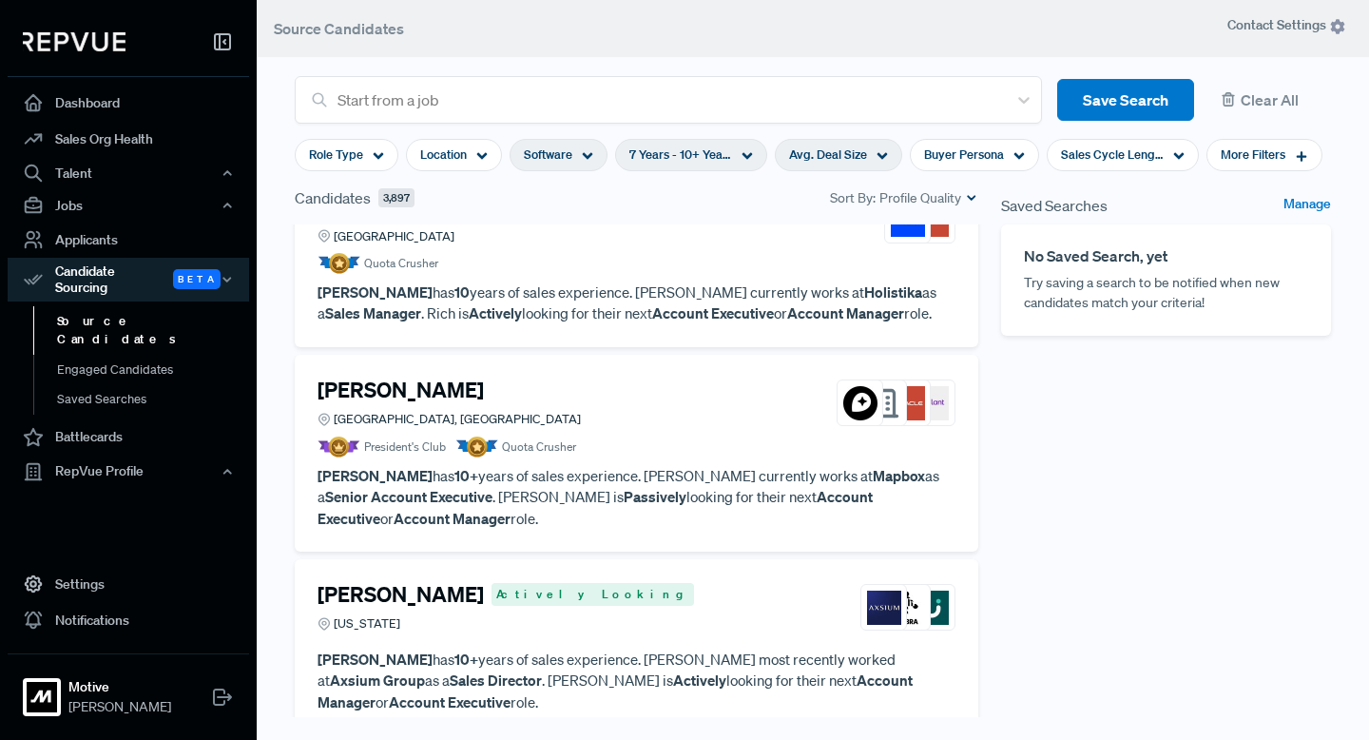
click at [865, 153] on div "Avg. Deal Size" at bounding box center [838, 155] width 127 height 32
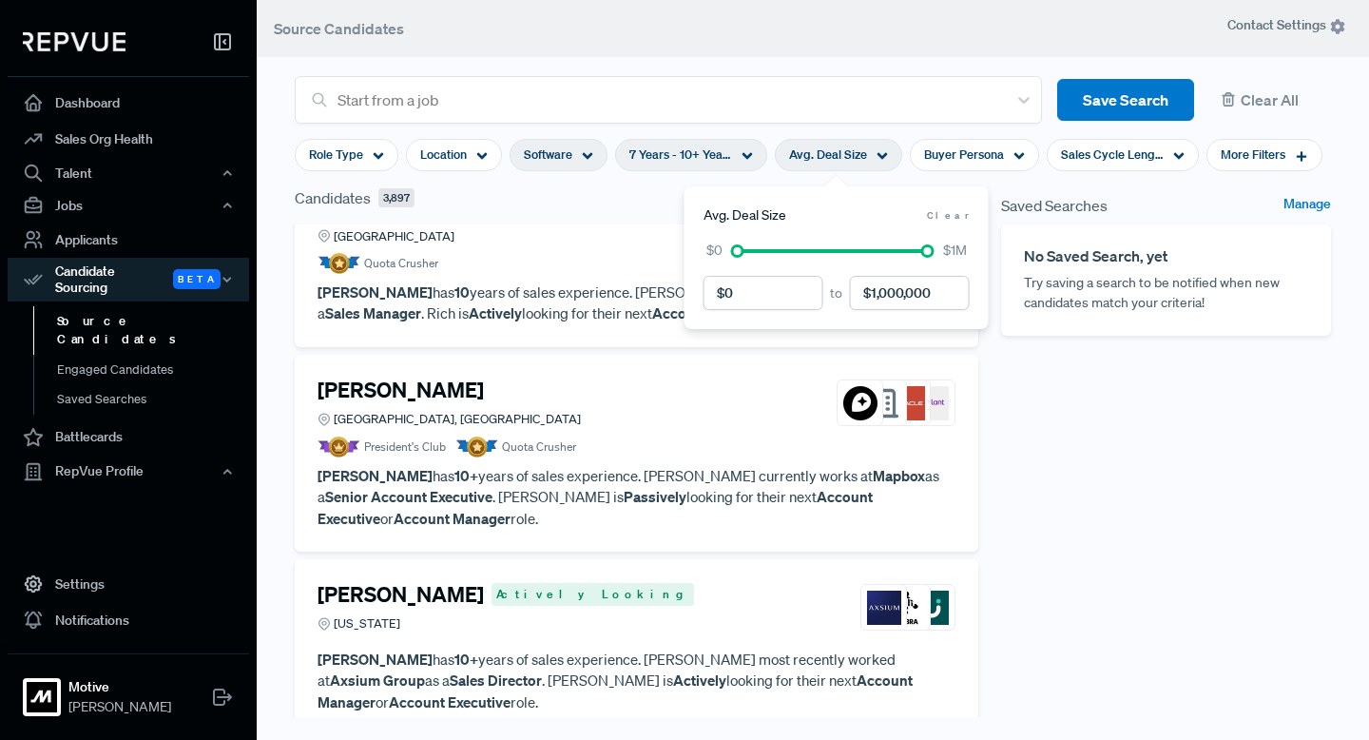
click at [873, 252] on div at bounding box center [833, 250] width 190 height 13
drag, startPoint x: 873, startPoint y: 252, endPoint x: 1004, endPoint y: 248, distance: 131.2
click at [1007, 248] on body "Dashboard Sales Org Health Talent Talent Data Talent Profiles Talent Competitor…" at bounding box center [684, 370] width 1369 height 740
drag, startPoint x: 737, startPoint y: 251, endPoint x: 868, endPoint y: 254, distance: 131.2
click at [868, 254] on div at bounding box center [868, 250] width 13 height 13
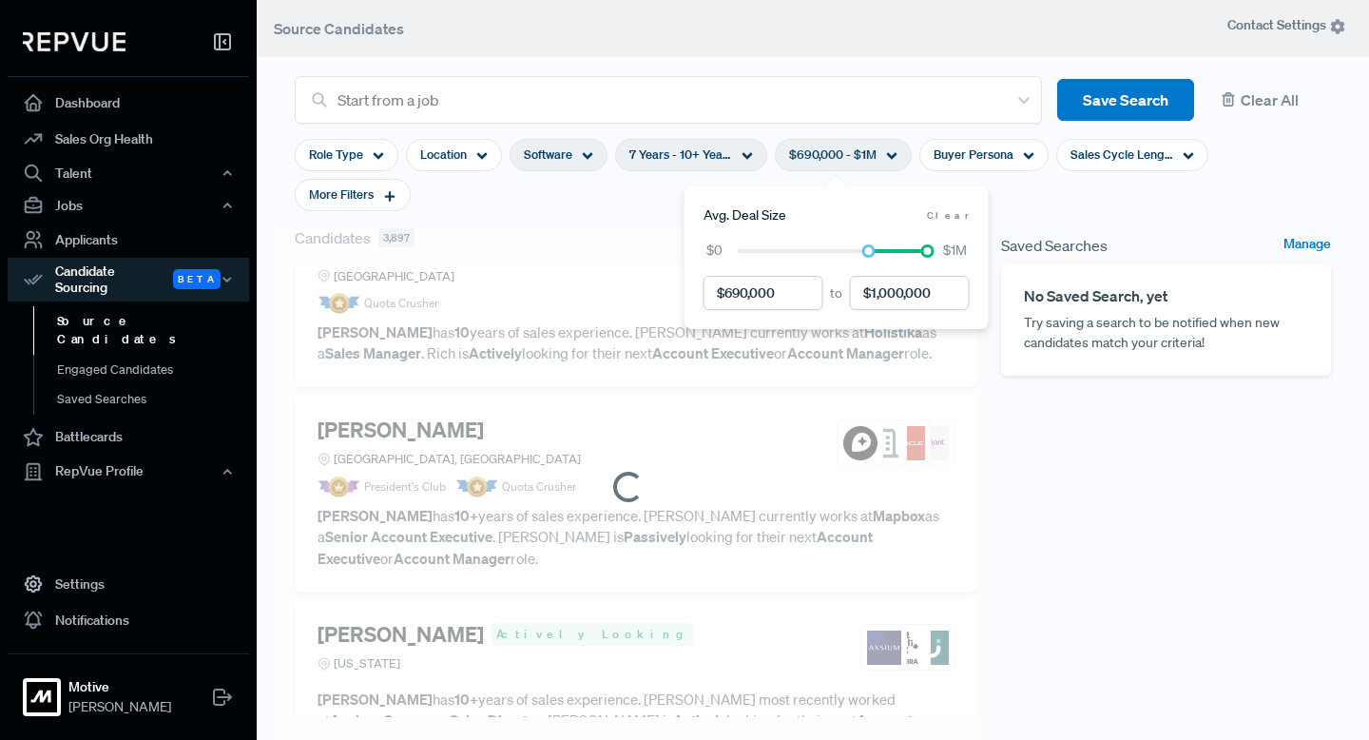
scroll to position [3479, 0]
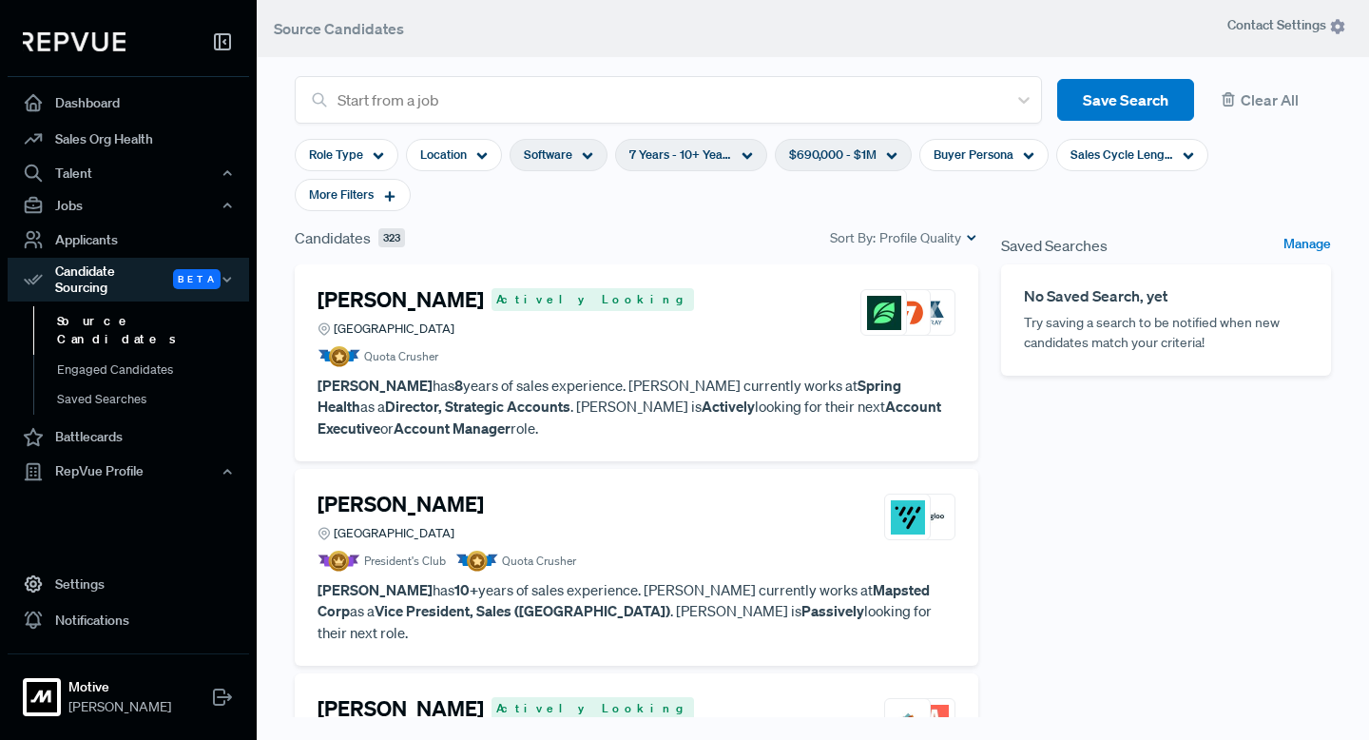
click at [1089, 154] on span "Sales Cycle Length" at bounding box center [1121, 154] width 103 height 18
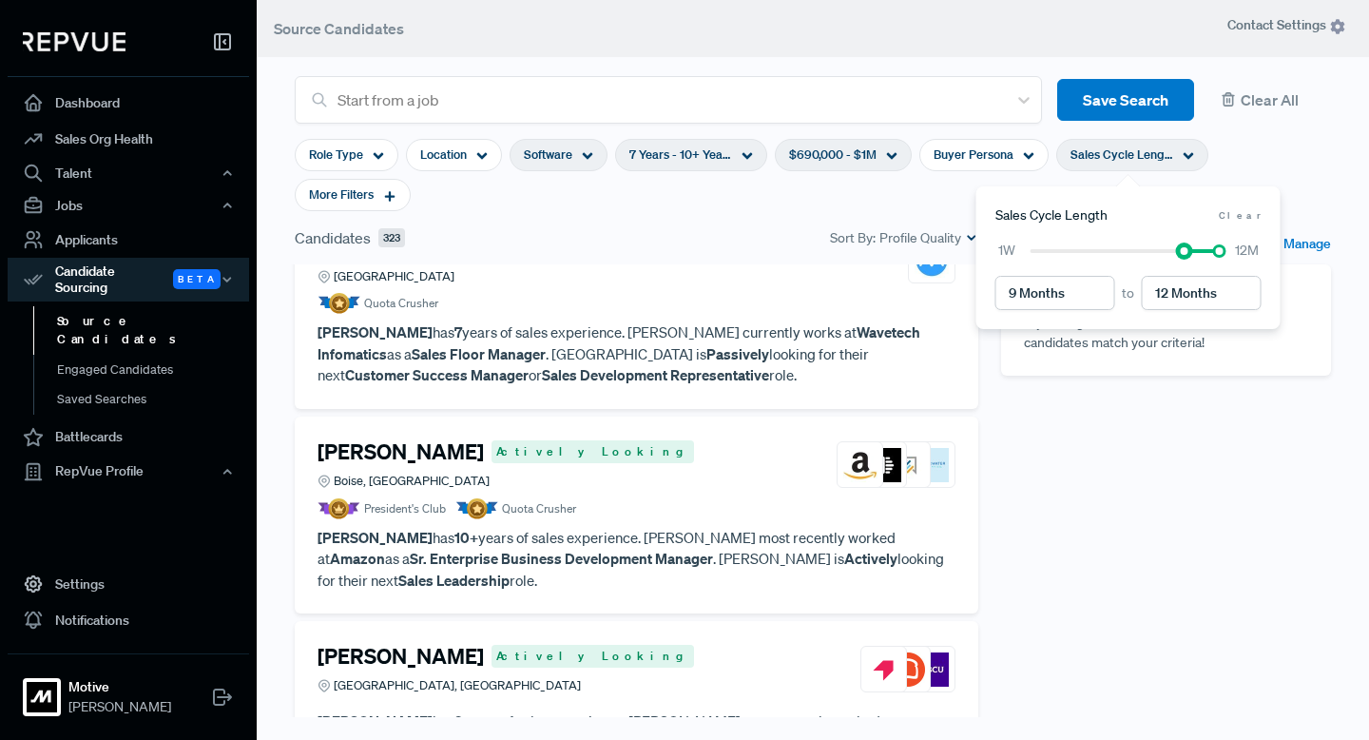
type input "10 Months"
drag, startPoint x: 1030, startPoint y: 247, endPoint x: 1191, endPoint y: 240, distance: 160.8
click at [1191, 240] on div "1W 12M" at bounding box center [1128, 250] width 266 height 20
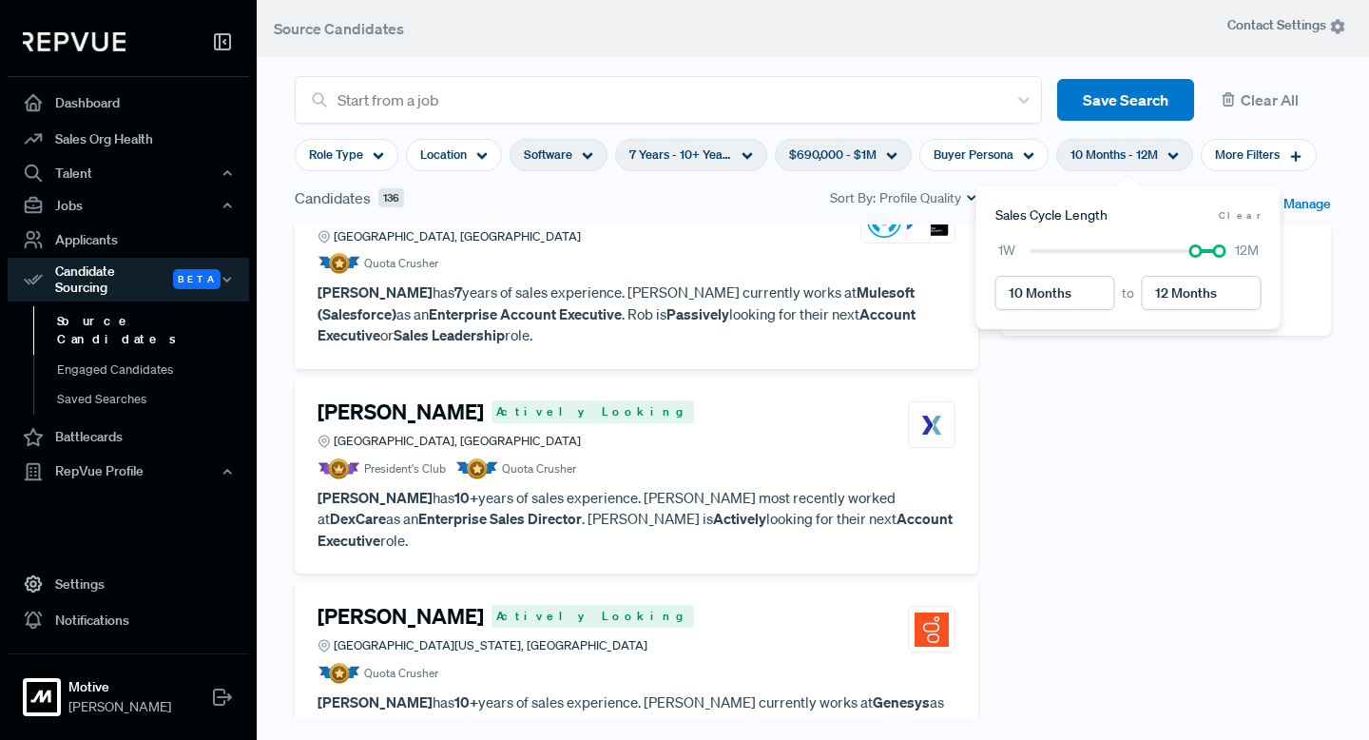
scroll to position [3565, 0]
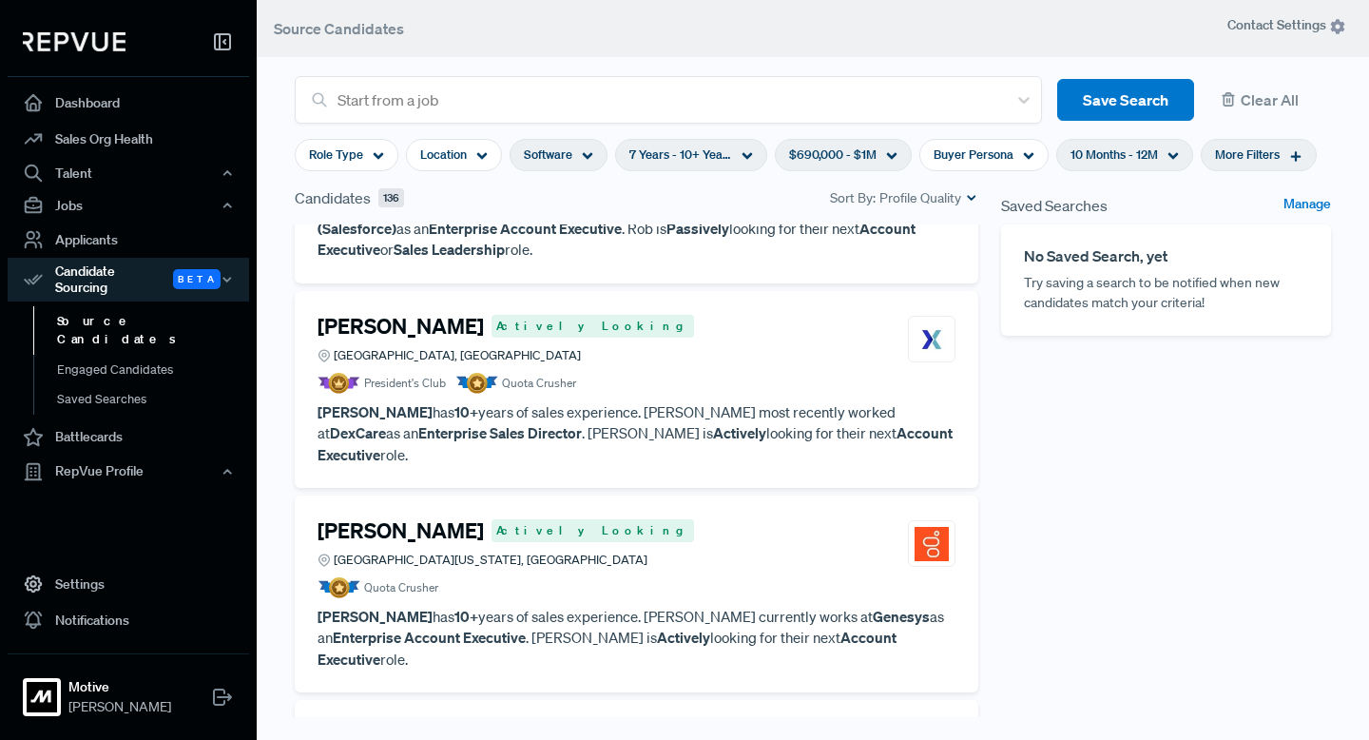
click at [1257, 149] on span "More Filters" at bounding box center [1247, 154] width 65 height 18
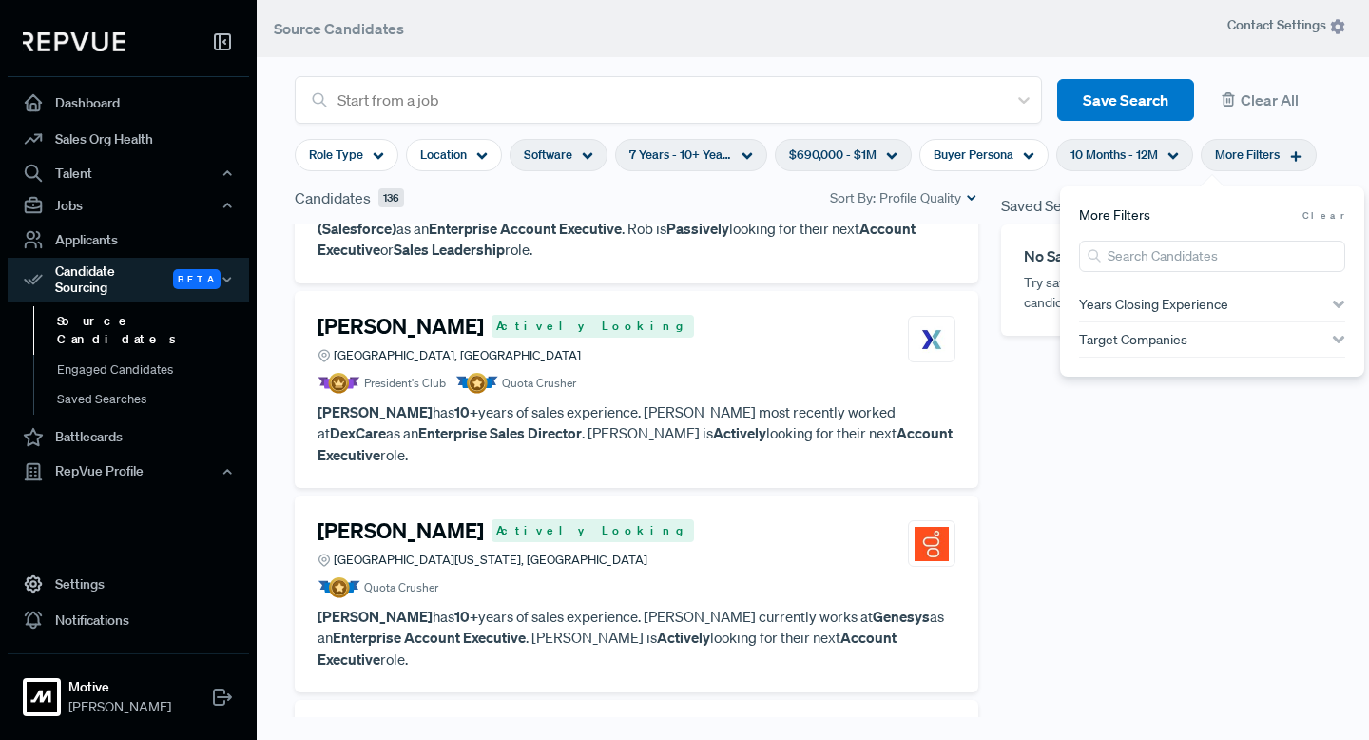
click at [1340, 298] on icon "button" at bounding box center [1338, 304] width 13 height 13
type input "6 Years"
drag, startPoint x: 1121, startPoint y: 327, endPoint x: 1219, endPoint y: 327, distance: 97.9
click at [1219, 327] on div at bounding box center [1215, 330] width 13 height 13
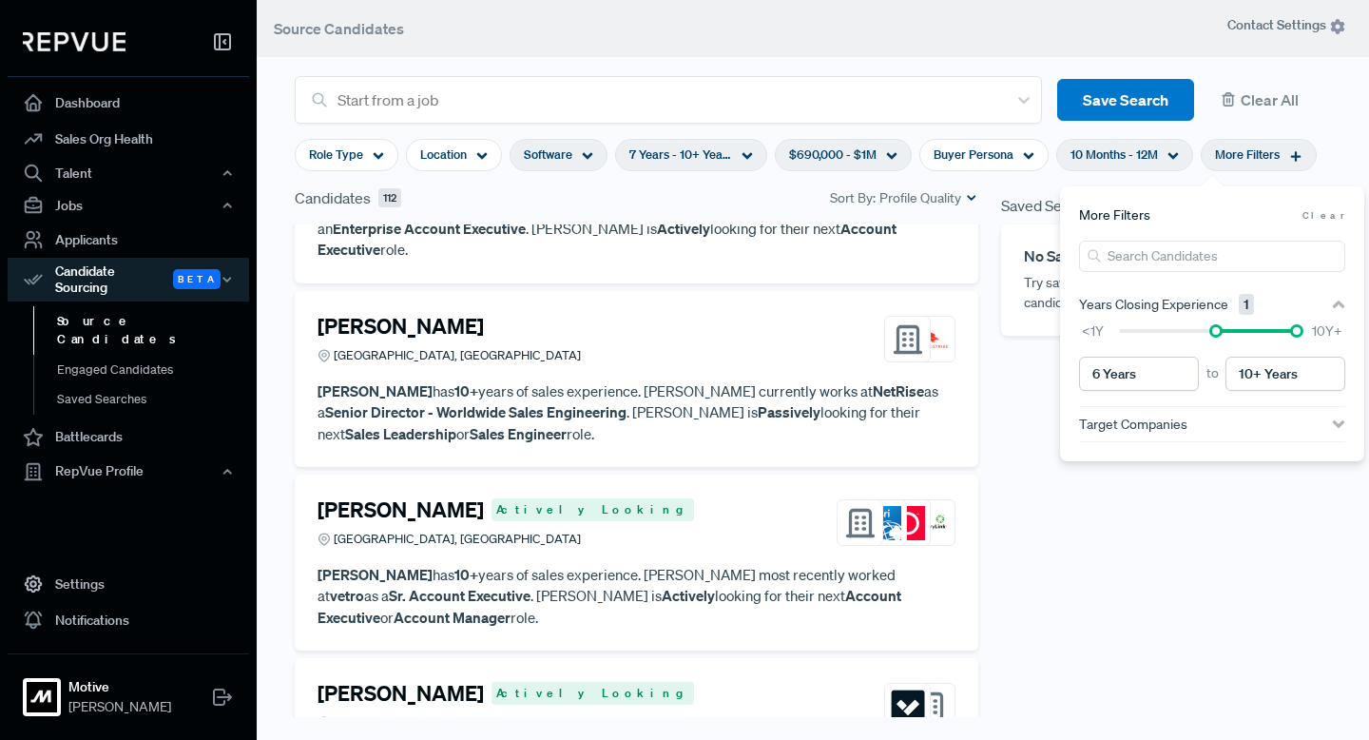
click at [1167, 416] on span "Target Companies" at bounding box center [1133, 423] width 108 height 15
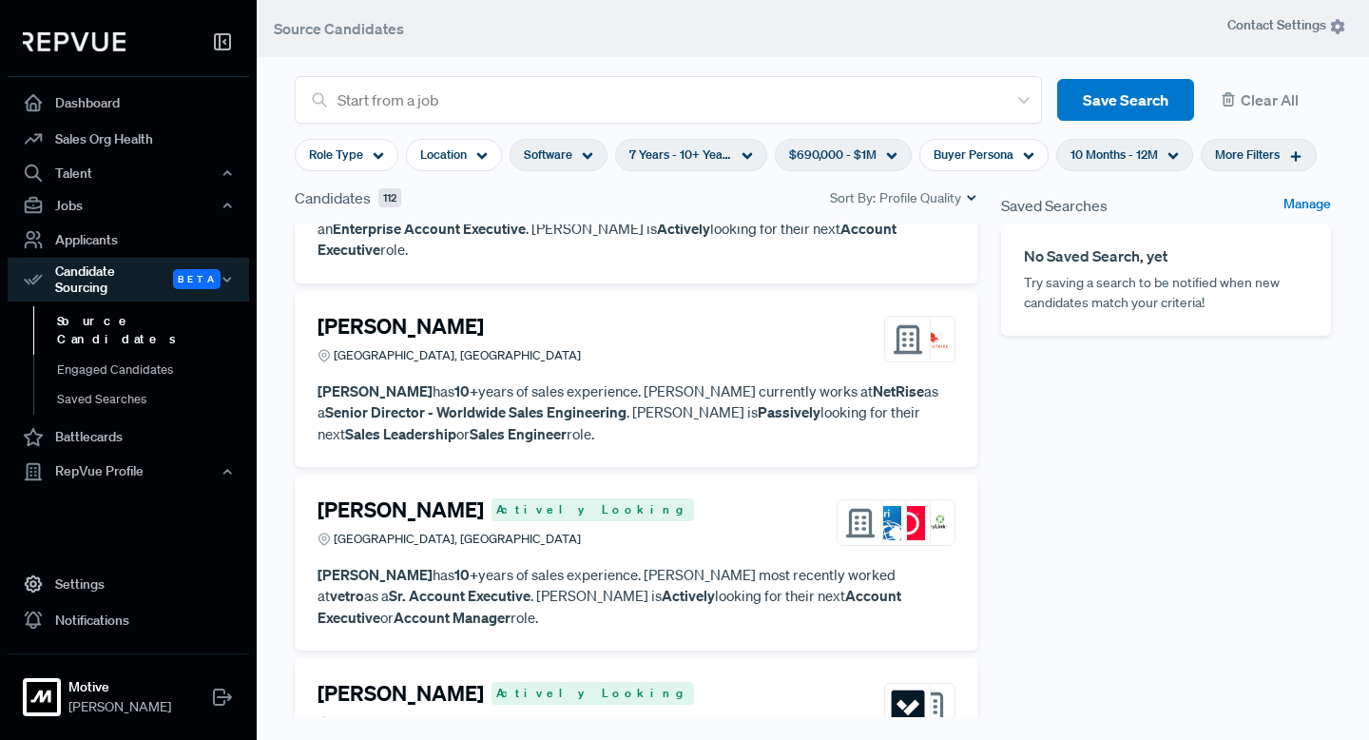
click at [1020, 509] on div "Saved Searches Manage No Saved Search, yet Try saving a search to be notified w…" at bounding box center [1166, 486] width 353 height 601
click at [365, 497] on h4 "[PERSON_NAME]" at bounding box center [400, 509] width 166 height 25
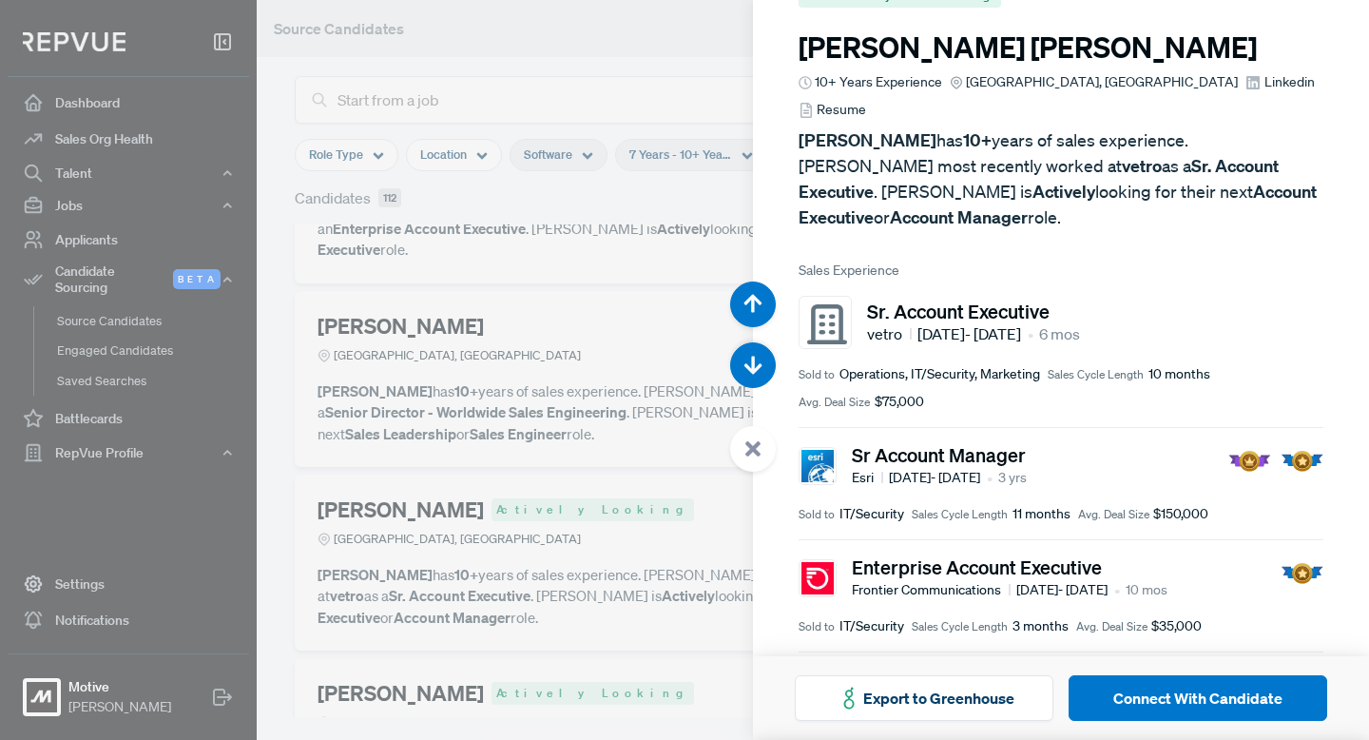
scroll to position [48, 0]
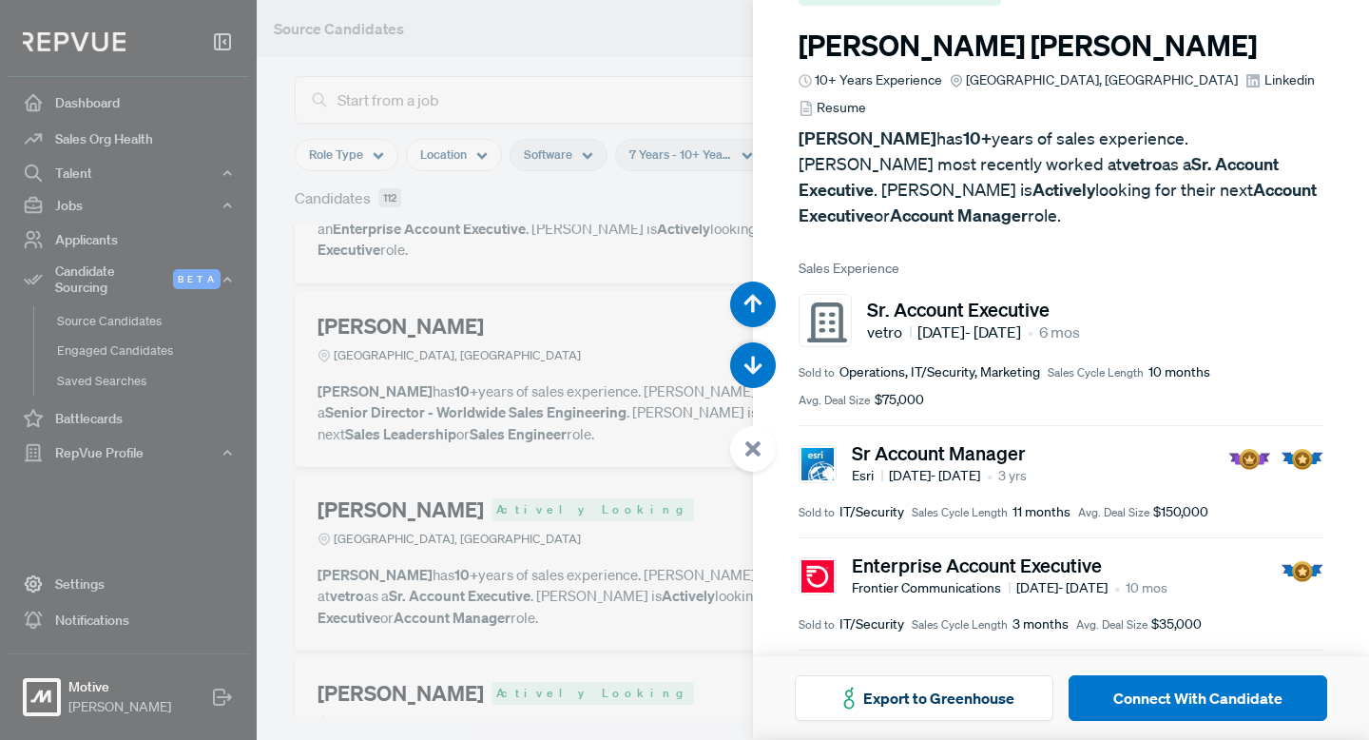
click at [644, 407] on div at bounding box center [684, 370] width 1369 height 740
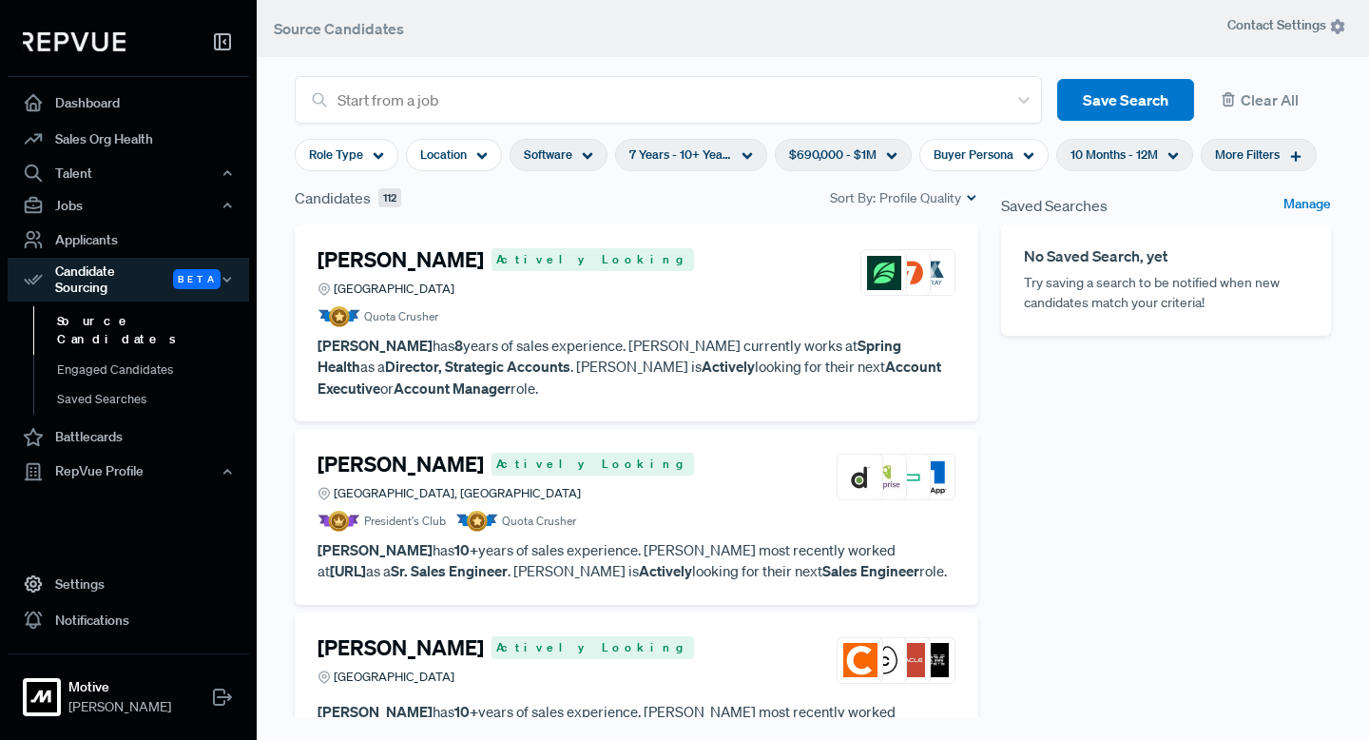
click at [417, 263] on h4 "[PERSON_NAME]" at bounding box center [400, 259] width 166 height 25
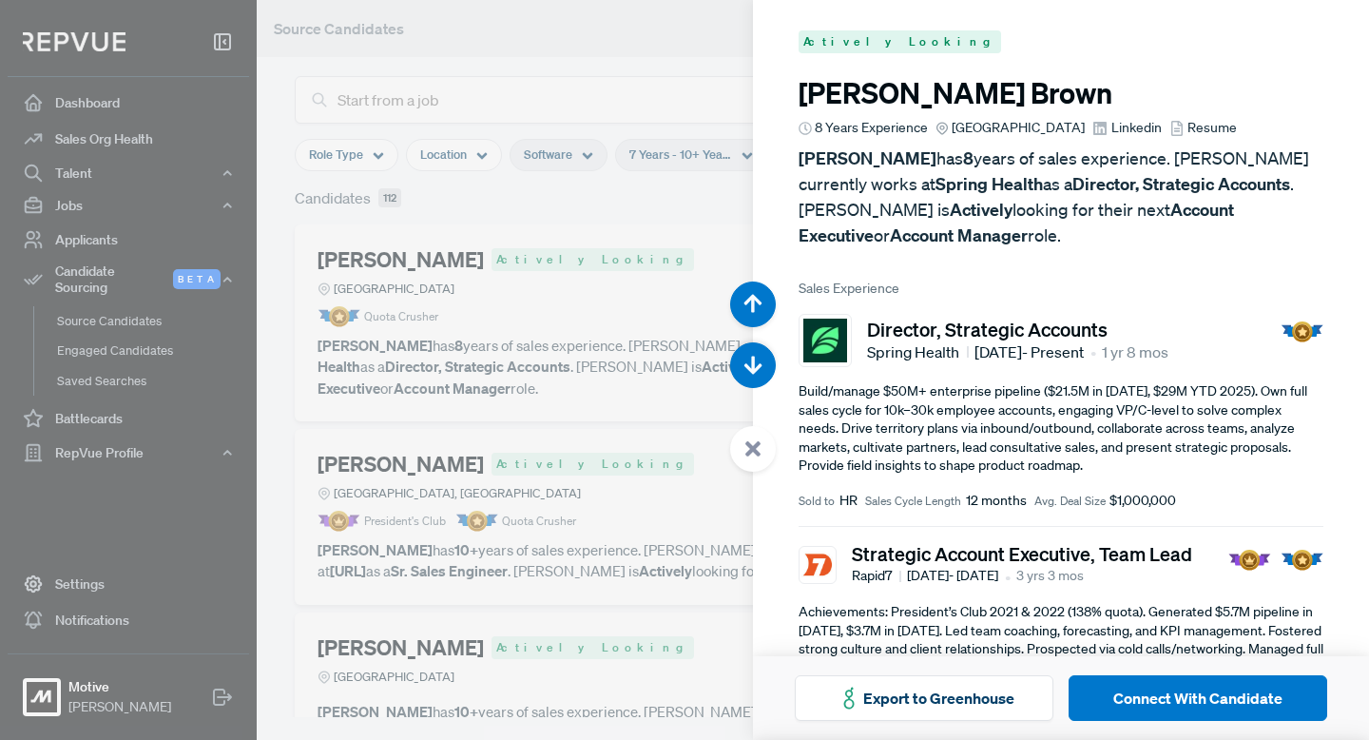
click at [1111, 131] on span "Linkedin" at bounding box center [1136, 128] width 50 height 20
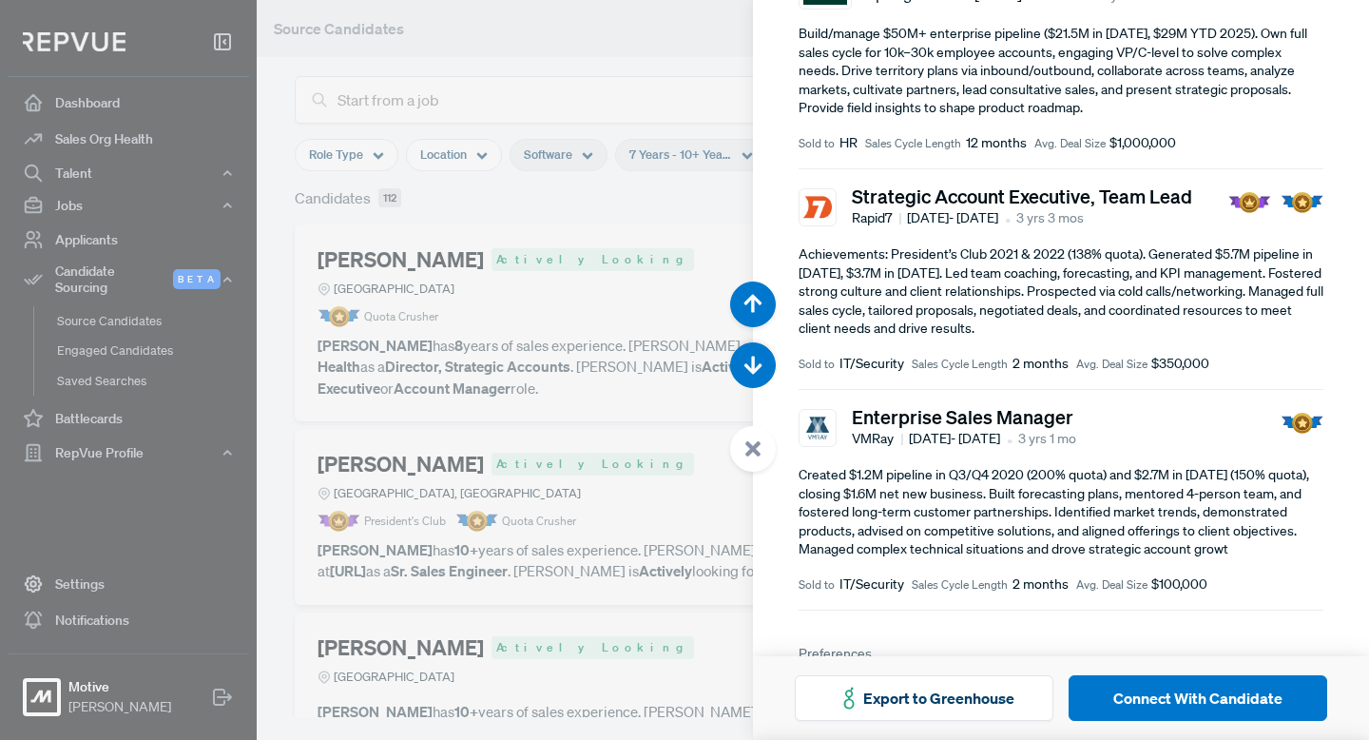
scroll to position [364, 0]
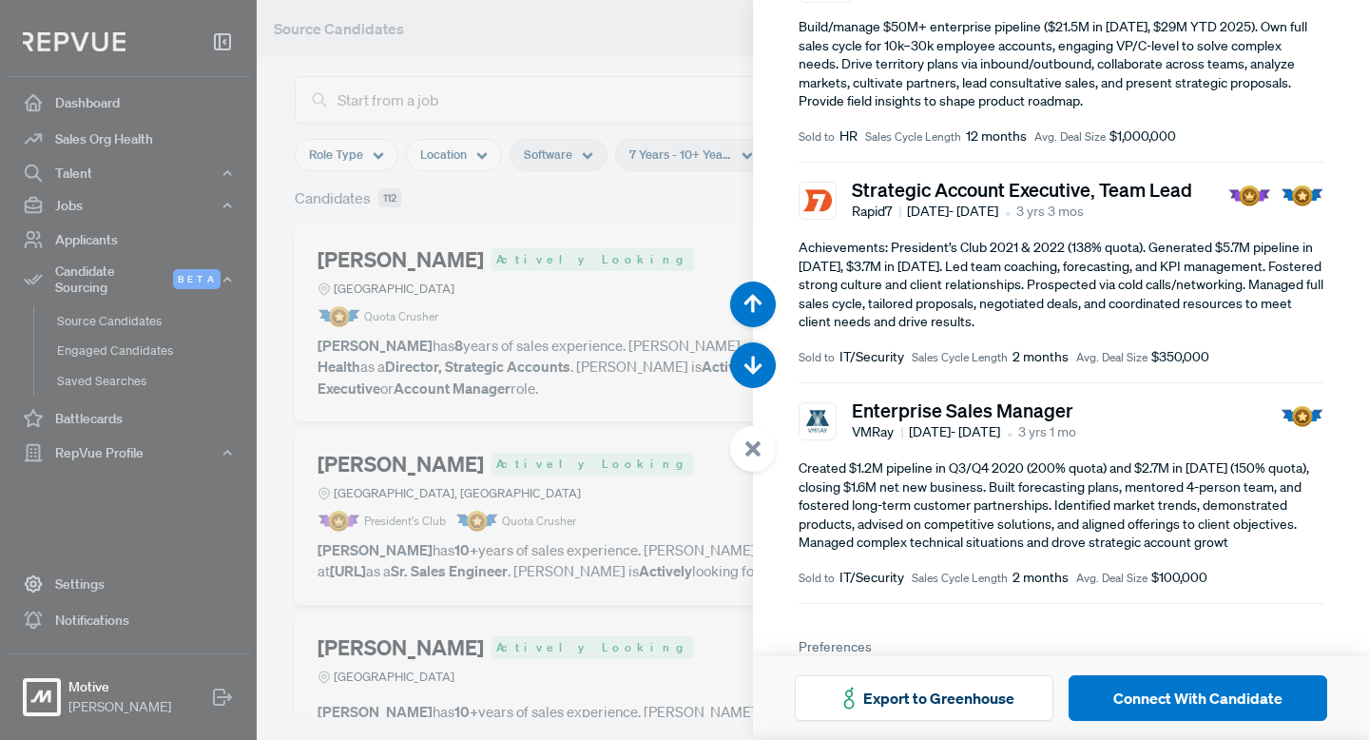
click at [751, 451] on use at bounding box center [752, 448] width 15 height 15
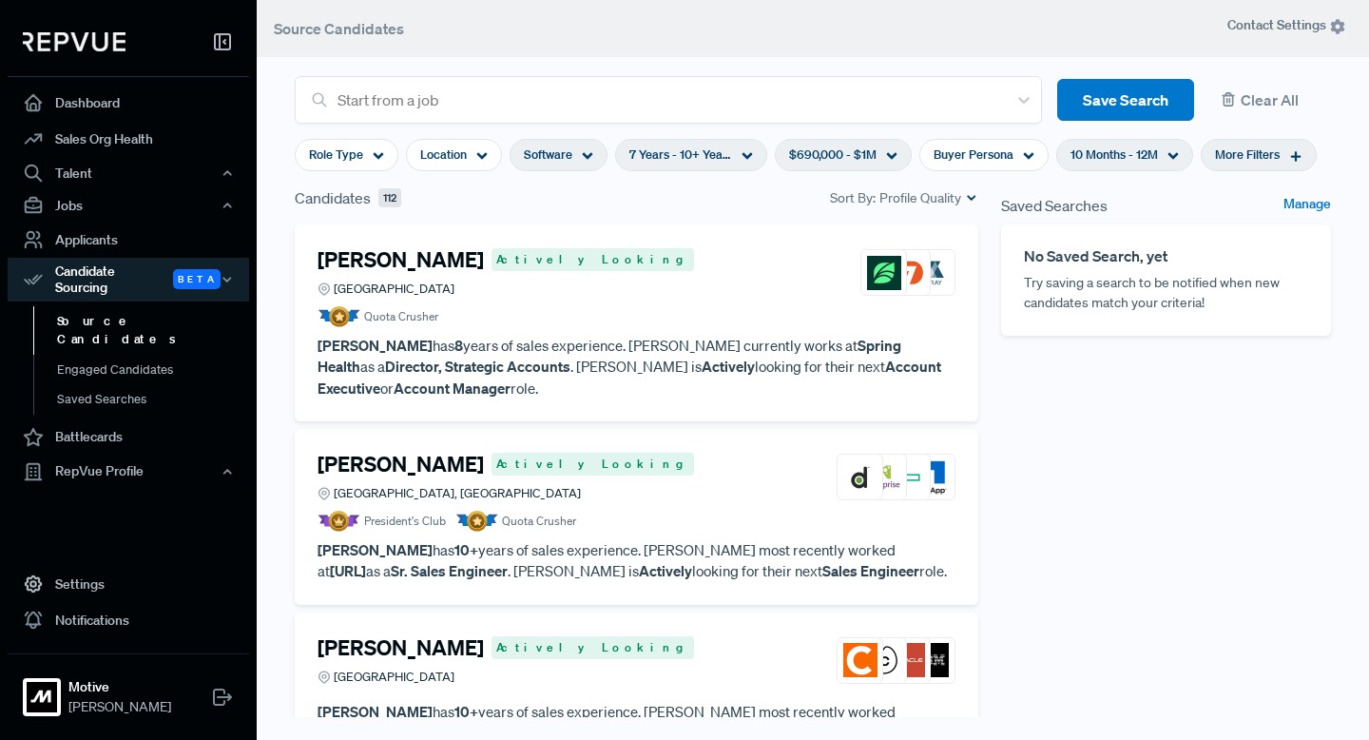
click at [375, 464] on h4 "[PERSON_NAME]" at bounding box center [400, 464] width 166 height 25
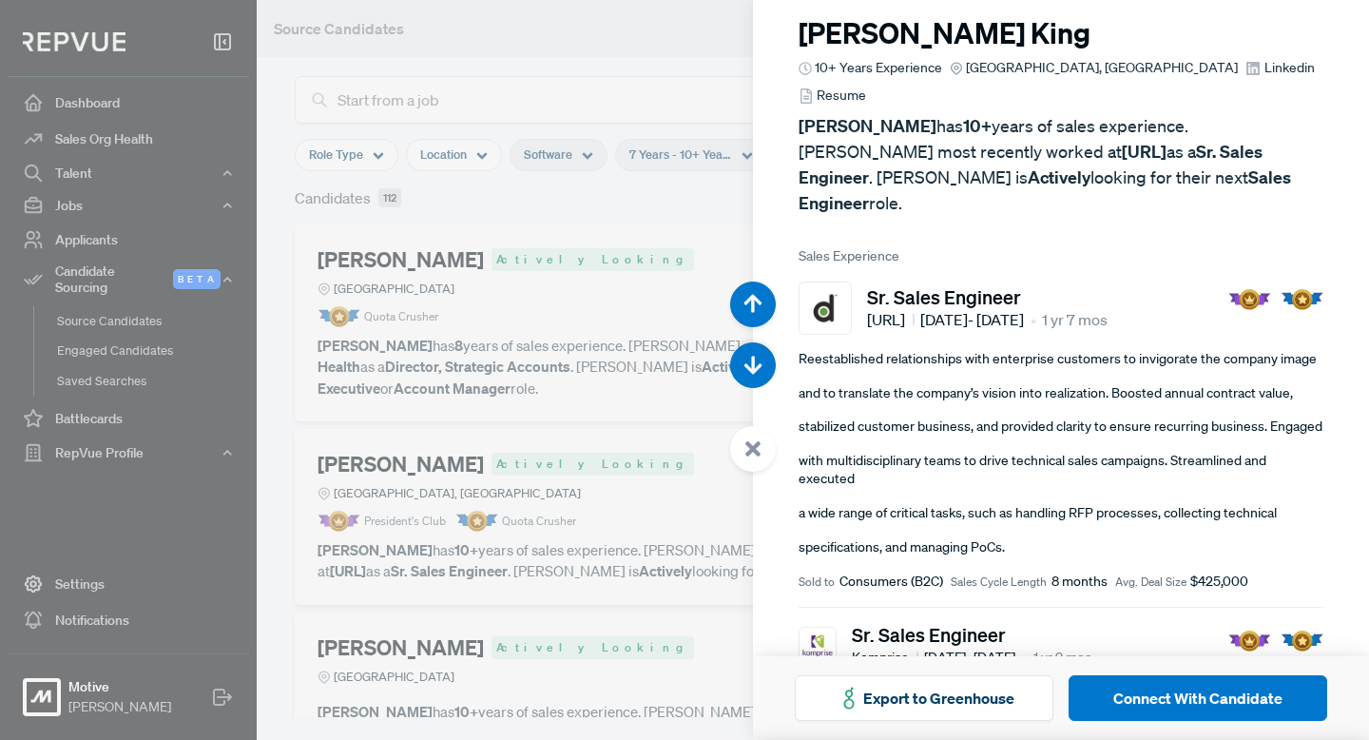
scroll to position [66, 0]
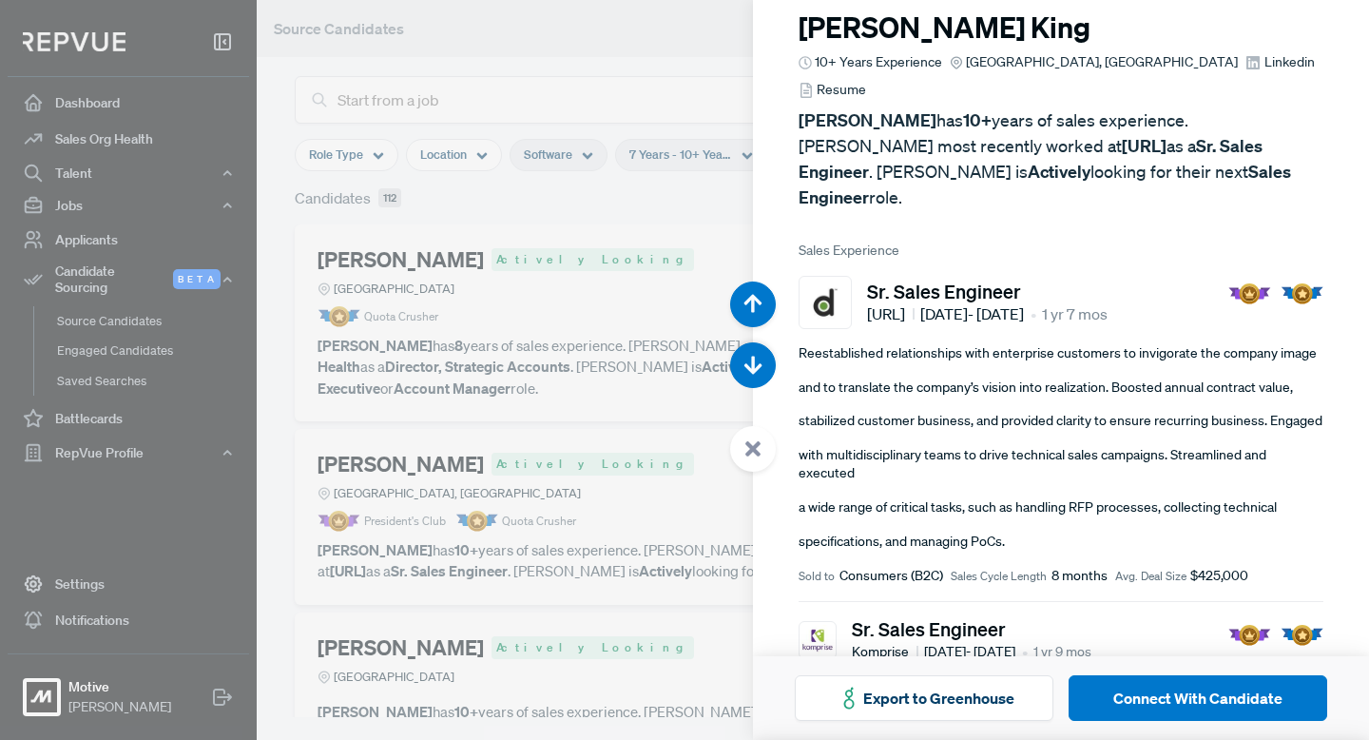
click at [747, 445] on use at bounding box center [752, 448] width 15 height 15
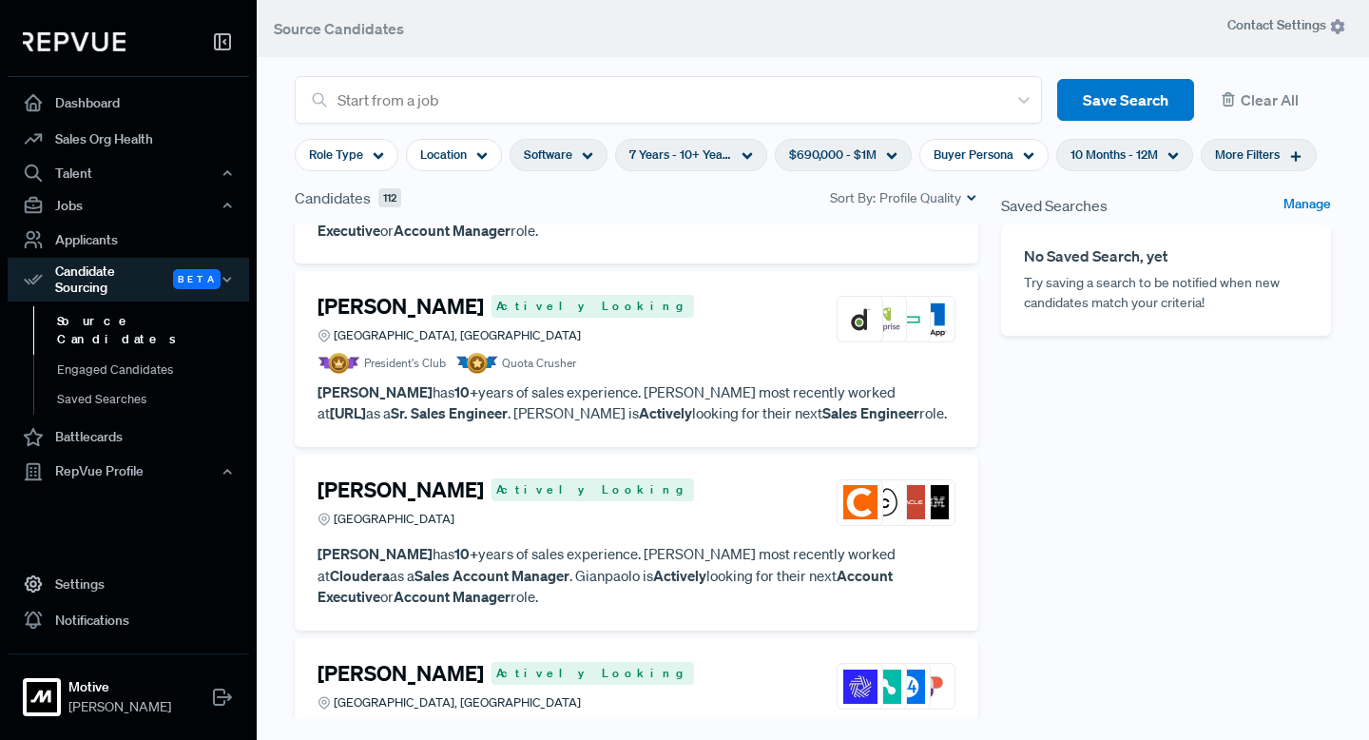
scroll to position [163, 0]
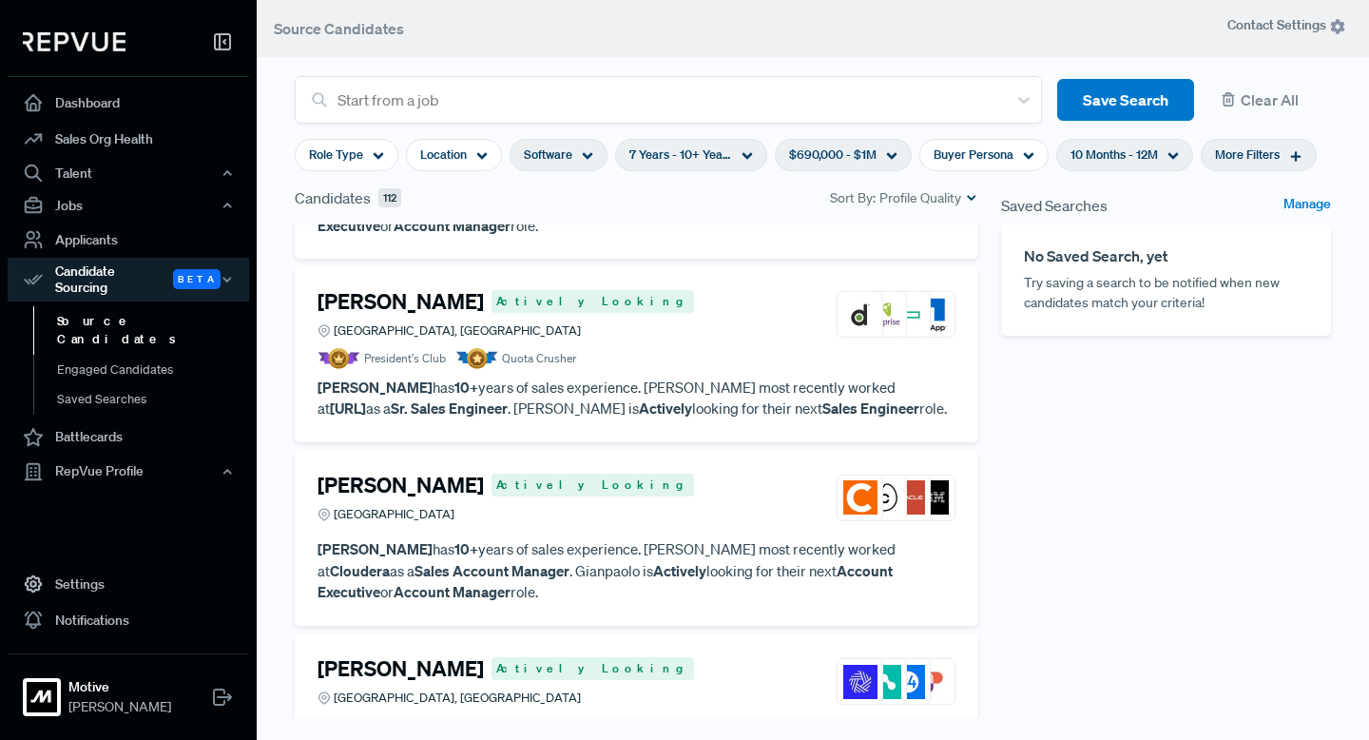
click at [448, 492] on h4 "[PERSON_NAME]" at bounding box center [400, 484] width 166 height 25
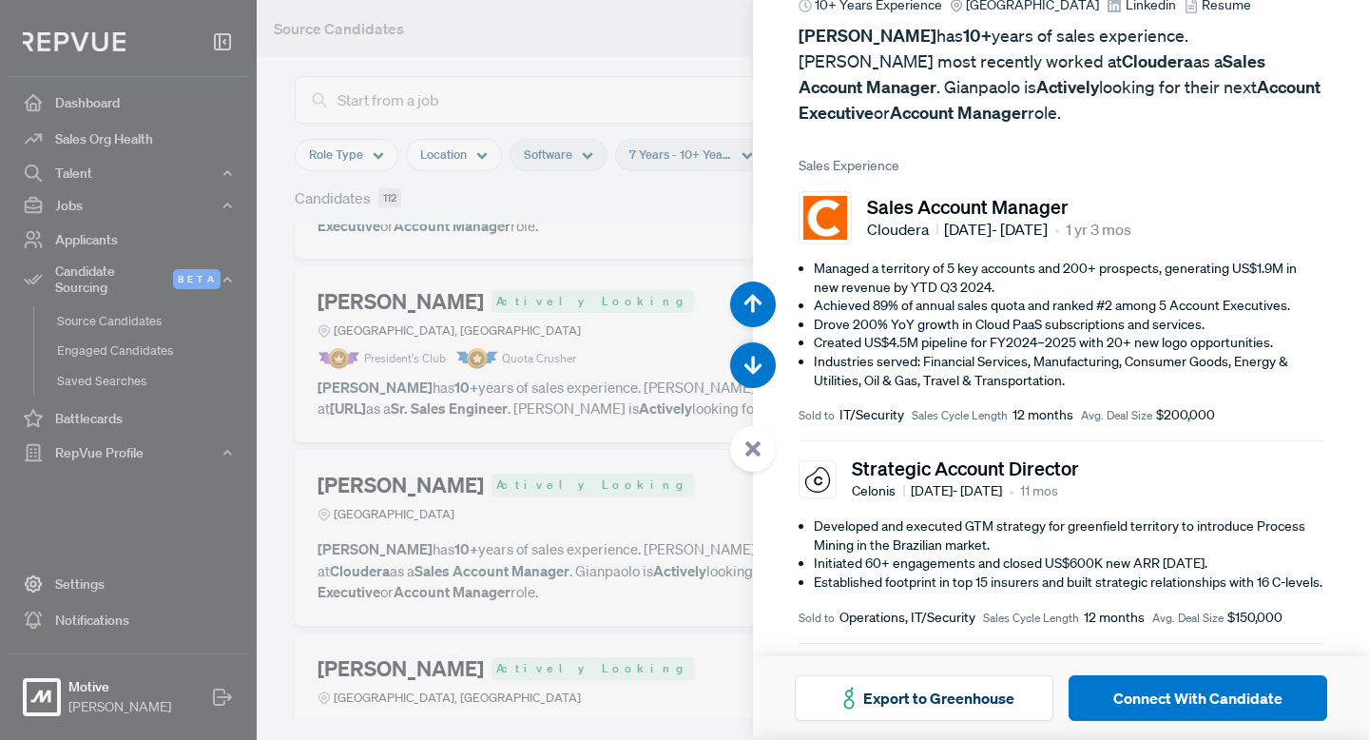
scroll to position [119, 0]
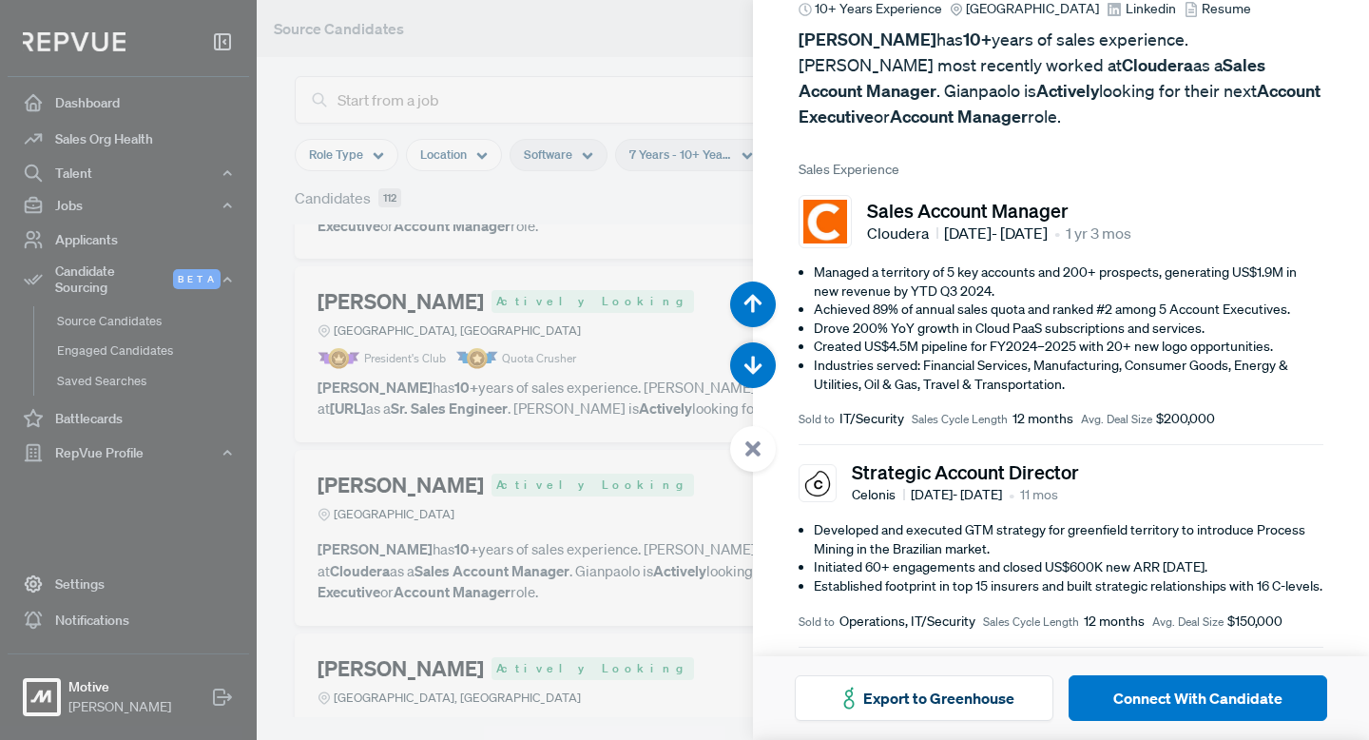
click at [752, 450] on use at bounding box center [752, 448] width 15 height 15
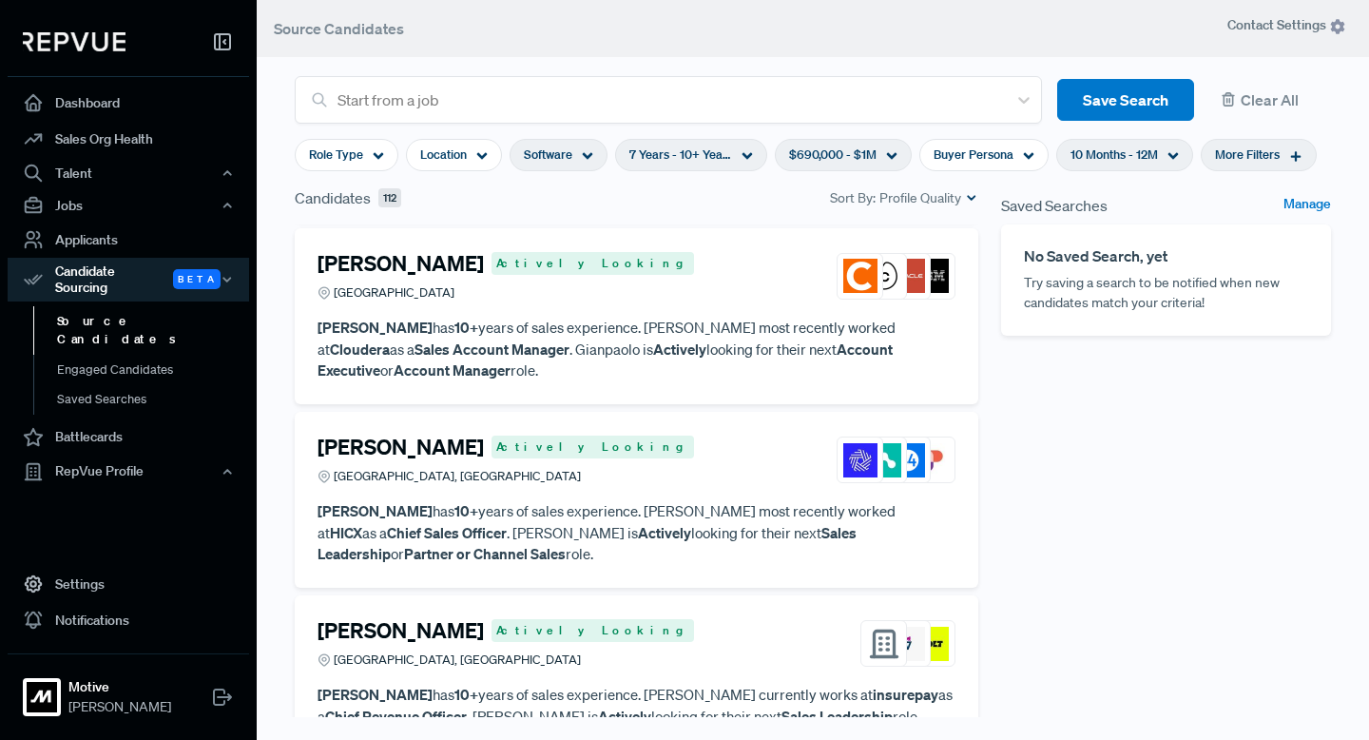
scroll to position [410, 0]
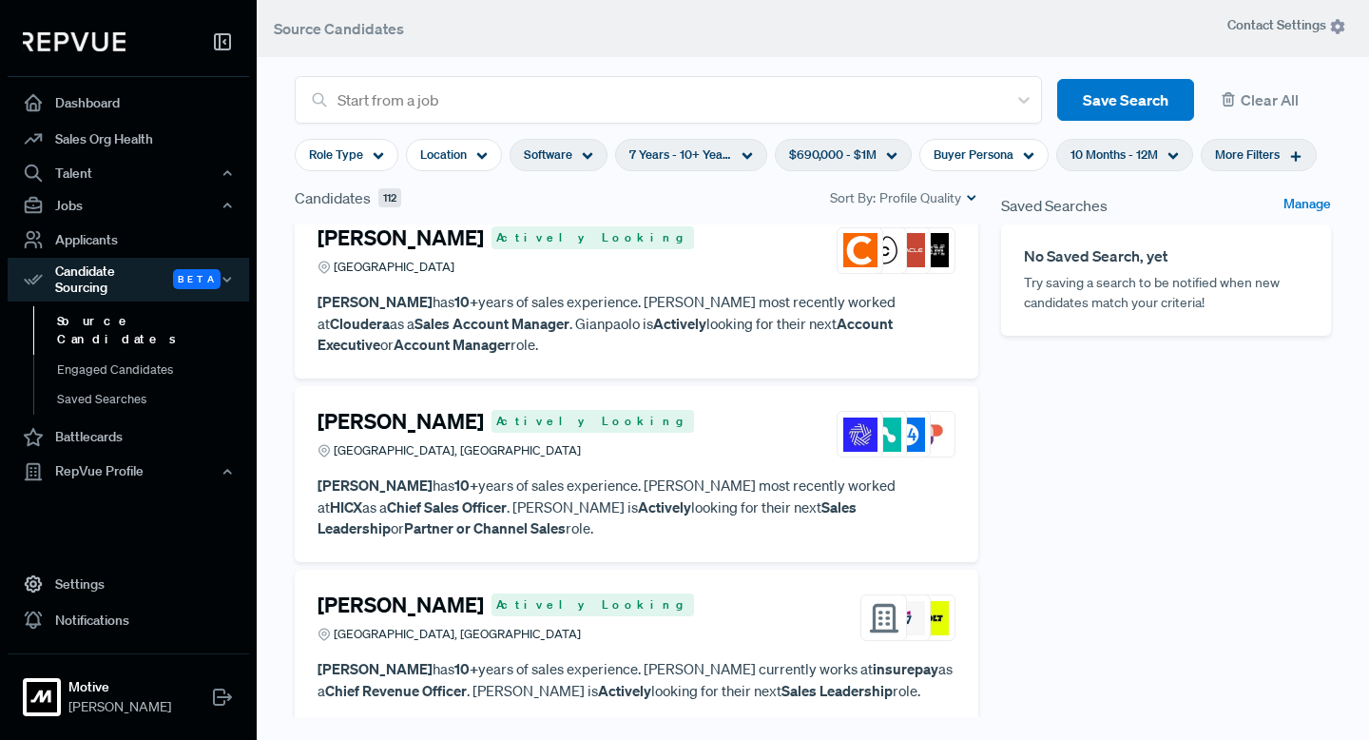
click at [412, 425] on h4 "[PERSON_NAME]" at bounding box center [400, 421] width 166 height 25
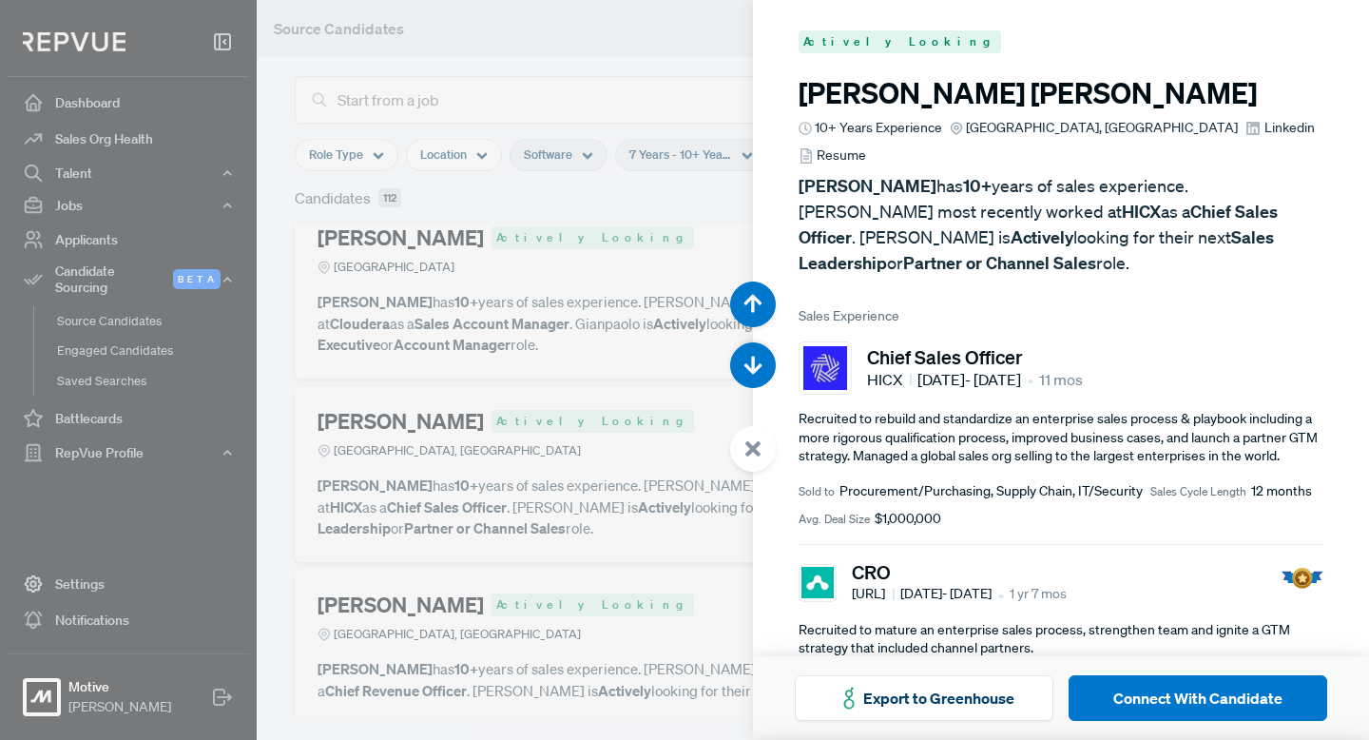
click at [758, 452] on use at bounding box center [752, 448] width 15 height 15
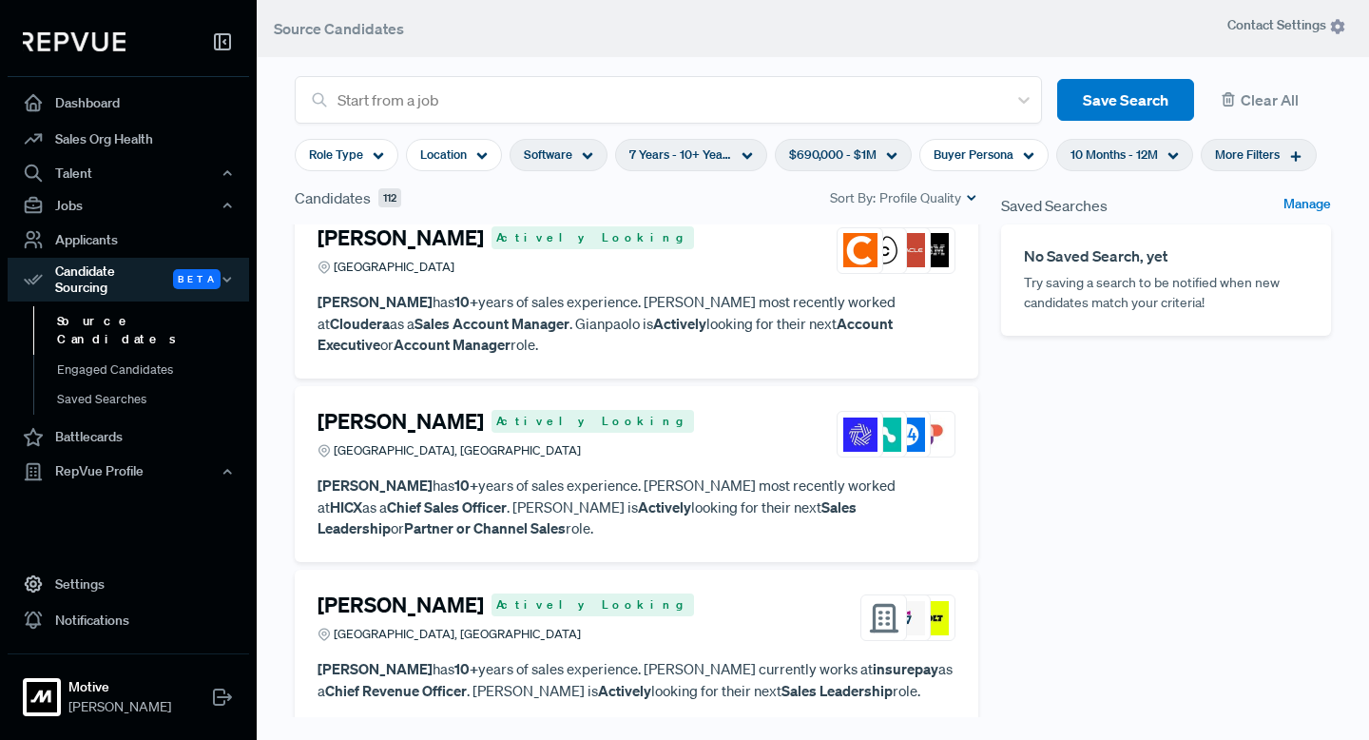
click at [424, 592] on h4 "[PERSON_NAME]" at bounding box center [400, 604] width 166 height 25
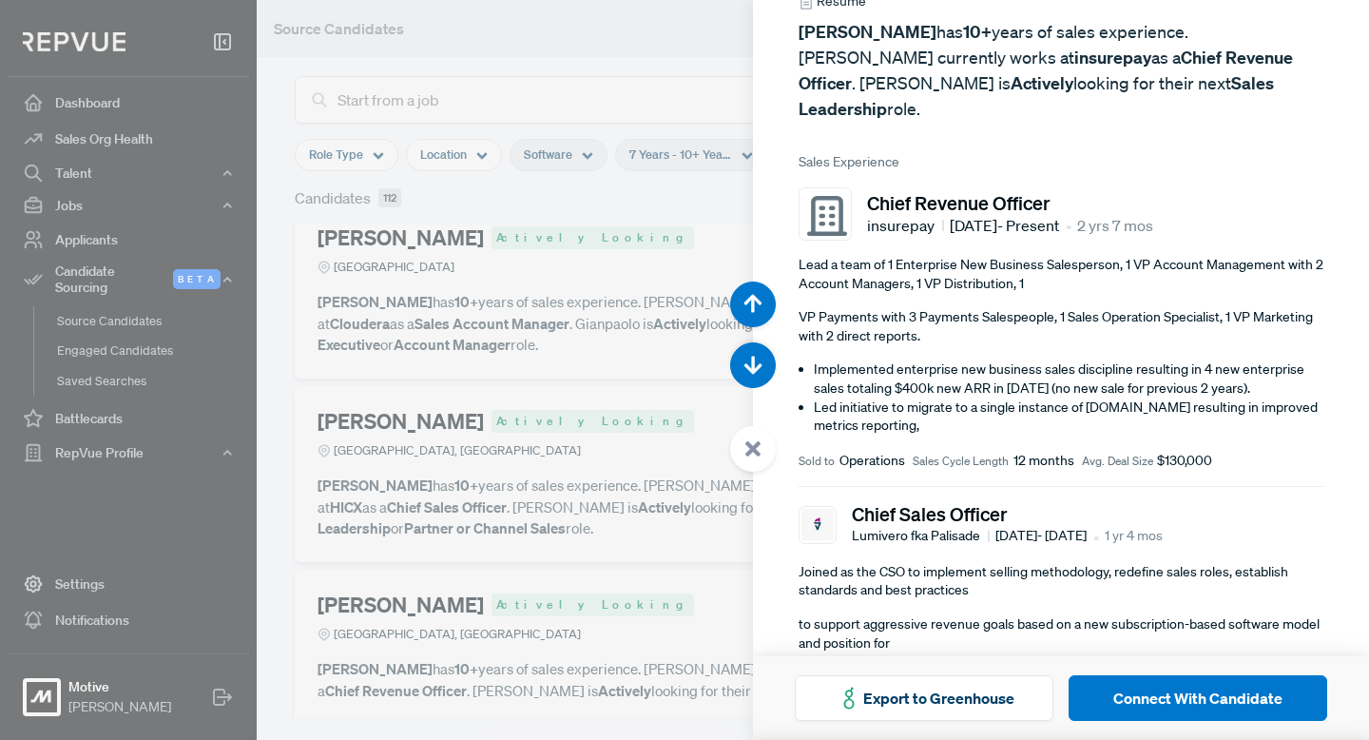
scroll to position [160, 0]
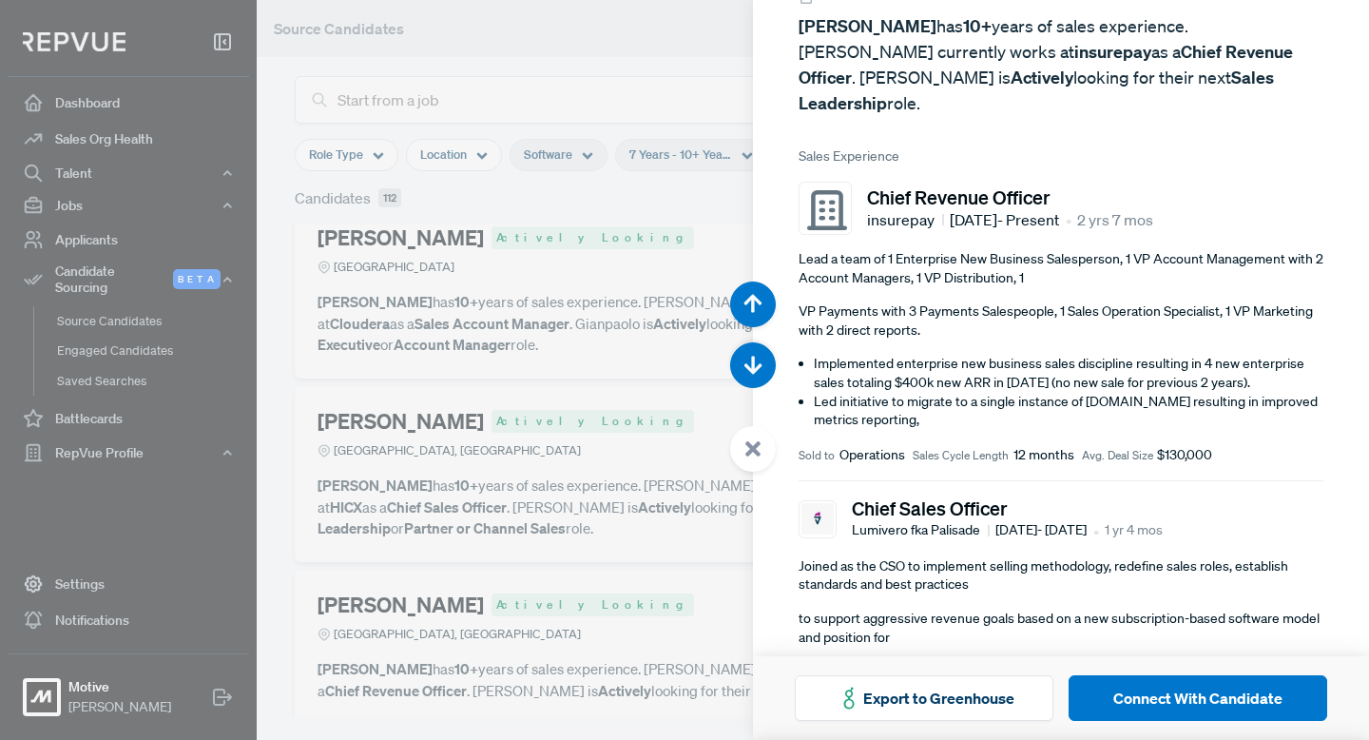
click at [756, 450] on use at bounding box center [752, 448] width 15 height 15
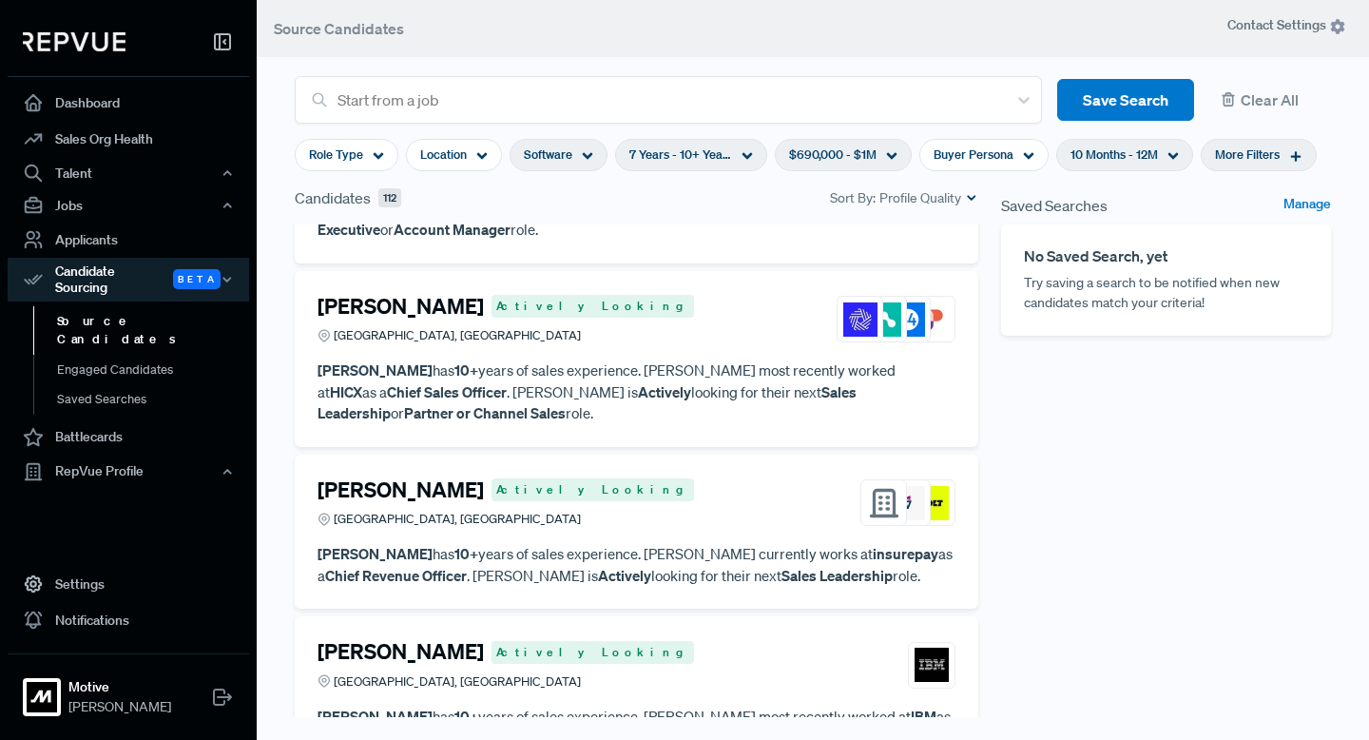
scroll to position [565, 0]
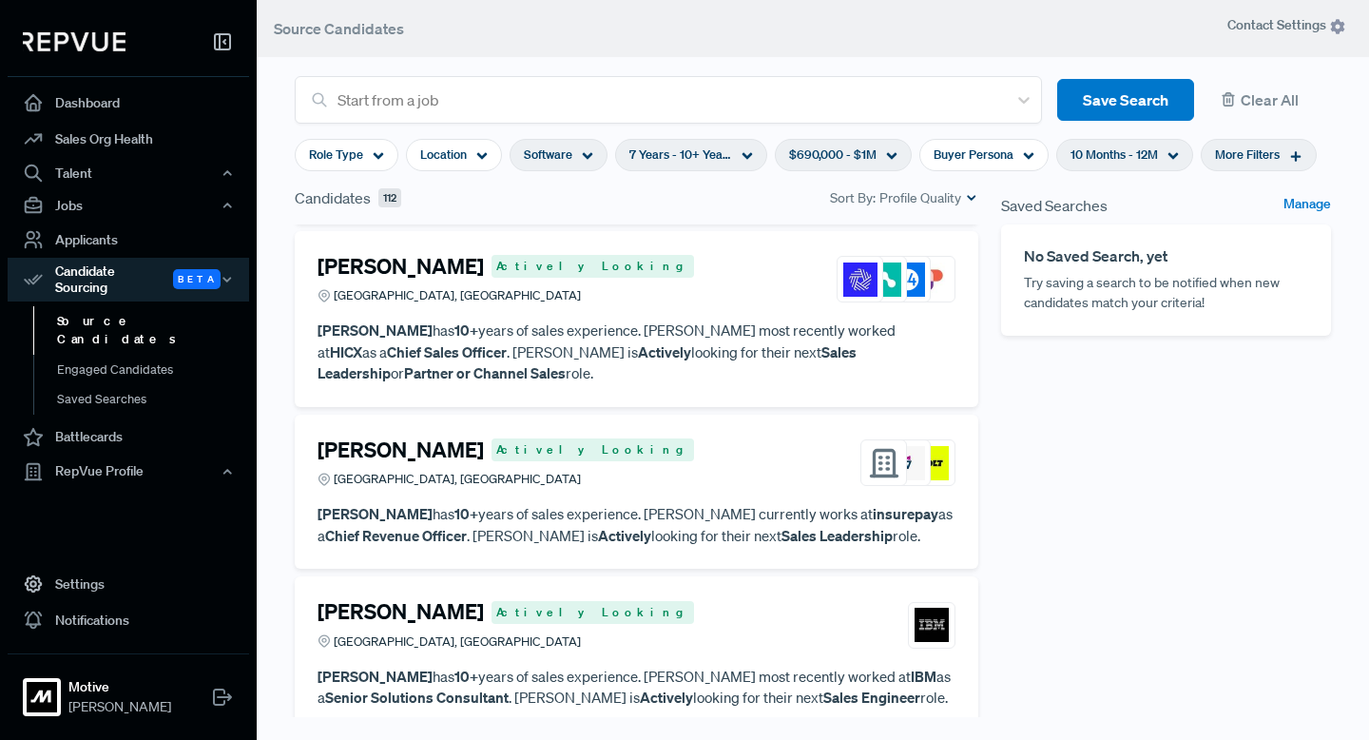
click at [404, 437] on h4 "[PERSON_NAME]" at bounding box center [400, 449] width 166 height 25
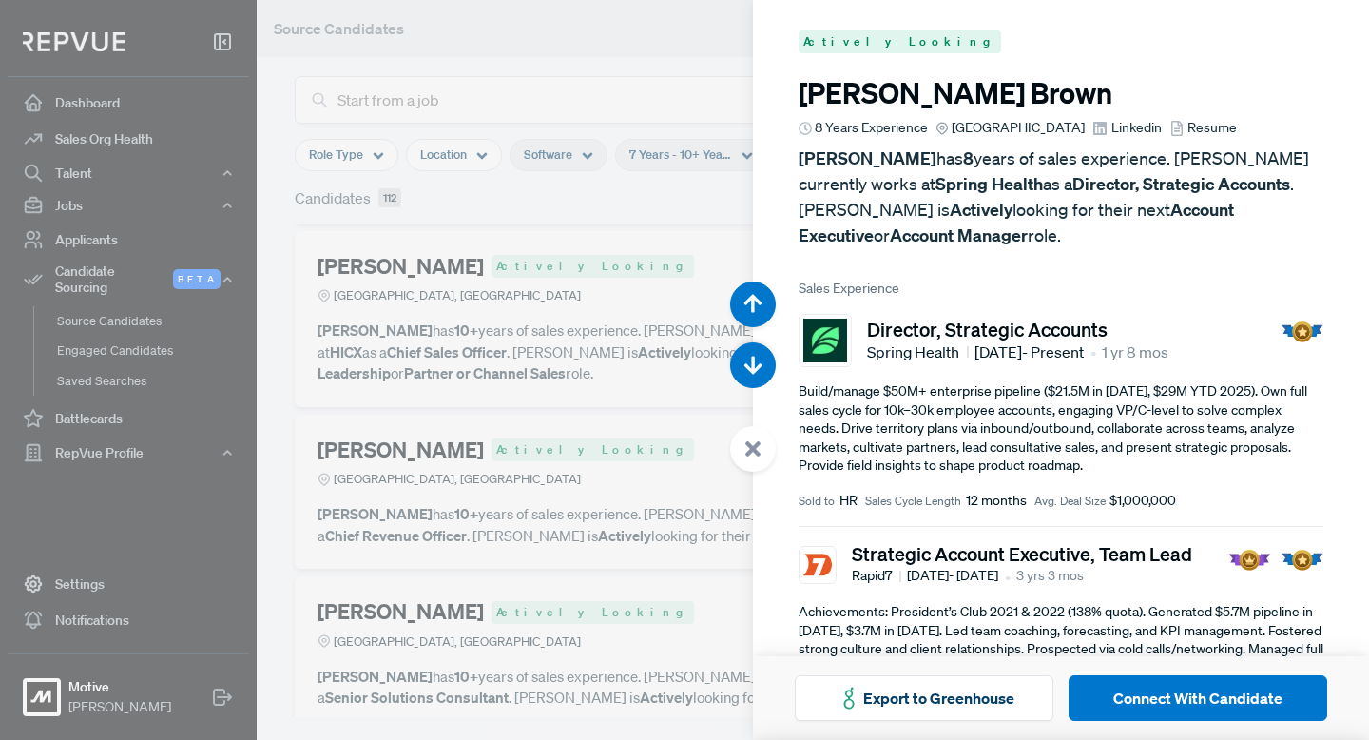
scroll to position [2958, 0]
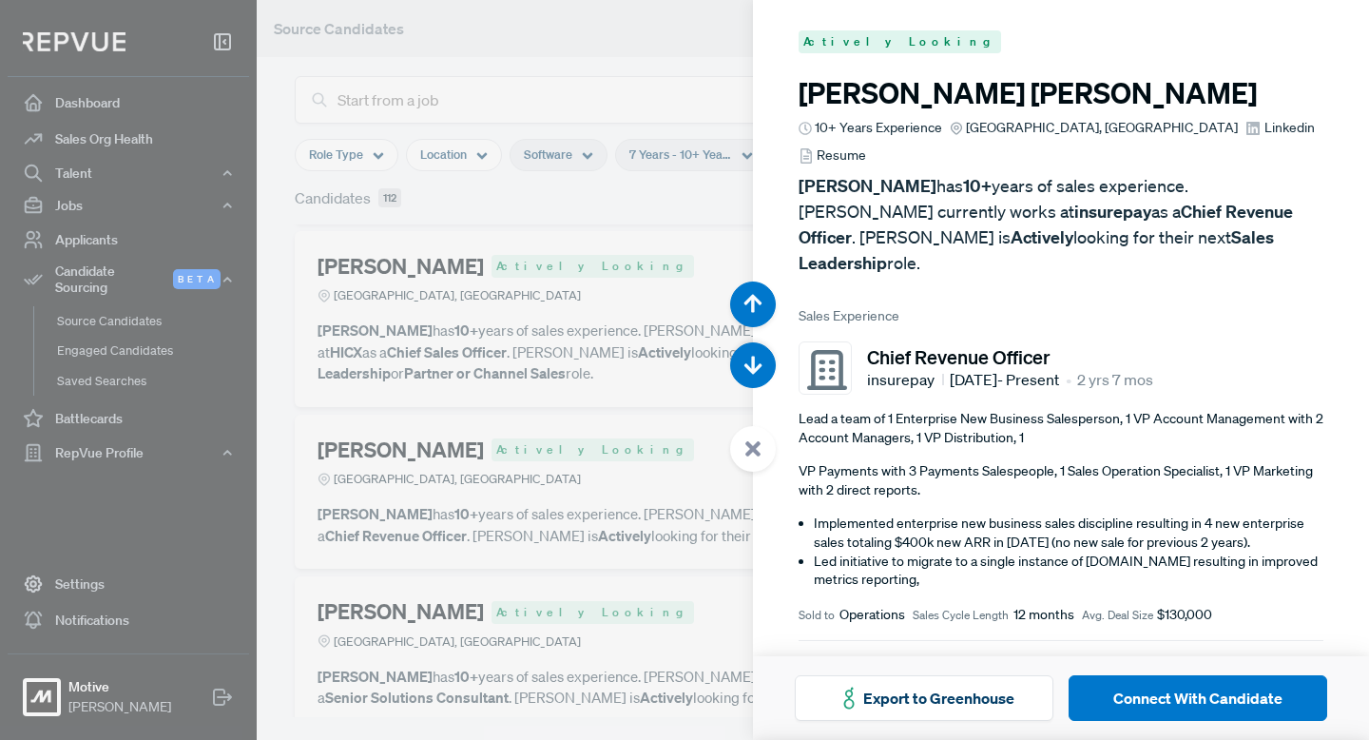
click at [757, 446] on use at bounding box center [752, 448] width 15 height 15
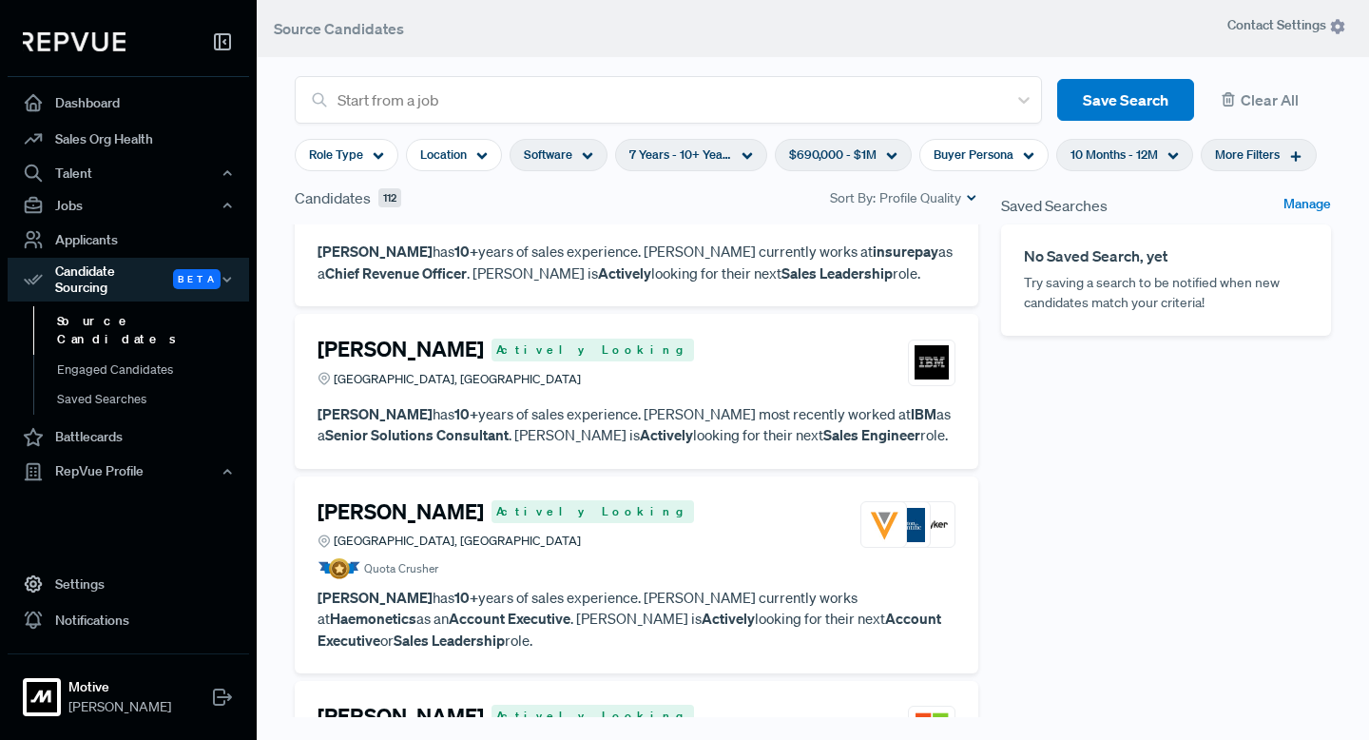
scroll to position [829, 0]
click at [431, 335] on h4 "[PERSON_NAME]" at bounding box center [400, 347] width 166 height 25
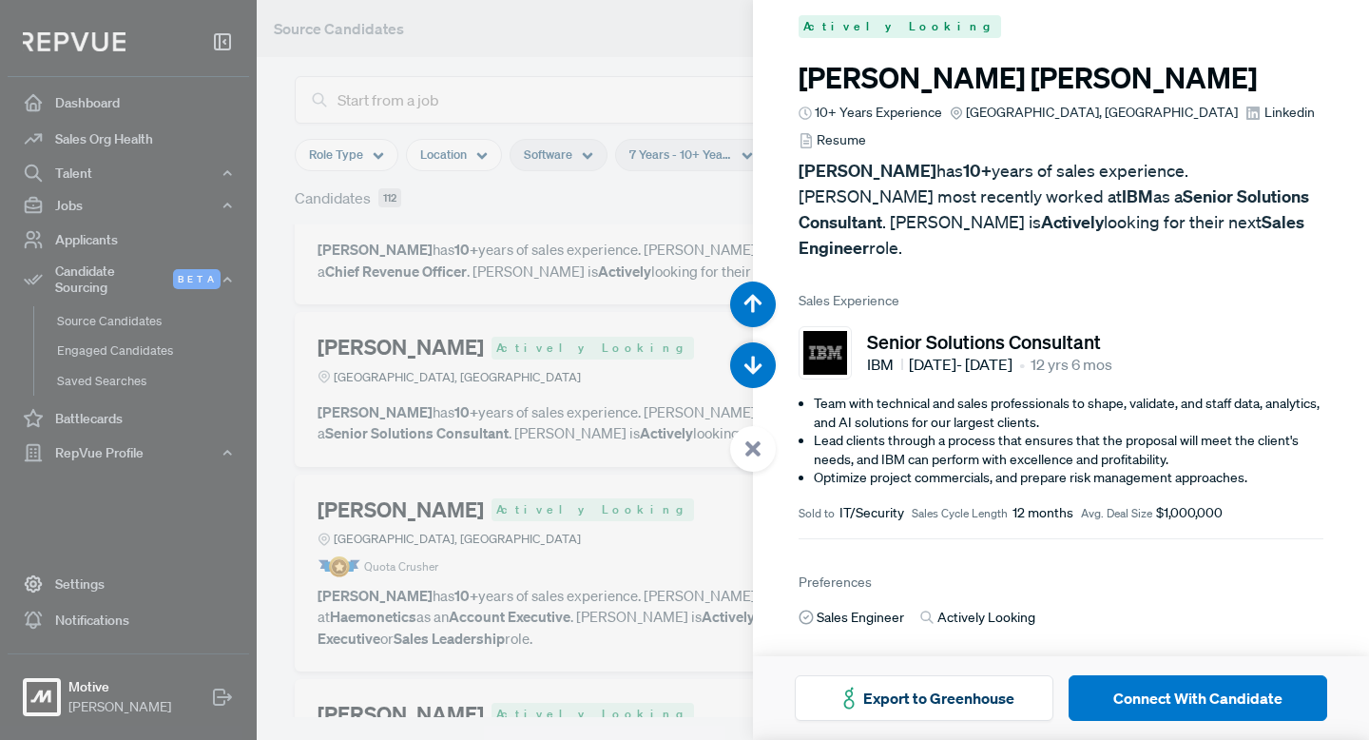
scroll to position [22, 0]
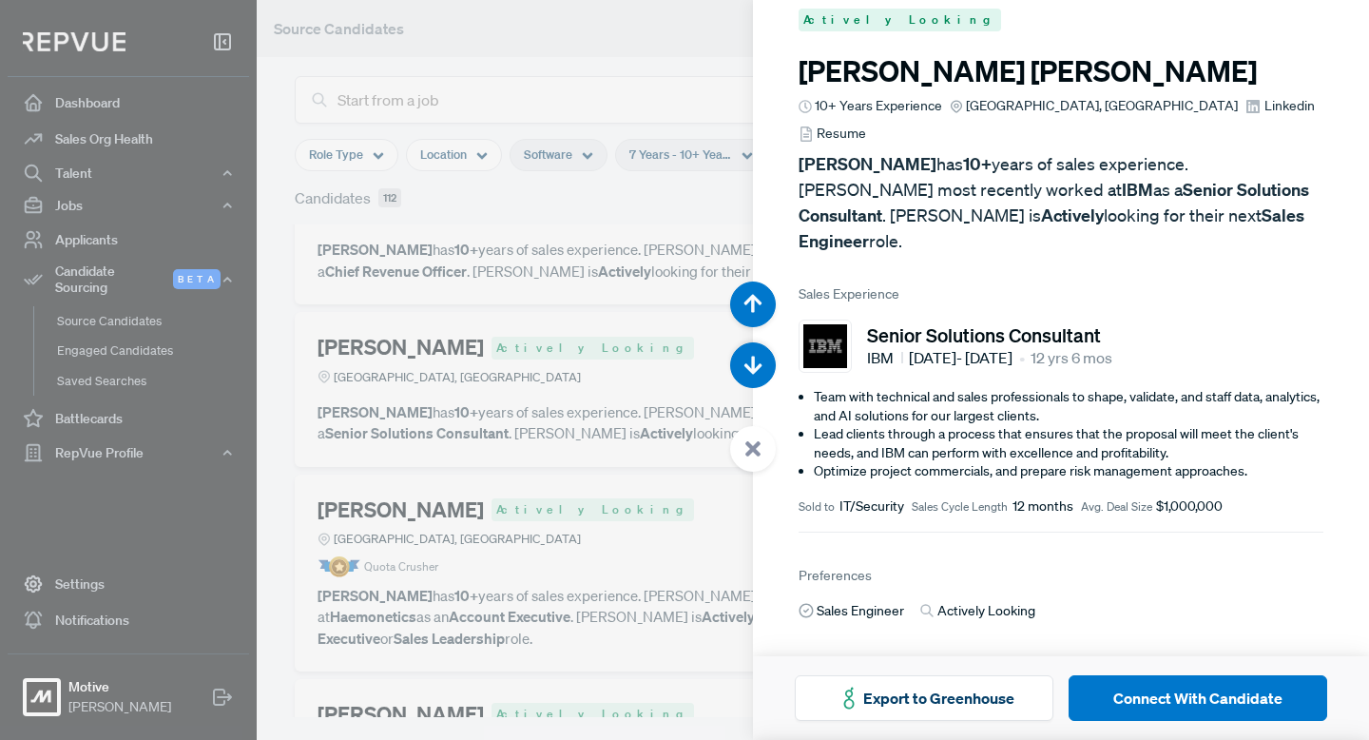
click at [757, 444] on use at bounding box center [752, 448] width 15 height 15
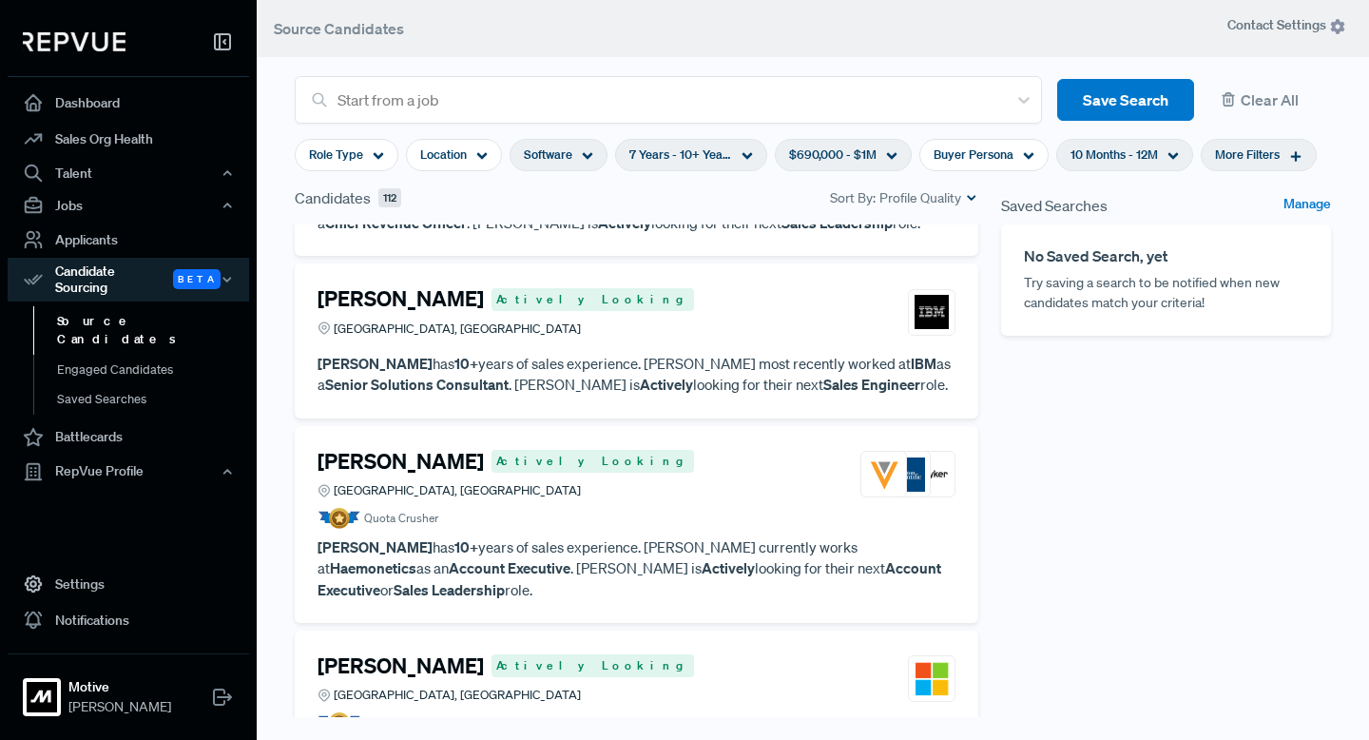
scroll to position [884, 0]
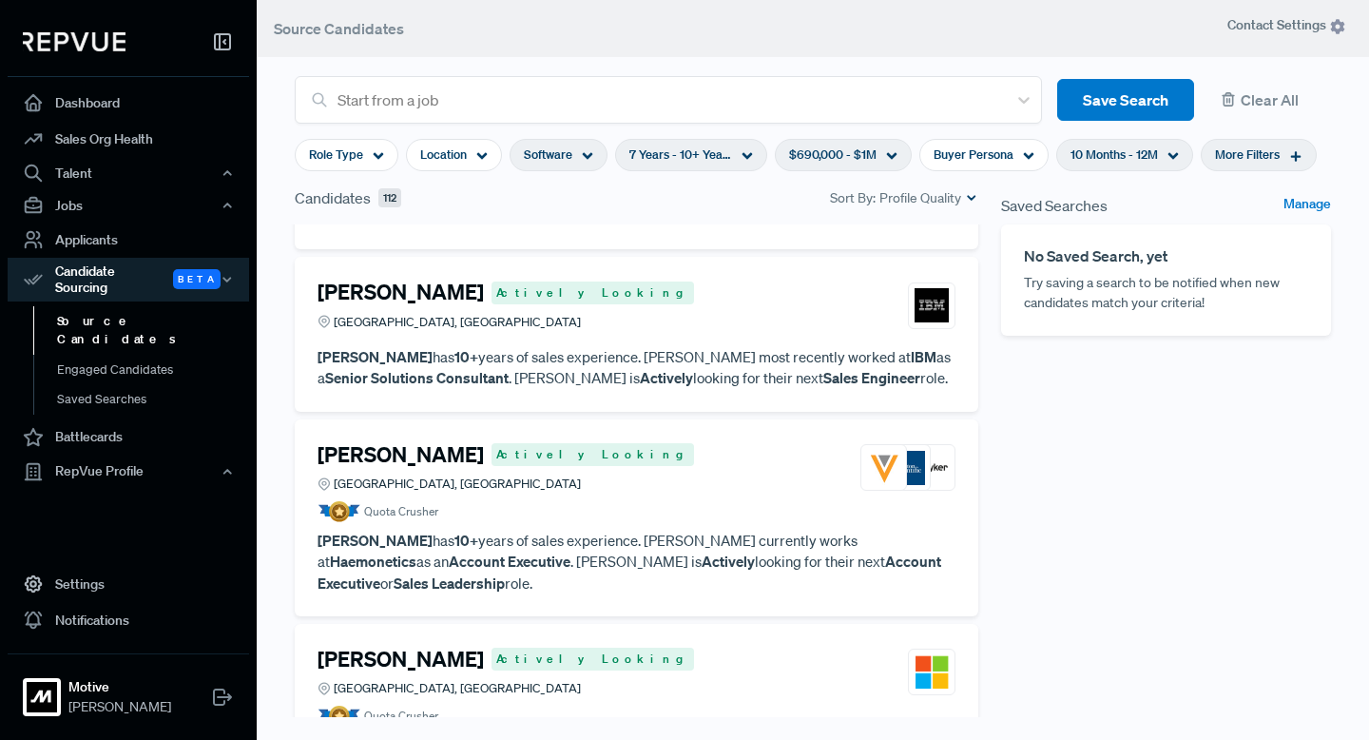
click at [404, 442] on h4 "[PERSON_NAME]" at bounding box center [400, 454] width 166 height 25
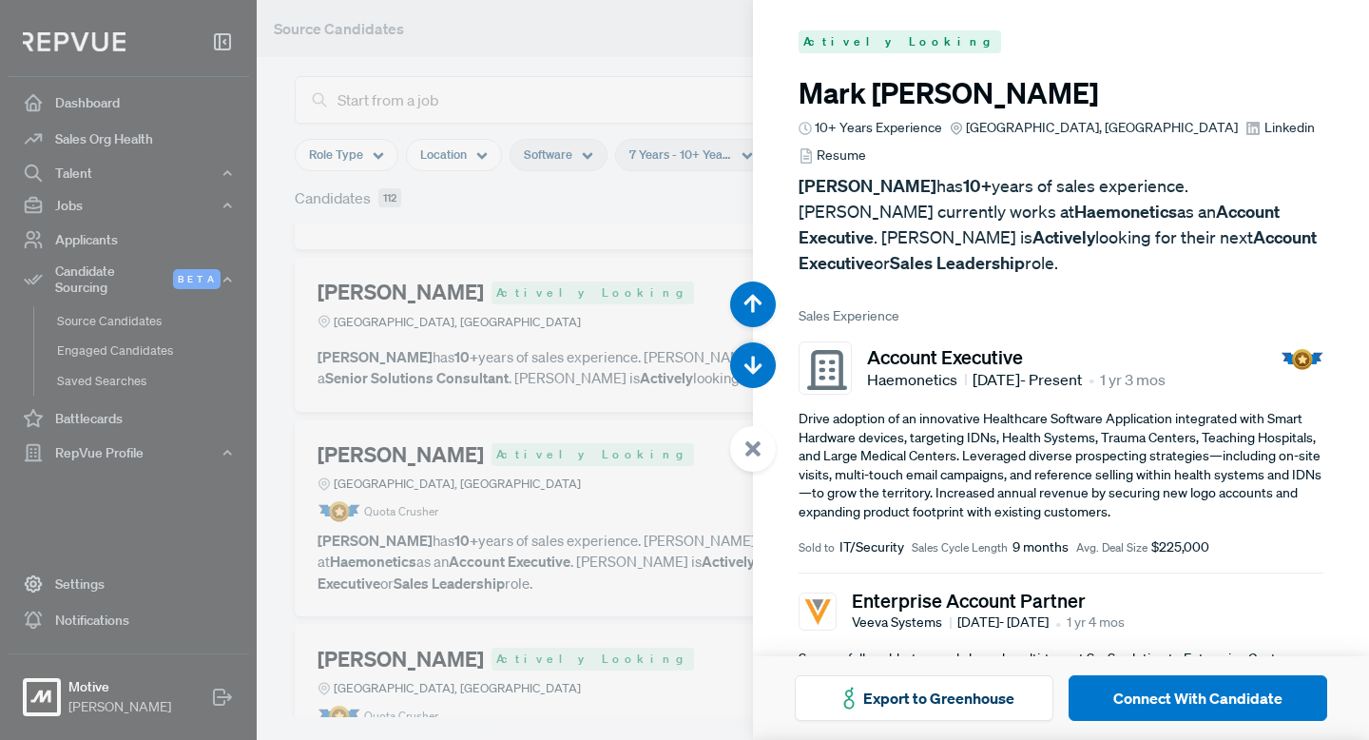
click at [756, 443] on use at bounding box center [752, 448] width 15 height 15
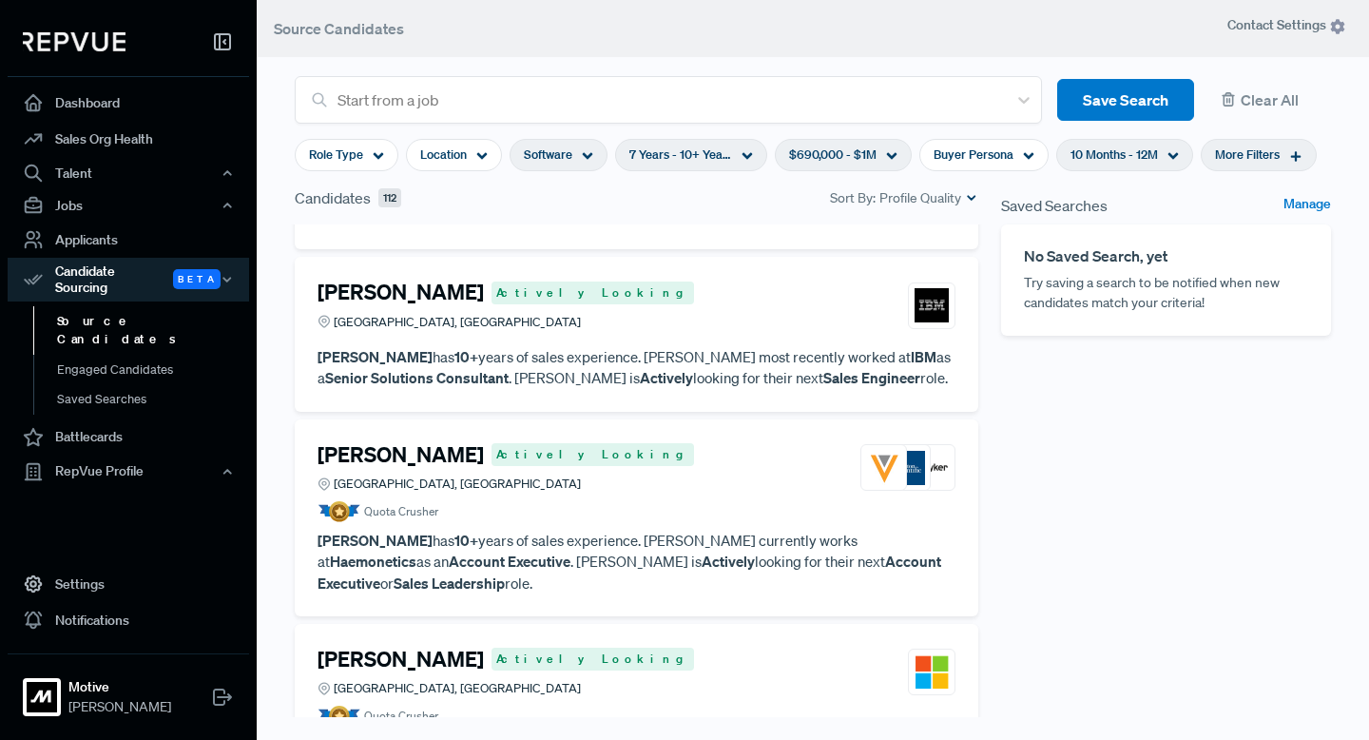
click at [352, 646] on h4 "[PERSON_NAME]" at bounding box center [400, 658] width 166 height 25
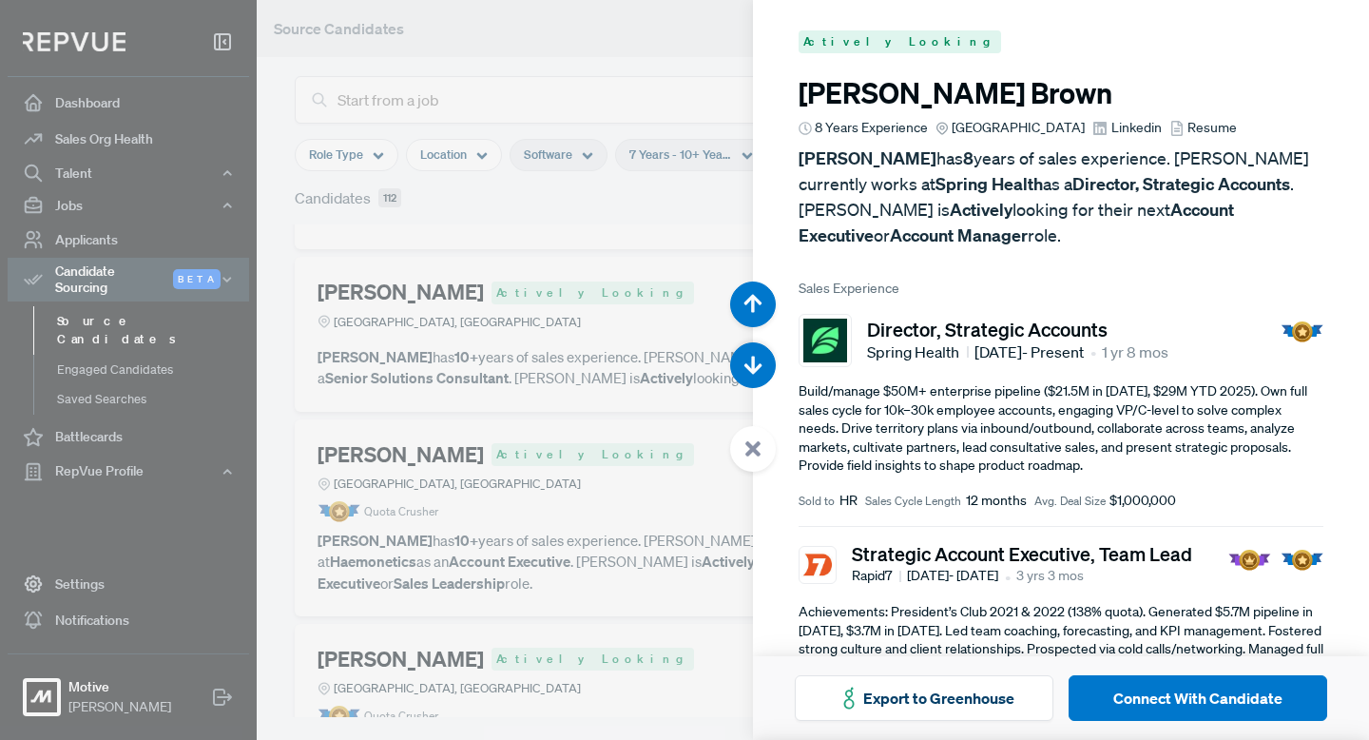
scroll to position [5177, 0]
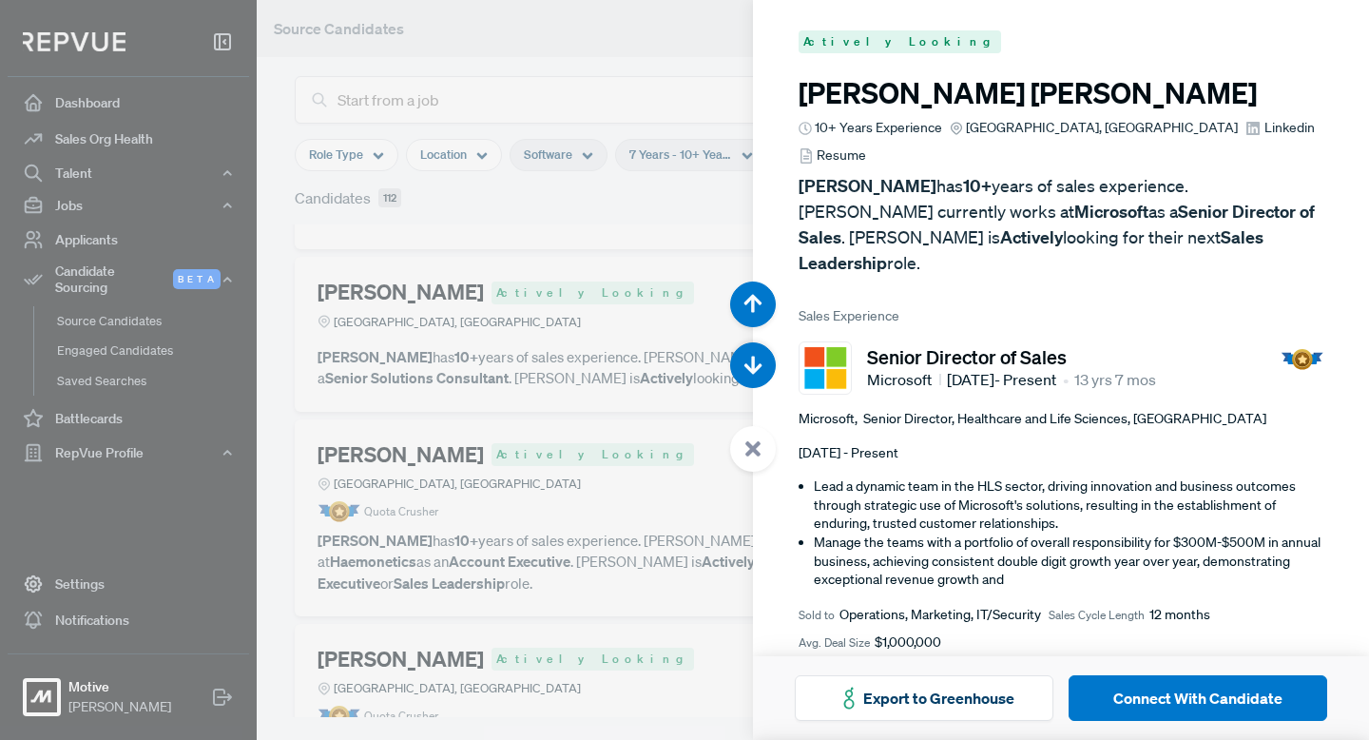
click at [754, 444] on icon at bounding box center [752, 448] width 17 height 17
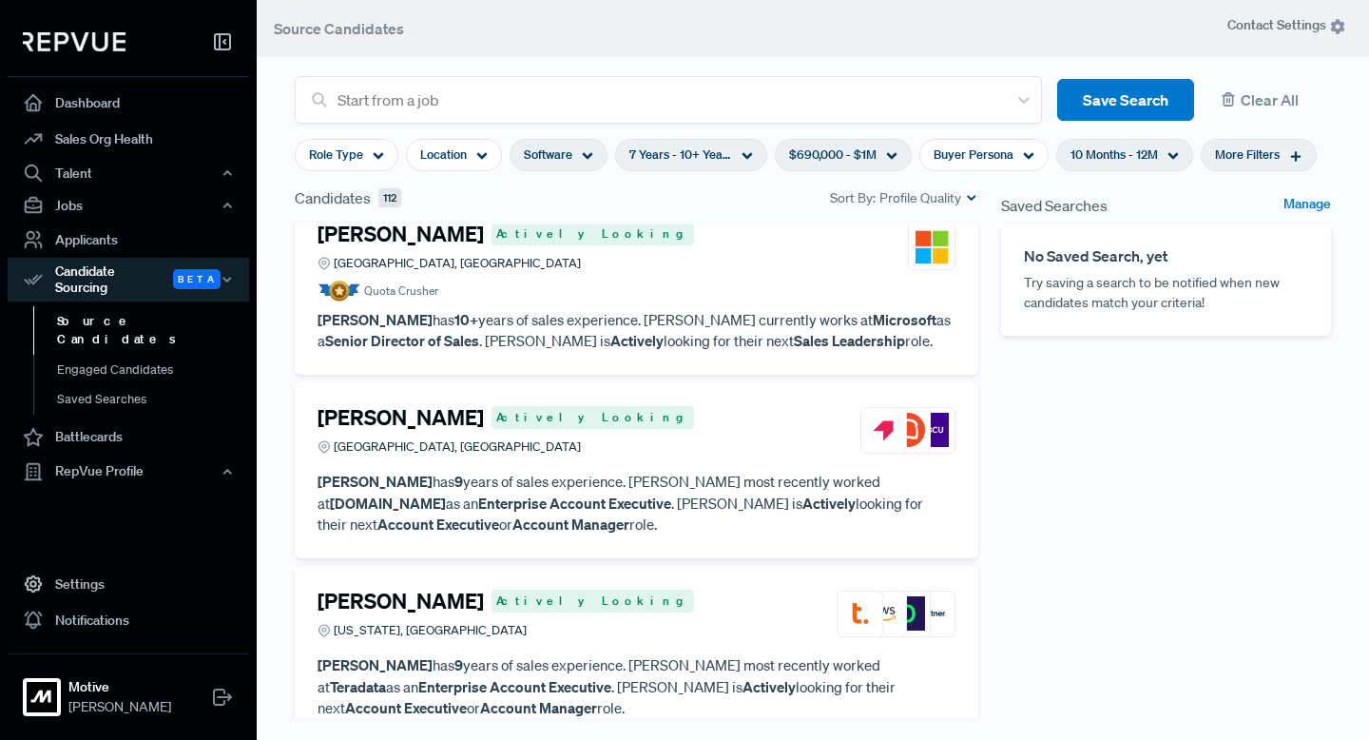
scroll to position [1311, 0]
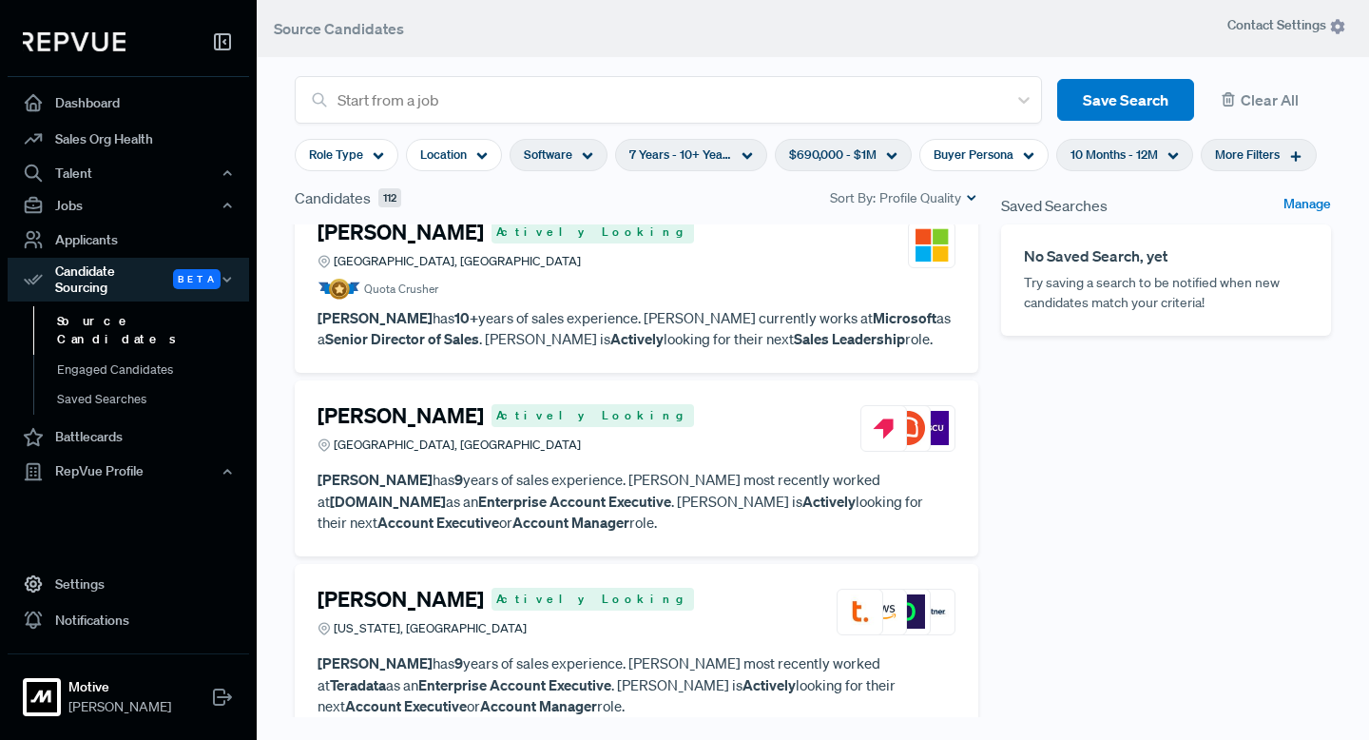
click at [451, 403] on h4 "[PERSON_NAME]" at bounding box center [400, 415] width 166 height 25
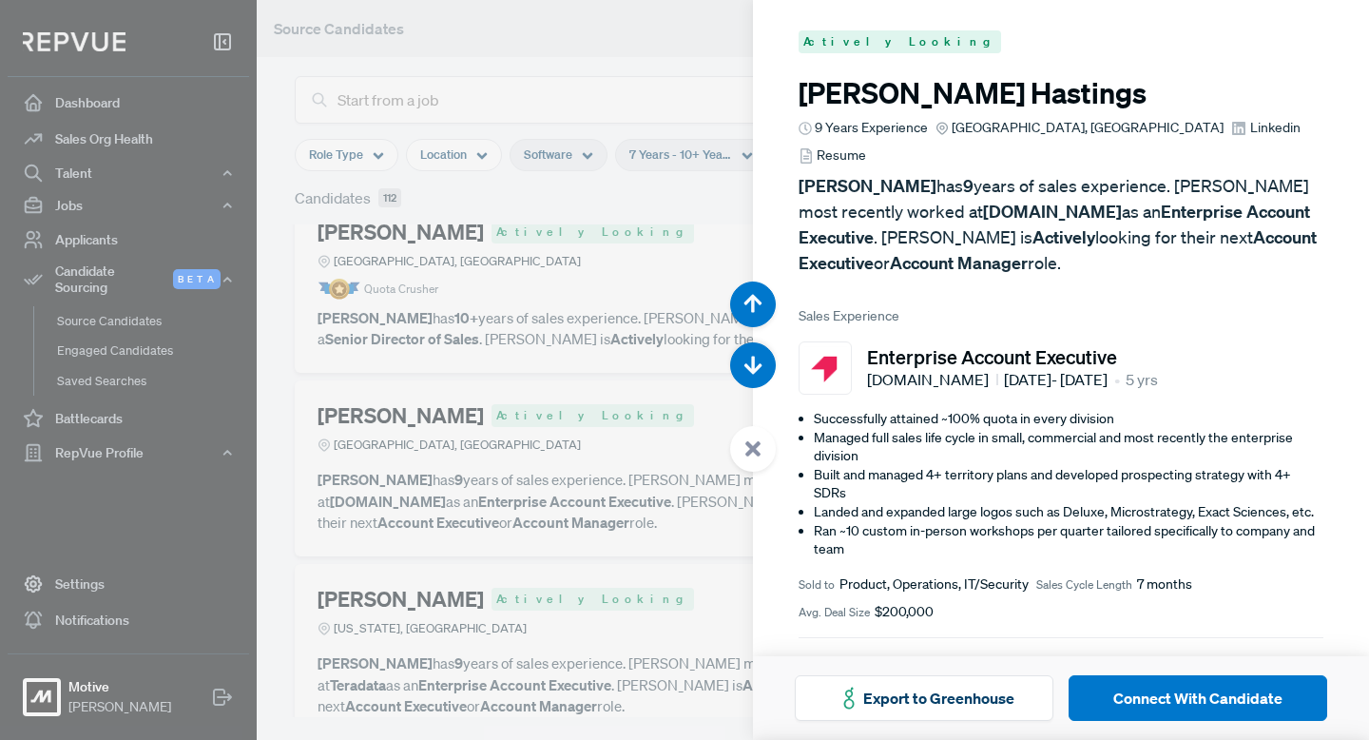
click at [1250, 127] on span "Linkedin" at bounding box center [1275, 128] width 50 height 20
click at [744, 440] on icon at bounding box center [752, 448] width 17 height 17
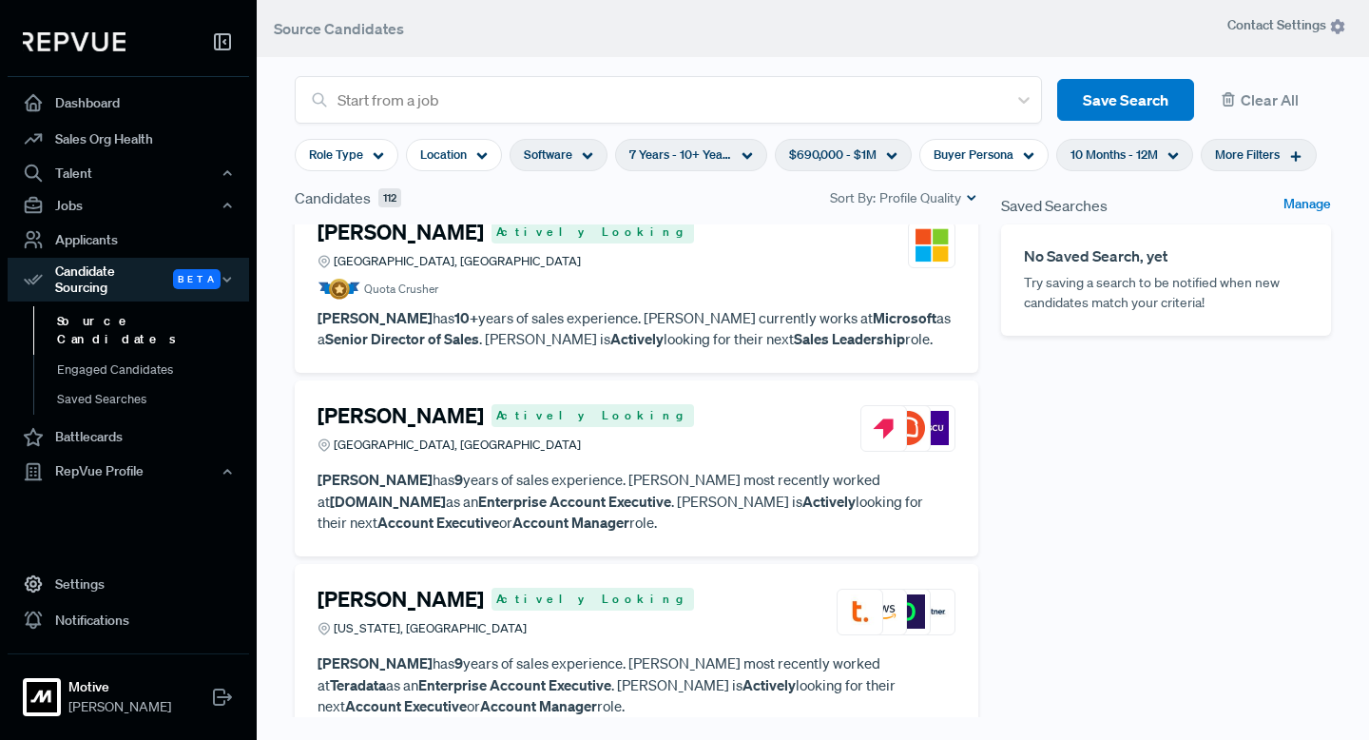
click at [409, 587] on h4 "[PERSON_NAME]" at bounding box center [400, 599] width 166 height 25
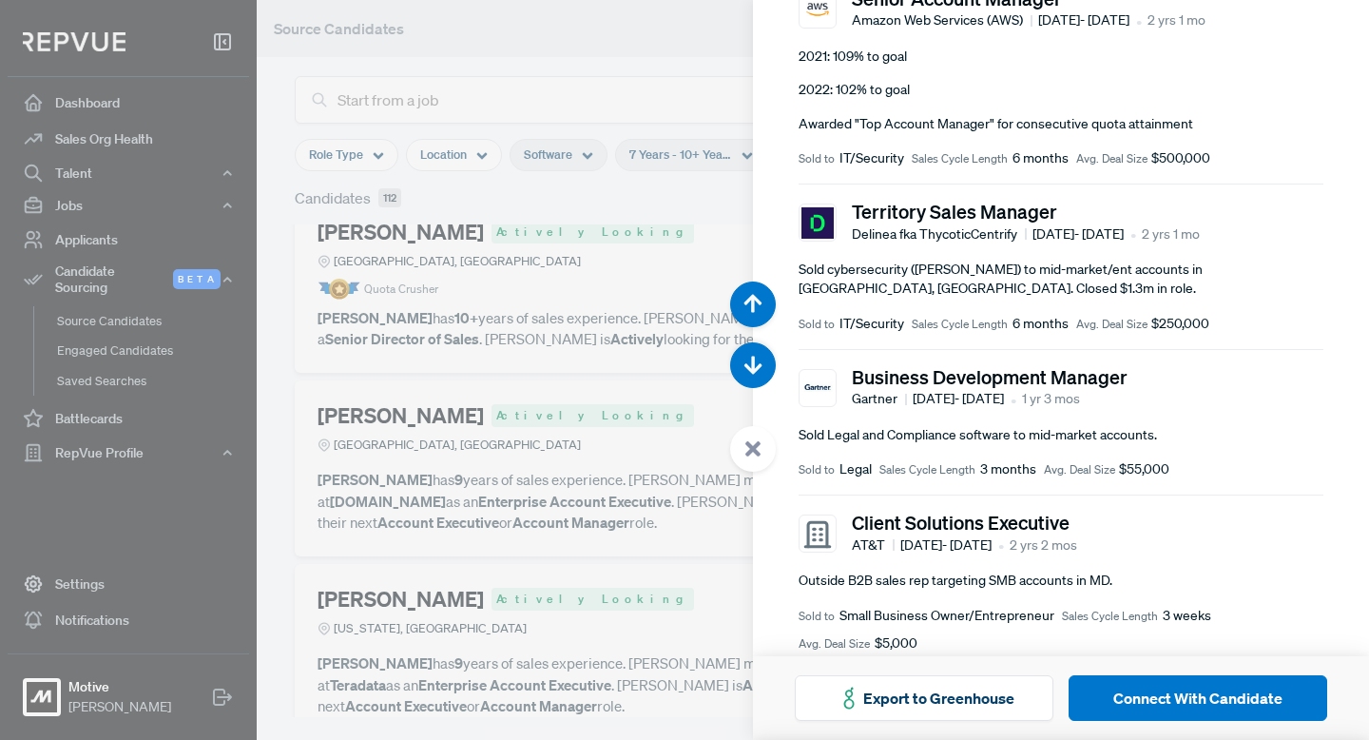
scroll to position [519, 0]
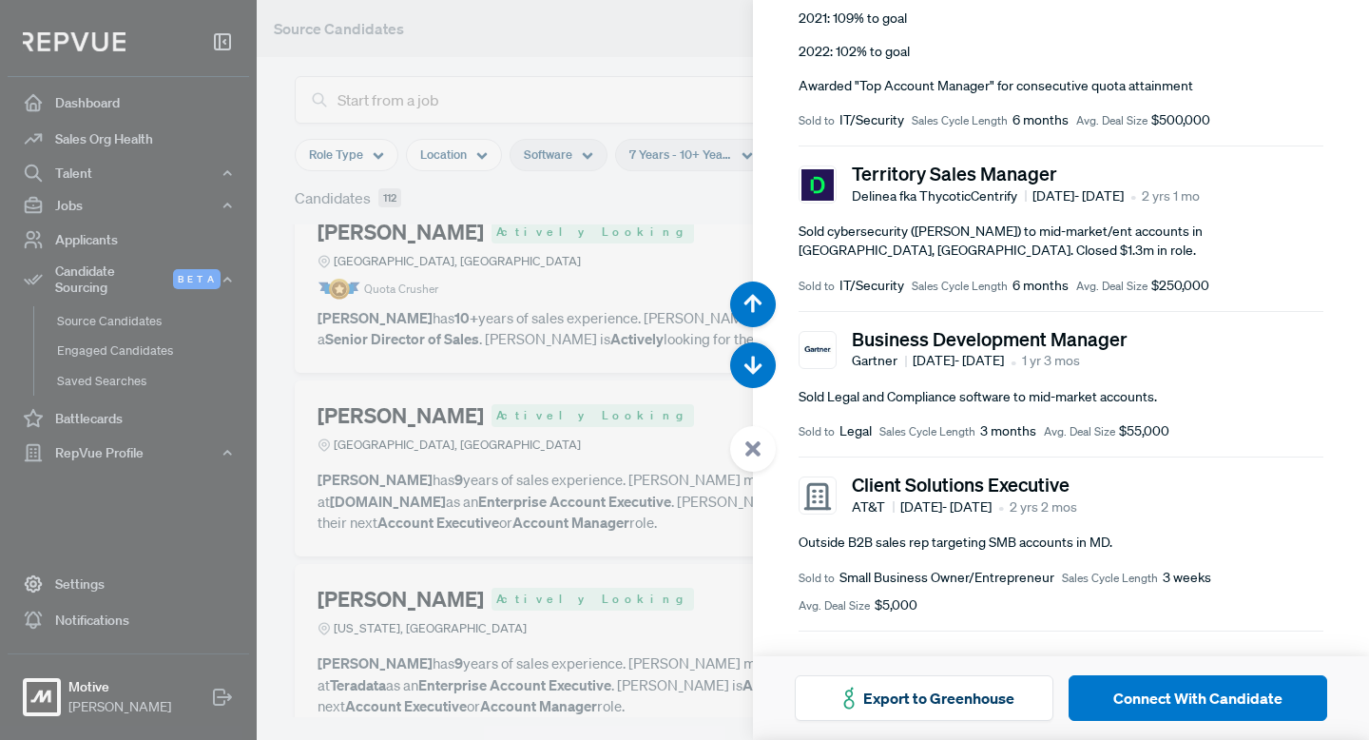
click at [745, 449] on icon at bounding box center [752, 448] width 17 height 17
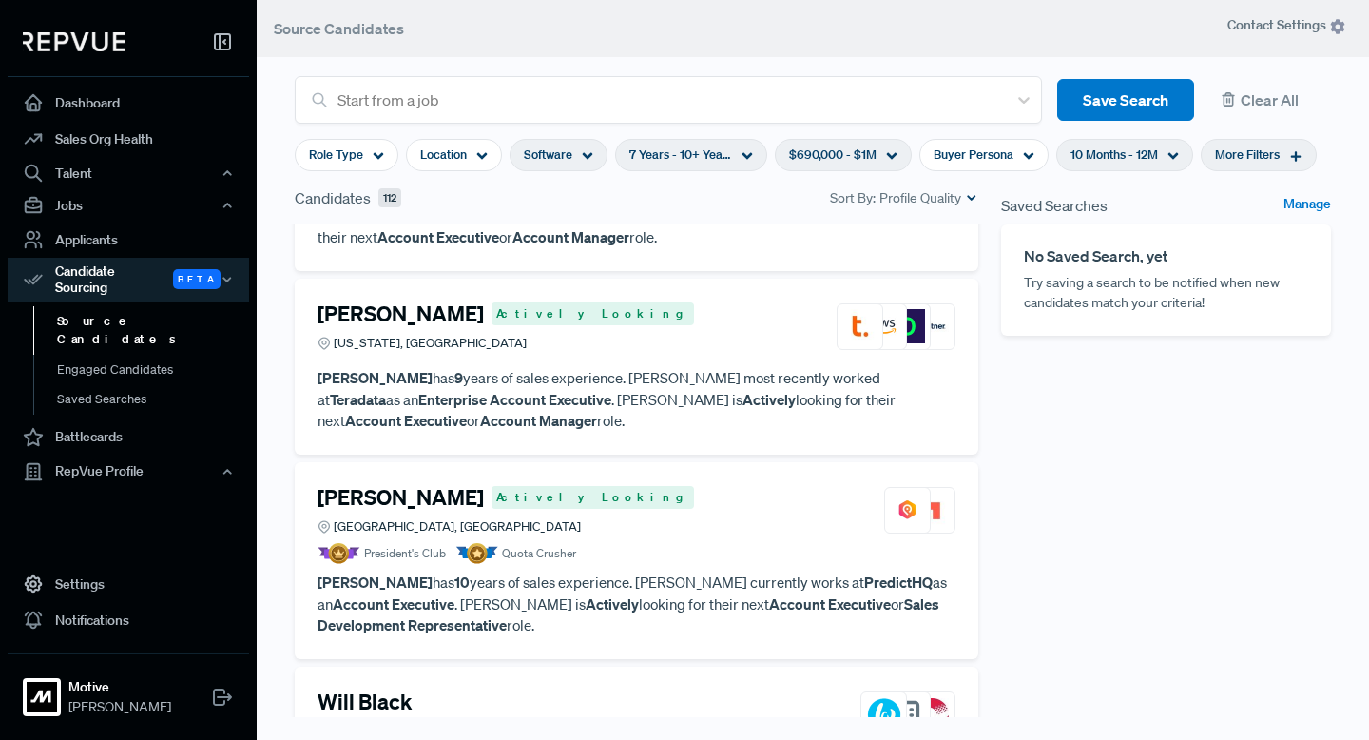
scroll to position [1597, 0]
click at [445, 484] on h4 "[PERSON_NAME]" at bounding box center [400, 496] width 166 height 25
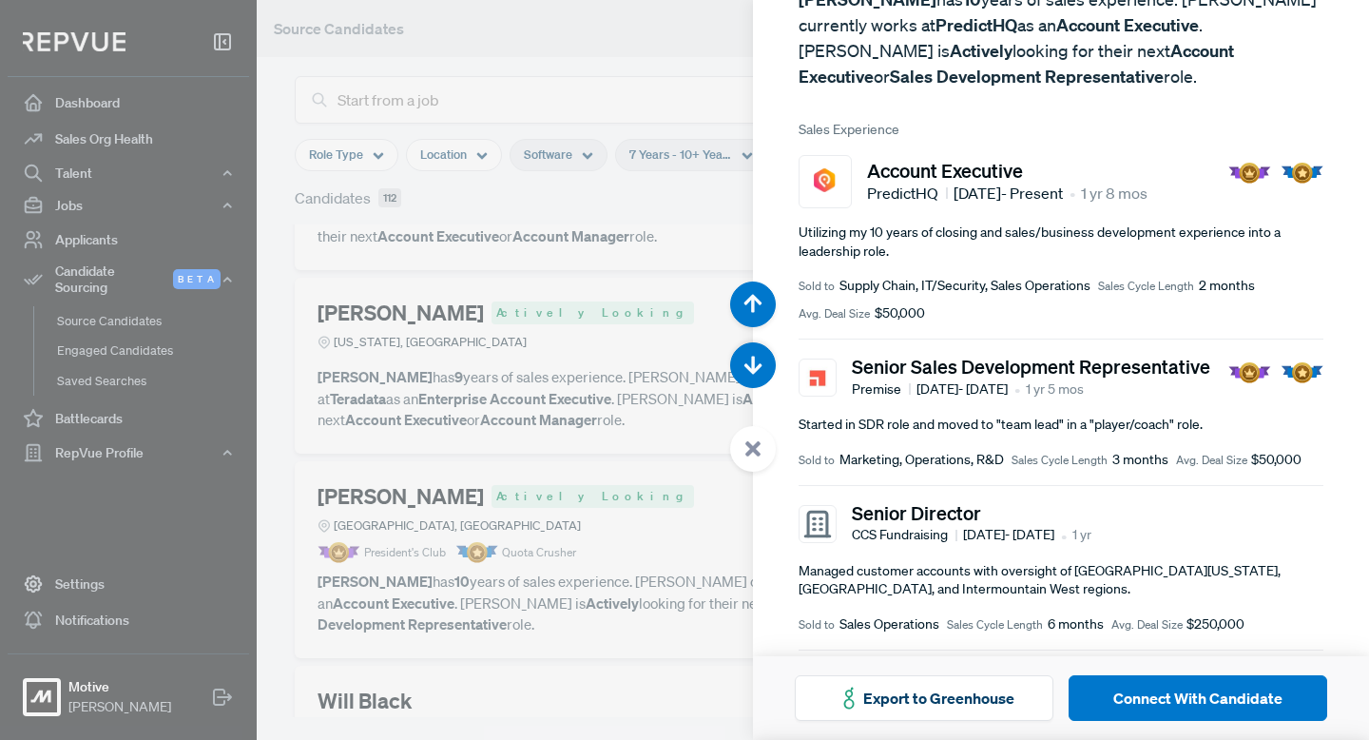
scroll to position [210, 0]
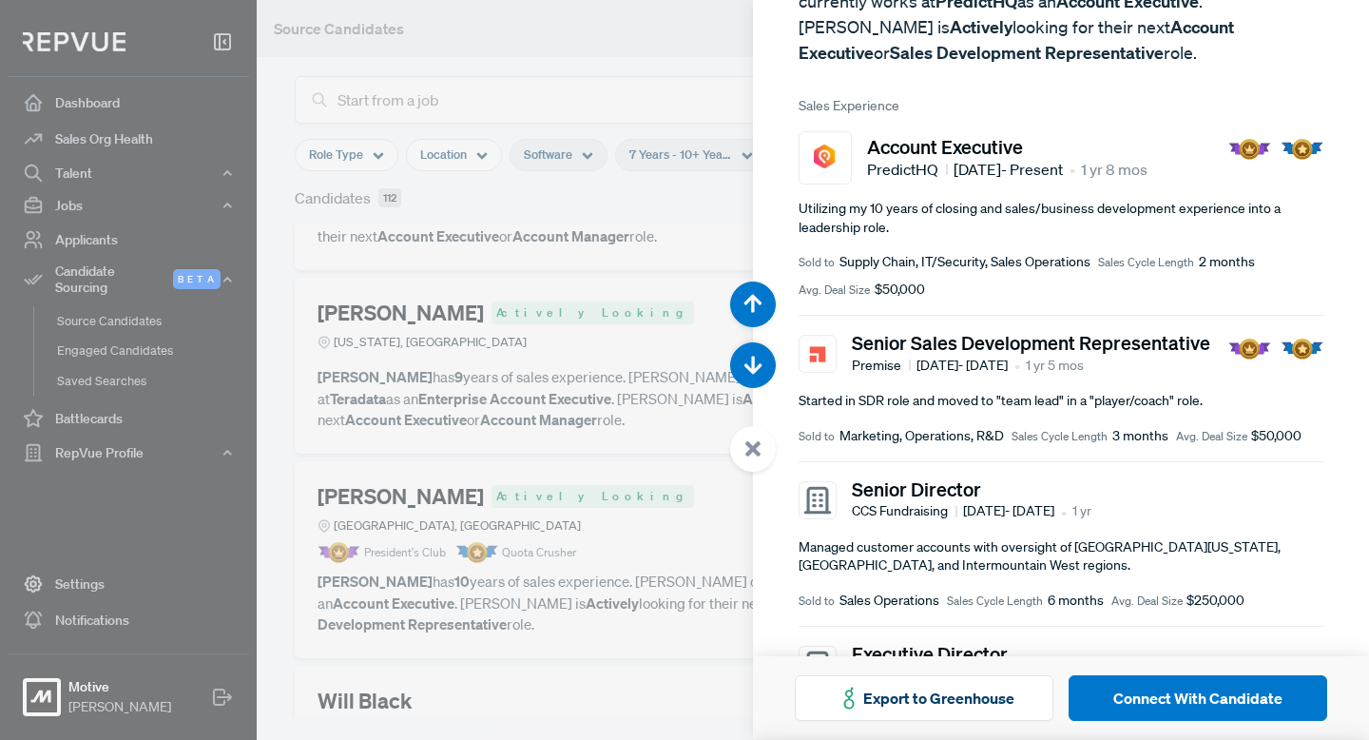
click at [751, 445] on use at bounding box center [752, 448] width 15 height 15
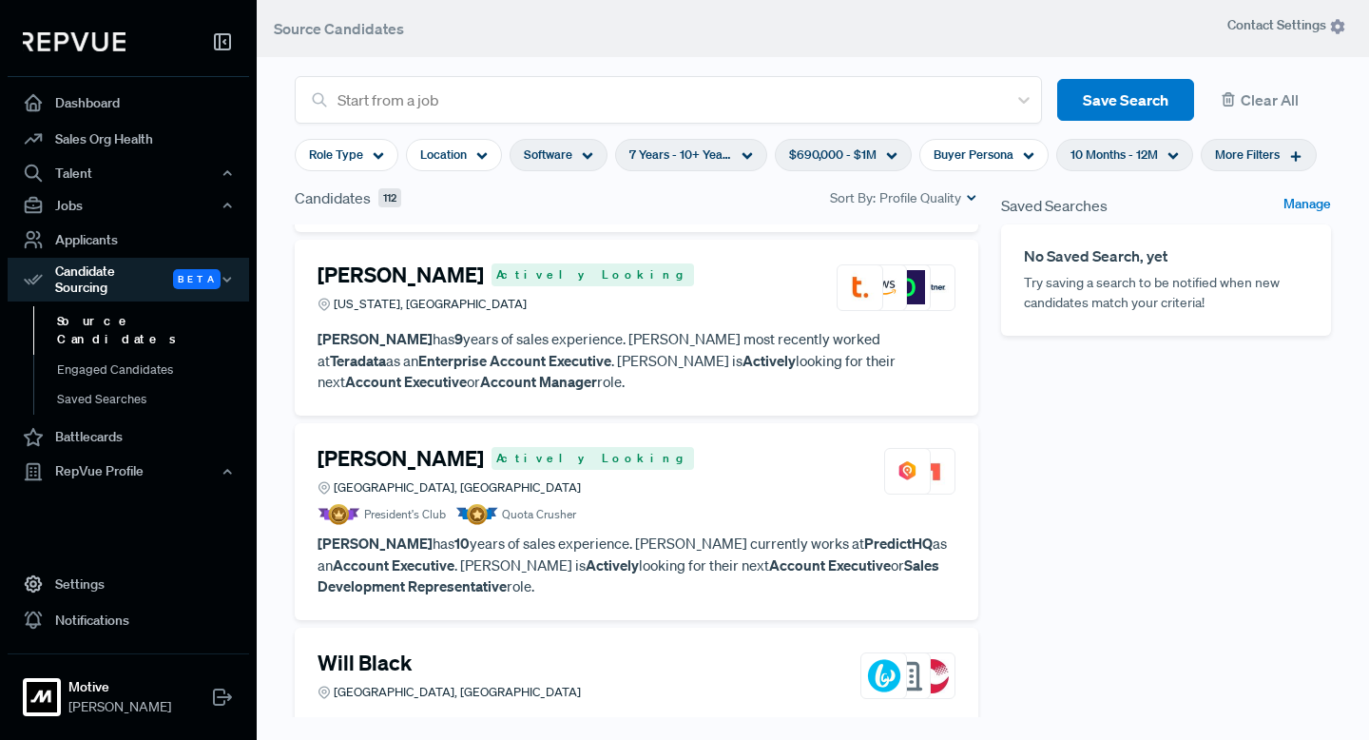
scroll to position [1641, 0]
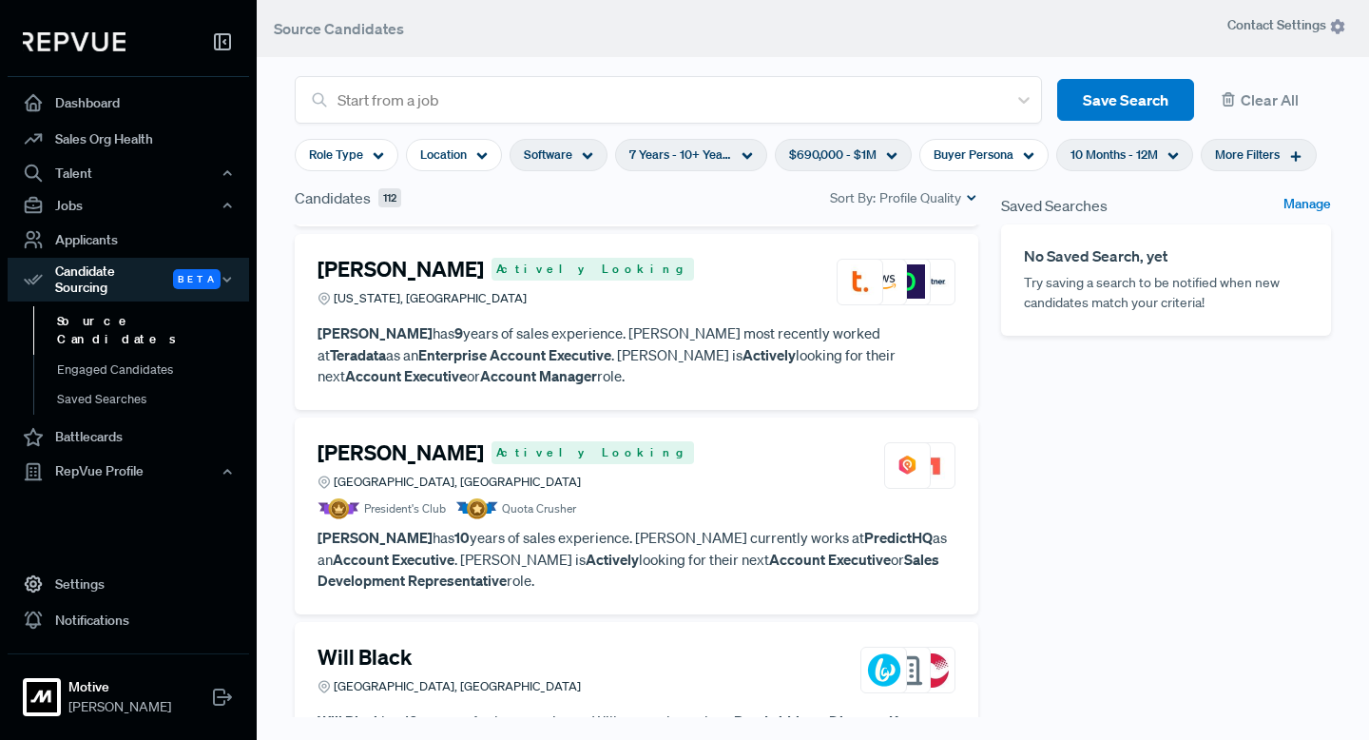
click at [475, 442] on h4 "[PERSON_NAME]" at bounding box center [400, 452] width 166 height 25
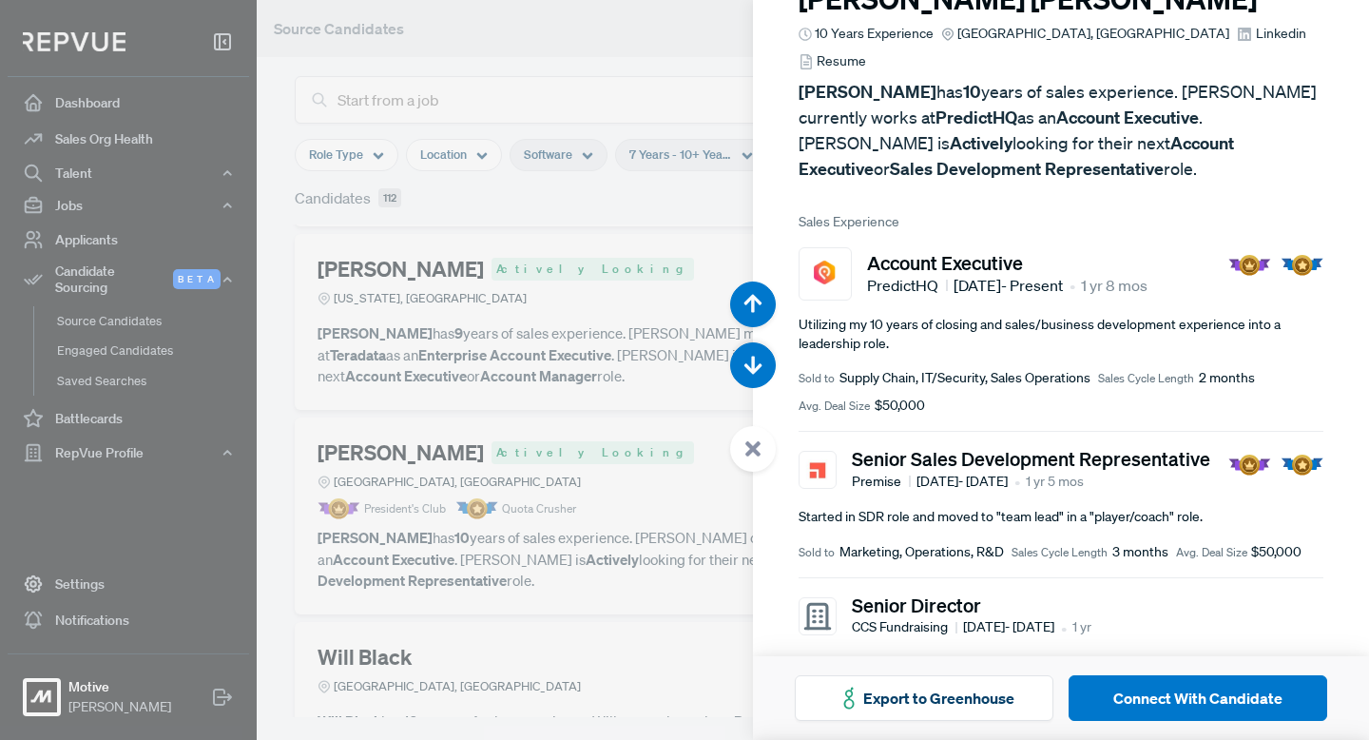
scroll to position [96, 0]
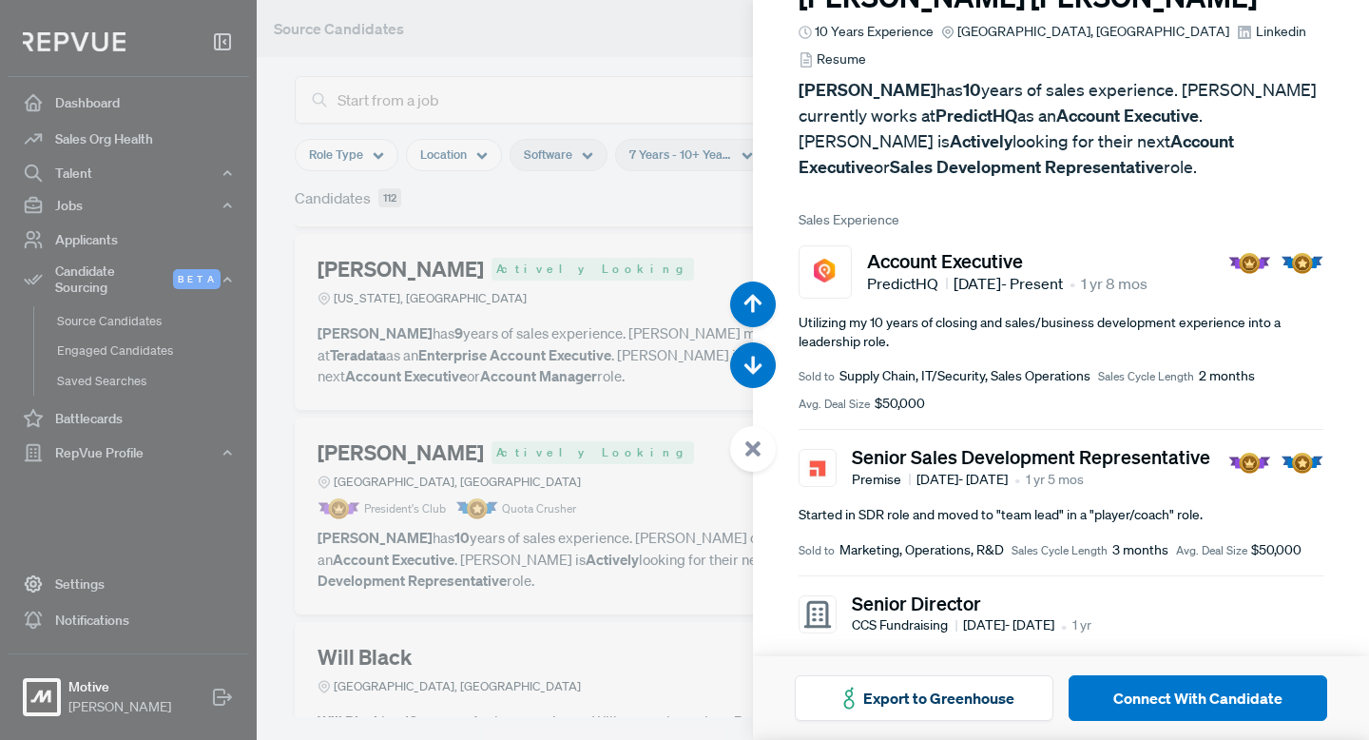
click at [750, 446] on use at bounding box center [752, 448] width 15 height 15
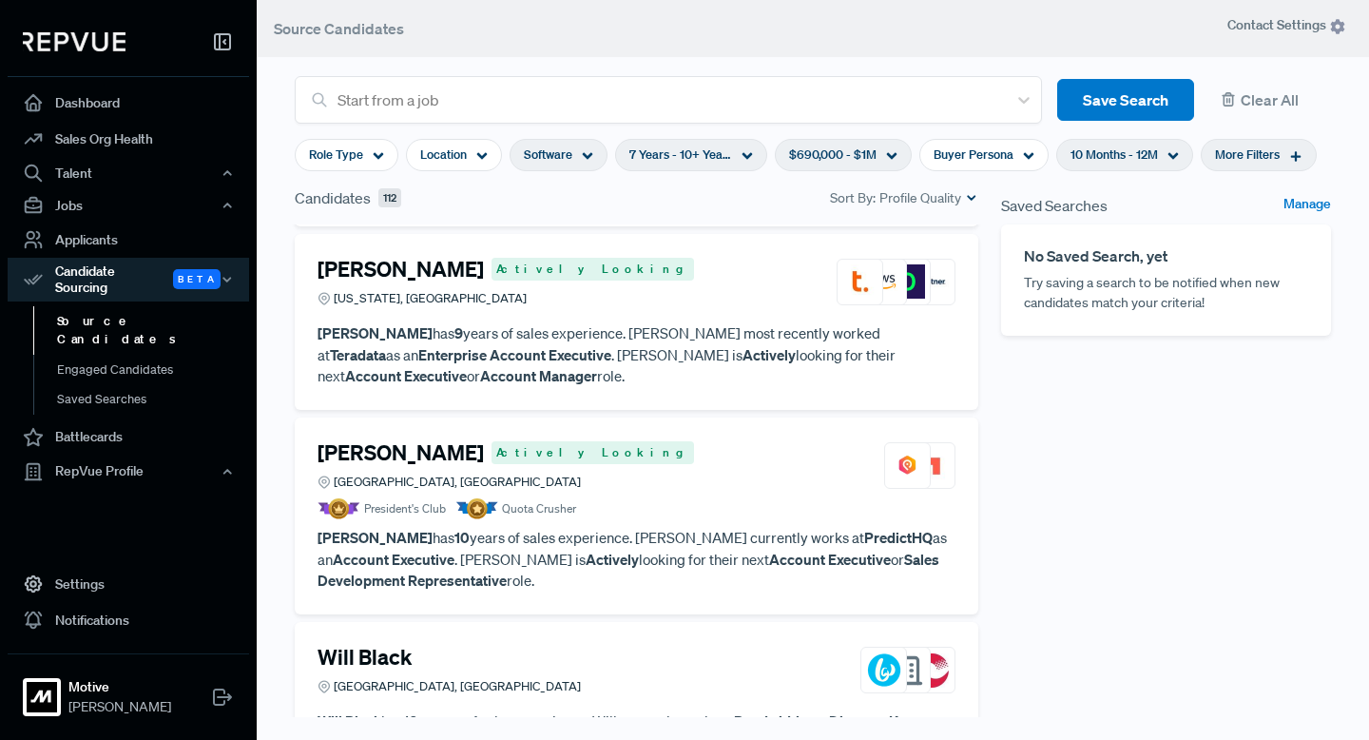
click at [357, 645] on h4 "Will Black" at bounding box center [364, 657] width 94 height 25
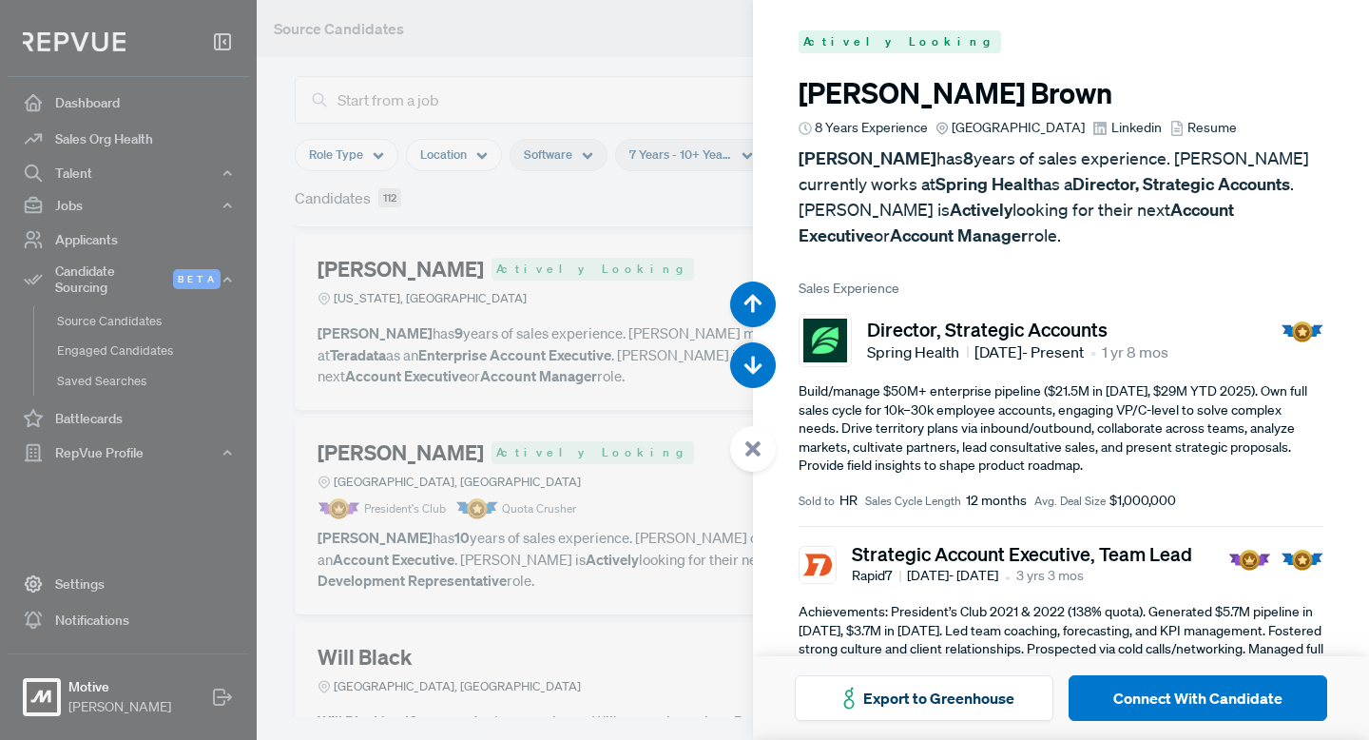
scroll to position [8135, 0]
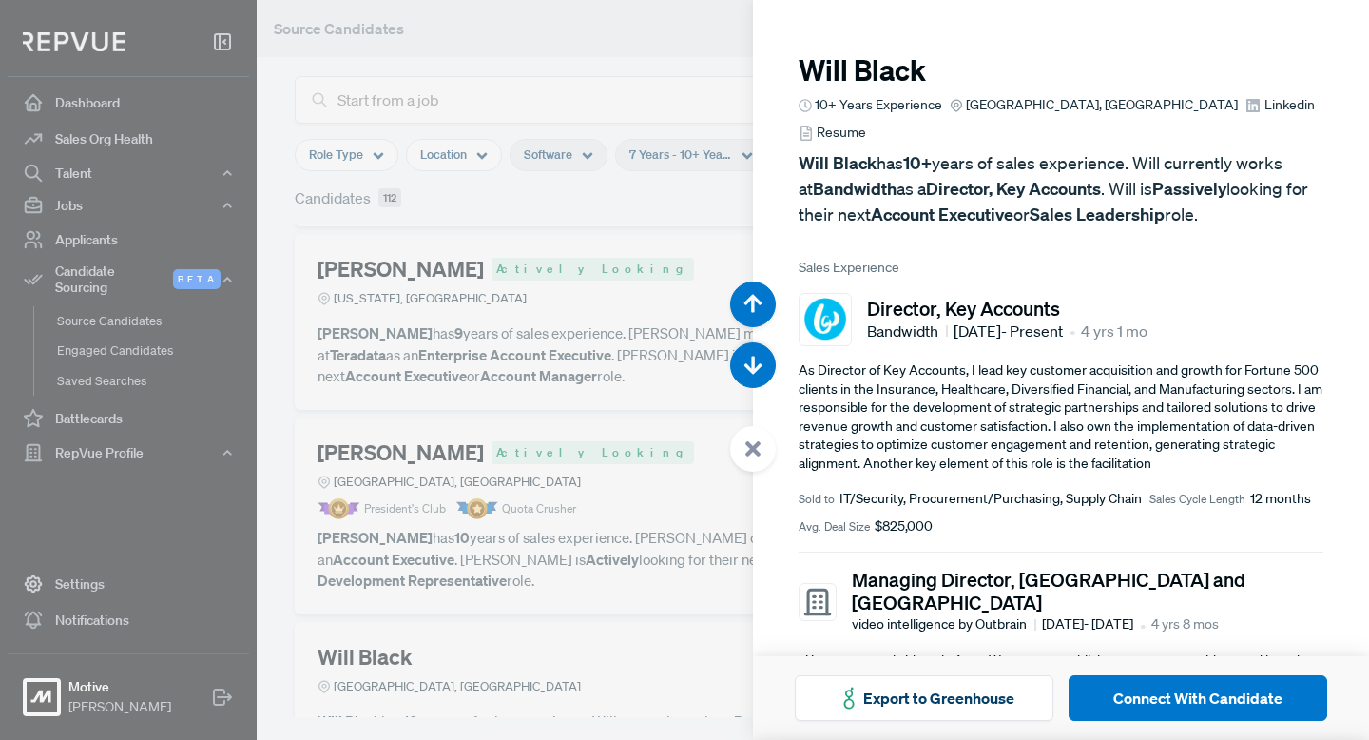
click at [751, 447] on use at bounding box center [752, 448] width 15 height 15
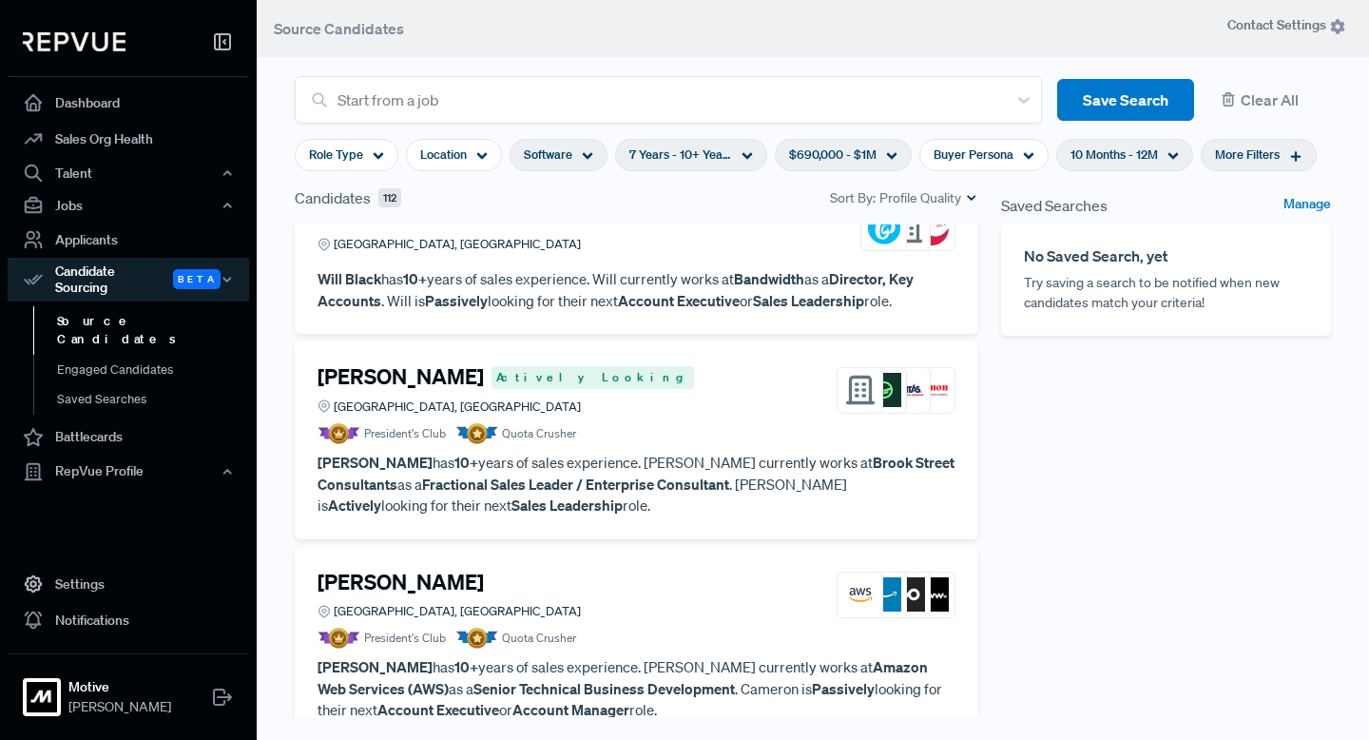
scroll to position [2096, 0]
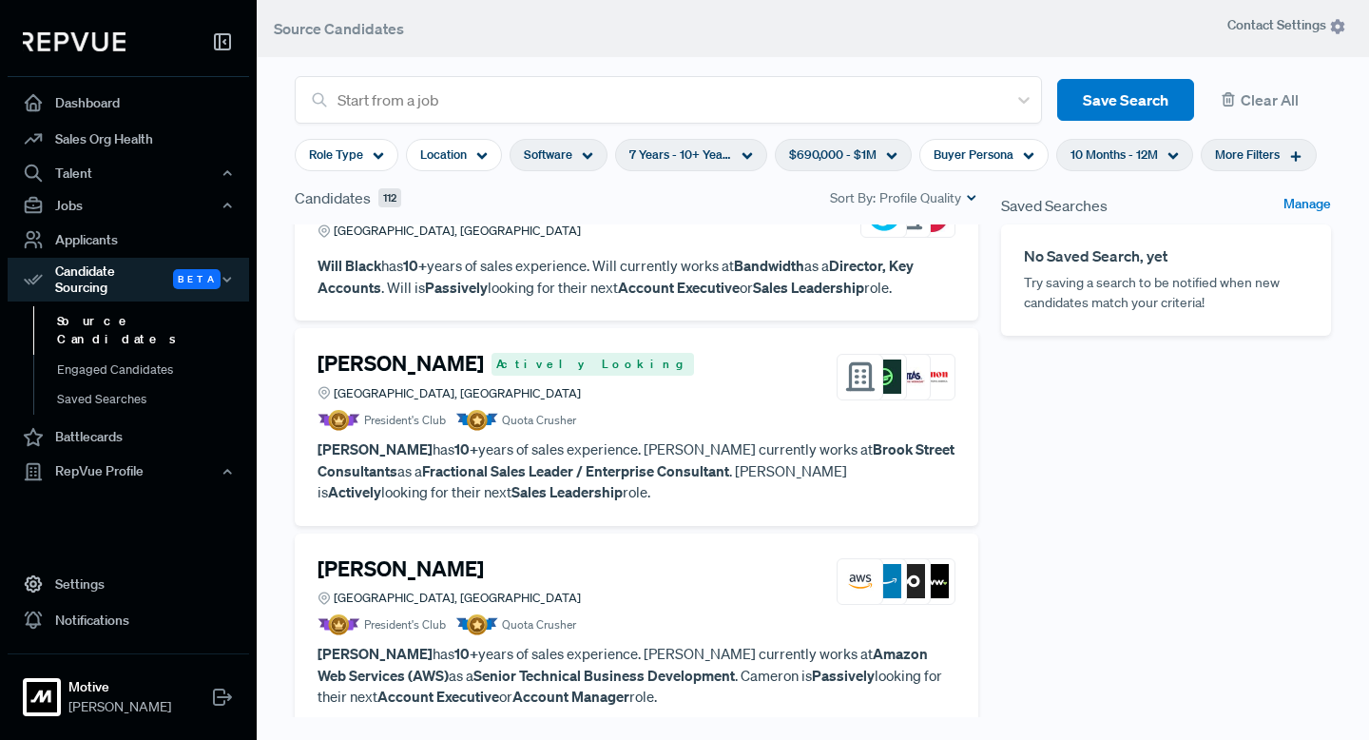
click at [387, 351] on h4 "[PERSON_NAME]" at bounding box center [400, 363] width 166 height 25
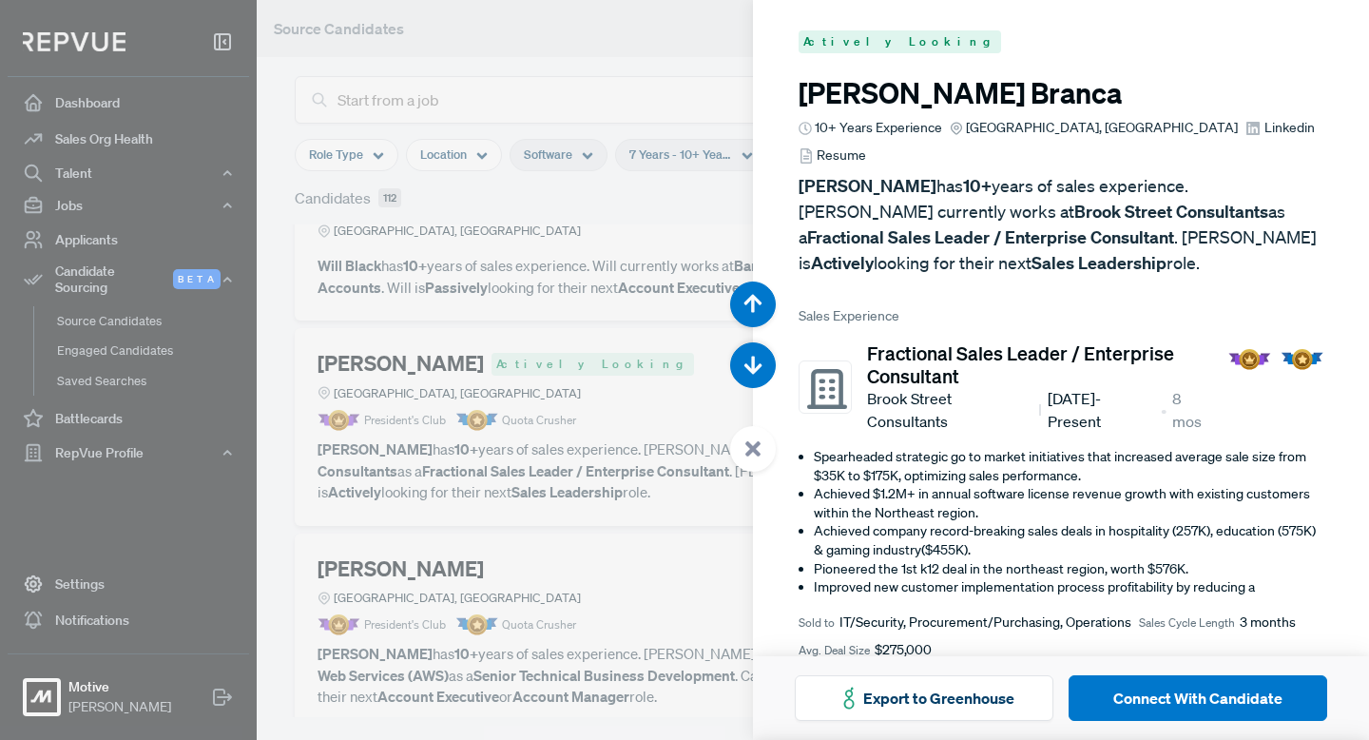
click at [751, 453] on icon at bounding box center [752, 448] width 17 height 17
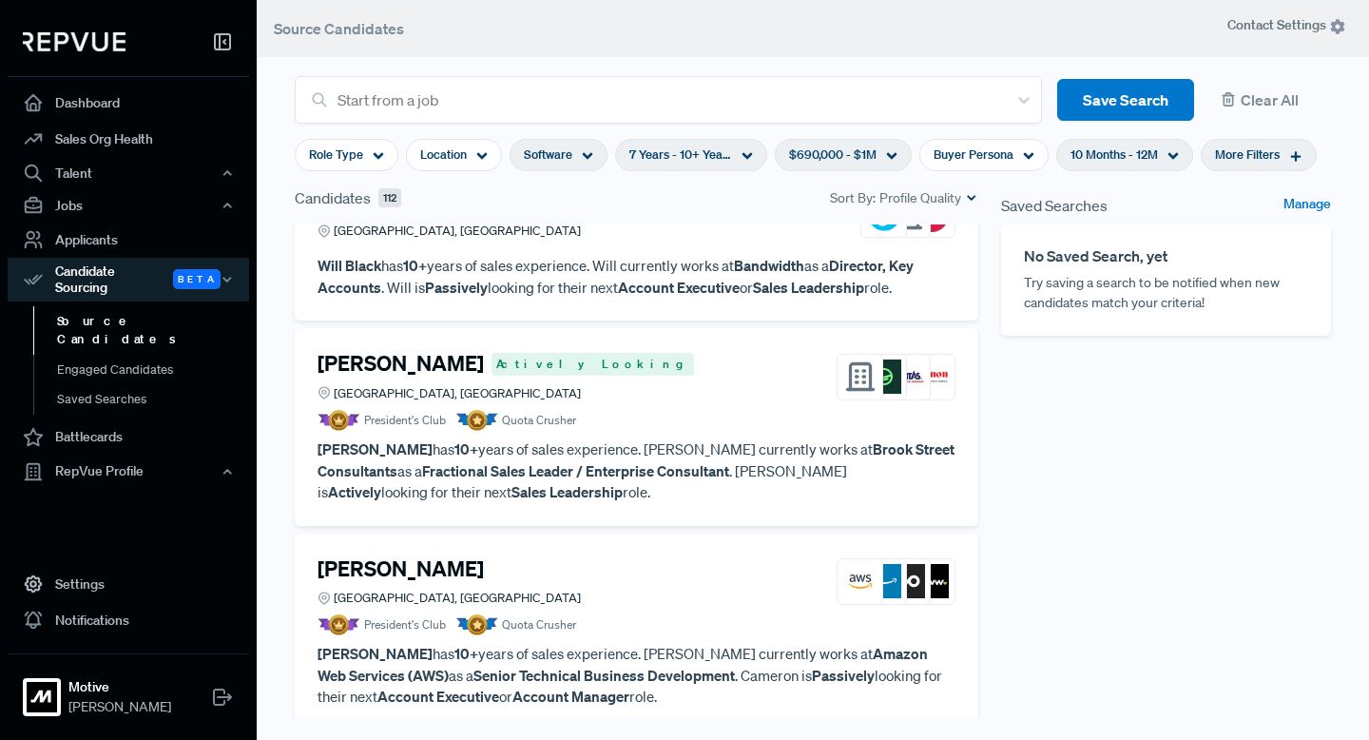
click at [464, 556] on h4 "[PERSON_NAME]" at bounding box center [400, 568] width 166 height 25
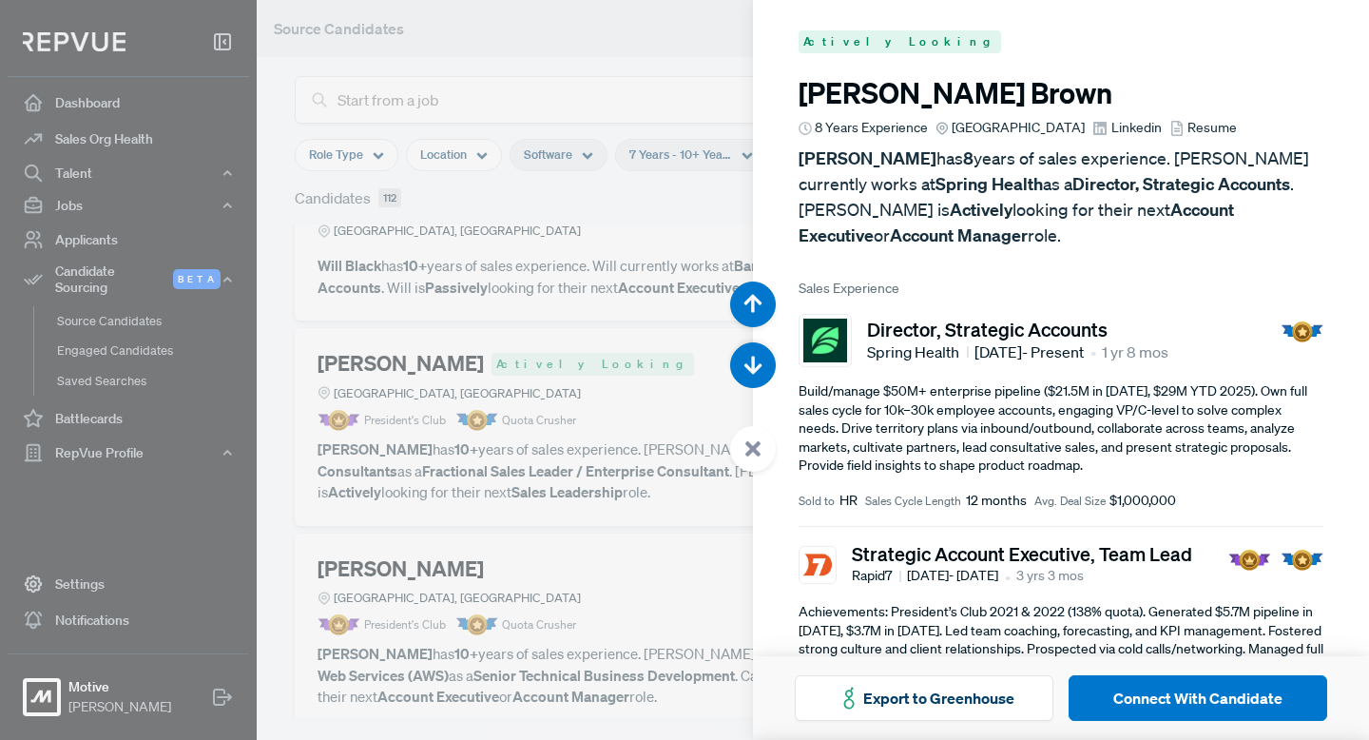
scroll to position [9614, 0]
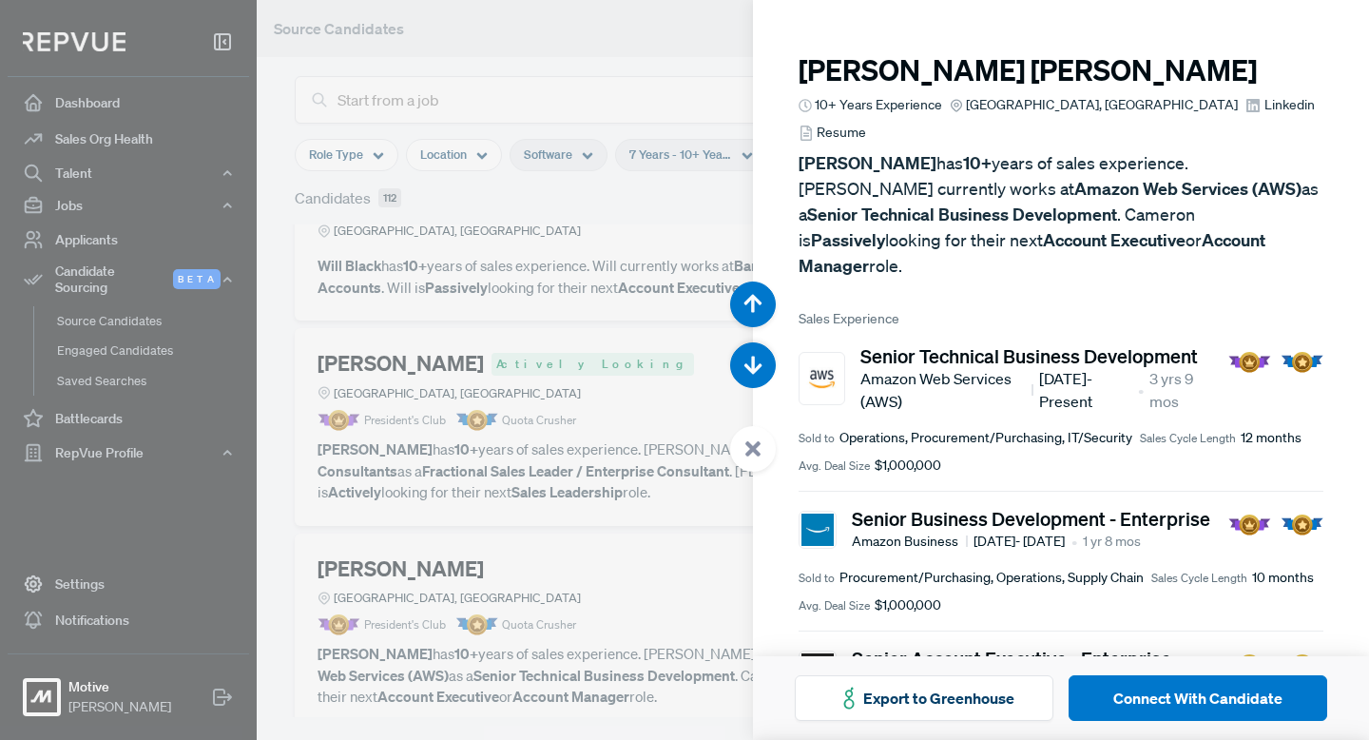
click at [753, 444] on icon at bounding box center [752, 448] width 17 height 17
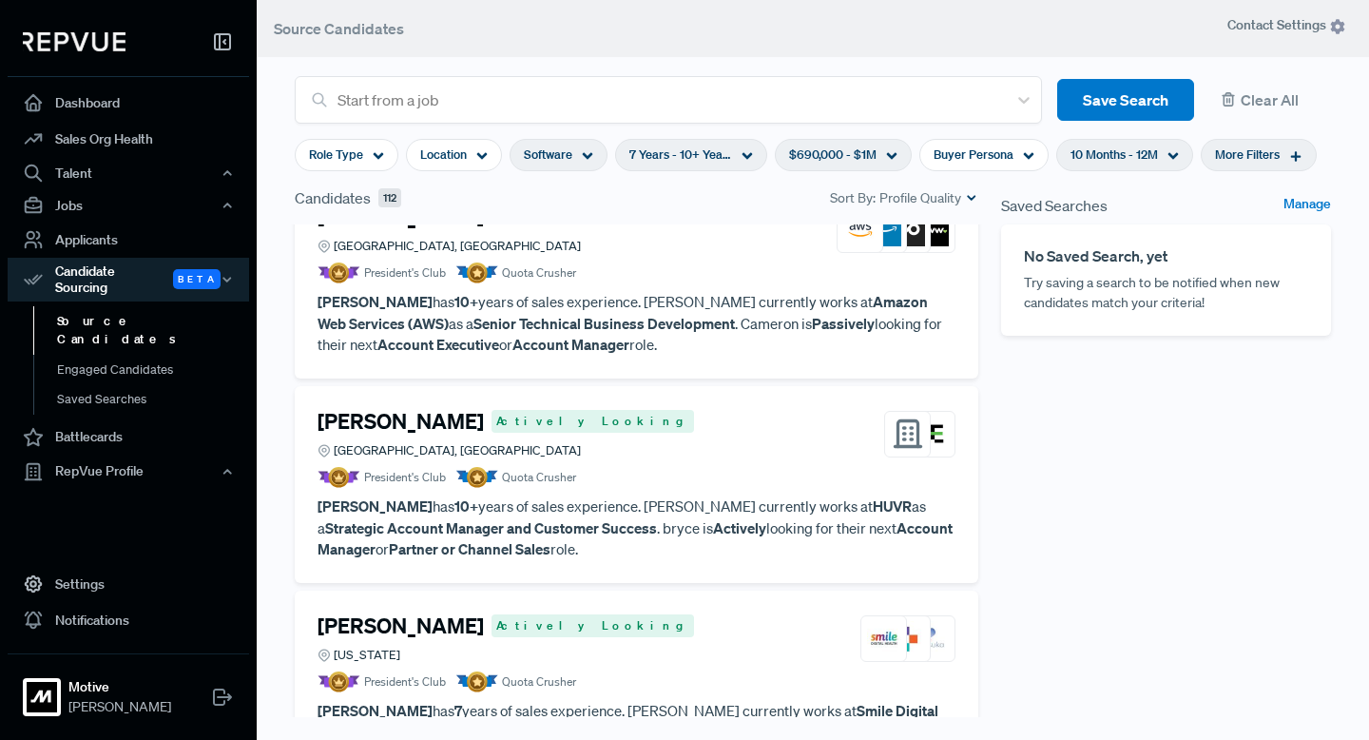
scroll to position [2455, 0]
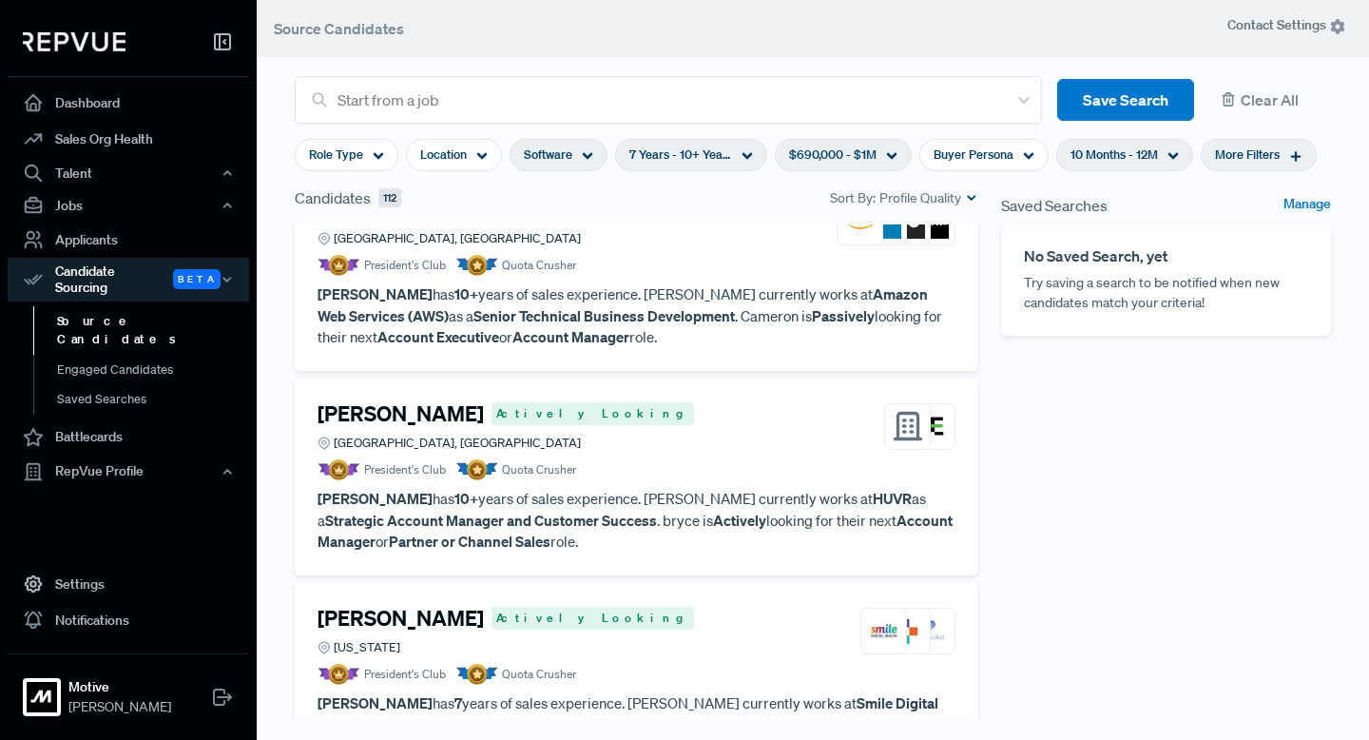
click at [397, 401] on h4 "[PERSON_NAME]" at bounding box center [400, 413] width 166 height 25
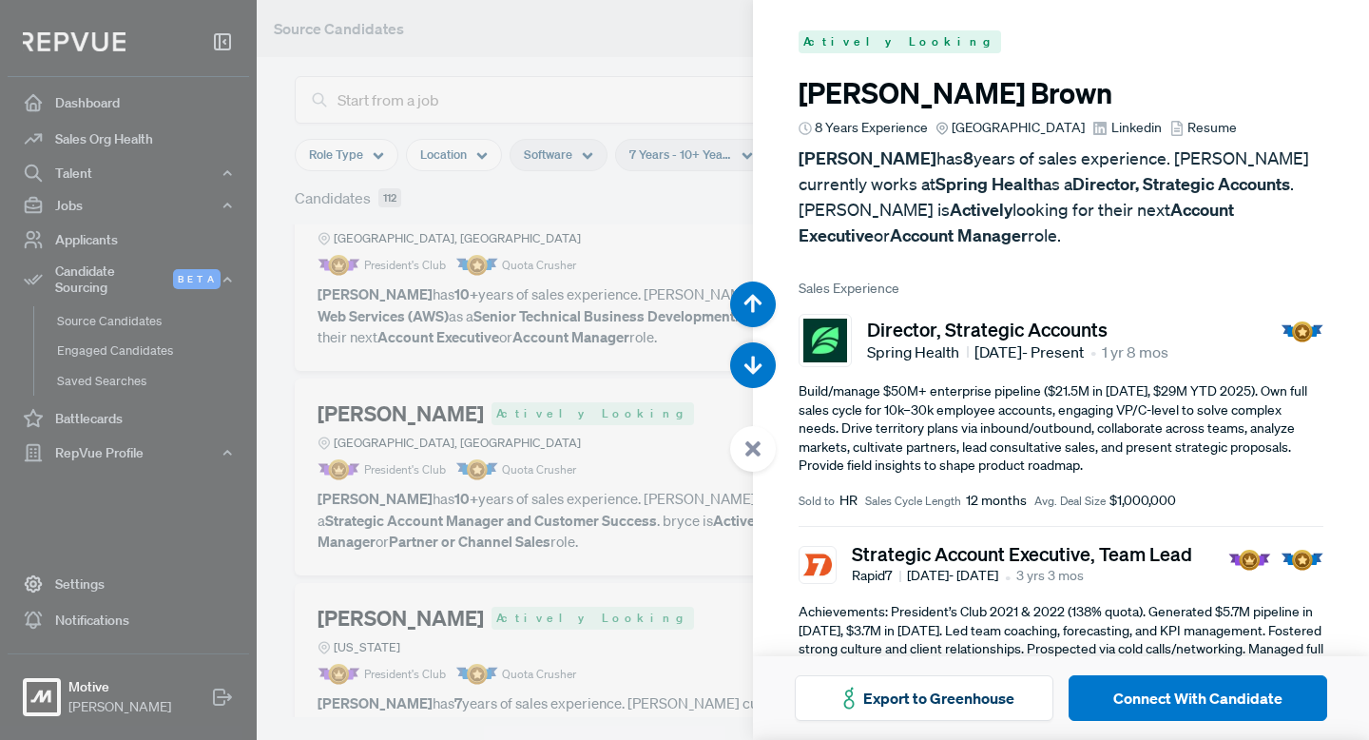
scroll to position [10354, 0]
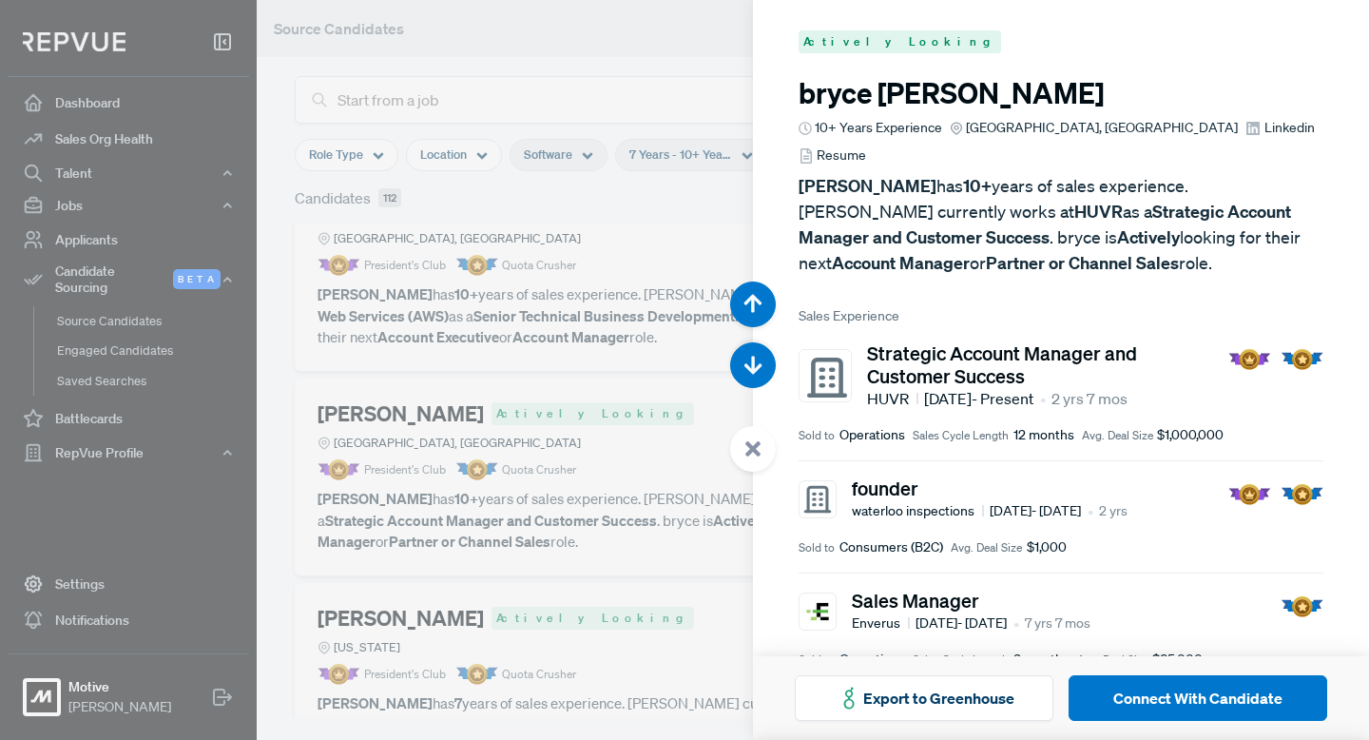
click at [751, 444] on use at bounding box center [752, 448] width 15 height 15
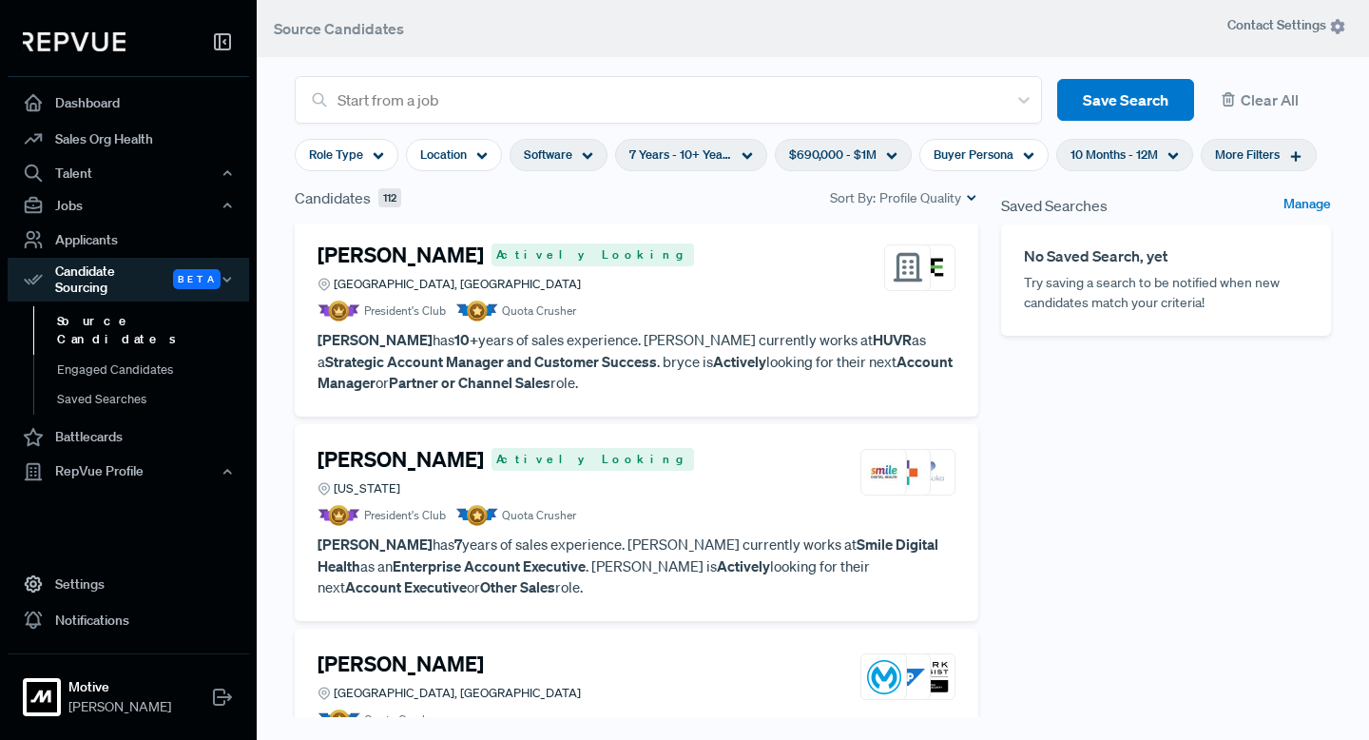
scroll to position [2637, 0]
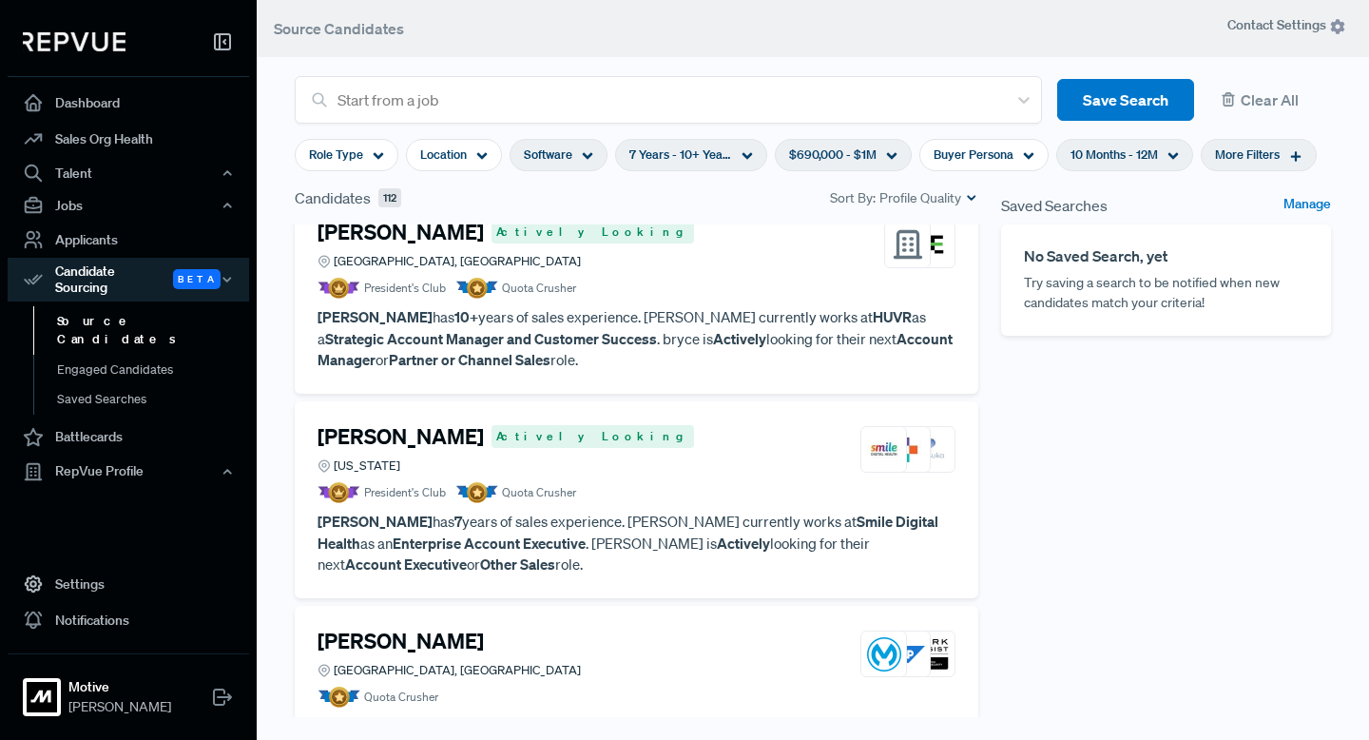
click at [414, 424] on h4 "[PERSON_NAME]" at bounding box center [400, 436] width 166 height 25
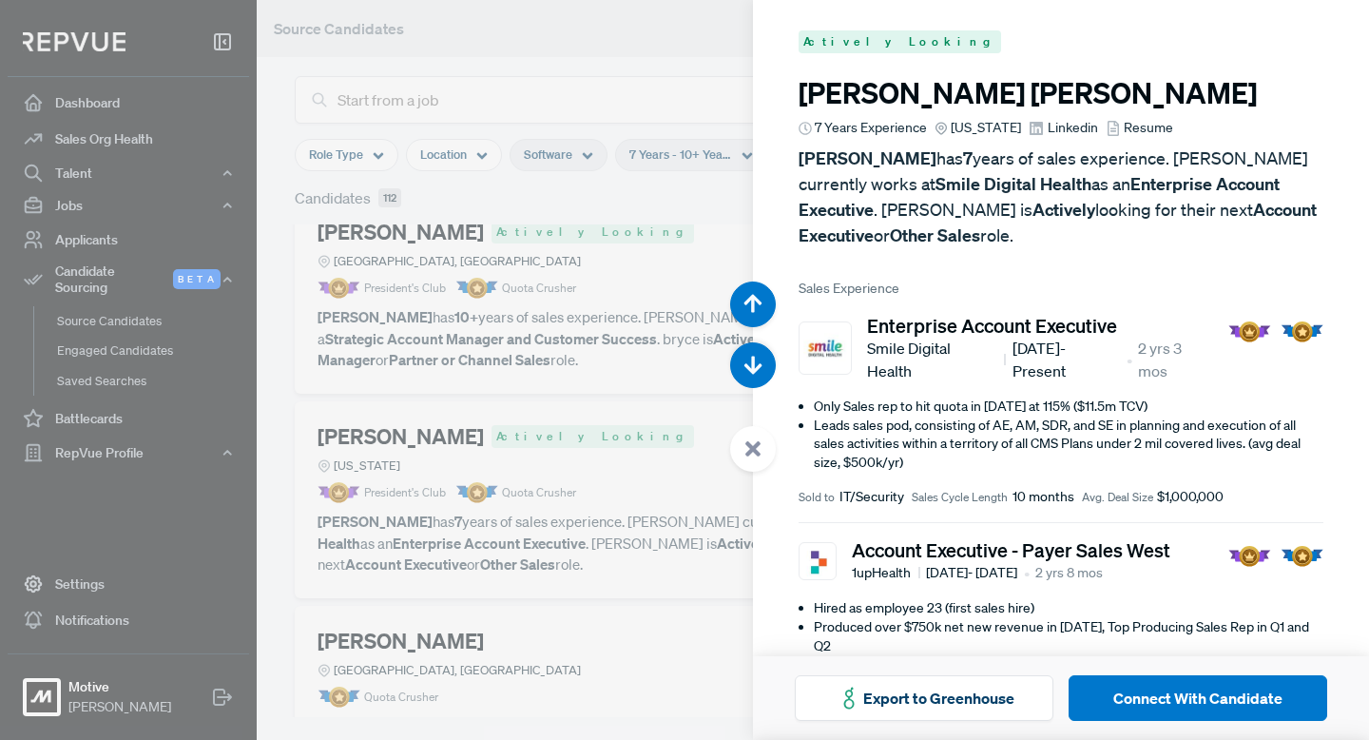
click at [748, 451] on use at bounding box center [752, 448] width 15 height 15
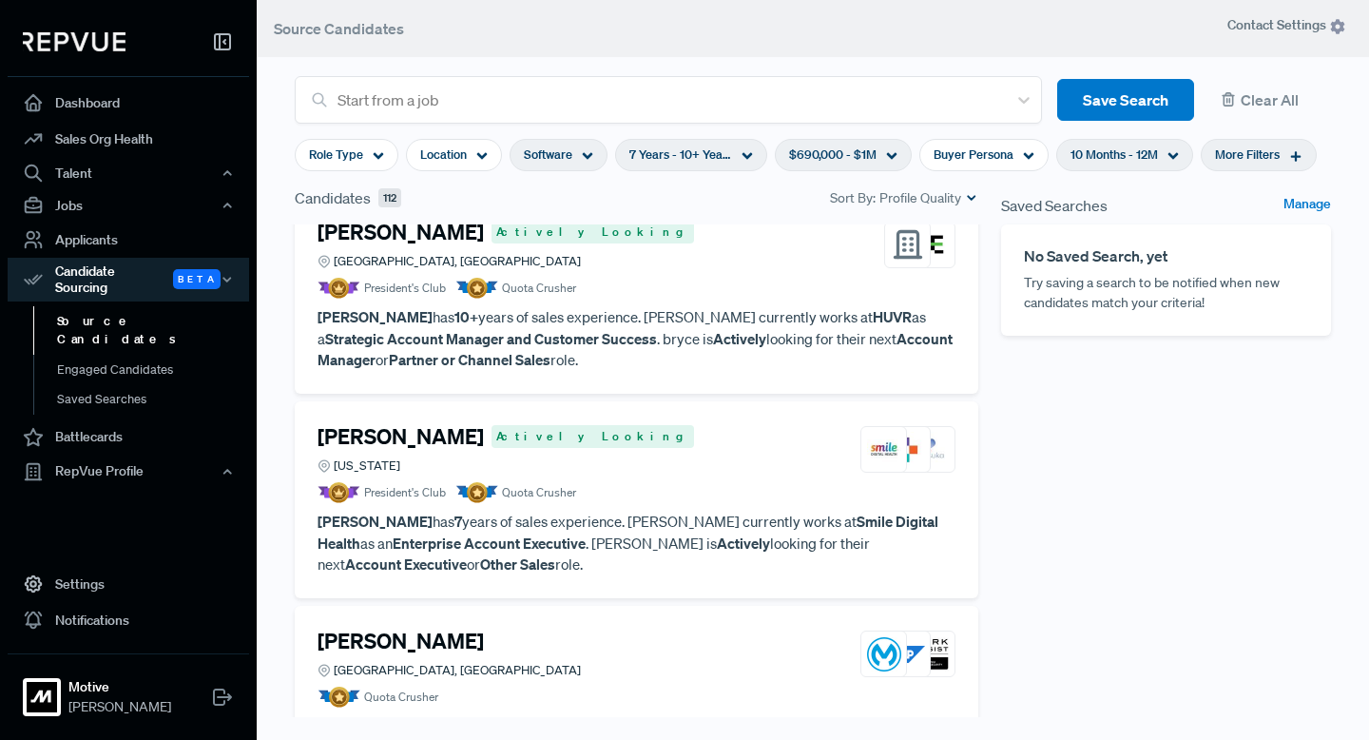
click at [373, 628] on h4 "[PERSON_NAME]" at bounding box center [400, 640] width 166 height 25
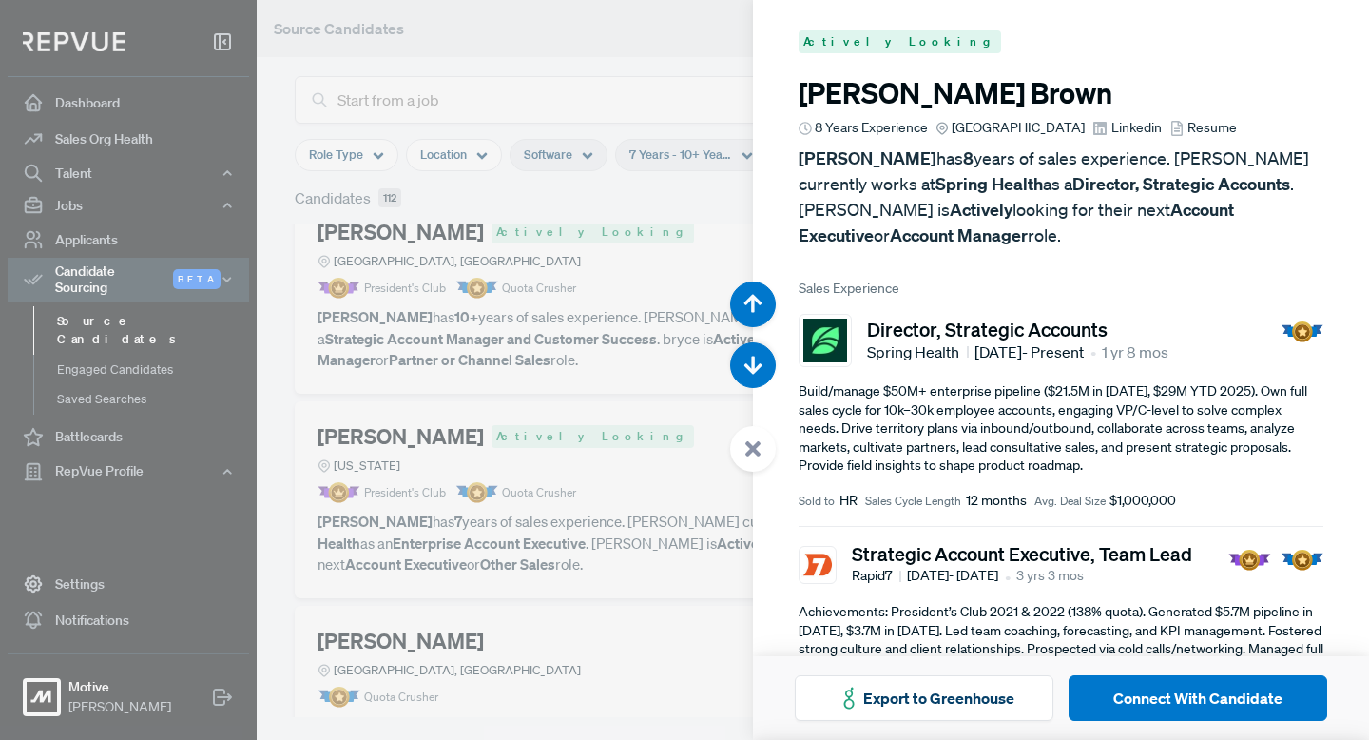
scroll to position [11833, 0]
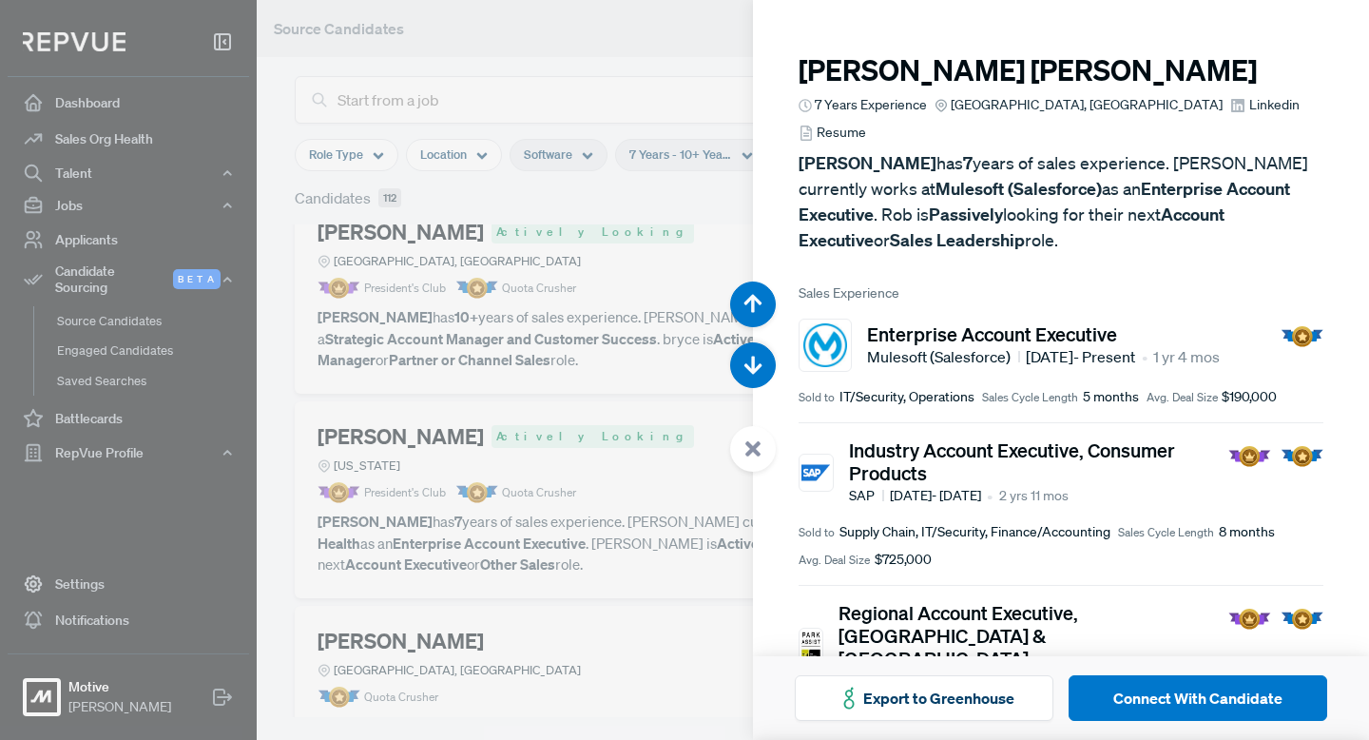
click at [754, 447] on use at bounding box center [752, 448] width 15 height 15
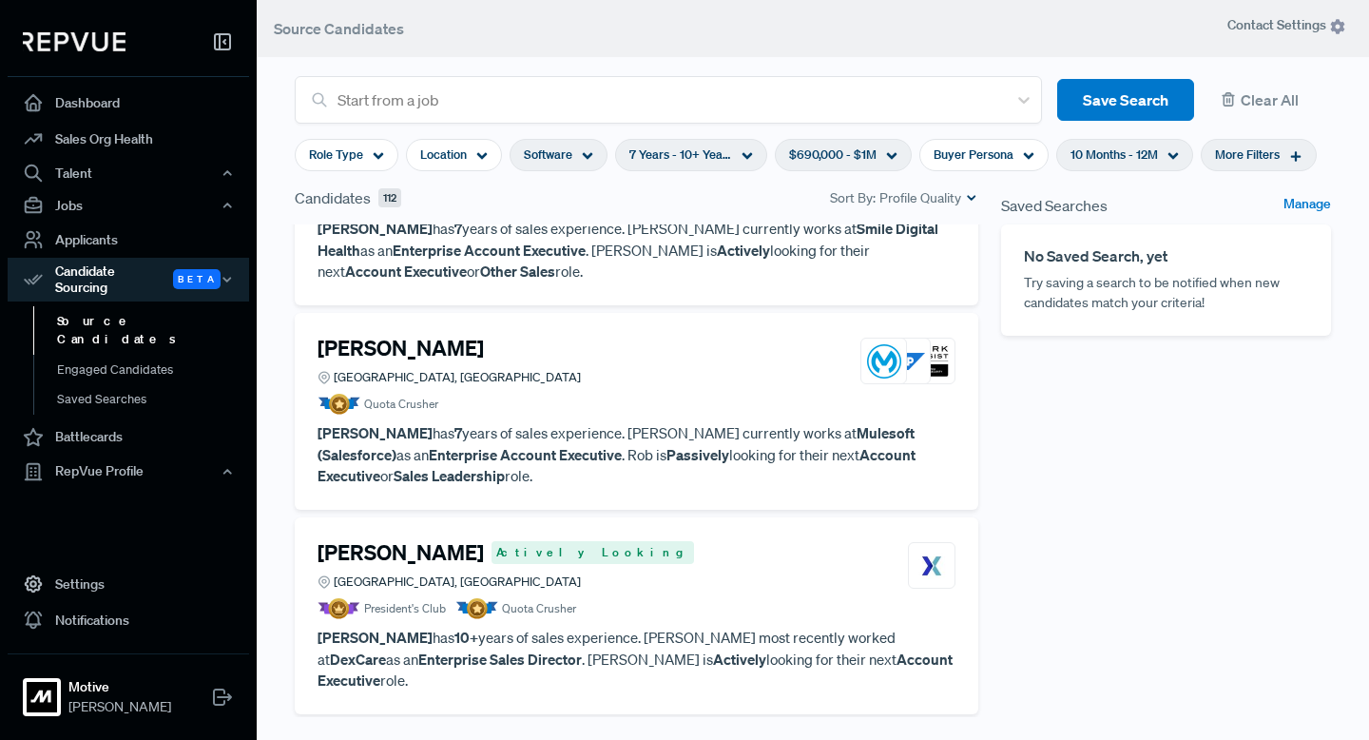
scroll to position [2951, 0]
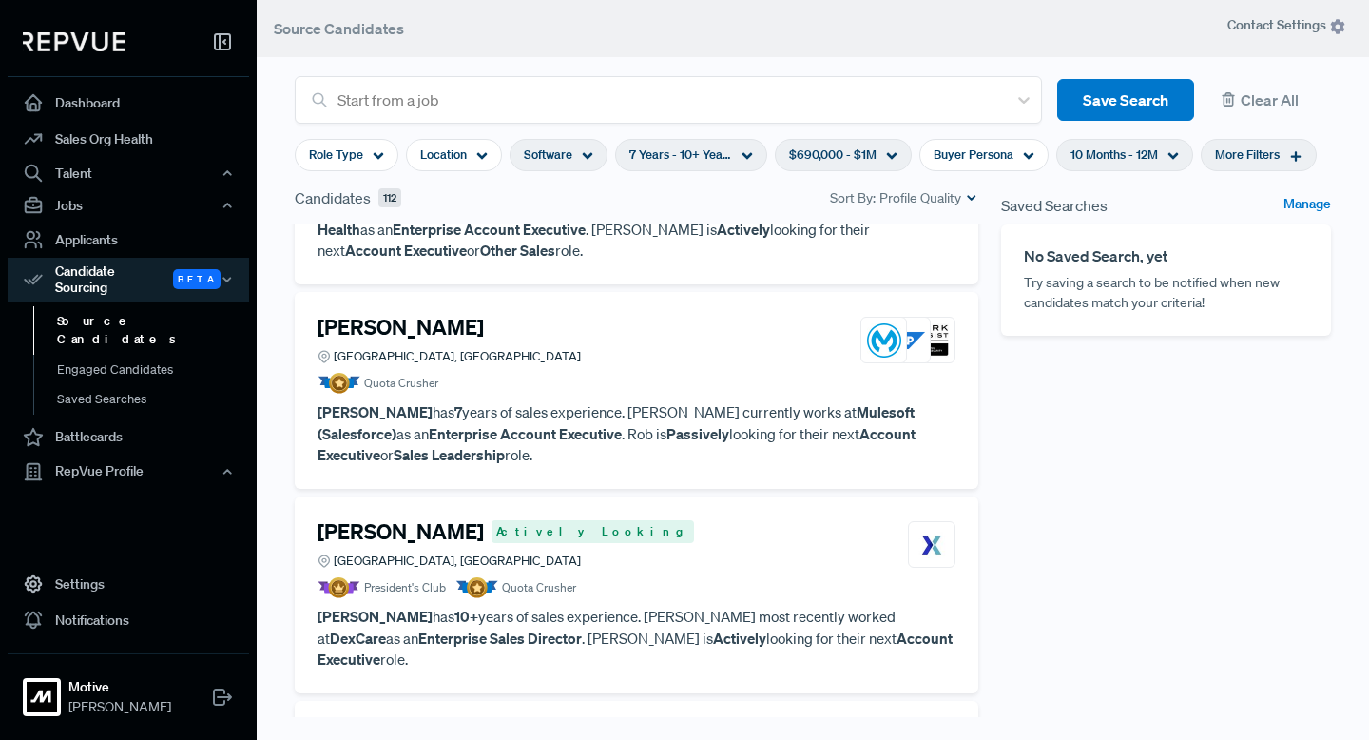
click at [392, 519] on h4 "[PERSON_NAME]" at bounding box center [400, 531] width 166 height 25
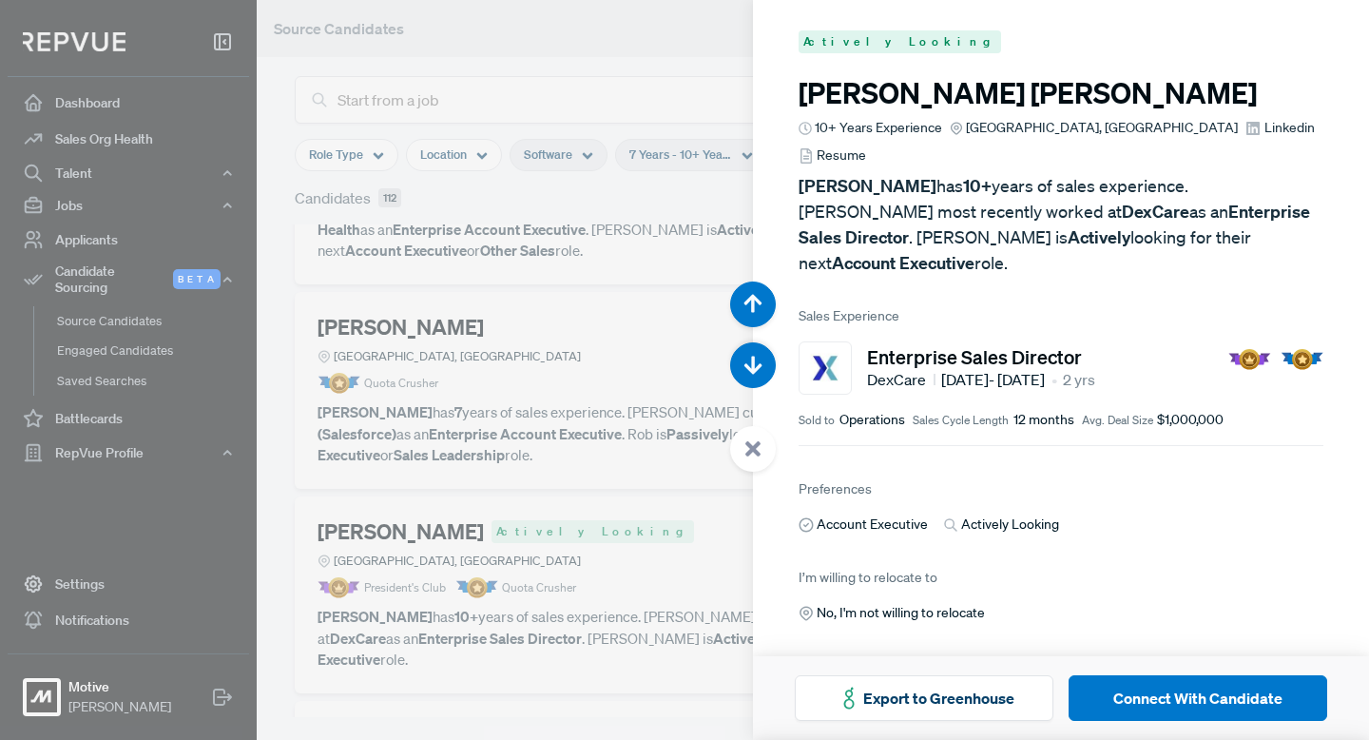
click at [1264, 128] on span "Linkedin" at bounding box center [1289, 128] width 50 height 20
click at [753, 449] on use at bounding box center [752, 448] width 15 height 15
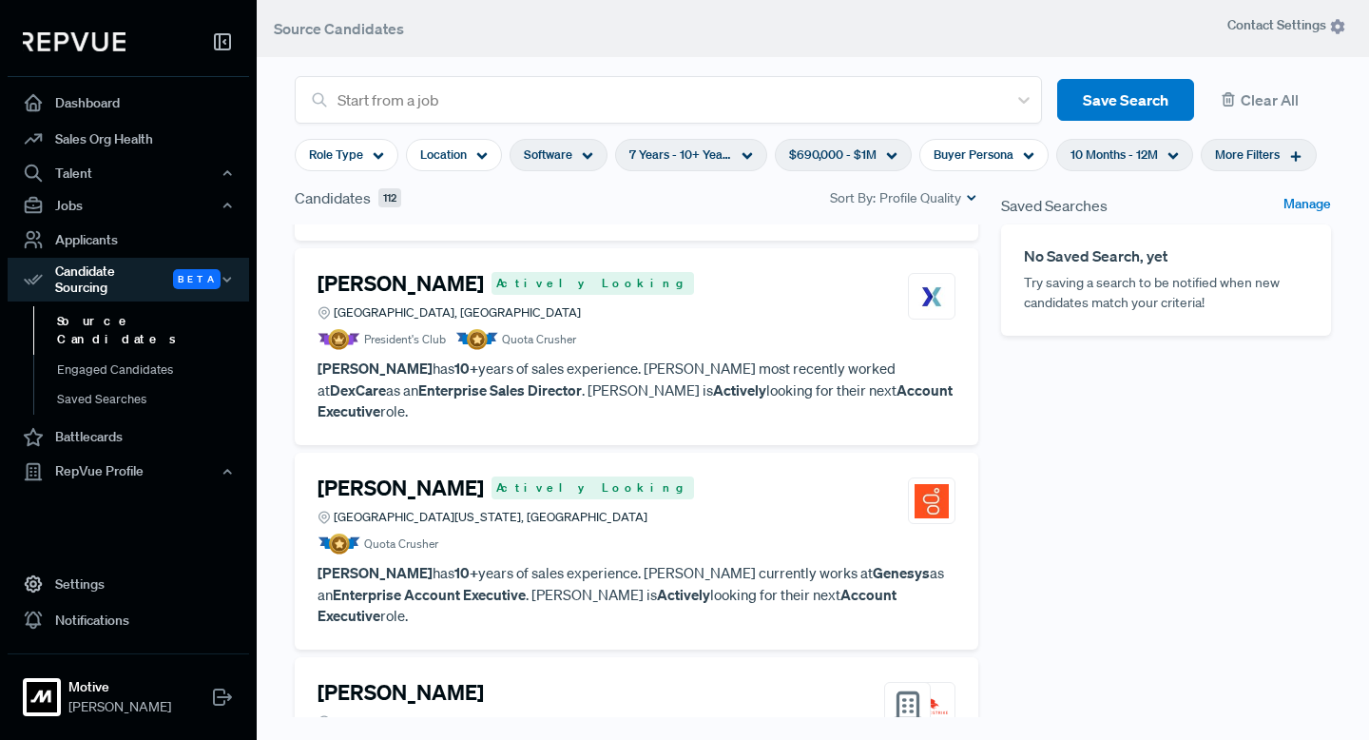
scroll to position [3202, 0]
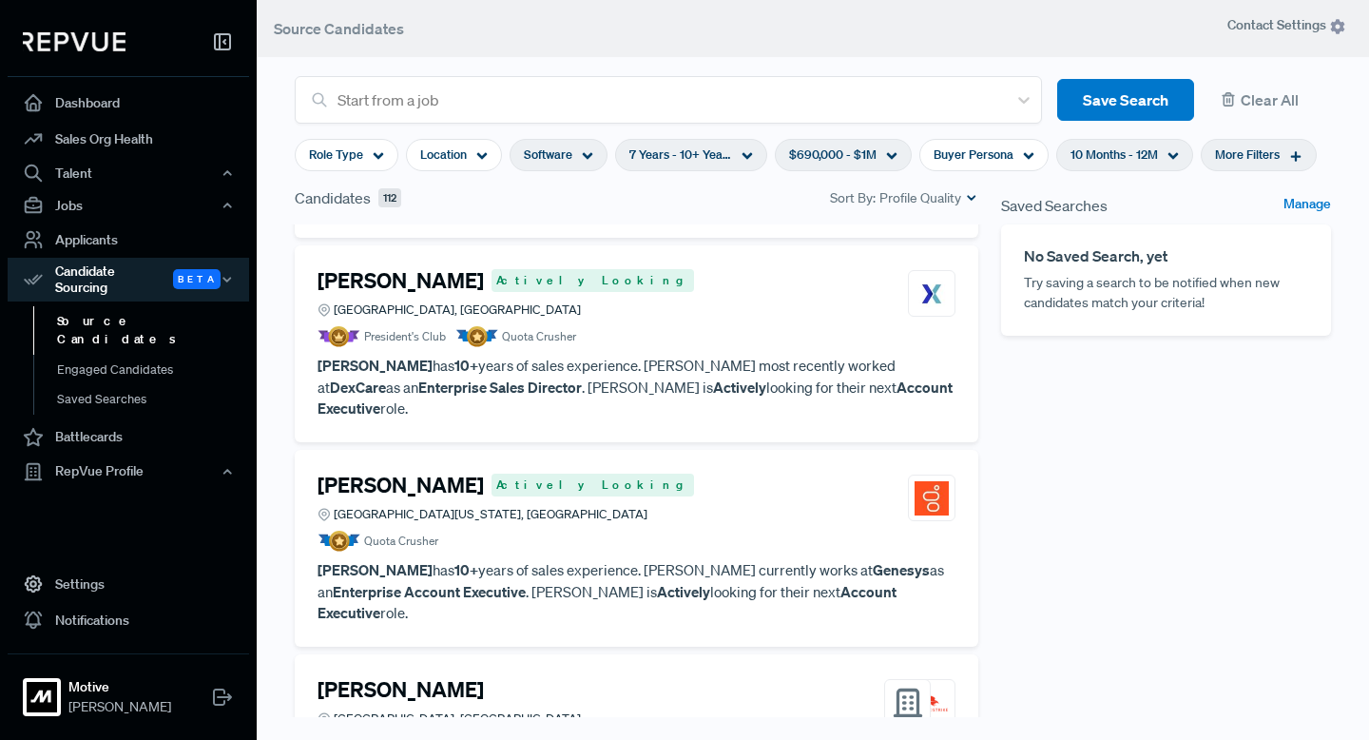
click at [416, 472] on h4 "[PERSON_NAME]" at bounding box center [400, 484] width 166 height 25
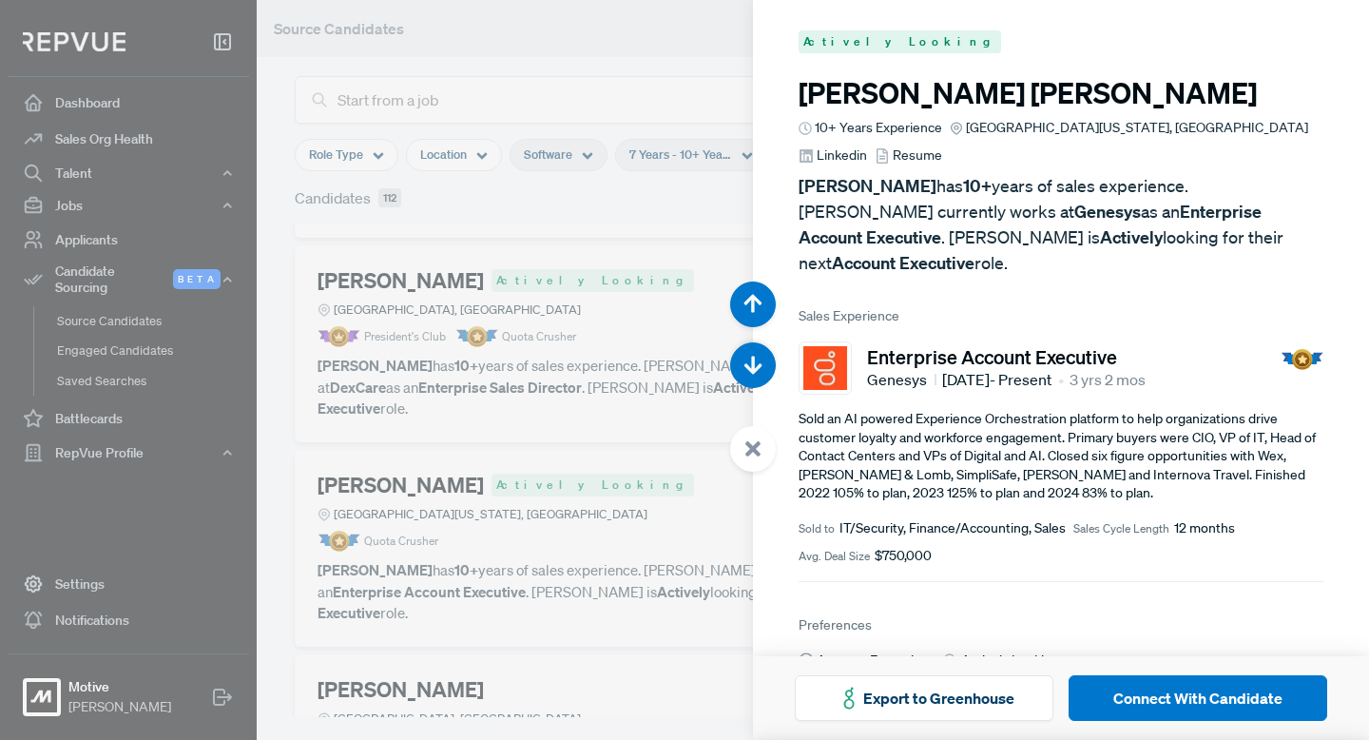
click at [867, 145] on span "Linkedin" at bounding box center [842, 155] width 50 height 20
click at [755, 452] on use at bounding box center [752, 448] width 15 height 15
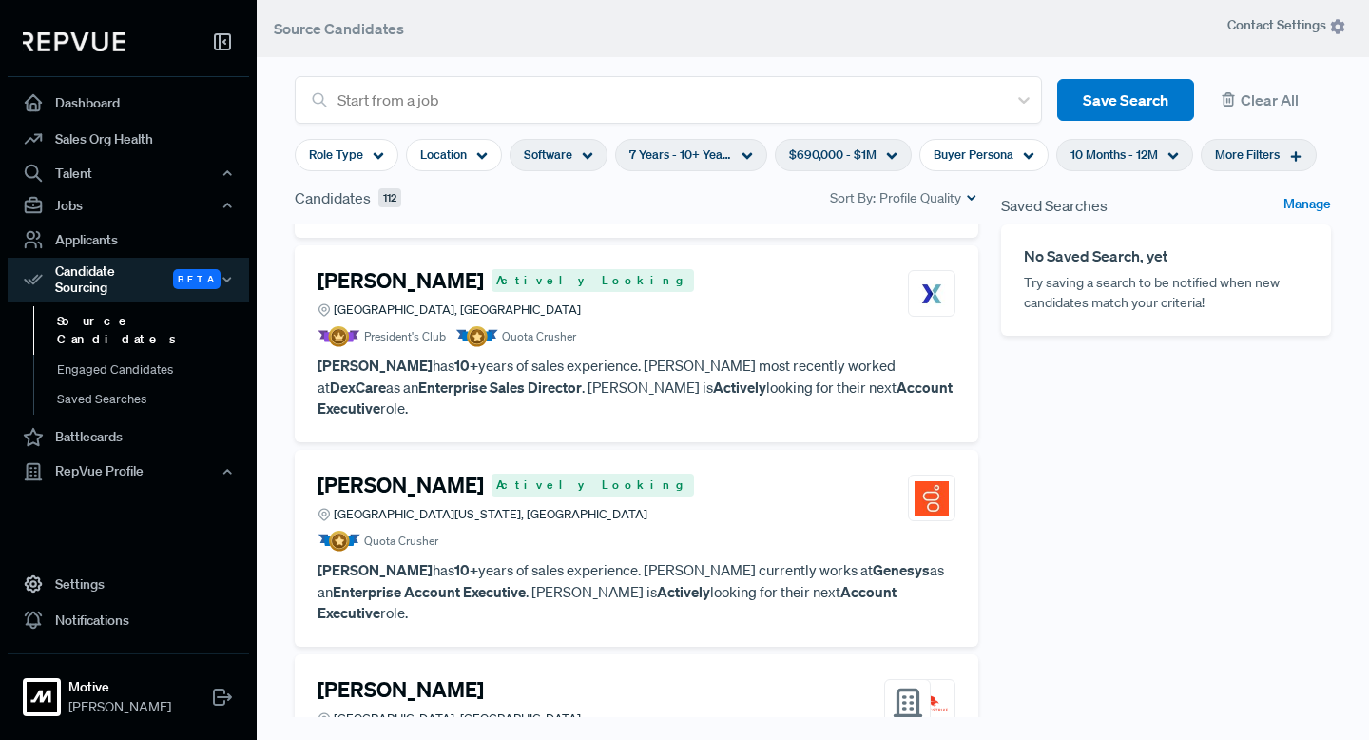
click at [414, 677] on h4 "[PERSON_NAME]" at bounding box center [400, 689] width 166 height 25
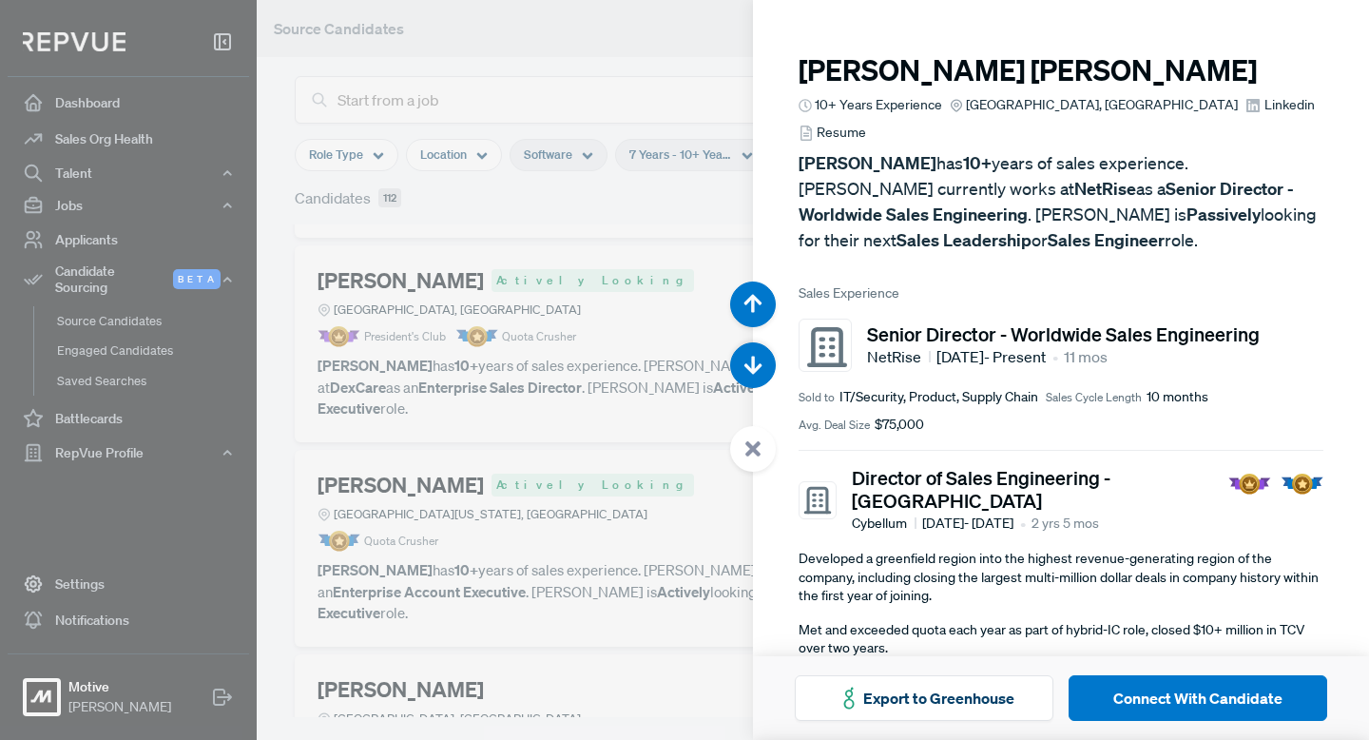
click at [757, 450] on icon at bounding box center [752, 448] width 17 height 17
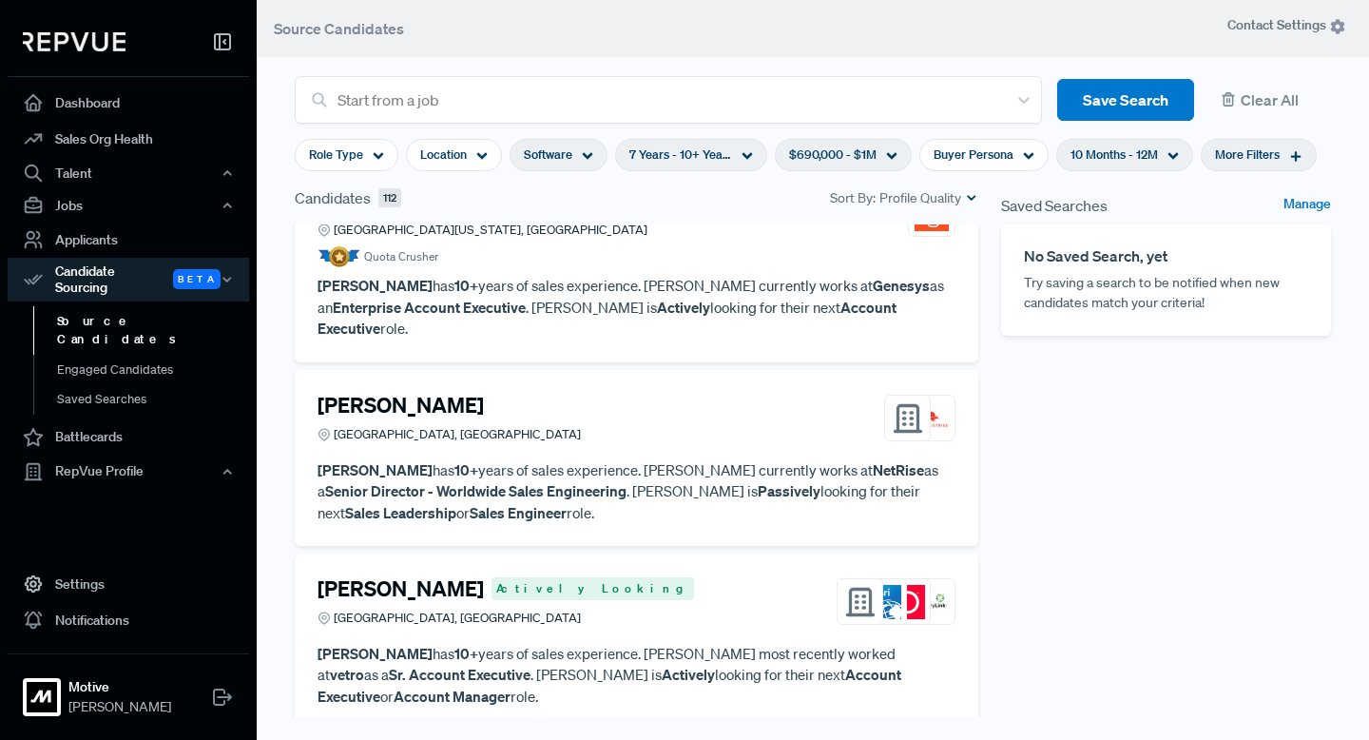
scroll to position [3488, 0]
click at [415, 574] on h4 "[PERSON_NAME]" at bounding box center [400, 586] width 166 height 25
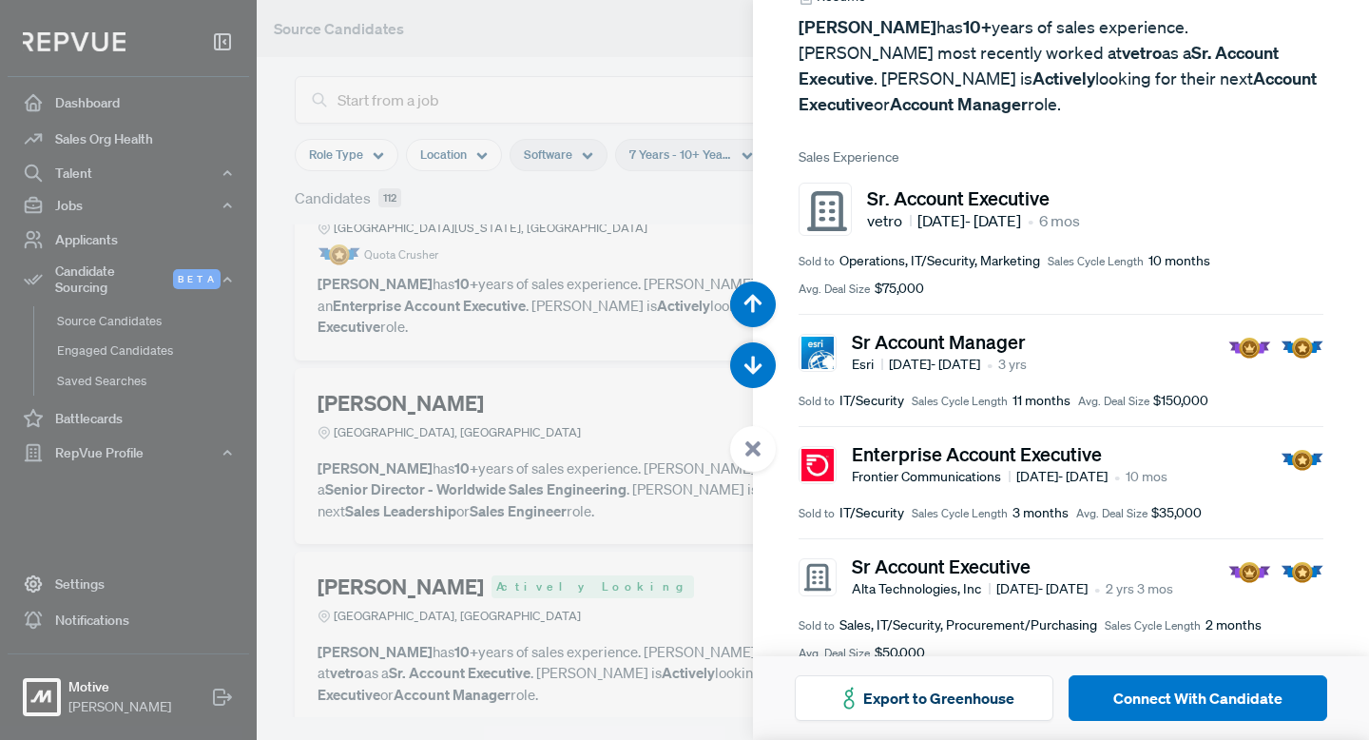
scroll to position [164, 0]
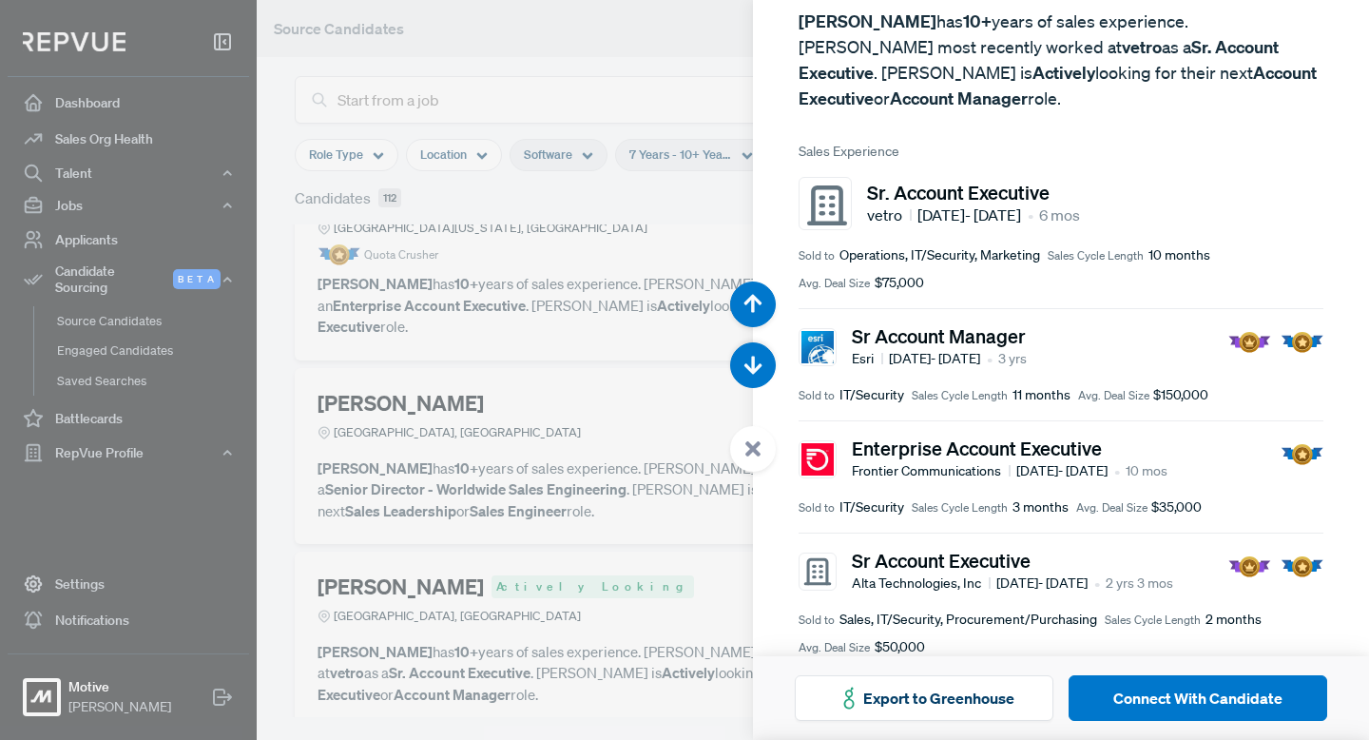
click at [749, 456] on icon at bounding box center [752, 448] width 17 height 17
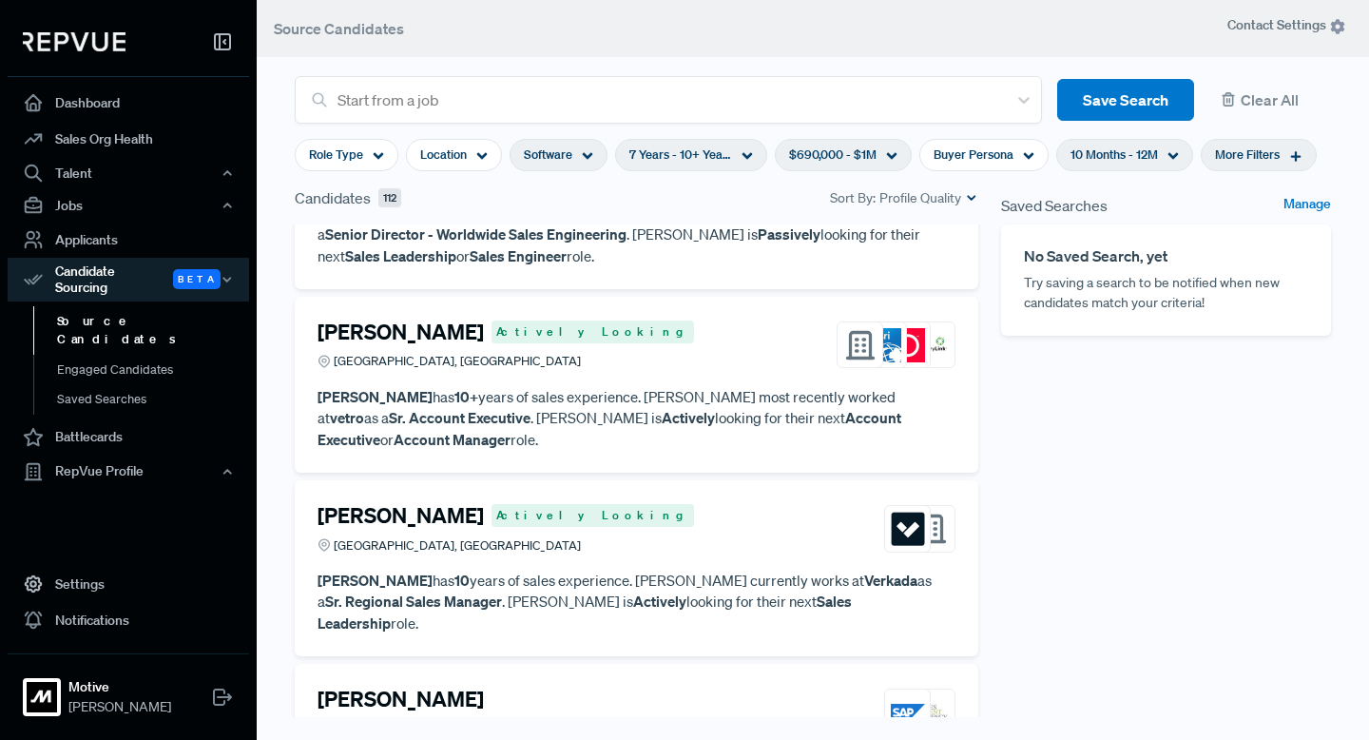
scroll to position [3747, 0]
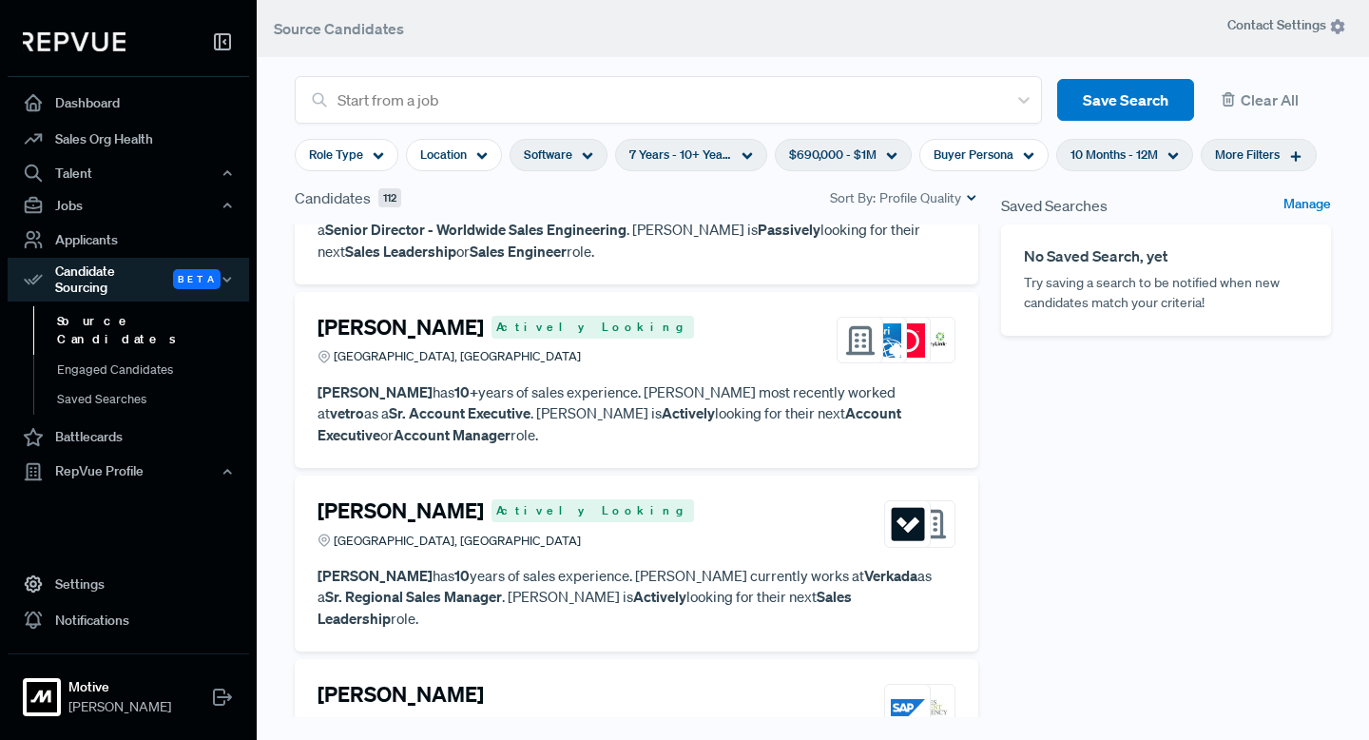
click at [339, 498] on h4 "[PERSON_NAME]" at bounding box center [400, 510] width 166 height 25
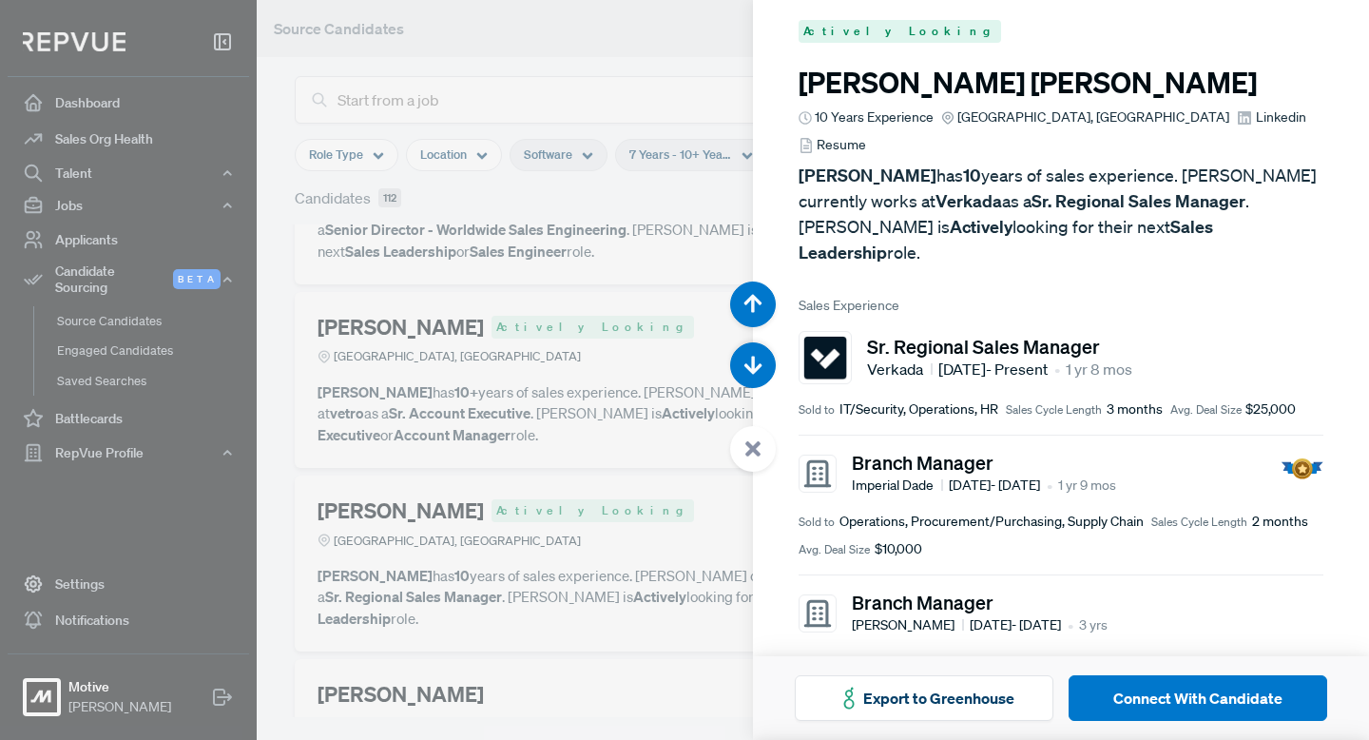
scroll to position [11, 0]
click at [754, 448] on use at bounding box center [752, 448] width 15 height 15
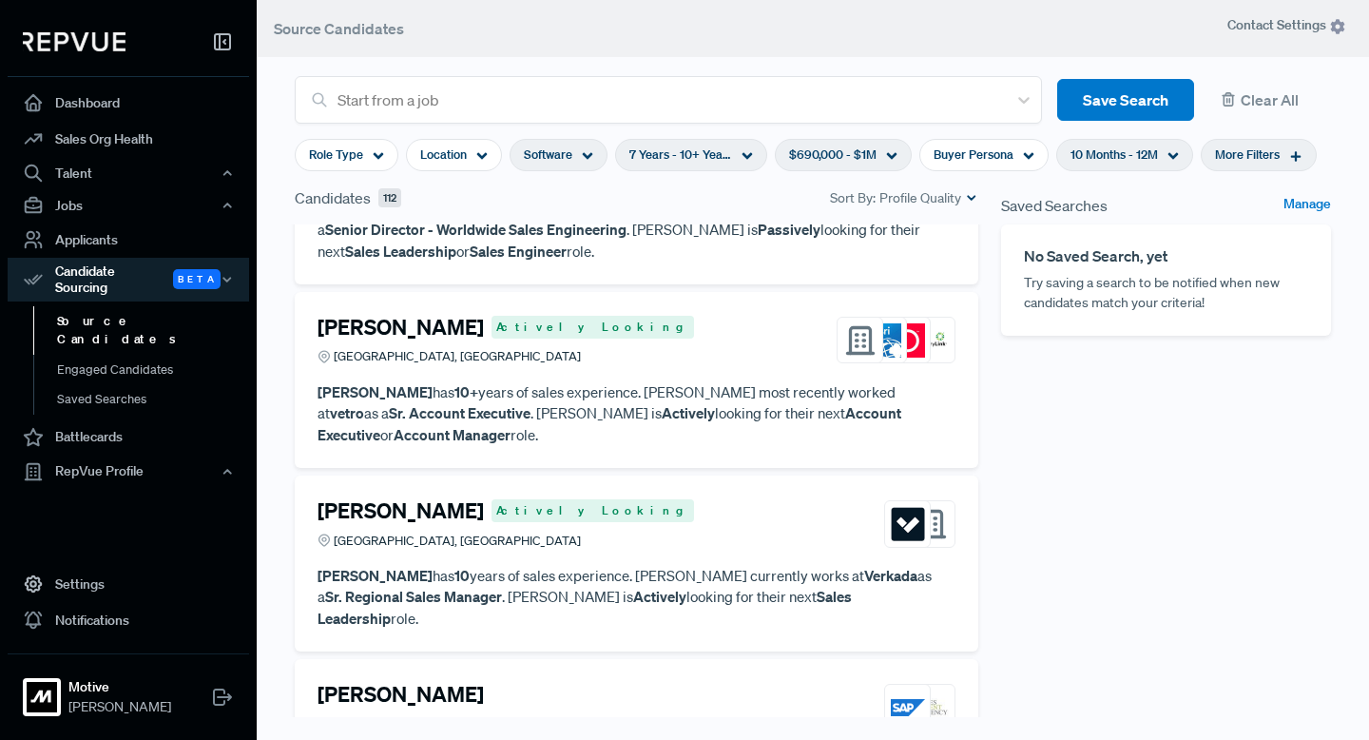
click at [429, 682] on h4 "[PERSON_NAME]" at bounding box center [400, 694] width 166 height 25
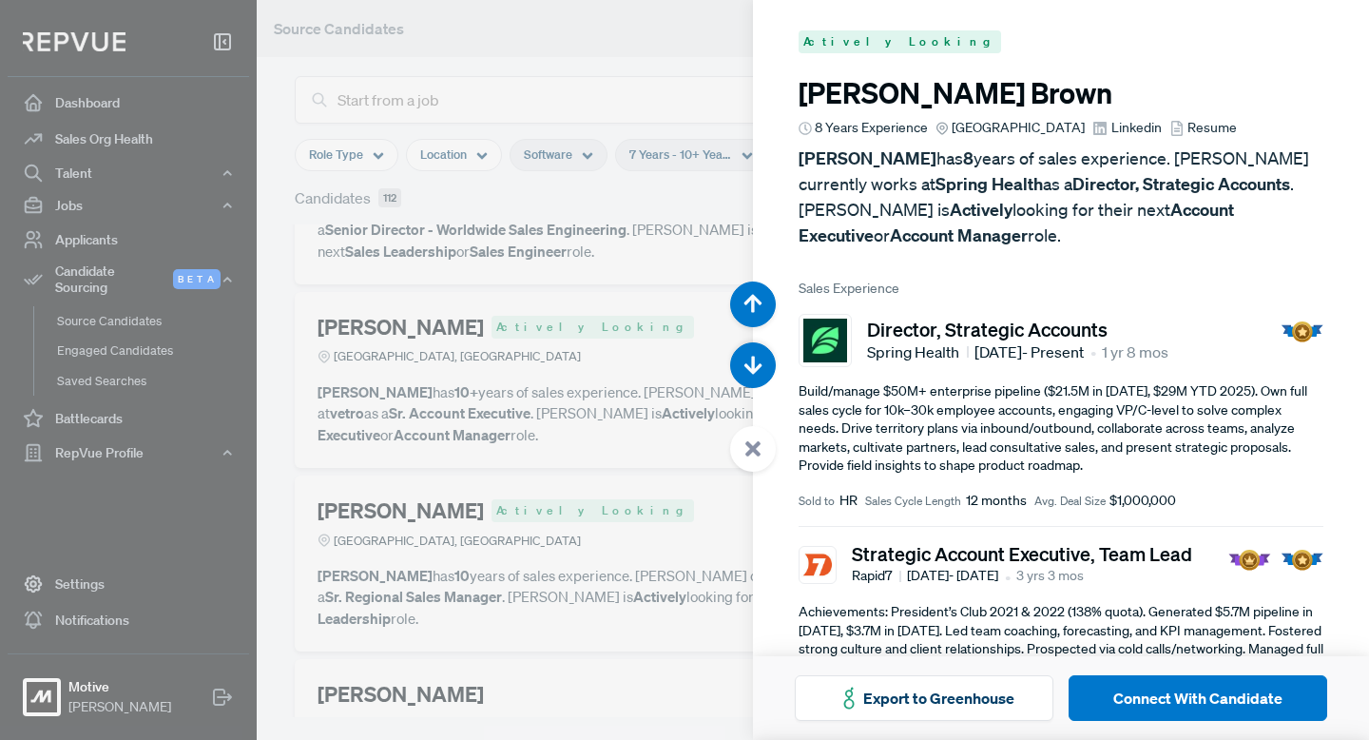
scroll to position [16270, 0]
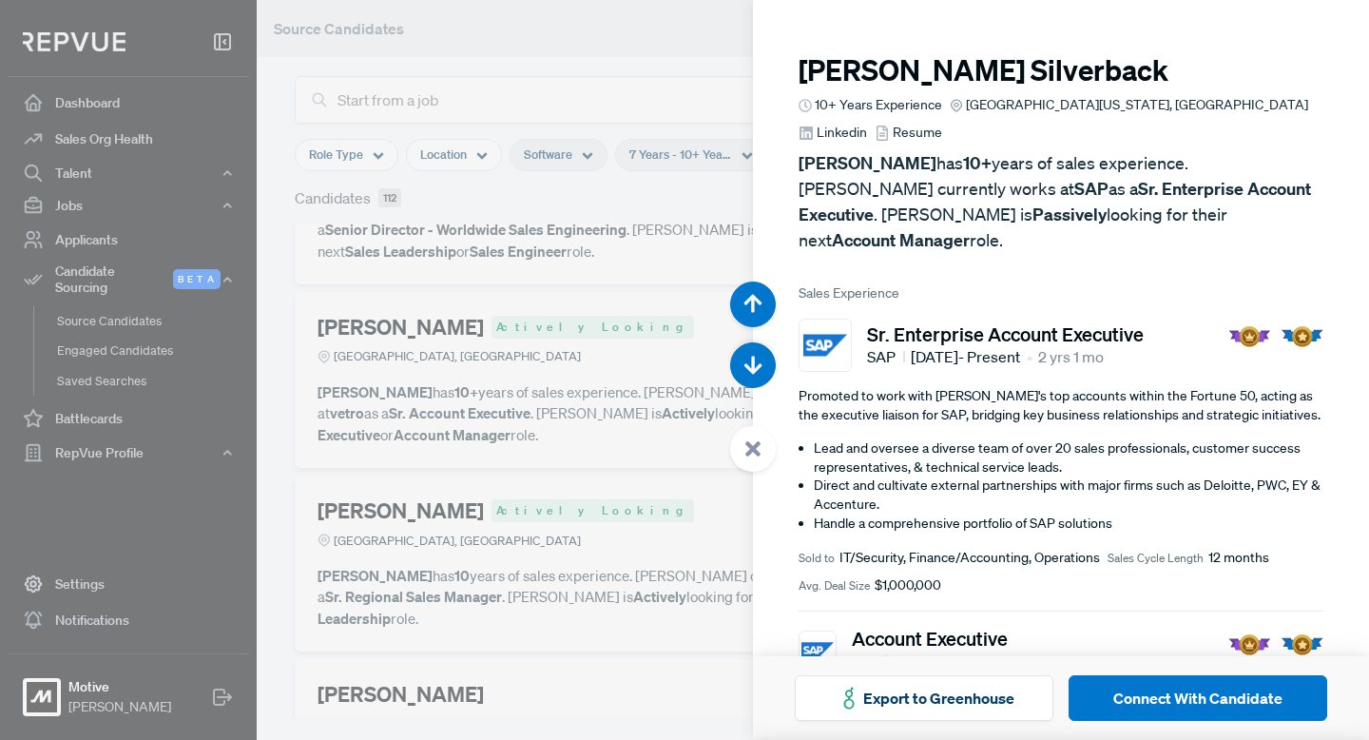
click at [744, 456] on icon at bounding box center [752, 448] width 17 height 17
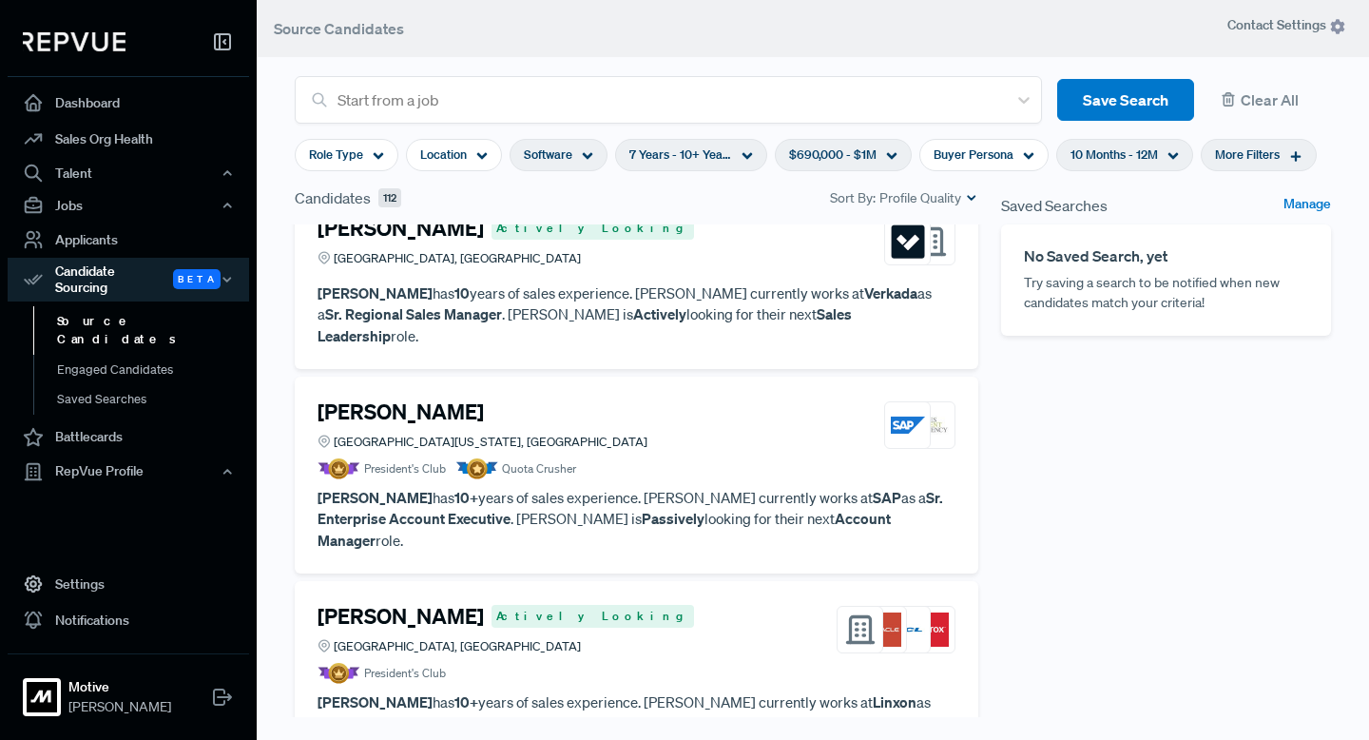
scroll to position [4031, 0]
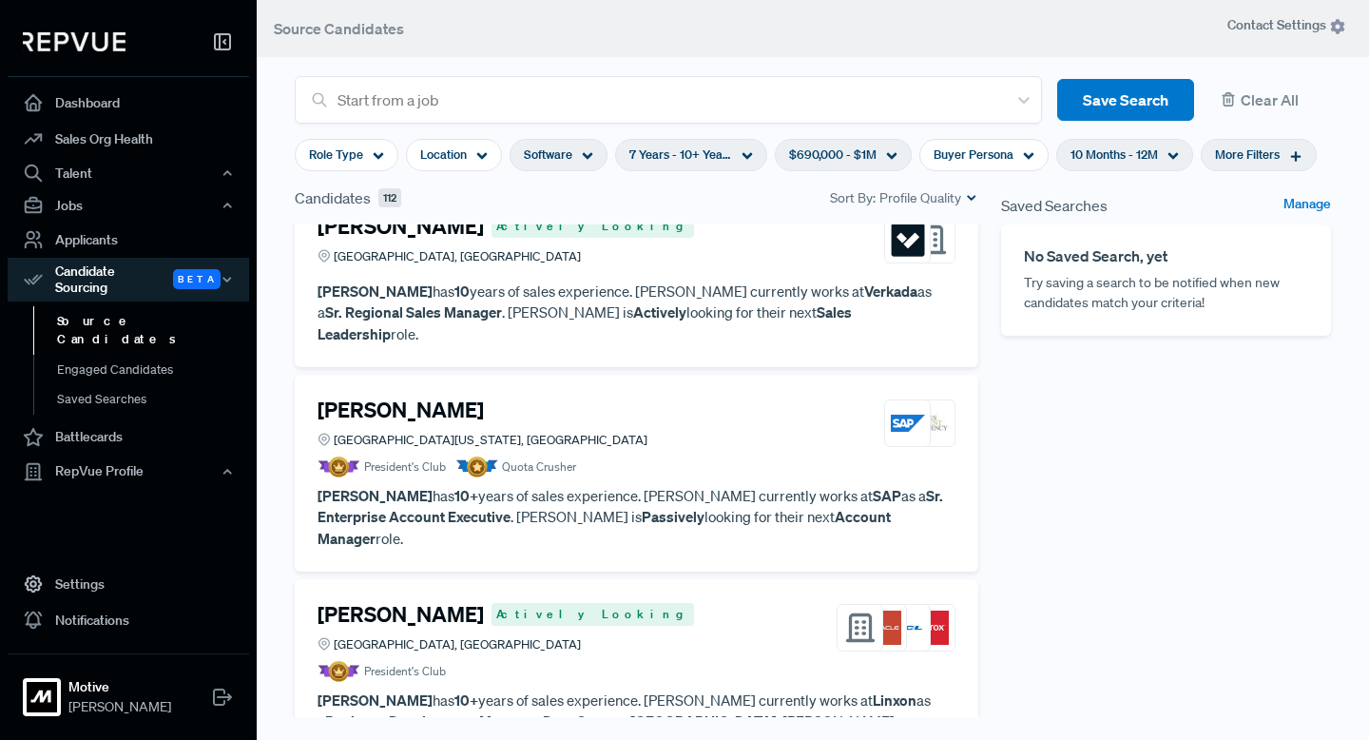
click at [364, 602] on h4 "[PERSON_NAME]" at bounding box center [400, 614] width 166 height 25
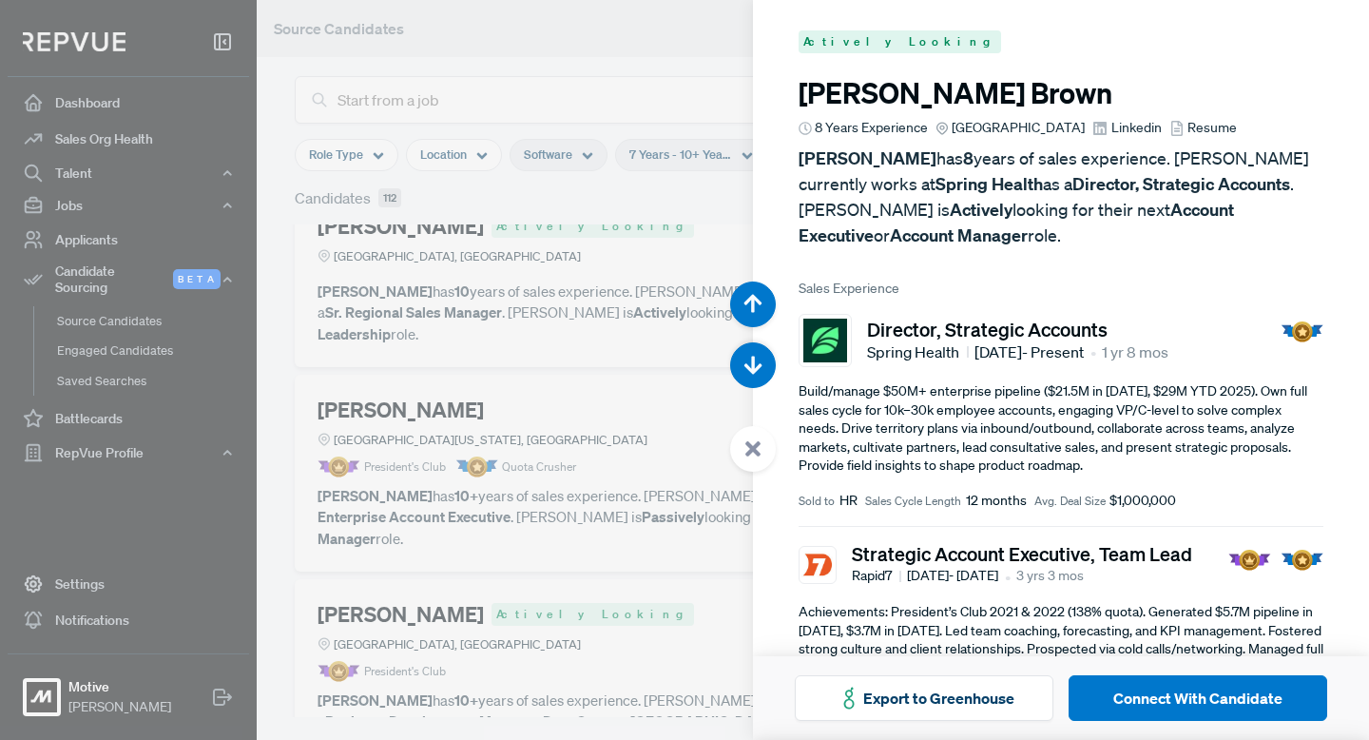
scroll to position [17010, 0]
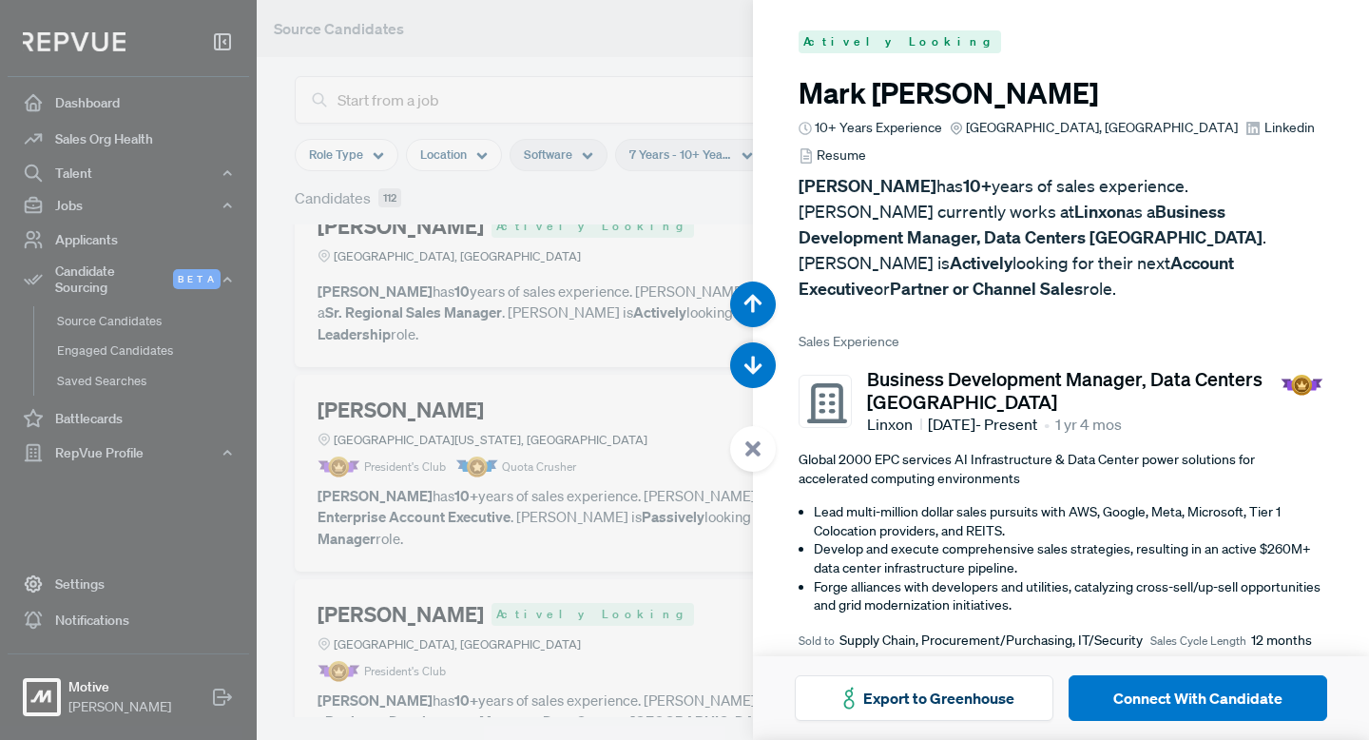
click at [757, 452] on use at bounding box center [752, 448] width 15 height 15
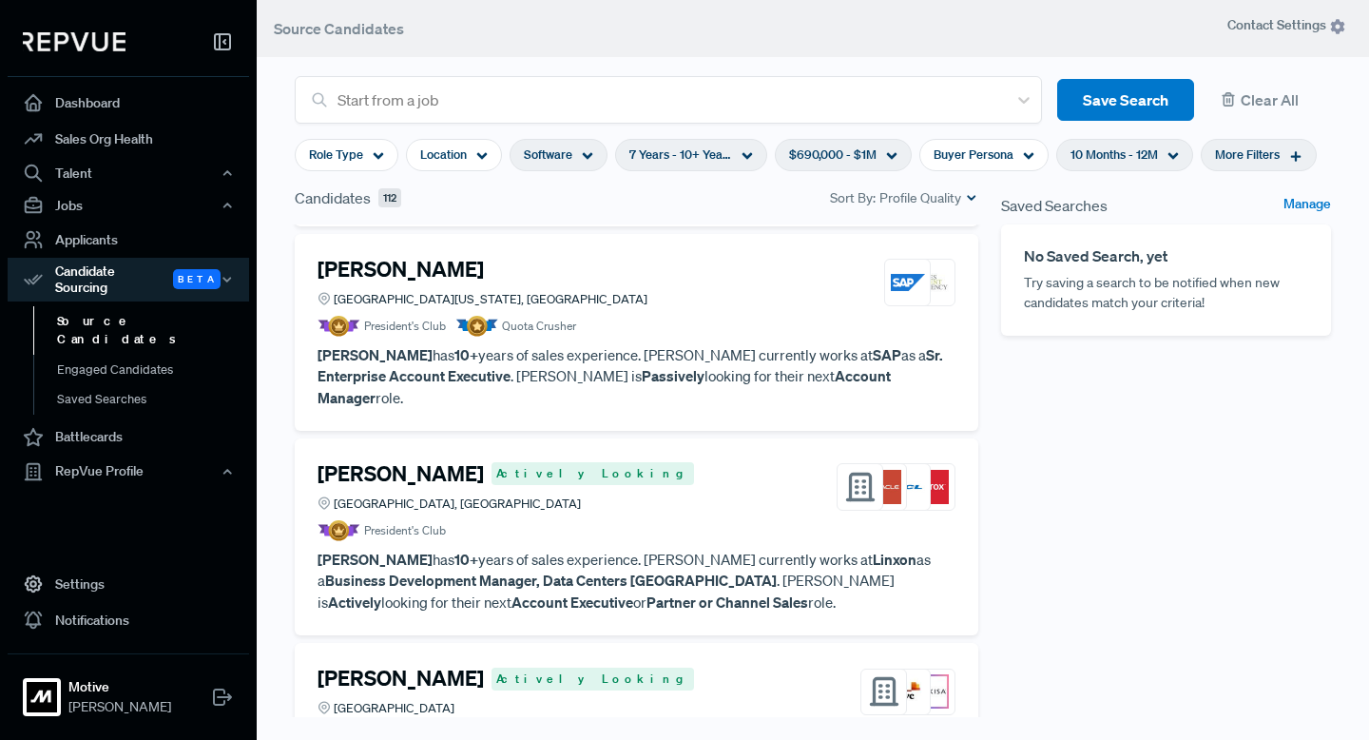
scroll to position [4226, 0]
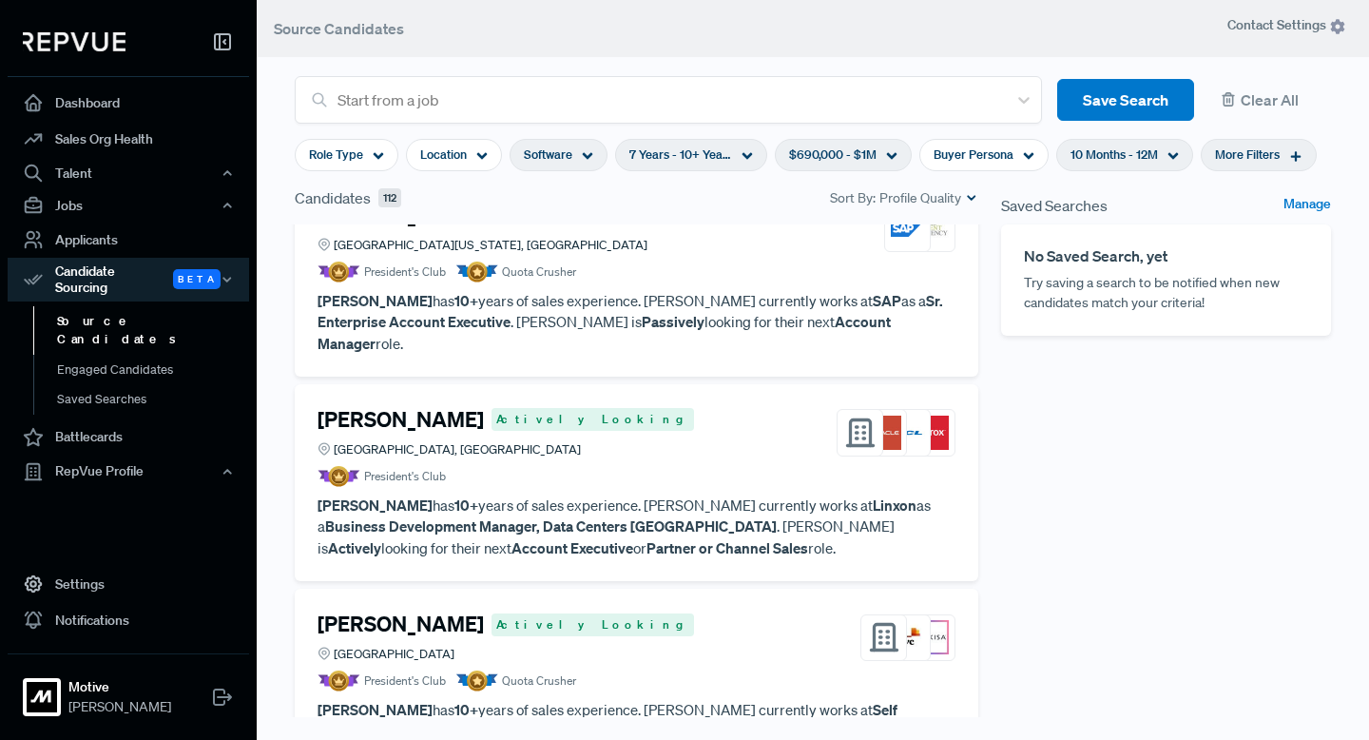
click at [435, 611] on h4 "[PERSON_NAME]" at bounding box center [400, 623] width 166 height 25
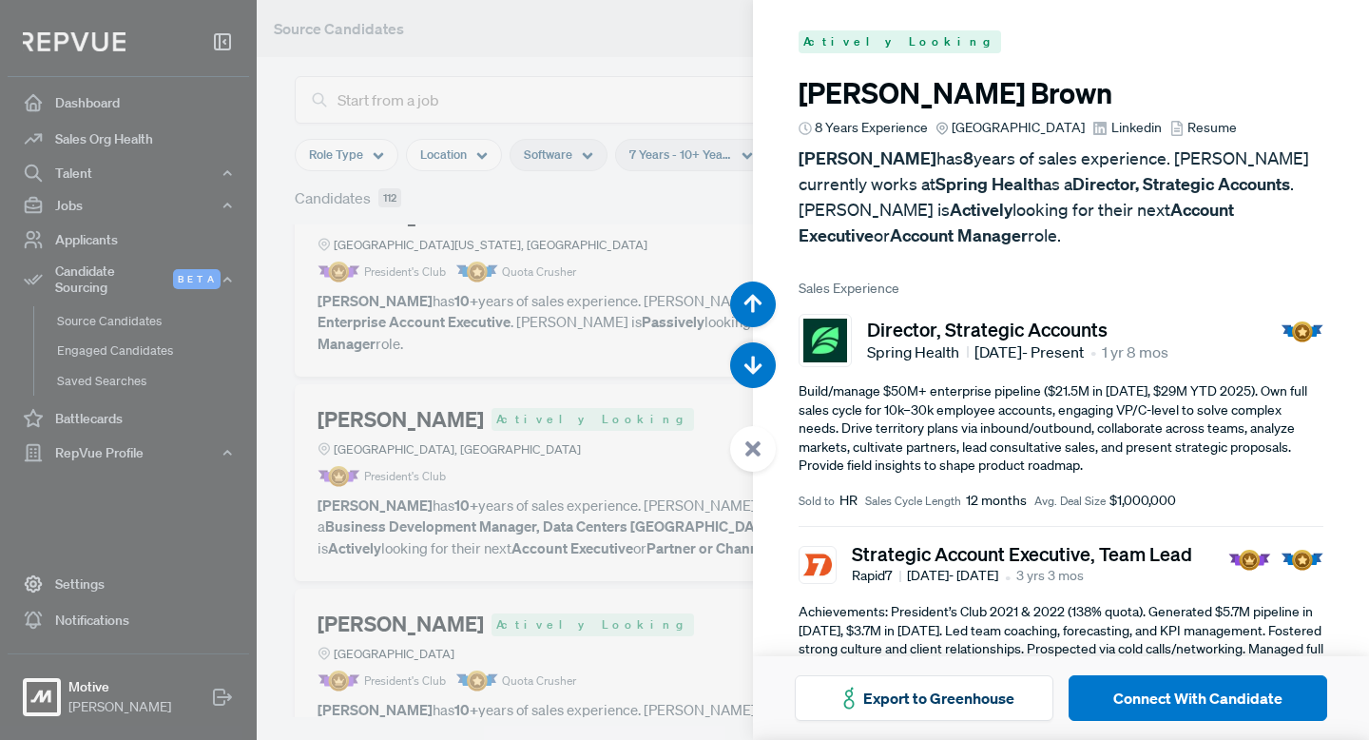
scroll to position [17749, 0]
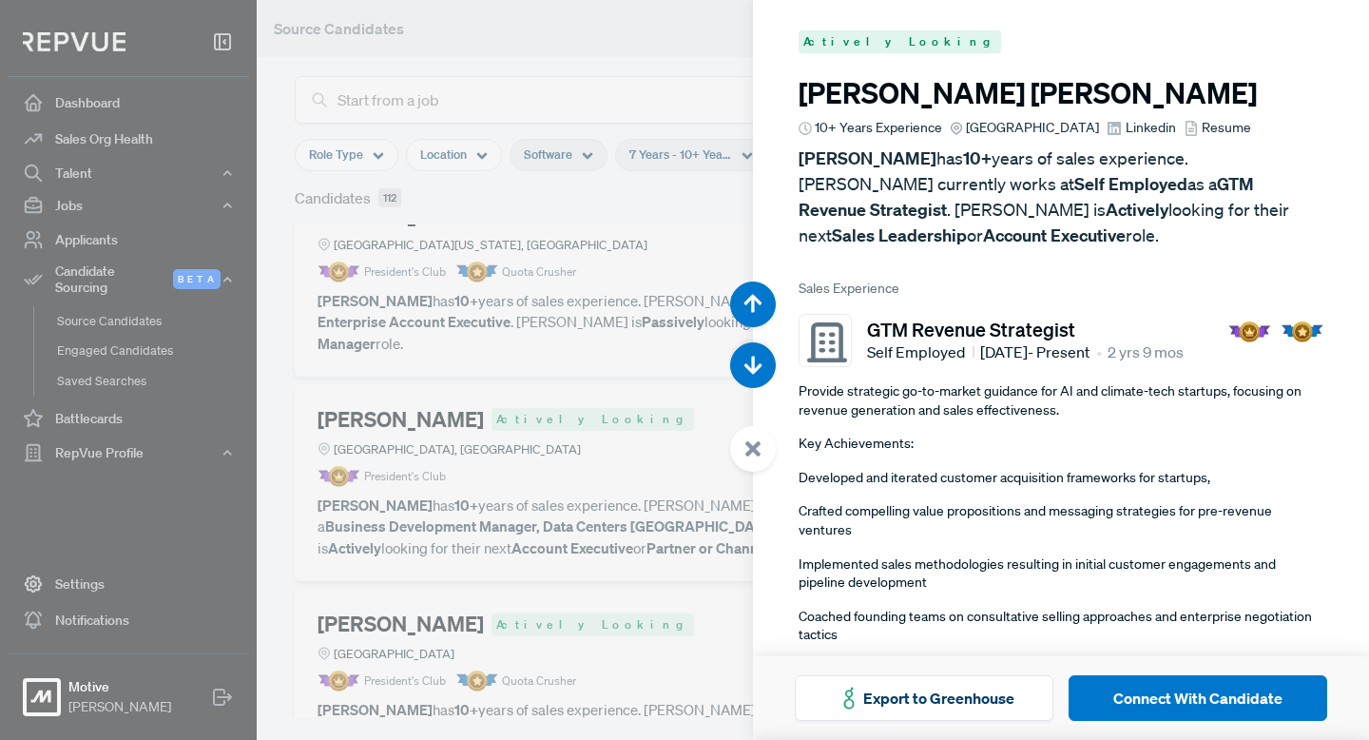
click at [747, 452] on use at bounding box center [752, 448] width 15 height 15
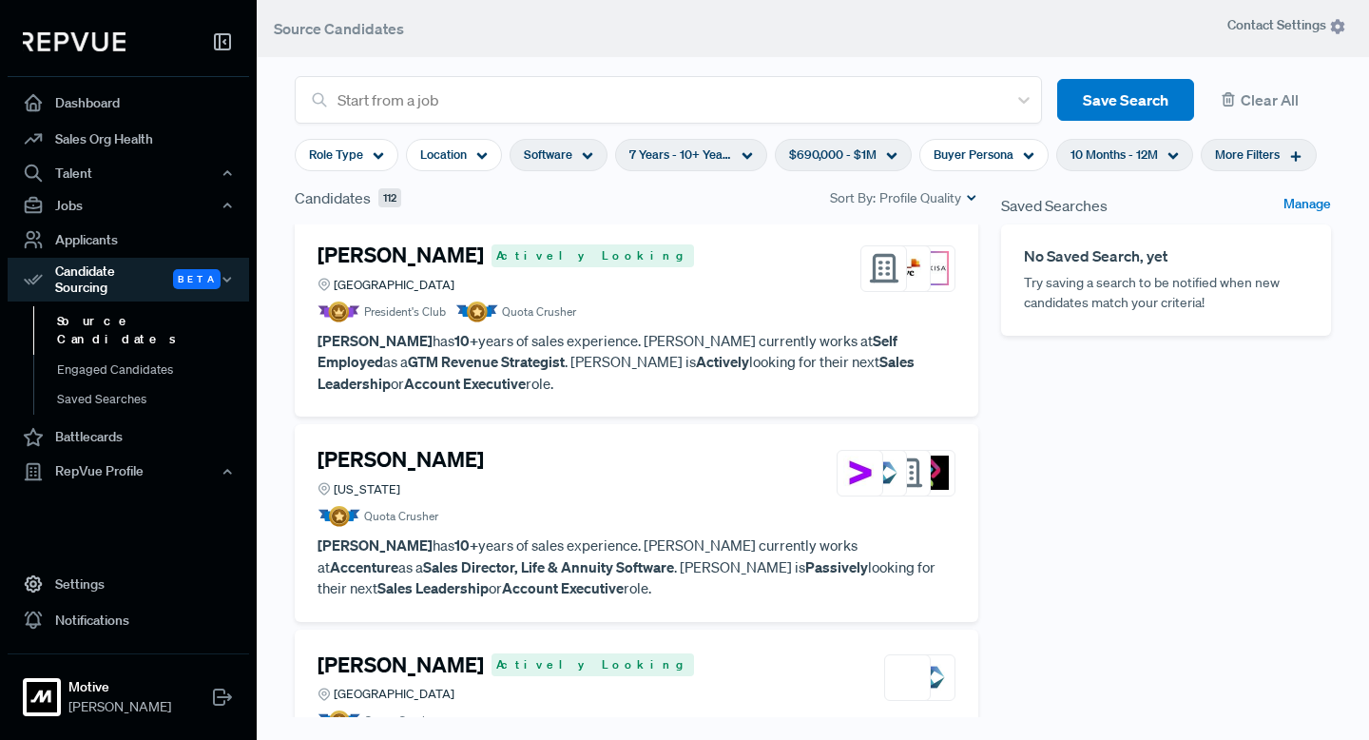
scroll to position [4601, 0]
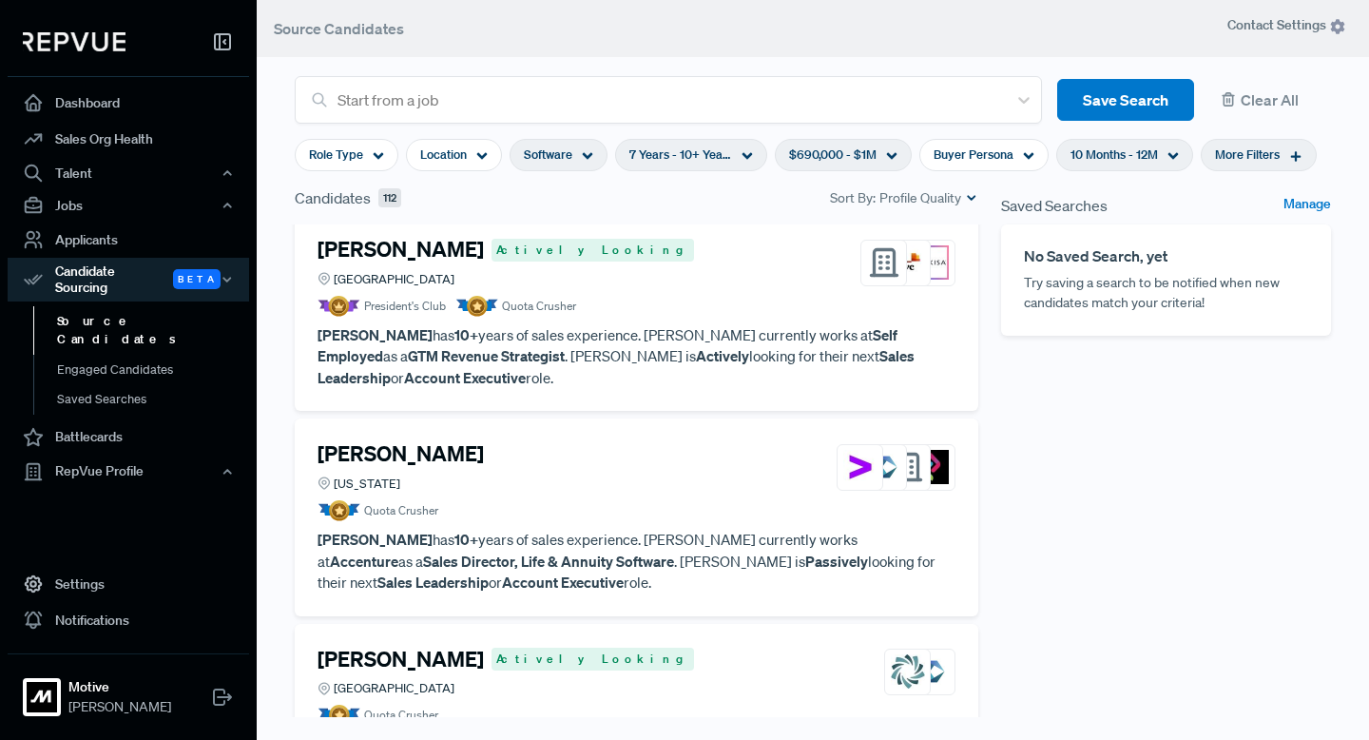
click at [472, 441] on h4 "[PERSON_NAME]" at bounding box center [400, 453] width 166 height 25
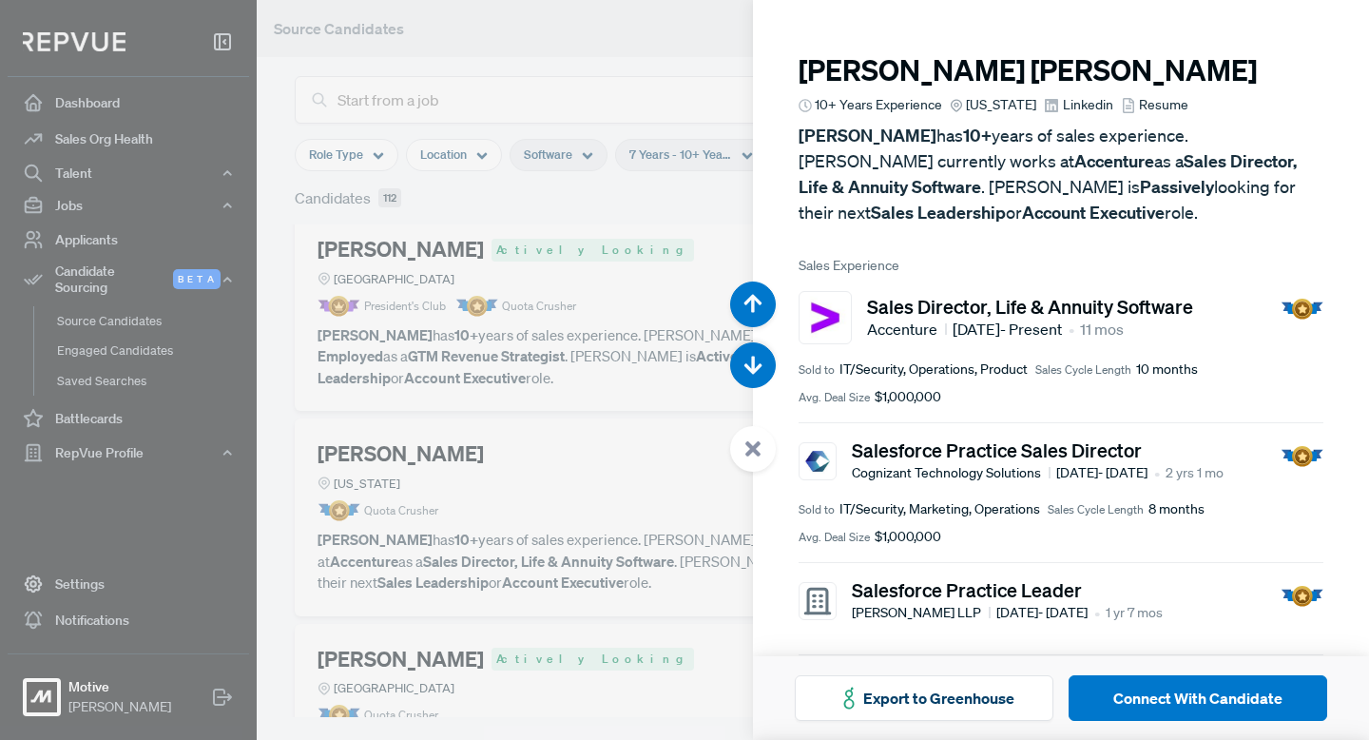
click at [758, 447] on icon at bounding box center [752, 448] width 17 height 17
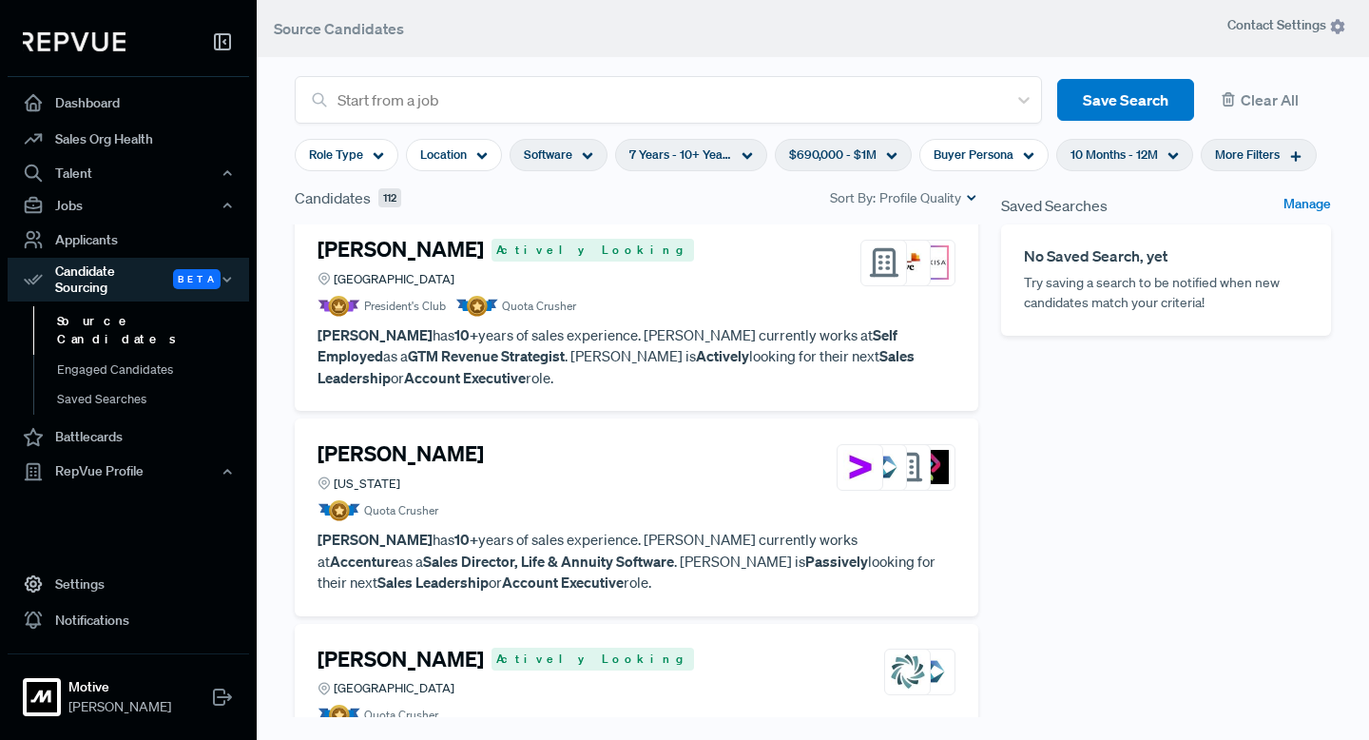
click at [421, 646] on h4 "[PERSON_NAME]" at bounding box center [400, 658] width 166 height 25
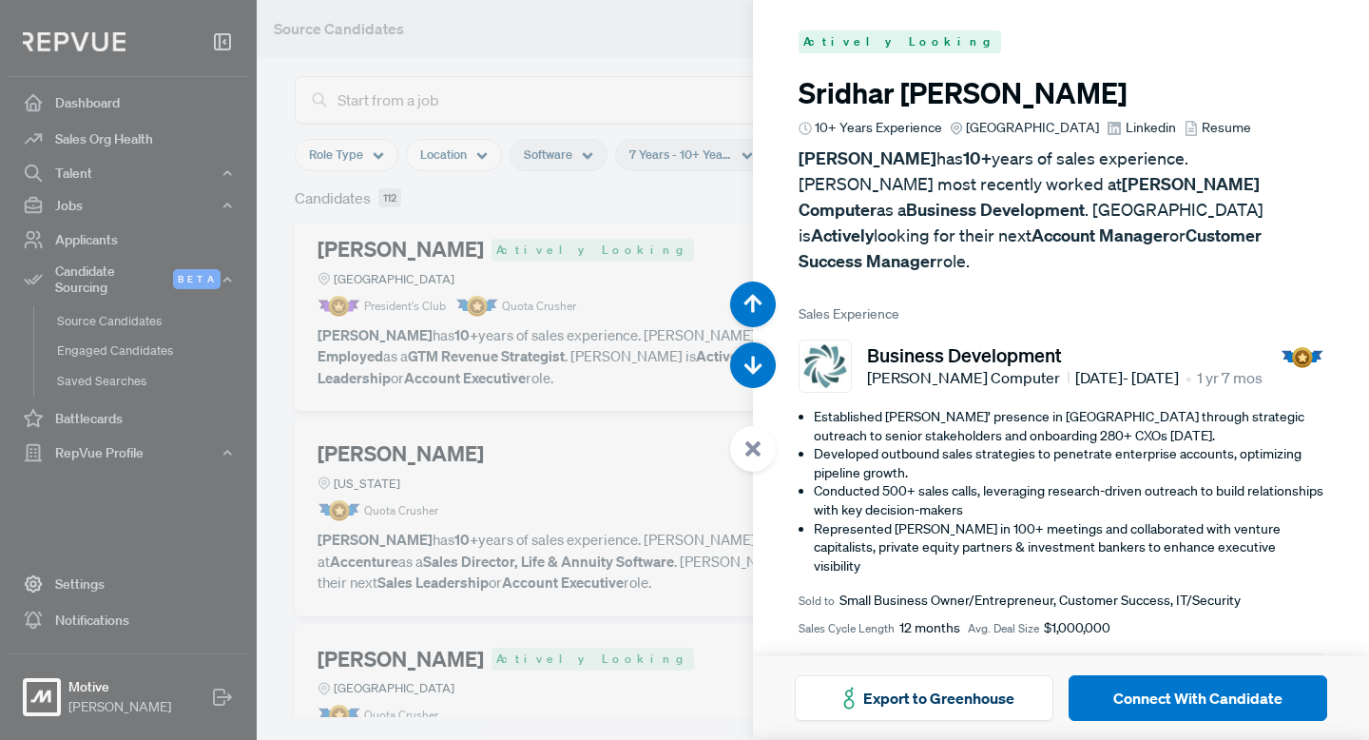
click at [755, 449] on use at bounding box center [752, 448] width 15 height 15
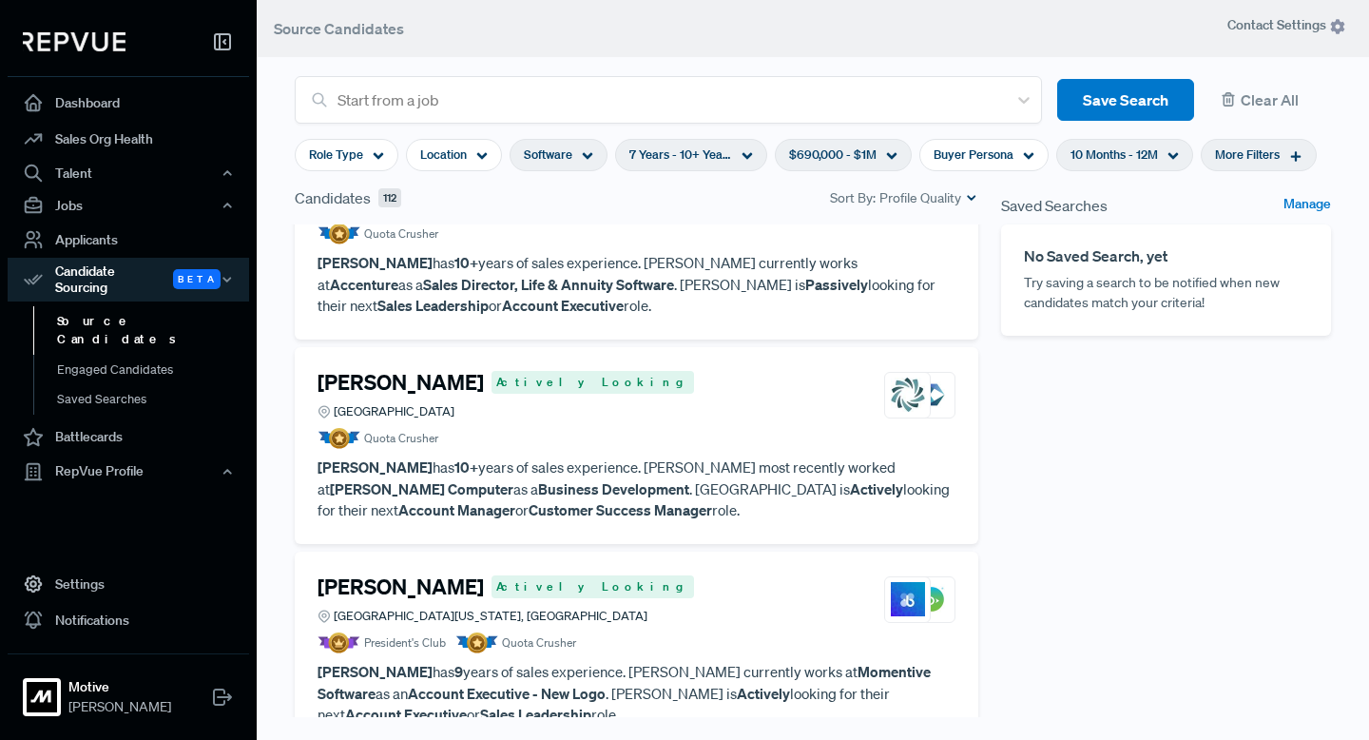
scroll to position [4888, 0]
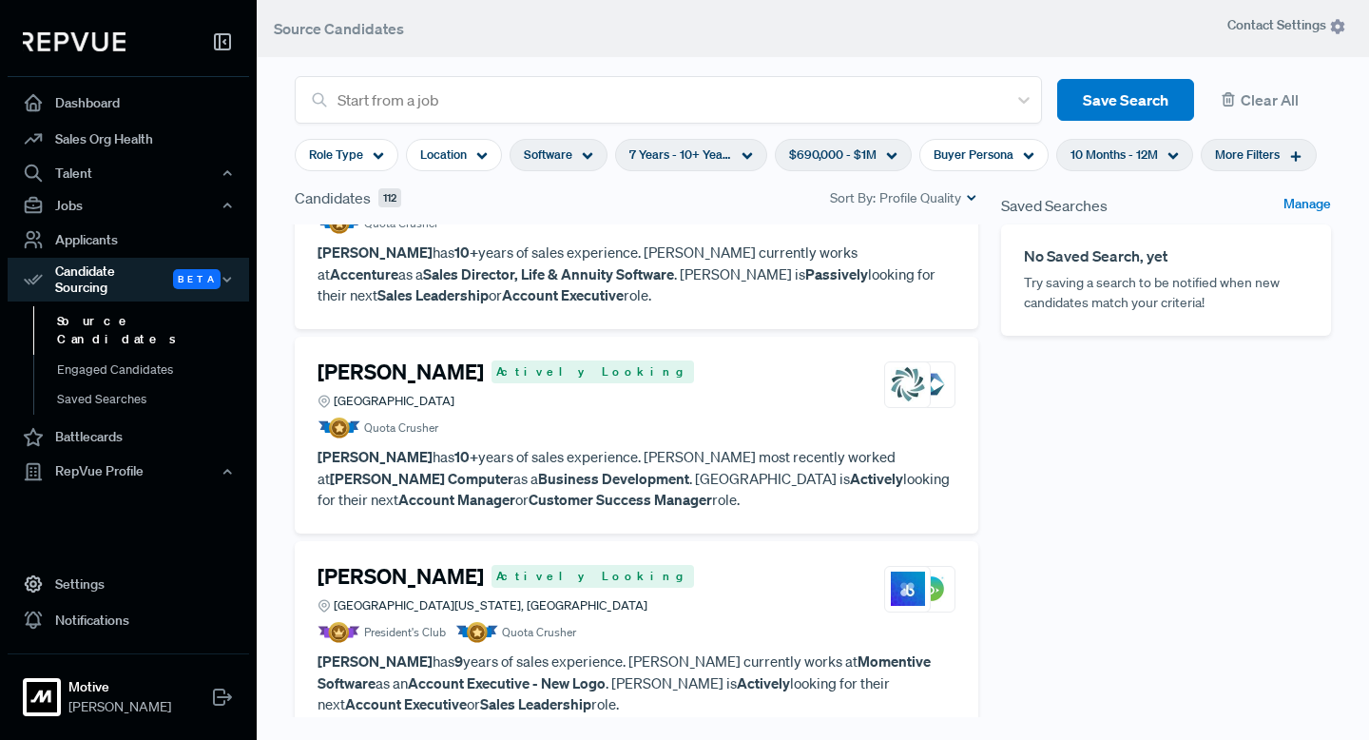
click at [410, 564] on h4 "[PERSON_NAME]" at bounding box center [400, 576] width 166 height 25
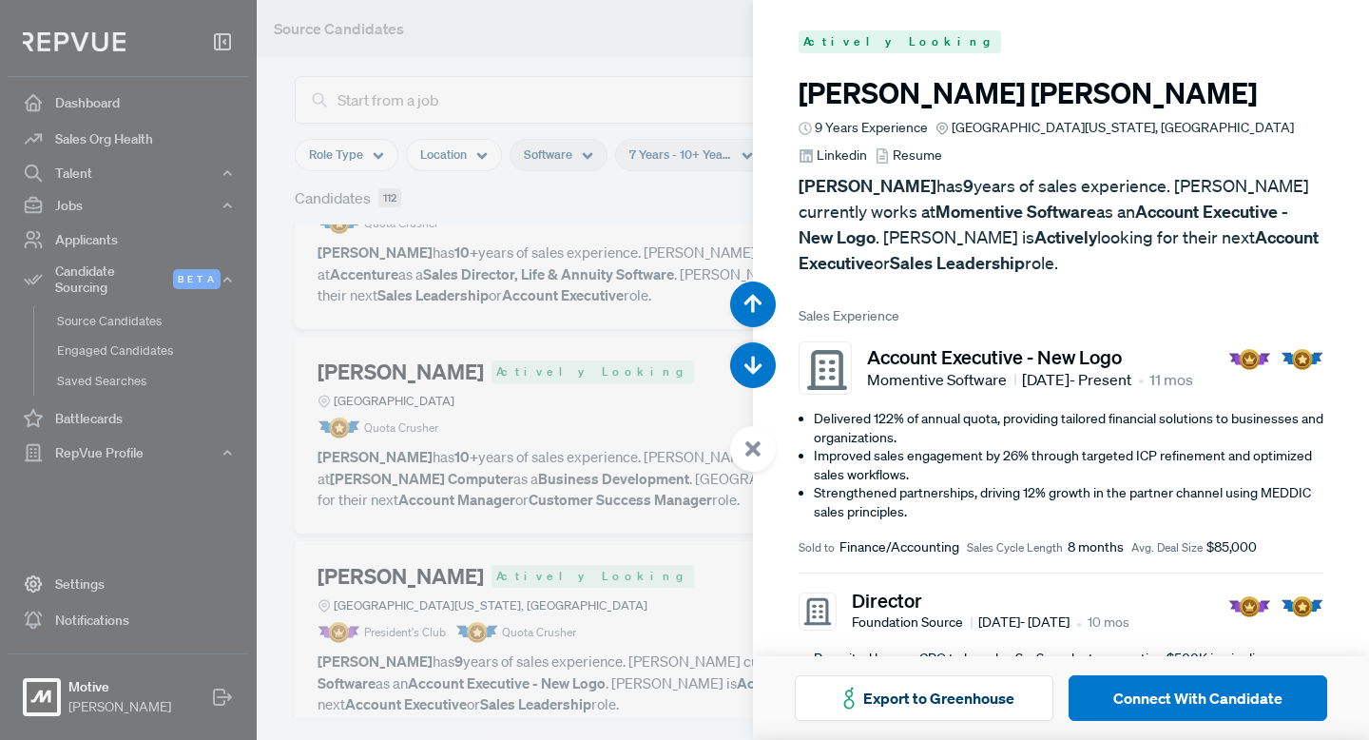
click at [751, 455] on icon at bounding box center [752, 448] width 17 height 17
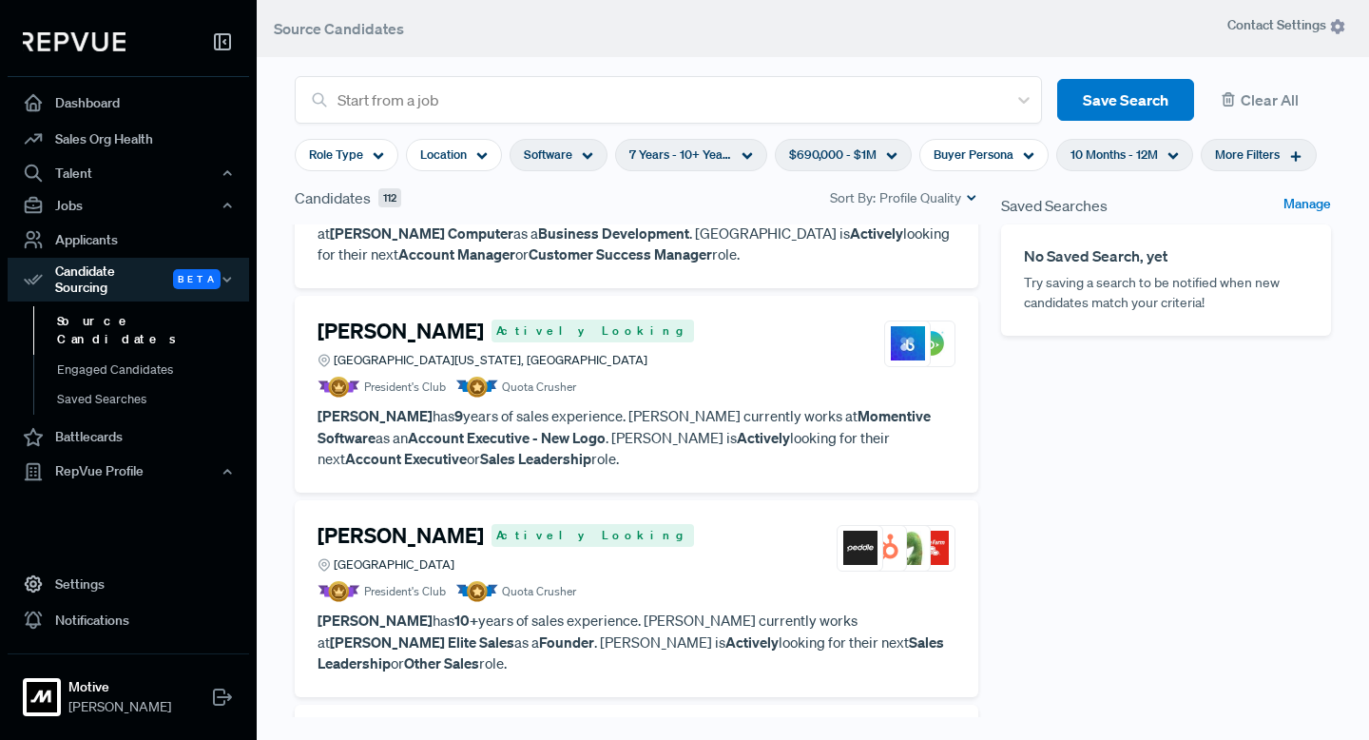
scroll to position [5159, 0]
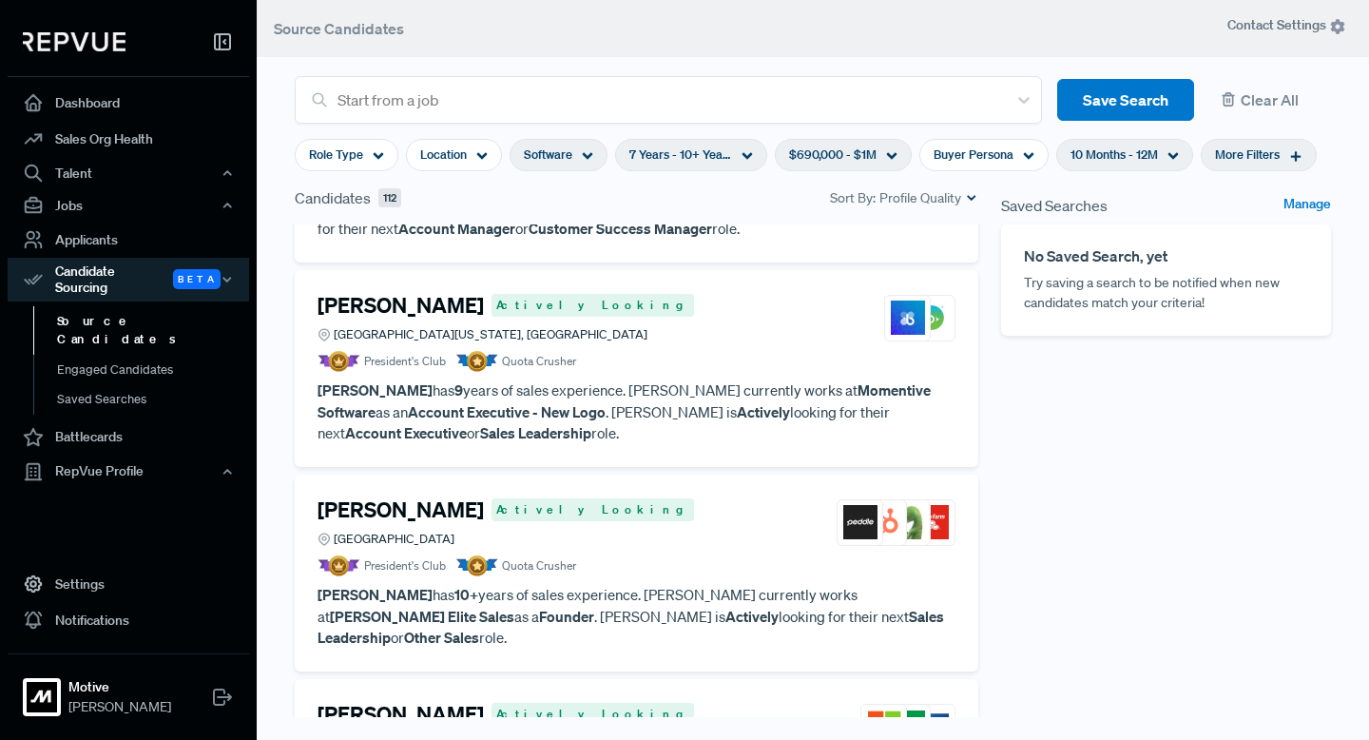
click at [405, 497] on h4 "[PERSON_NAME]" at bounding box center [400, 509] width 166 height 25
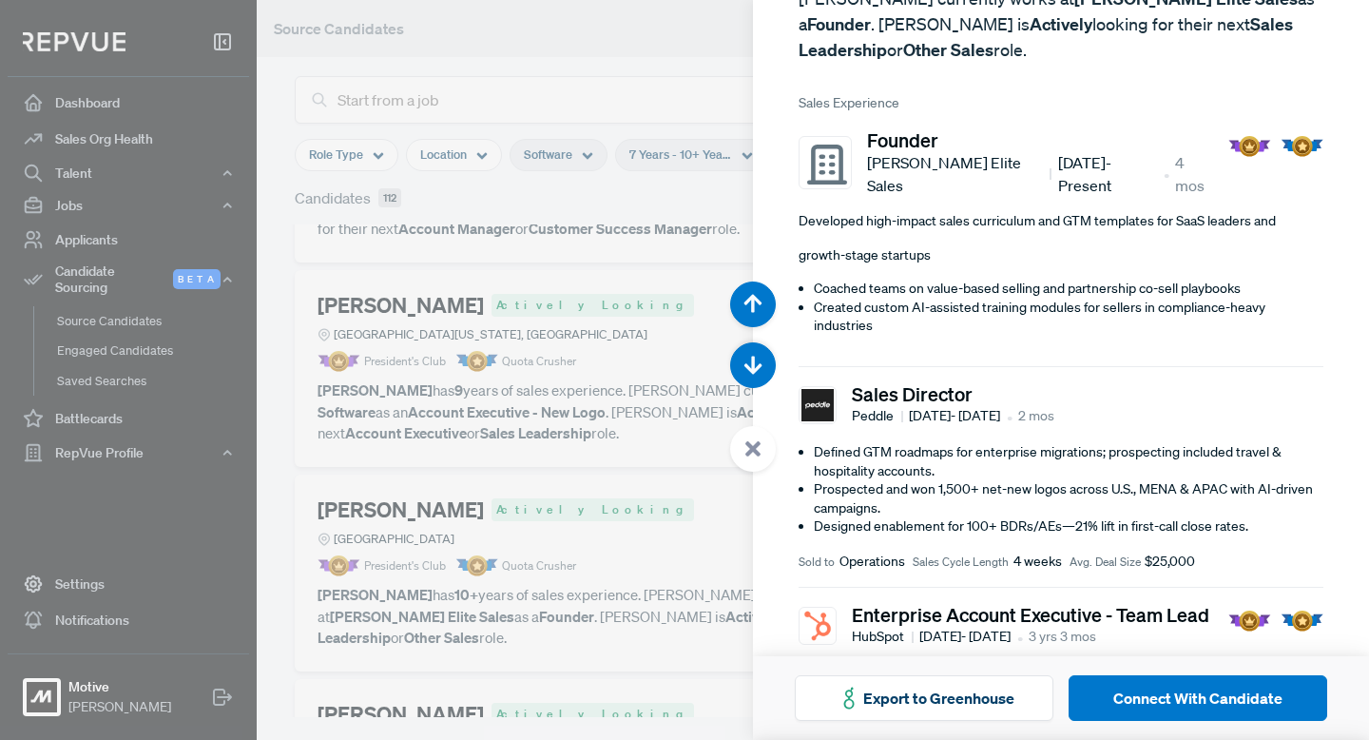
scroll to position [189, 0]
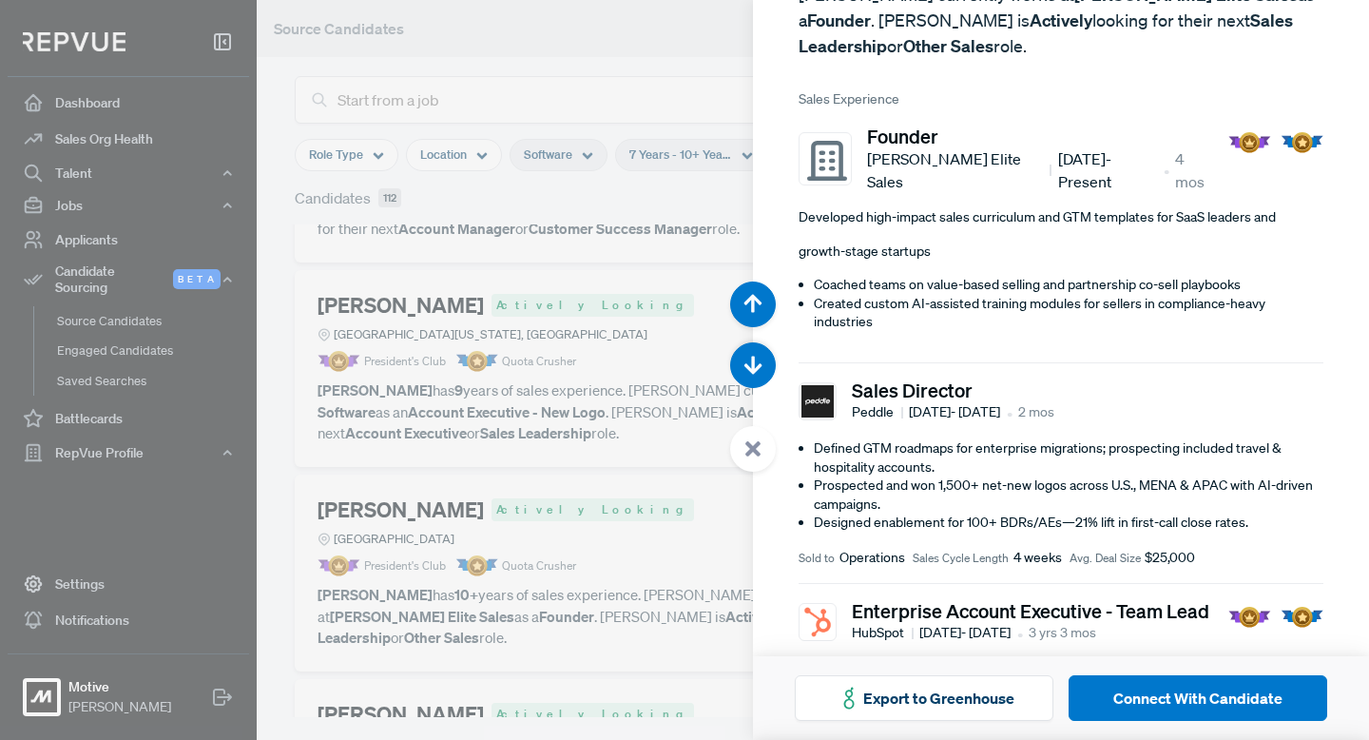
click at [747, 453] on use at bounding box center [752, 448] width 15 height 15
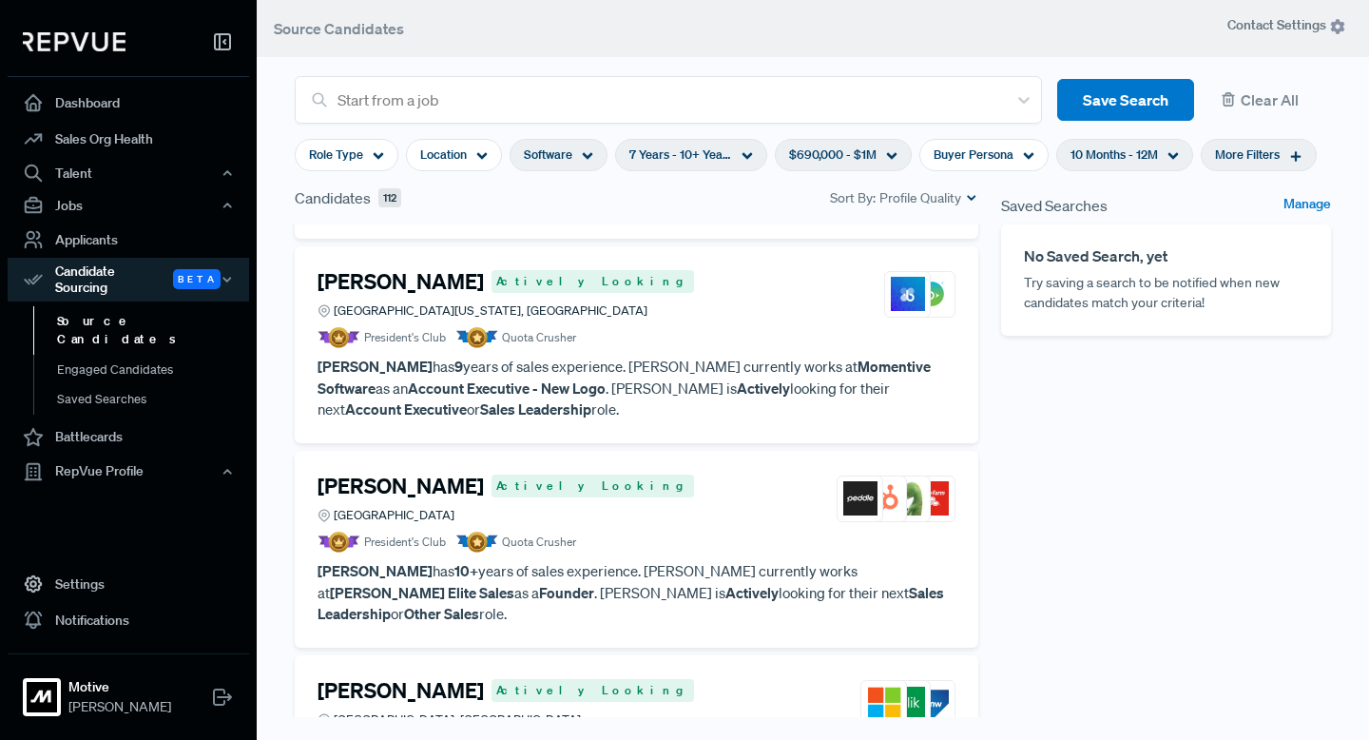
scroll to position [5184, 0]
click at [804, 158] on span "$690,000 - $1M" at bounding box center [832, 154] width 87 height 18
click at [992, 427] on div "Saved Searches Manage No Saved Search, yet Try saving a search to be notified w…" at bounding box center [1166, 486] width 353 height 601
click at [1246, 151] on span "More Filters" at bounding box center [1247, 154] width 65 height 18
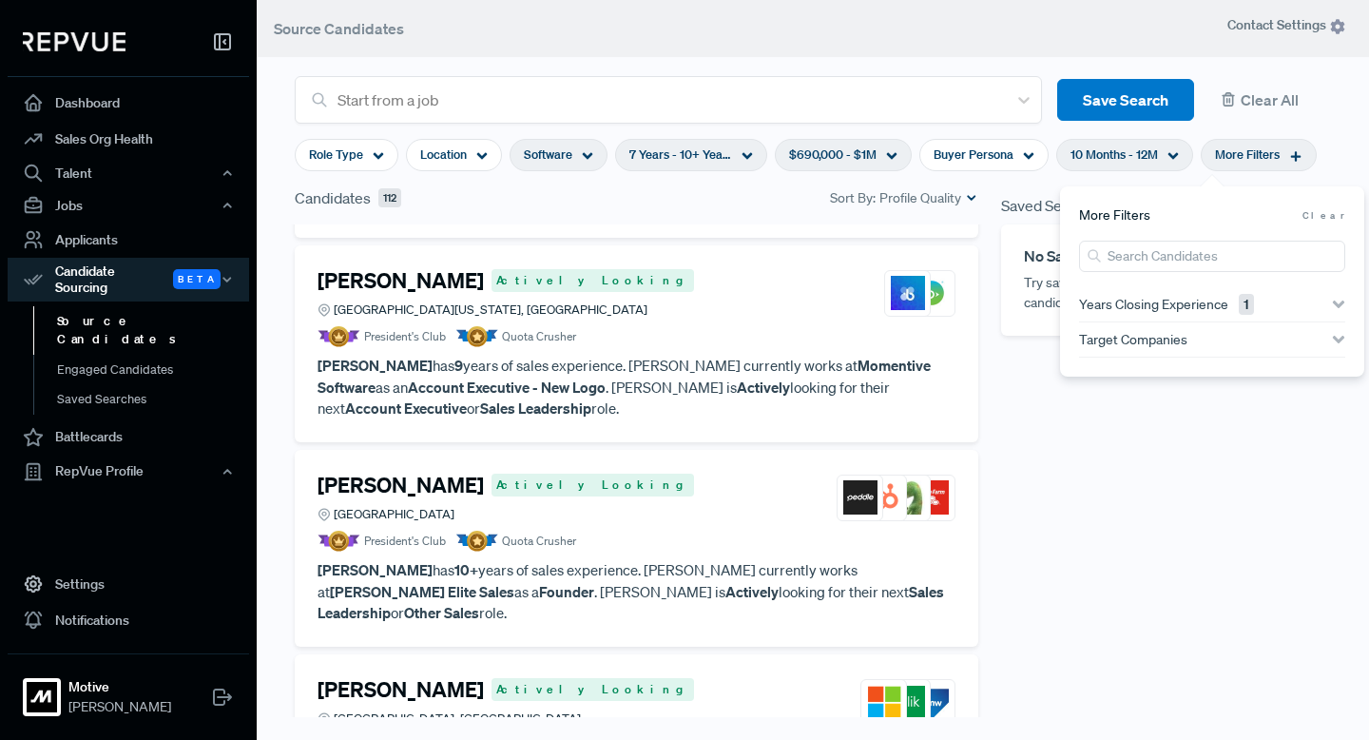
click at [1177, 310] on span "Years Closing Experience 1" at bounding box center [1166, 304] width 175 height 15
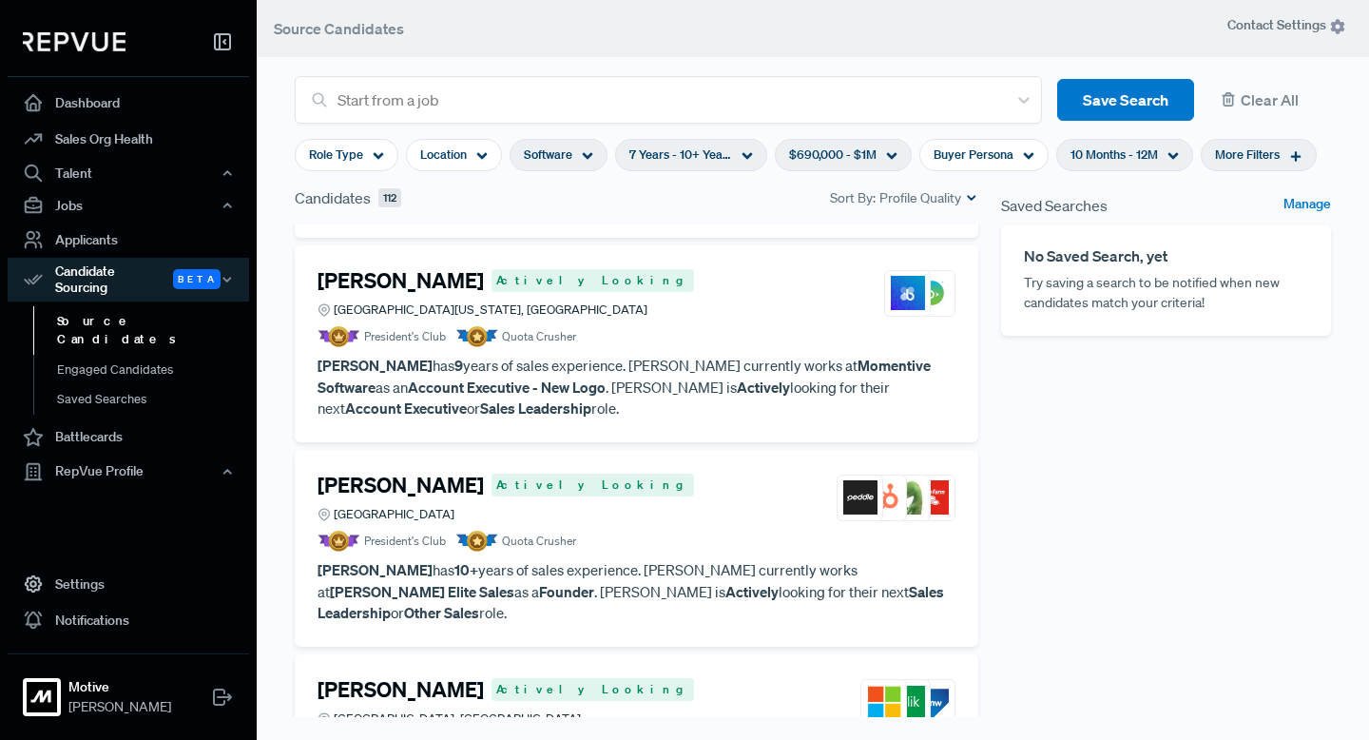
click at [1049, 458] on div "Saved Searches Manage No Saved Search, yet Try saving a search to be notified w…" at bounding box center [1166, 486] width 353 height 601
click at [397, 677] on h4 "[PERSON_NAME]" at bounding box center [400, 689] width 166 height 25
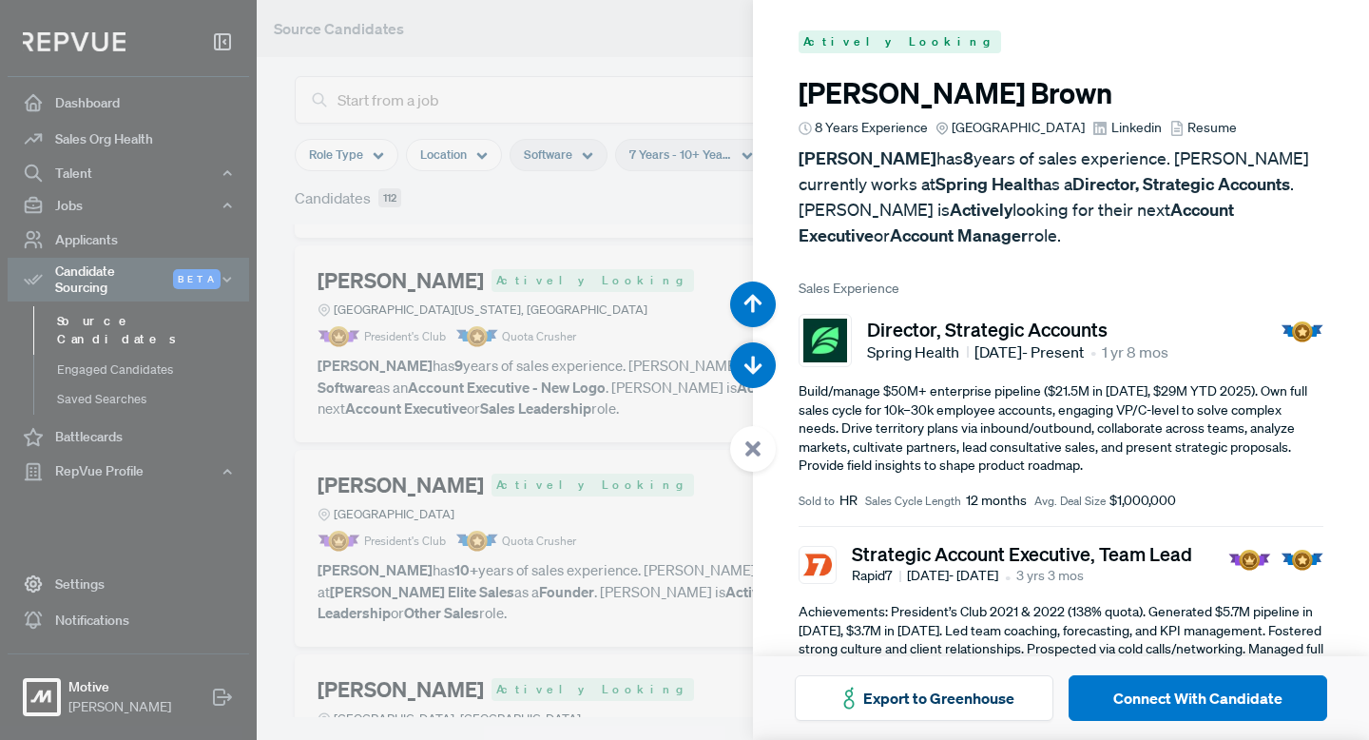
scroll to position [21447, 0]
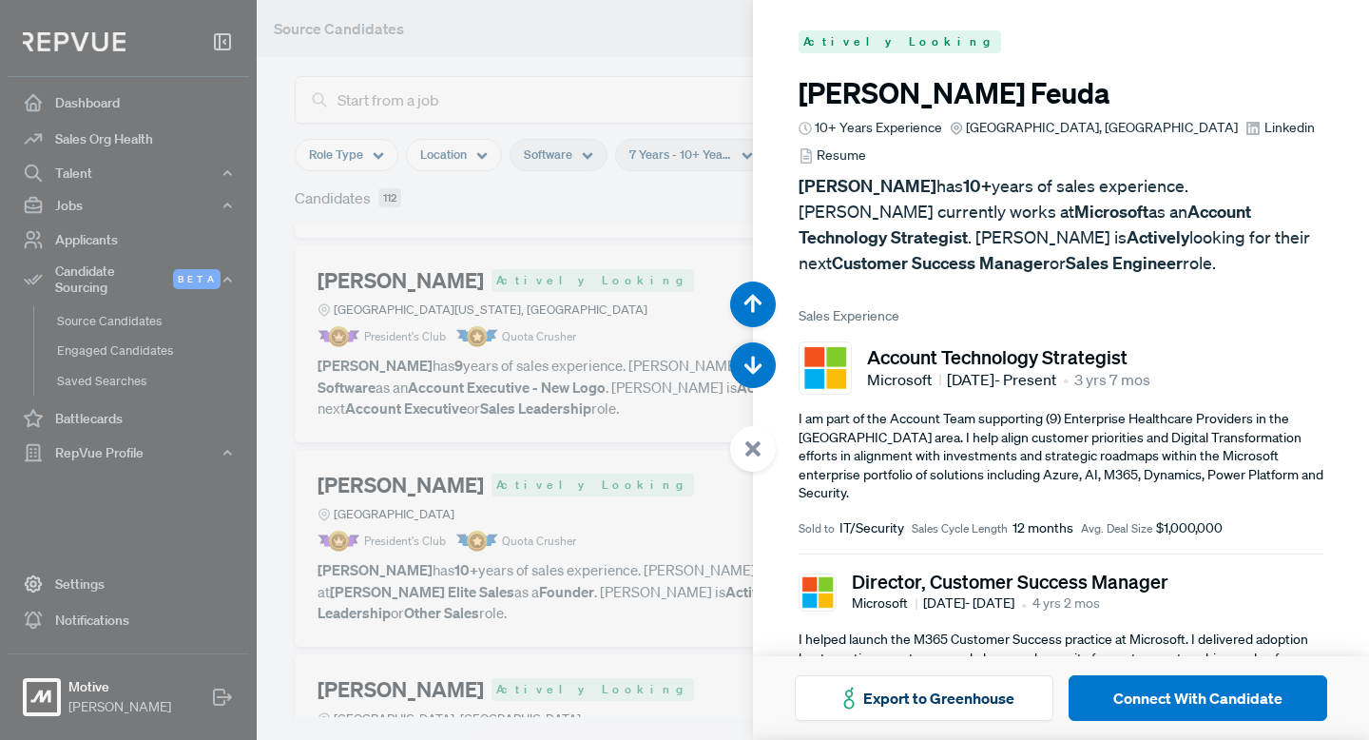
click at [745, 448] on icon at bounding box center [752, 448] width 17 height 17
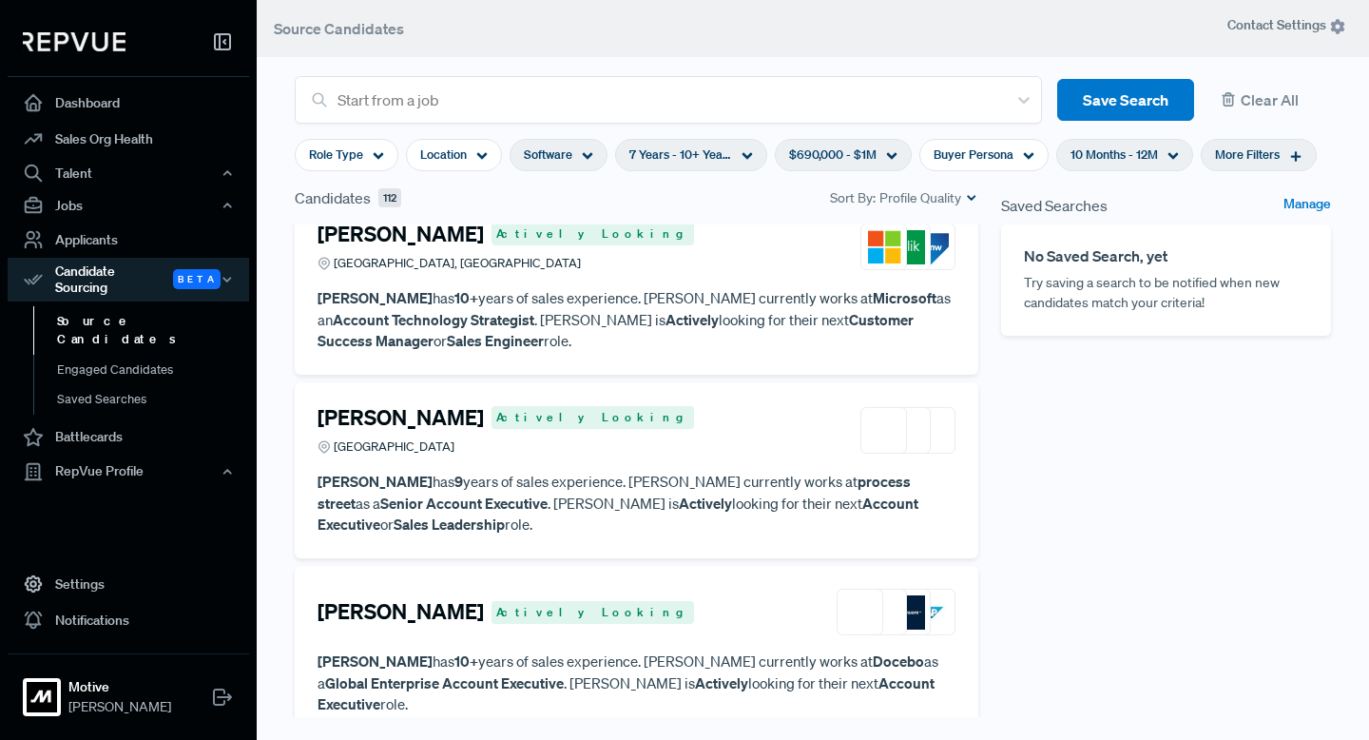
scroll to position [5640, 0]
click at [411, 598] on h4 "[PERSON_NAME]" at bounding box center [400, 610] width 166 height 25
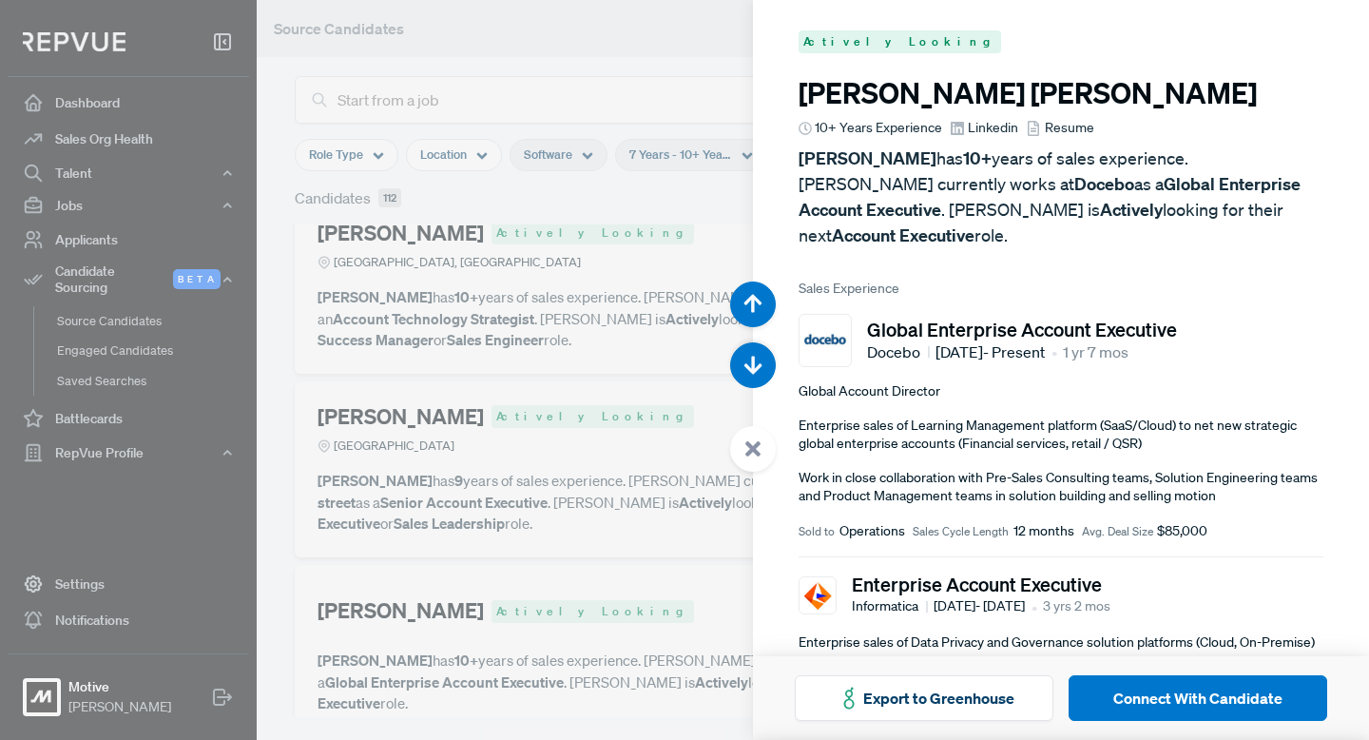
click at [745, 452] on icon at bounding box center [752, 448] width 17 height 17
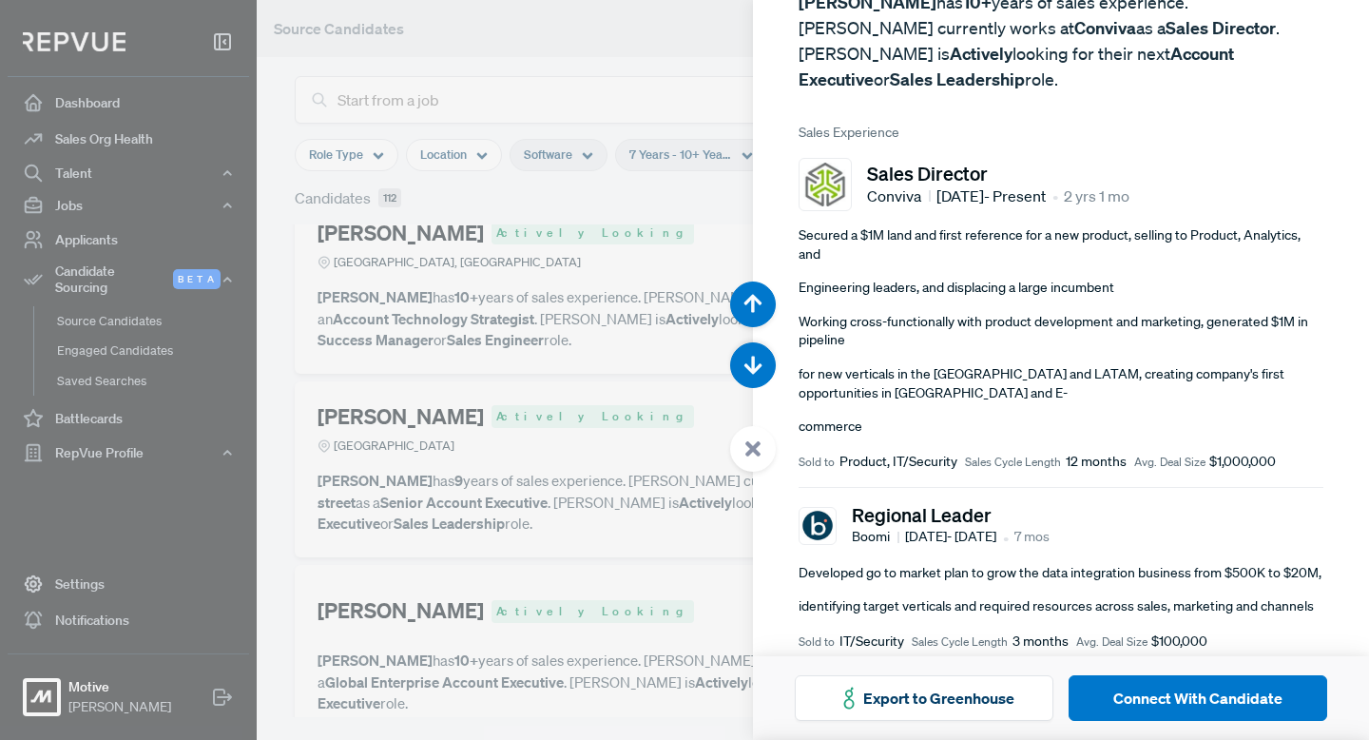
scroll to position [163, 0]
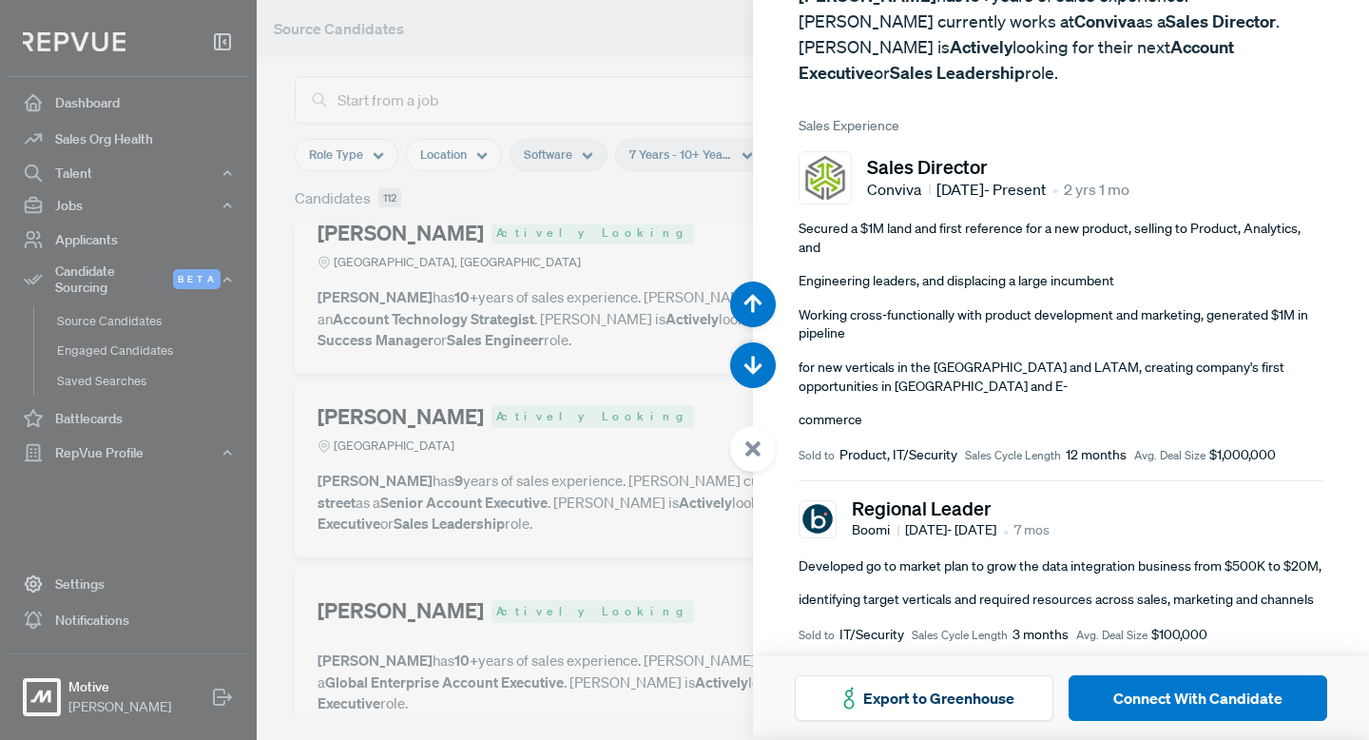
click at [742, 443] on div at bounding box center [753, 449] width 46 height 46
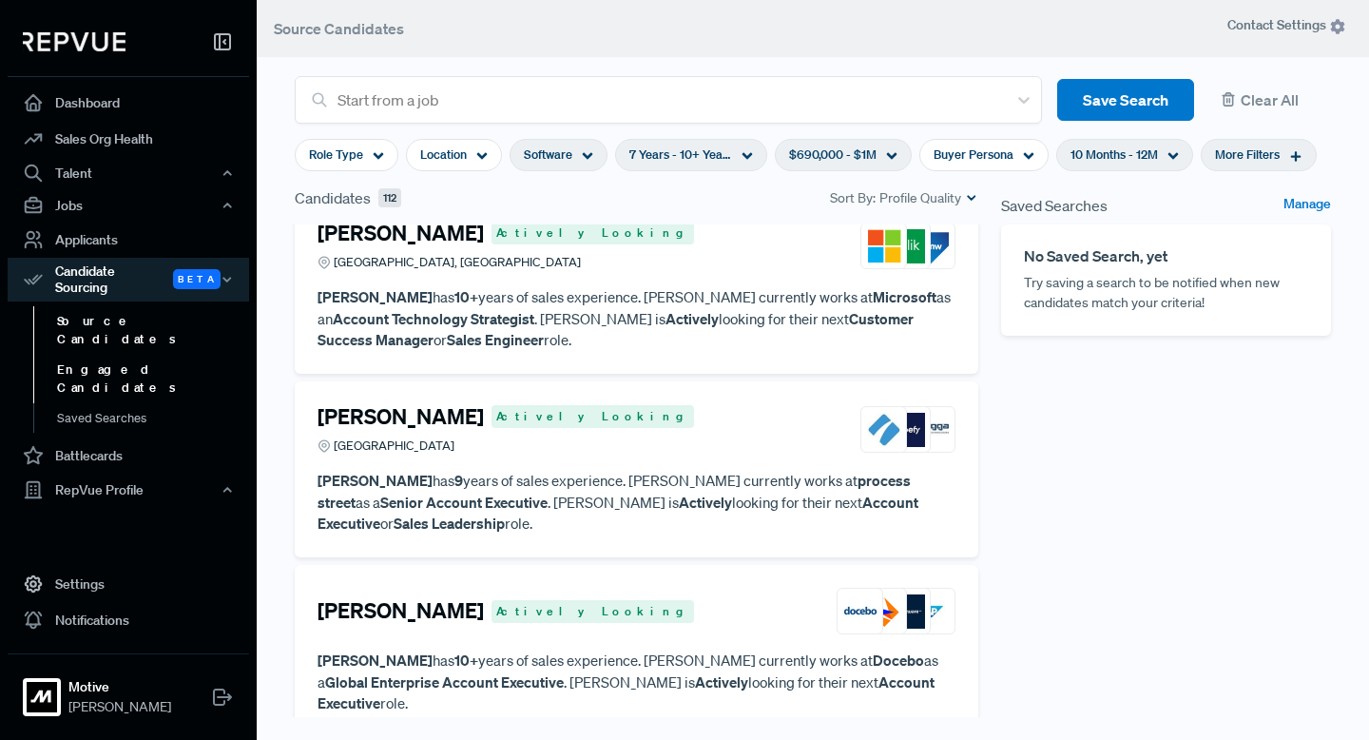
click at [128, 355] on link "Engaged Candidates" at bounding box center [153, 379] width 241 height 48
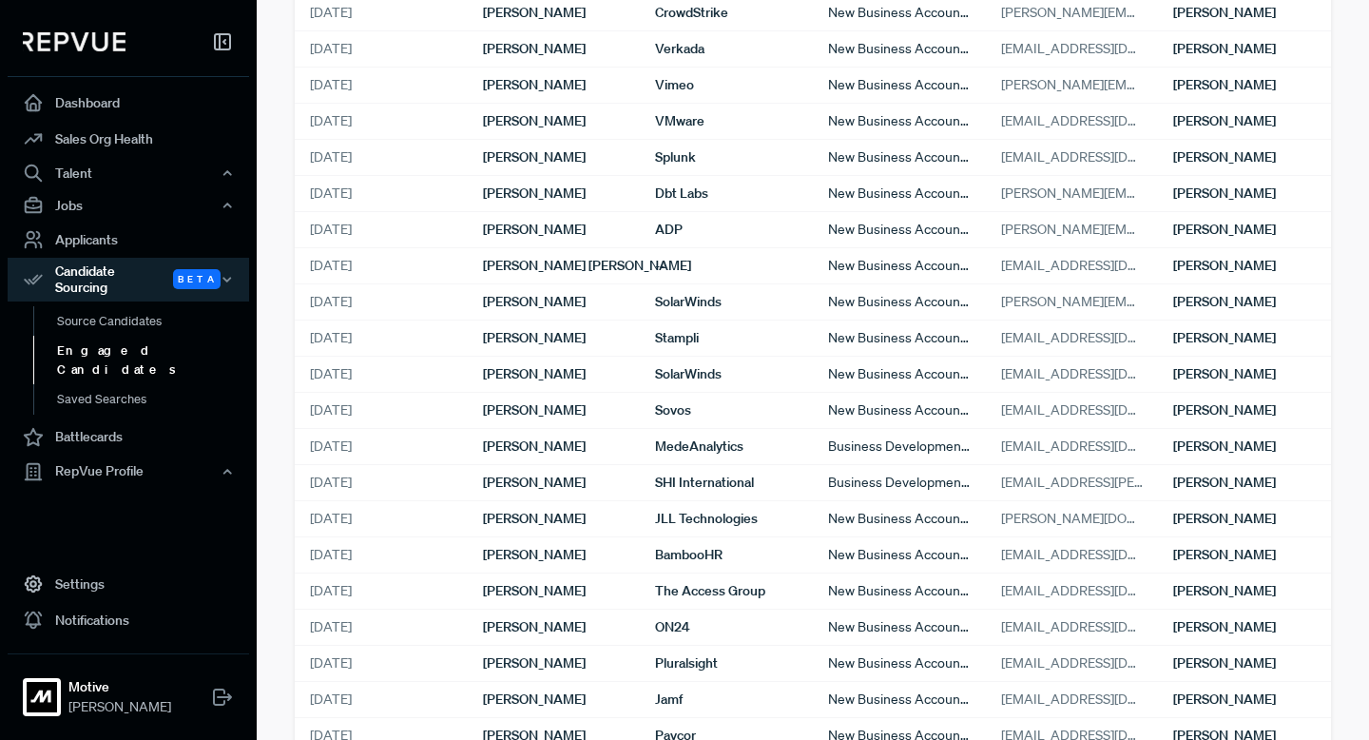
scroll to position [1070, 0]
